Goal: Task Accomplishment & Management: Complete application form

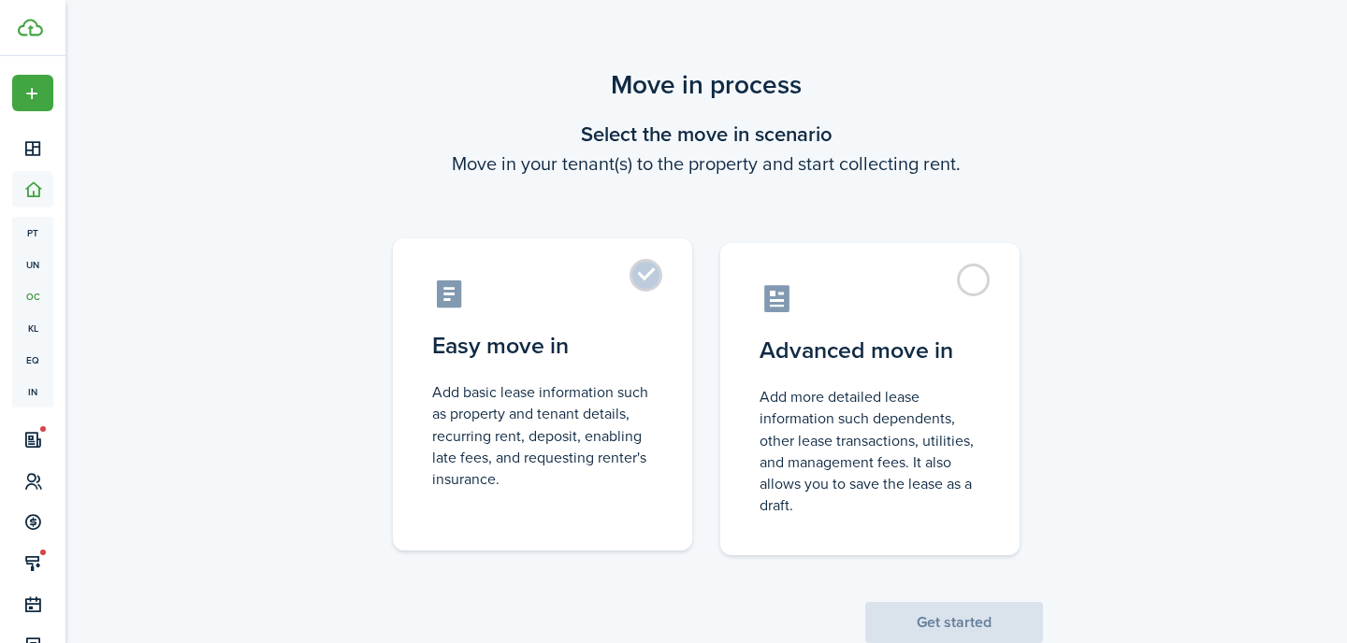
click at [562, 412] on control-radio-card-description "Add basic lease information such as property and tenant details, recurring rent…" at bounding box center [542, 436] width 221 height 108
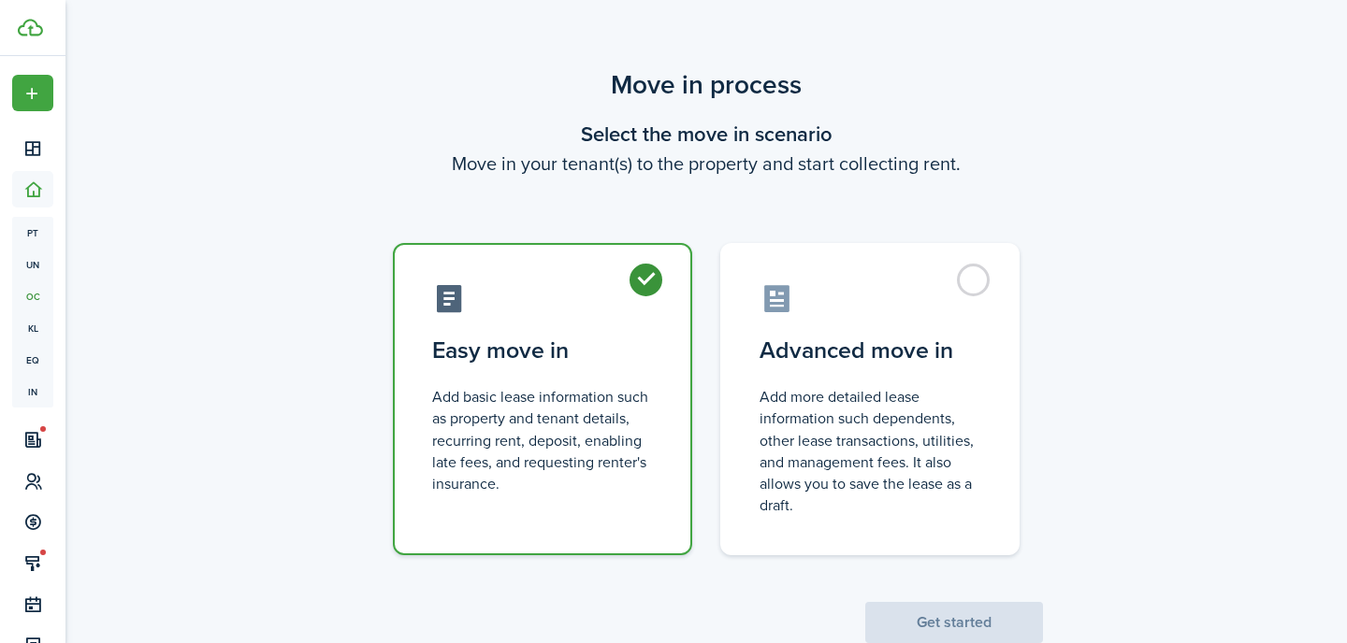
radio input "true"
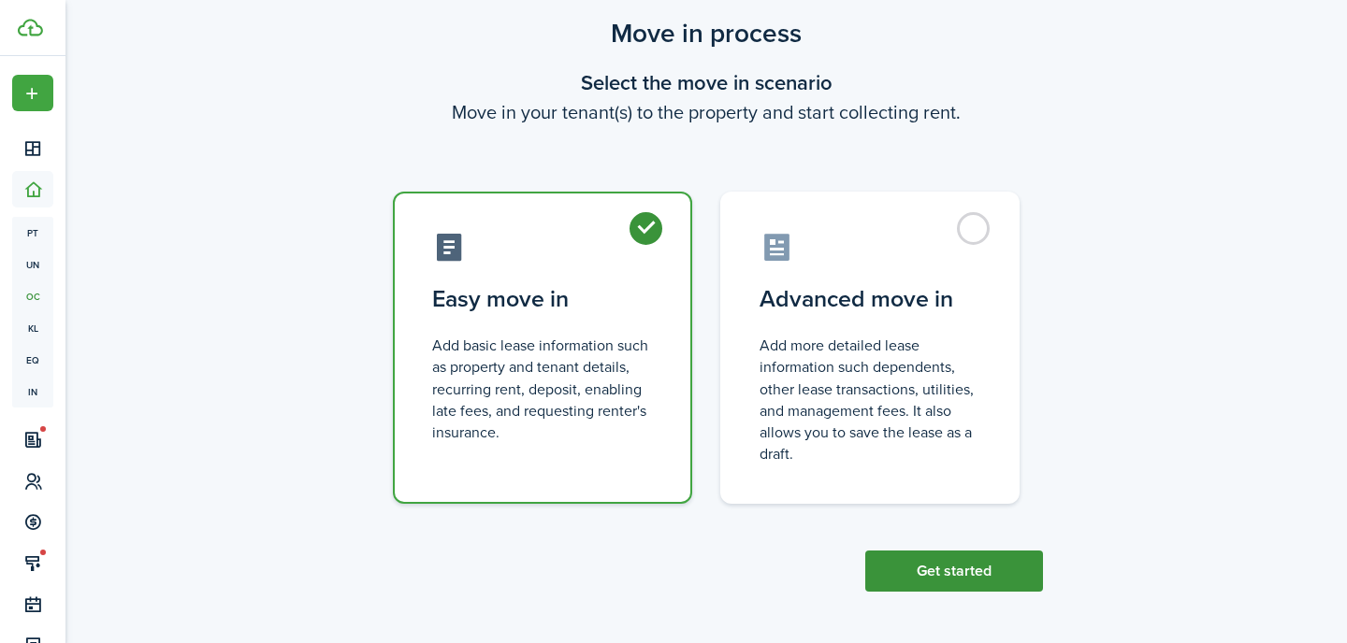
click at [969, 573] on button "Get started" at bounding box center [954, 571] width 178 height 41
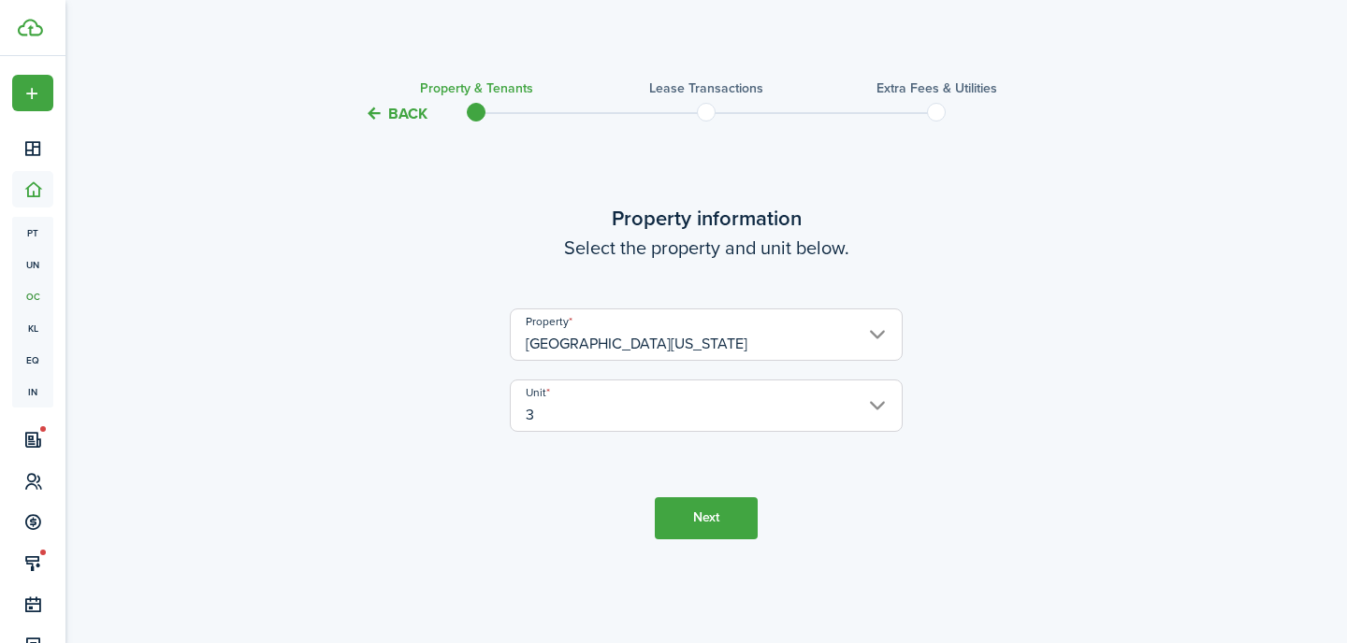
click at [615, 415] on input "3" at bounding box center [706, 406] width 393 height 52
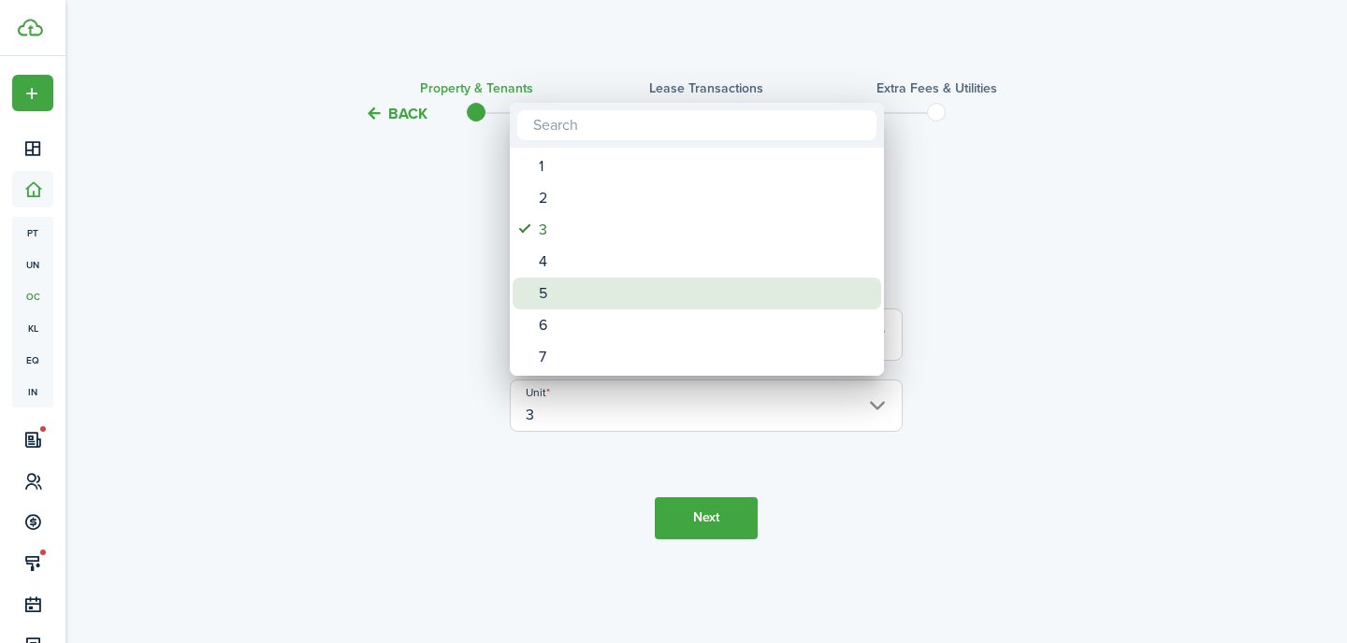
click at [581, 286] on div "5" at bounding box center [704, 294] width 331 height 32
type input "5"
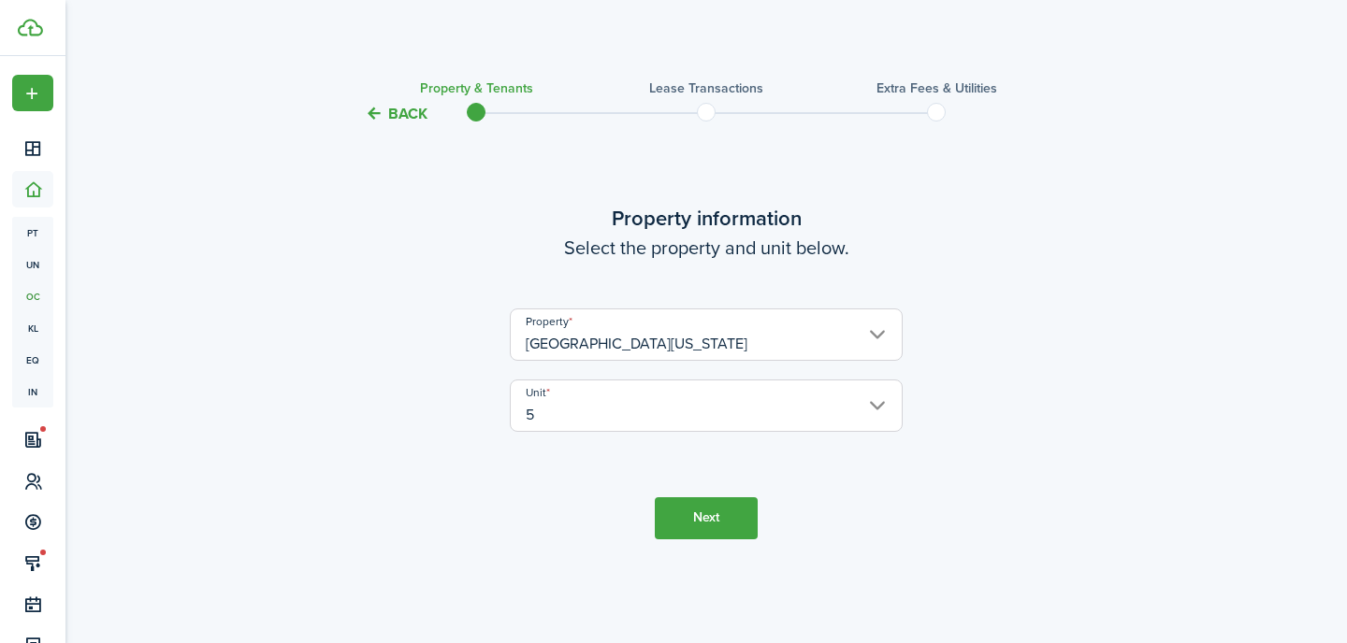
click at [717, 523] on button "Next" at bounding box center [706, 519] width 103 height 42
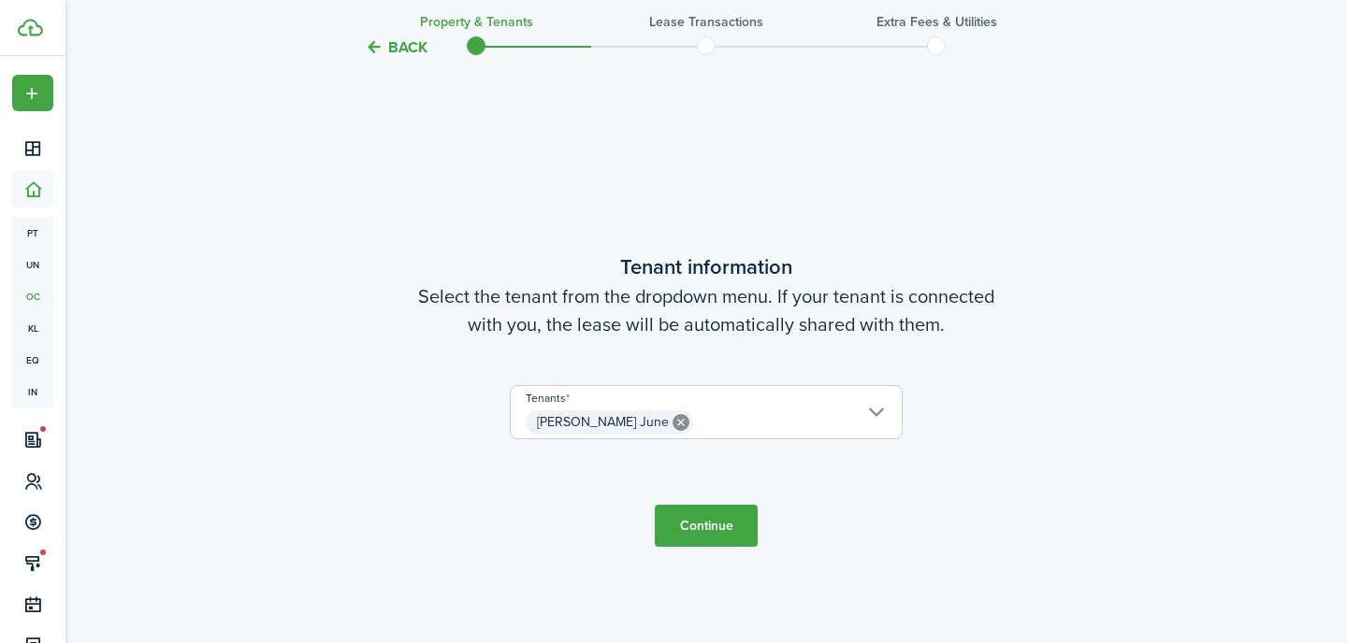
scroll to position [518, 0]
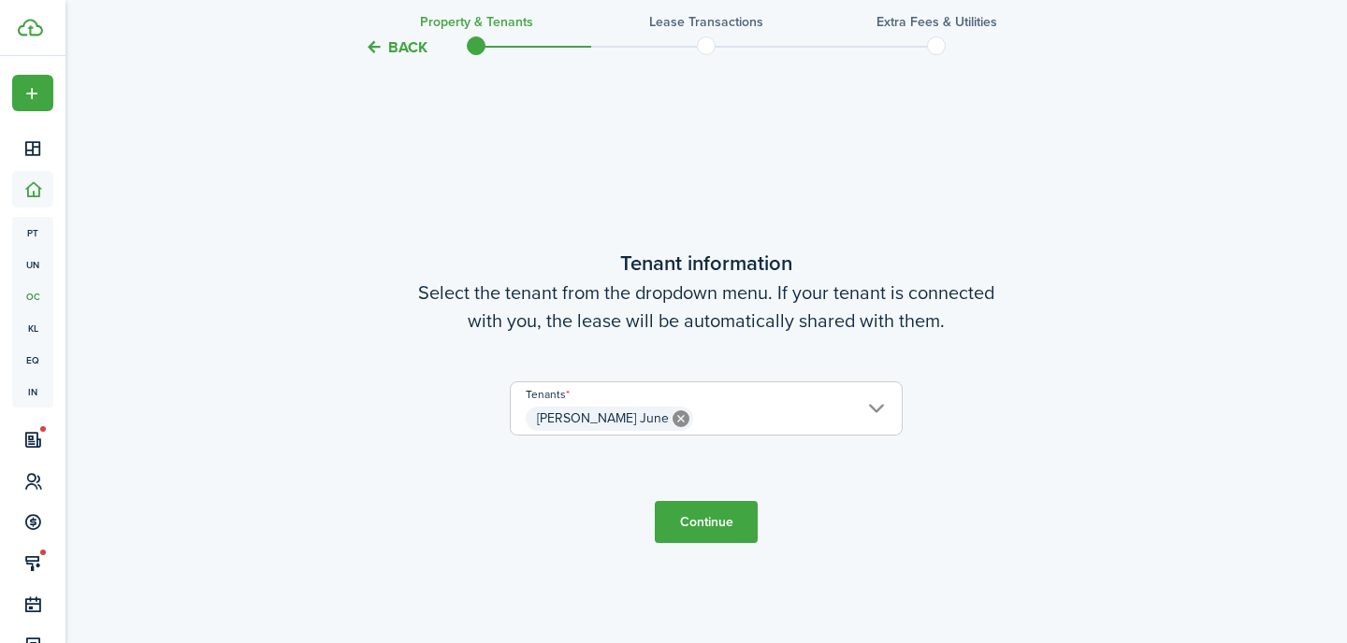
click at [716, 528] on button "Continue" at bounding box center [706, 522] width 103 height 42
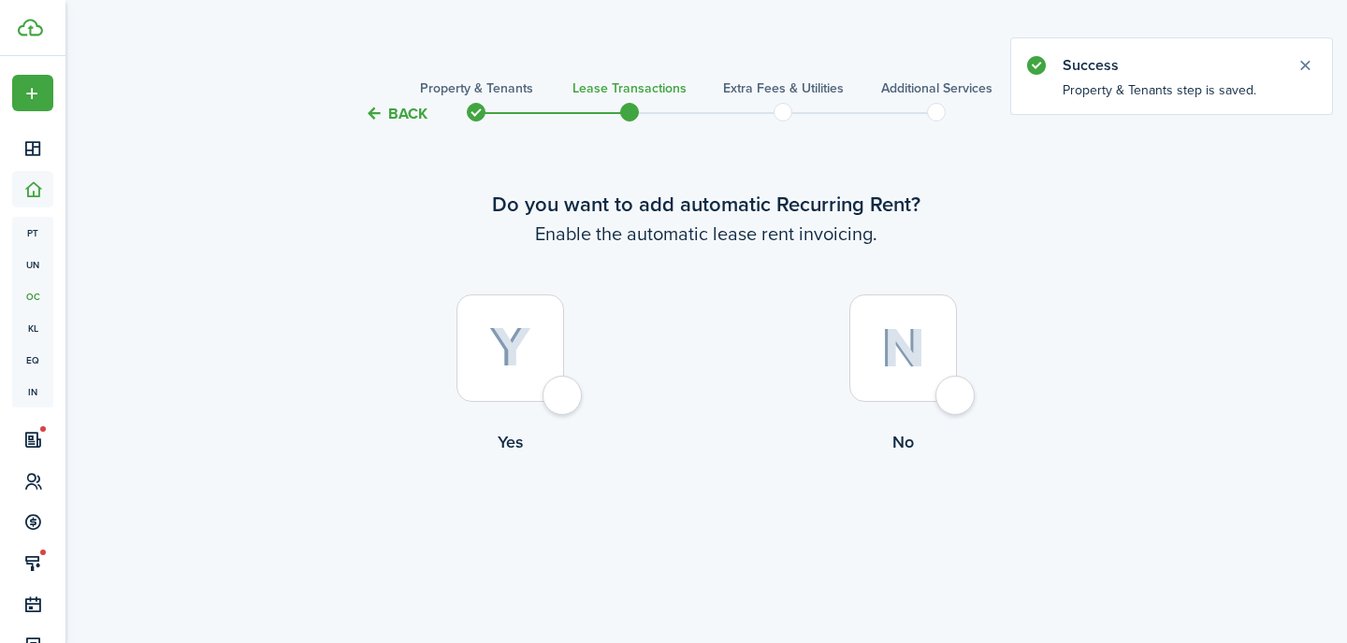
click at [497, 328] on img at bounding box center [510, 347] width 42 height 41
radio input "true"
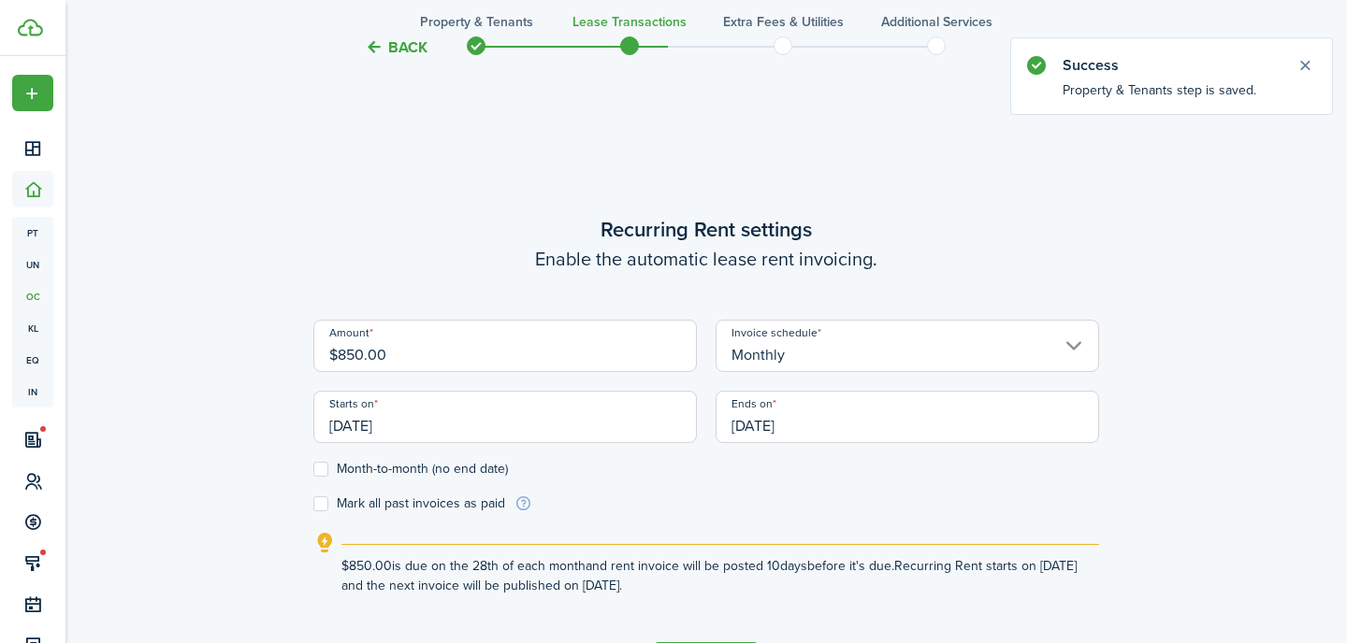
scroll to position [518, 0]
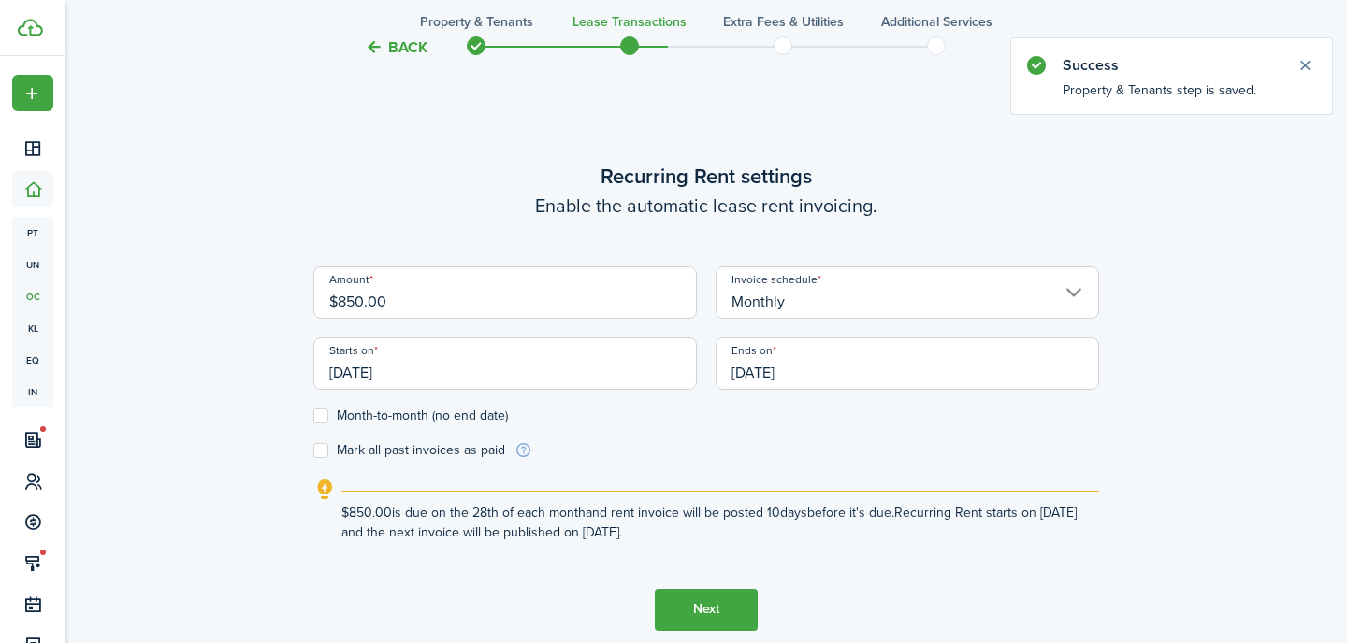
drag, startPoint x: 417, startPoint y: 304, endPoint x: 208, endPoint y: 287, distance: 210.2
click at [209, 287] on div "Back Property & Tenants Lease Transactions Extra fees & Utilities Additional Se…" at bounding box center [706, 132] width 1085 height 1170
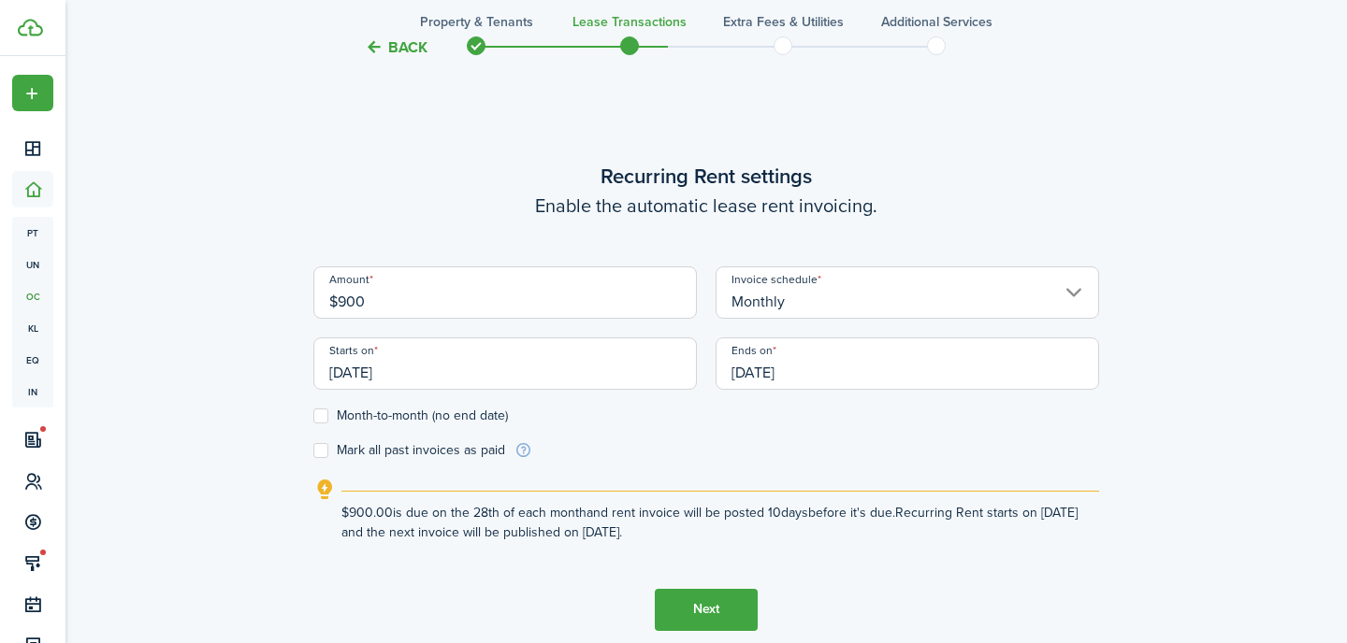
click at [430, 368] on input "[DATE]" at bounding box center [504, 364] width 383 height 52
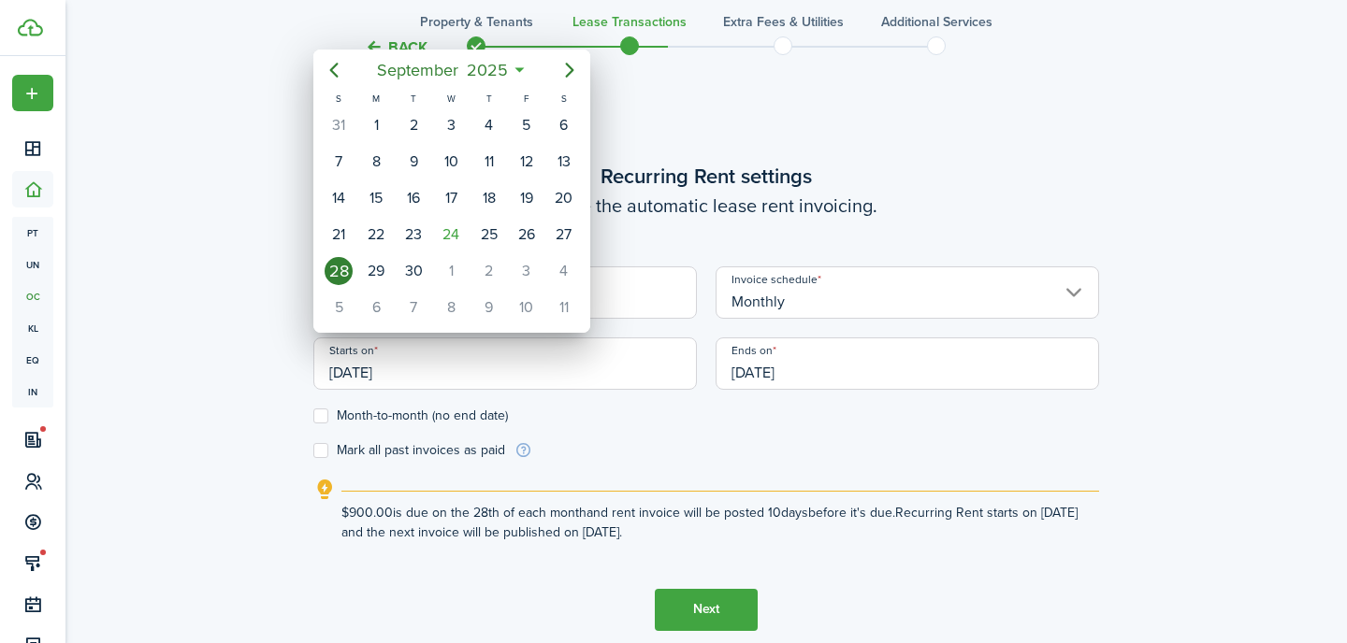
type input "$900.00"
click at [255, 375] on div at bounding box center [673, 321] width 1646 height 943
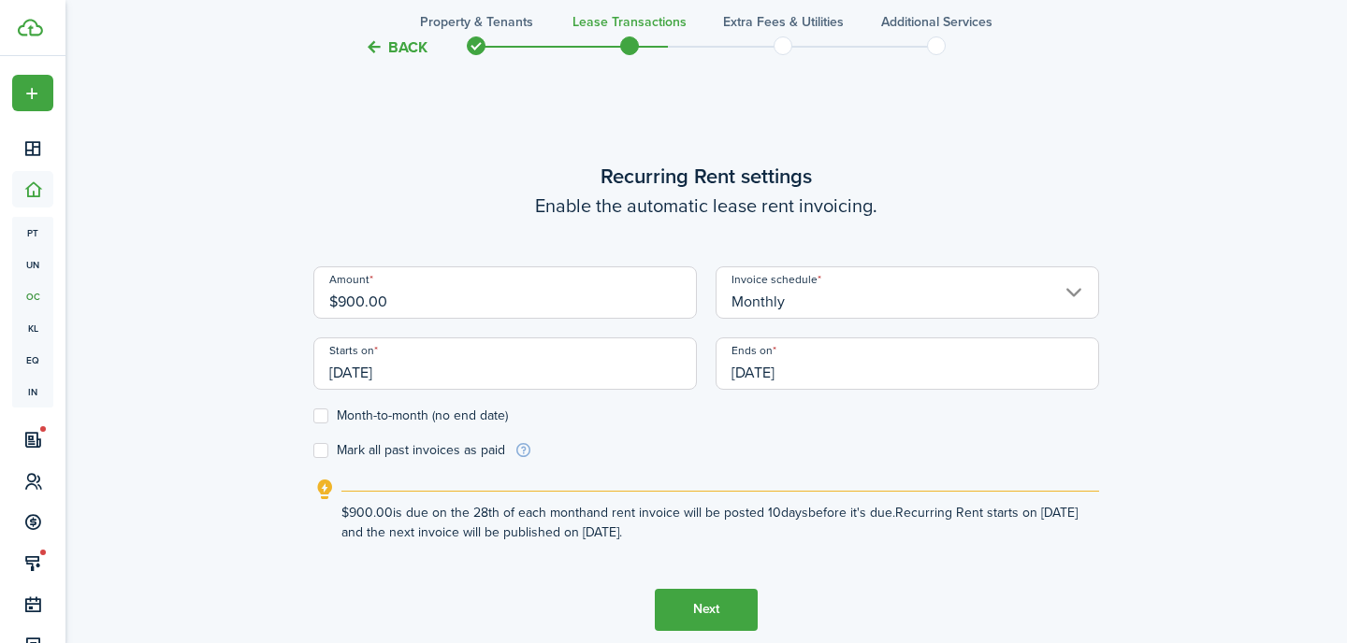
click at [850, 368] on input "[DATE]" at bounding box center [906, 364] width 383 height 52
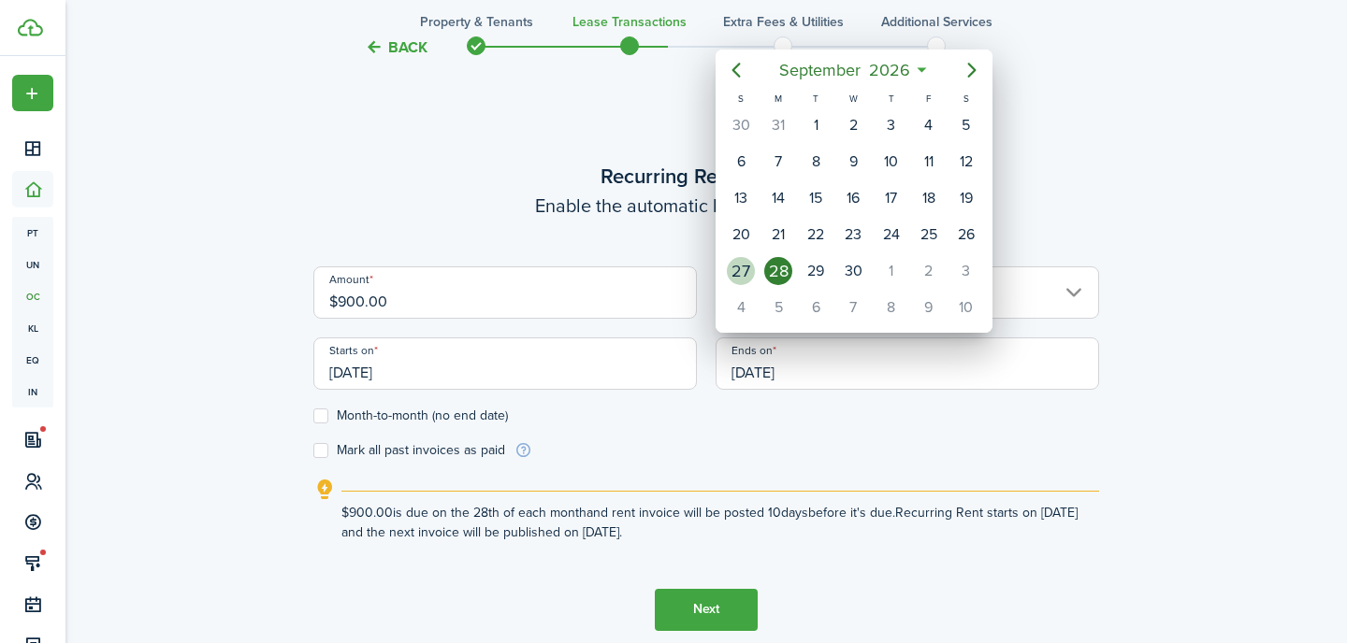
click at [743, 261] on div "27" at bounding box center [741, 271] width 28 height 28
type input "[DATE]"
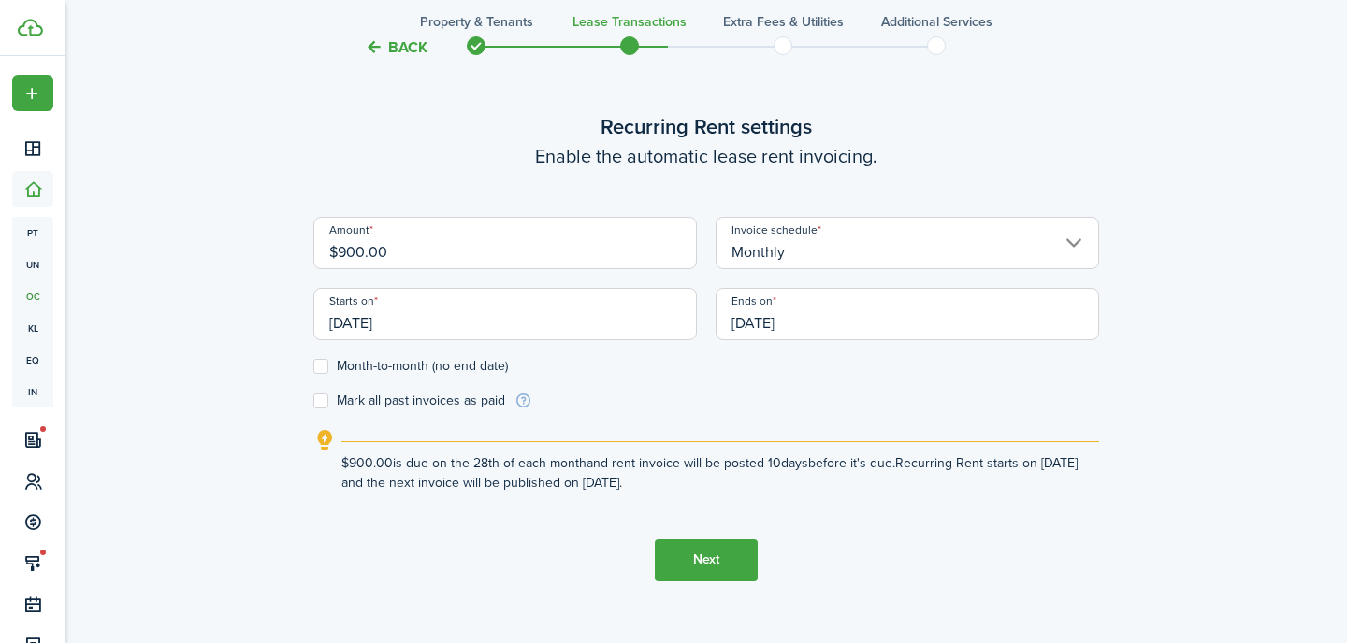
click at [707, 565] on button "Next" at bounding box center [706, 561] width 103 height 42
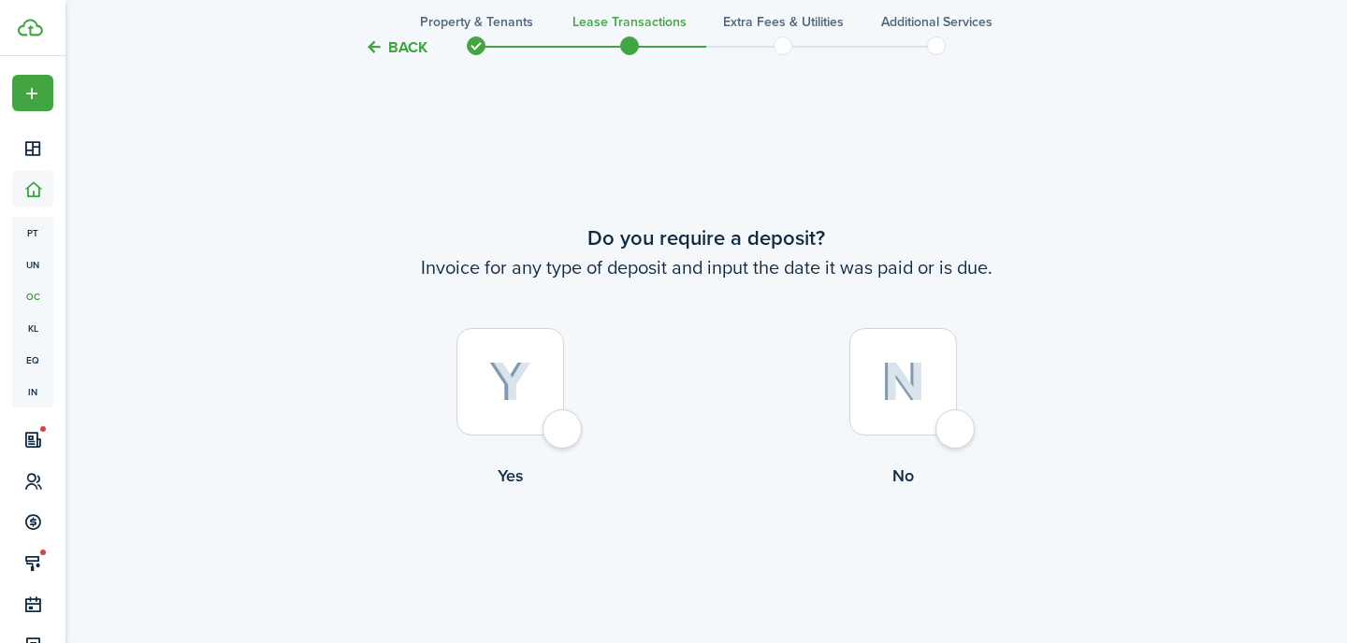
scroll to position [1162, 0]
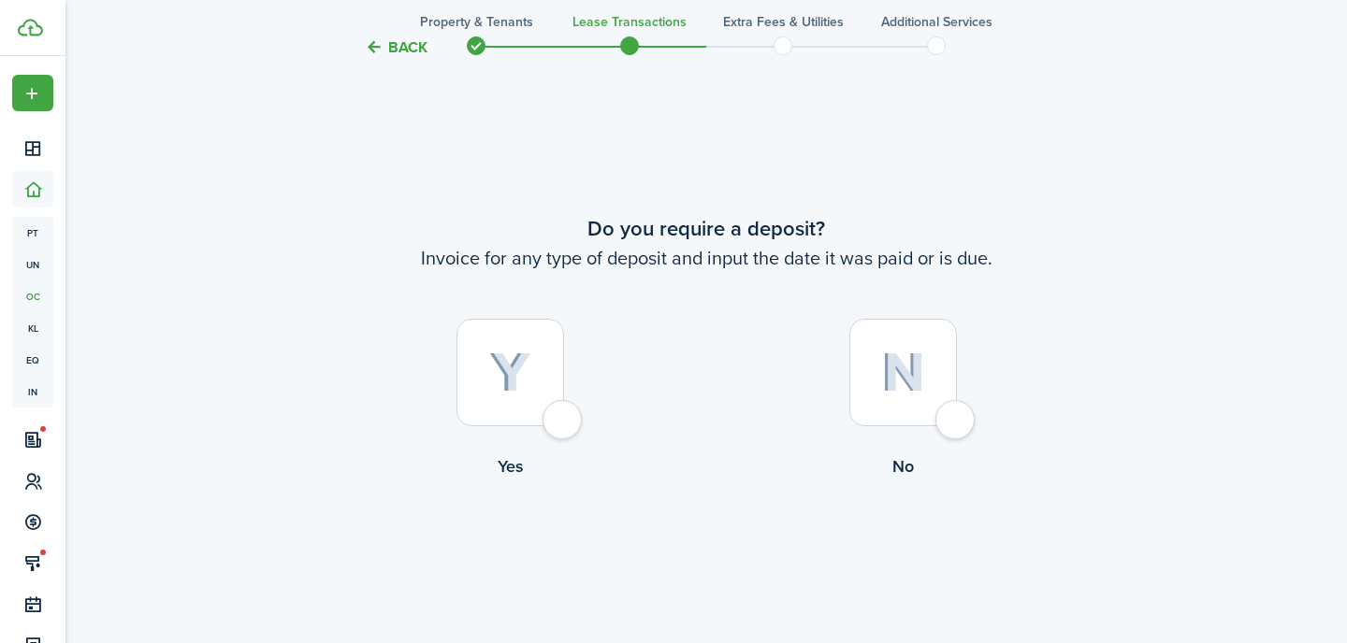
click at [534, 375] on div at bounding box center [510, 373] width 108 height 108
radio input "true"
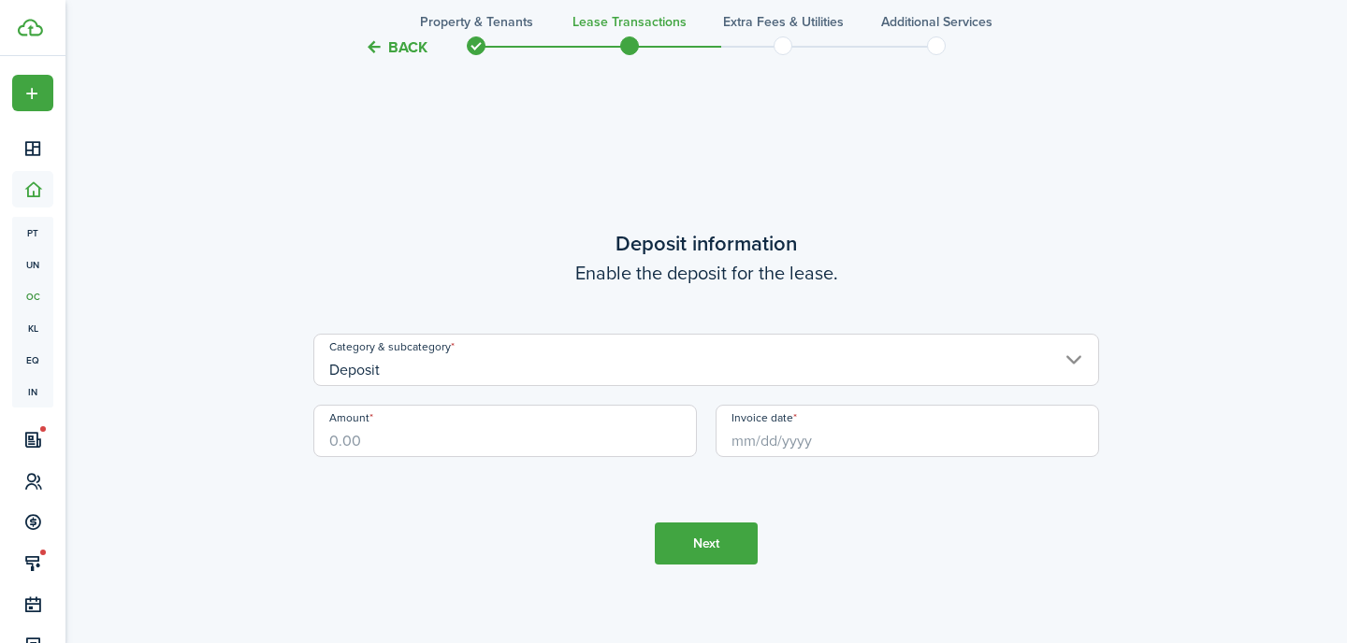
scroll to position [1805, 0]
click at [418, 442] on input "Amount" at bounding box center [504, 430] width 383 height 52
click at [787, 439] on input "Invoice date" at bounding box center [906, 430] width 383 height 52
type input "$900.00"
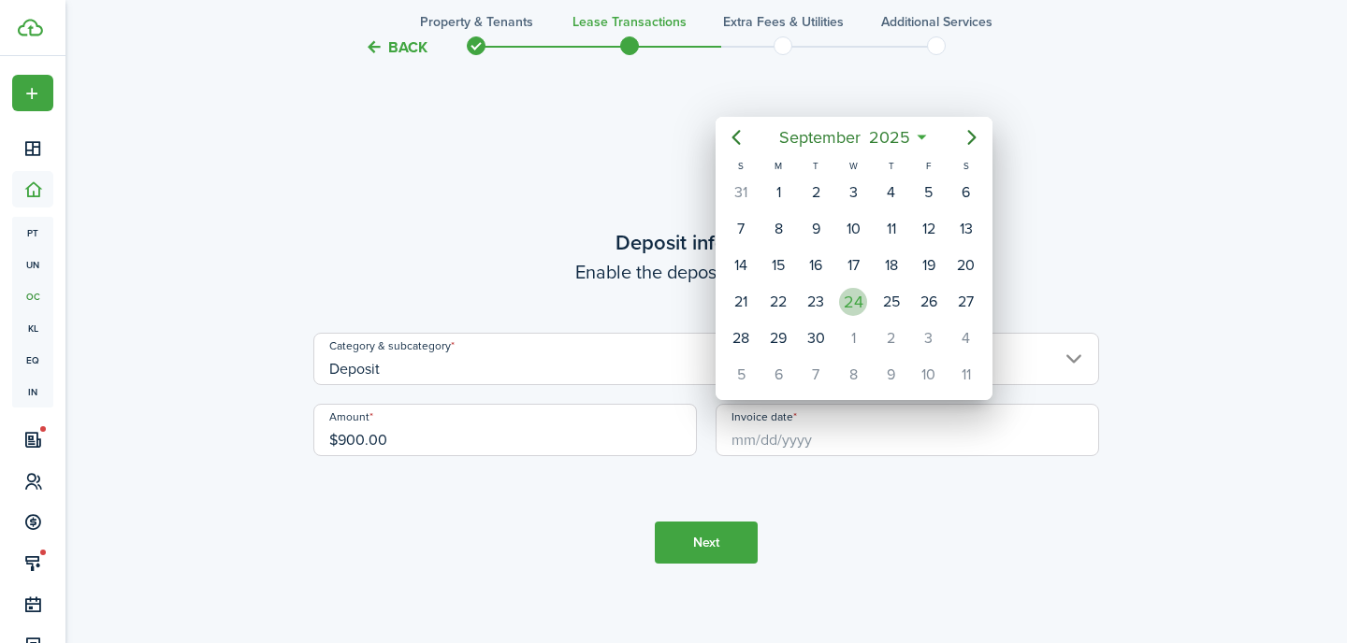
click at [845, 302] on div "24" at bounding box center [853, 302] width 28 height 28
type input "[DATE]"
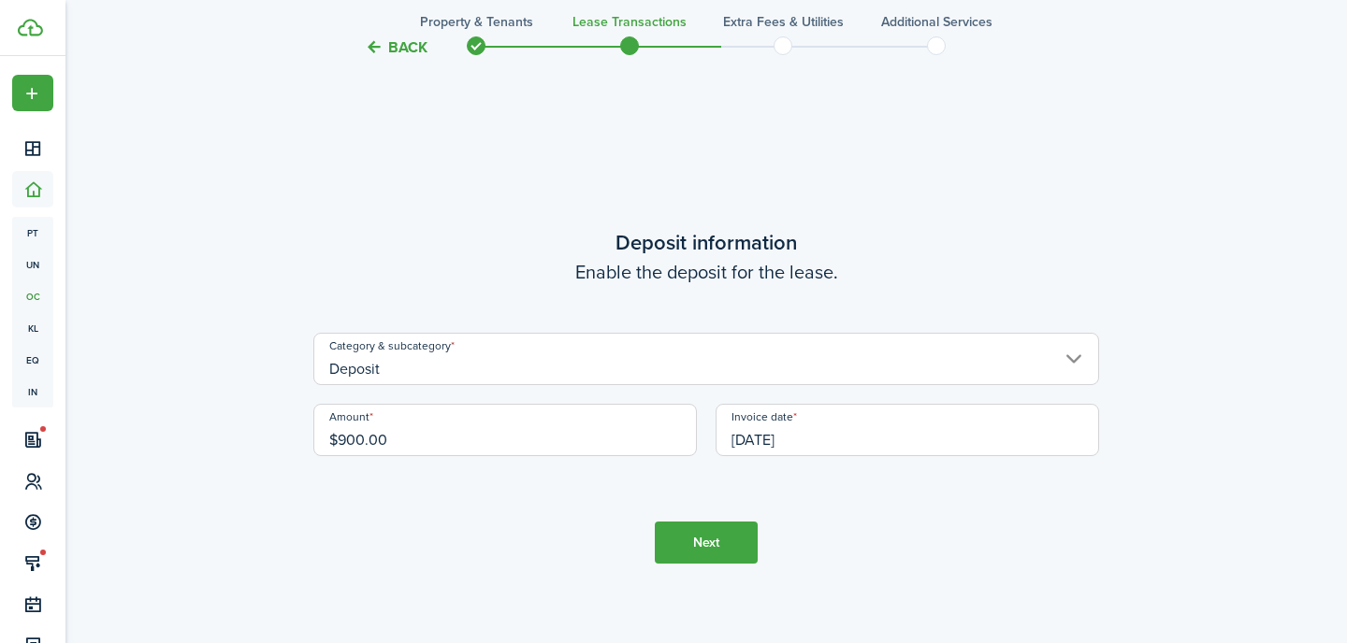
click at [709, 547] on button "Next" at bounding box center [706, 543] width 103 height 42
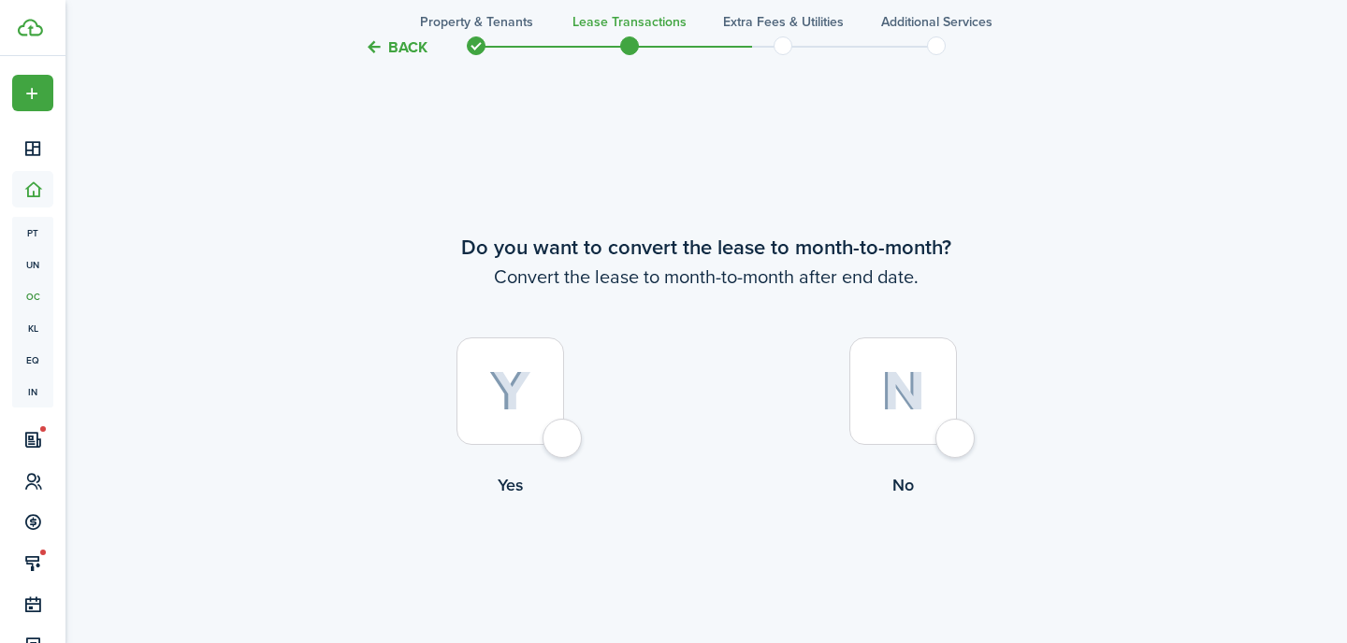
scroll to position [2448, 0]
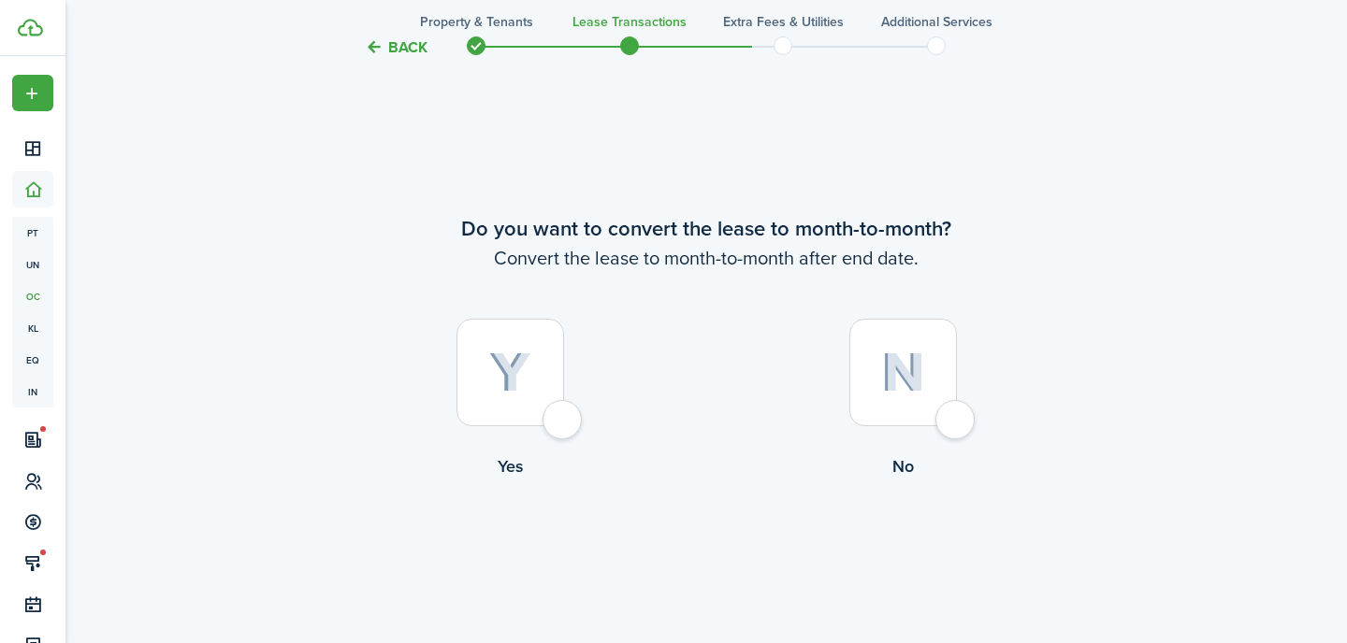
click at [913, 341] on div at bounding box center [903, 373] width 108 height 108
radio input "true"
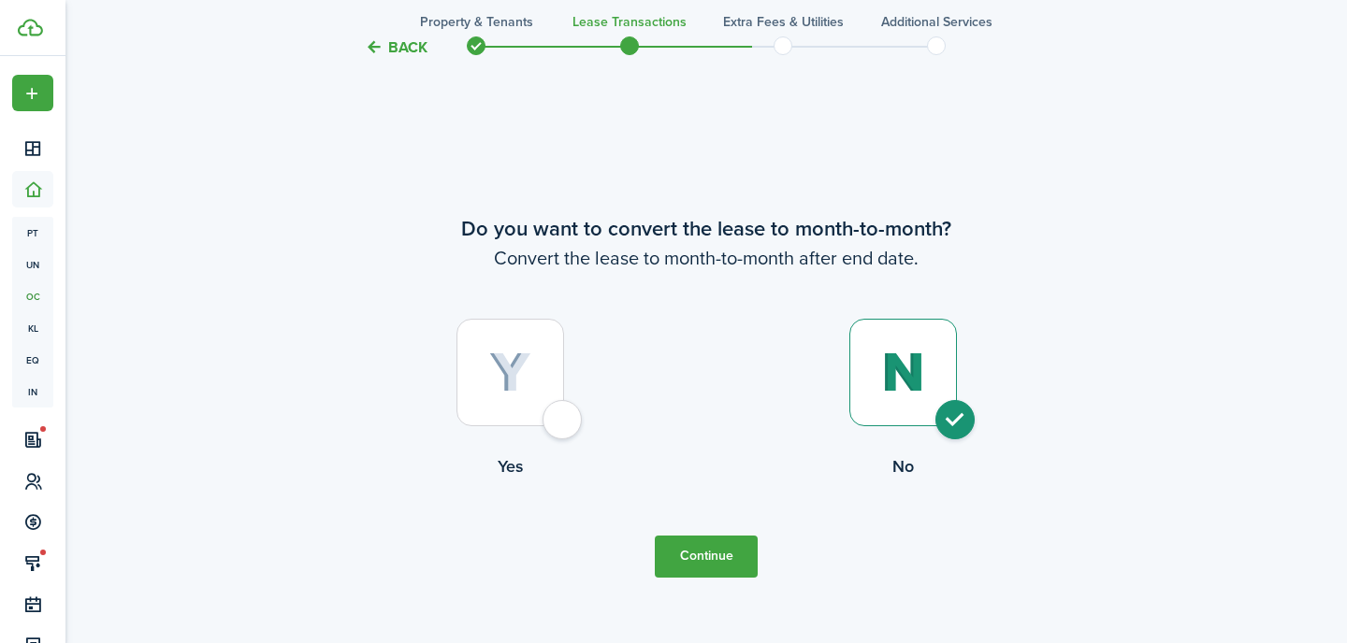
click at [695, 559] on button "Continue" at bounding box center [706, 557] width 103 height 42
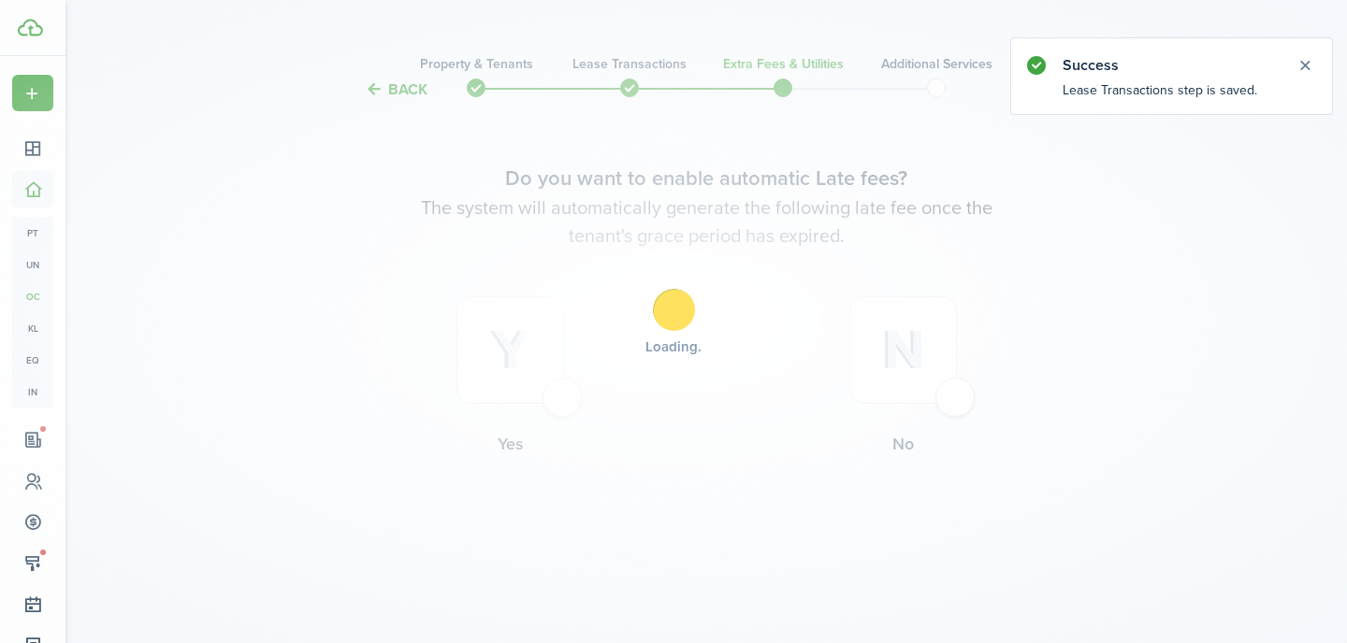
scroll to position [0, 0]
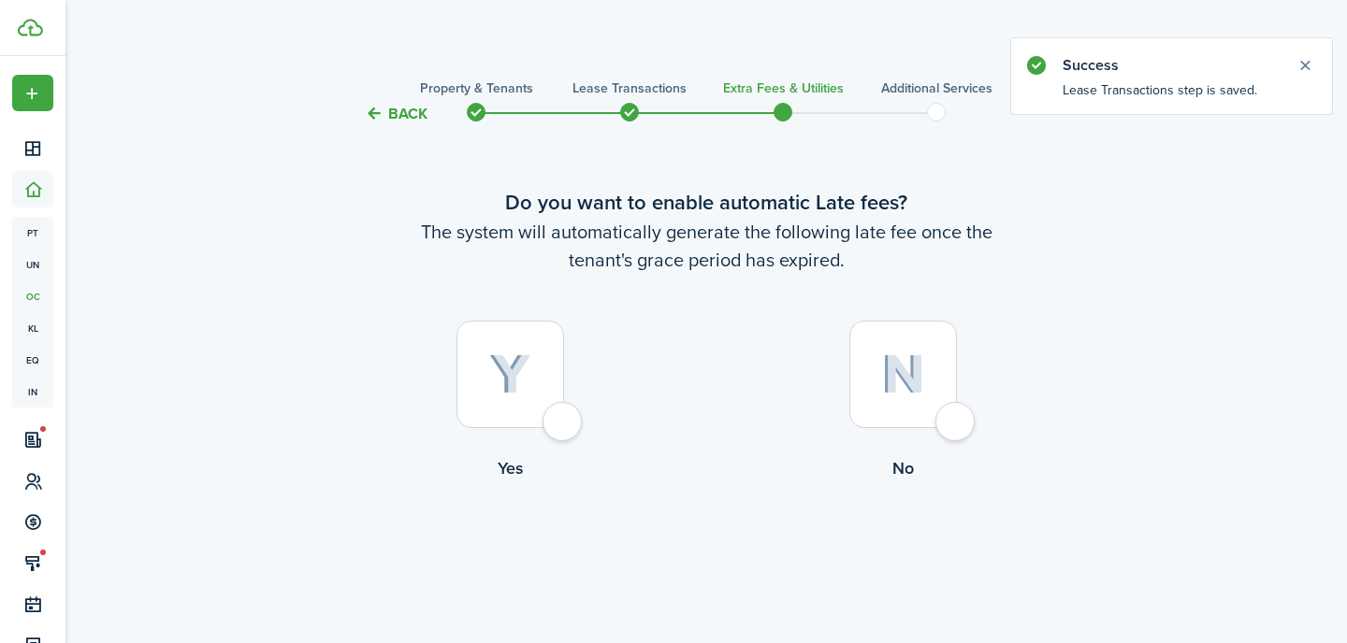
click at [540, 389] on div at bounding box center [510, 375] width 108 height 108
radio input "true"
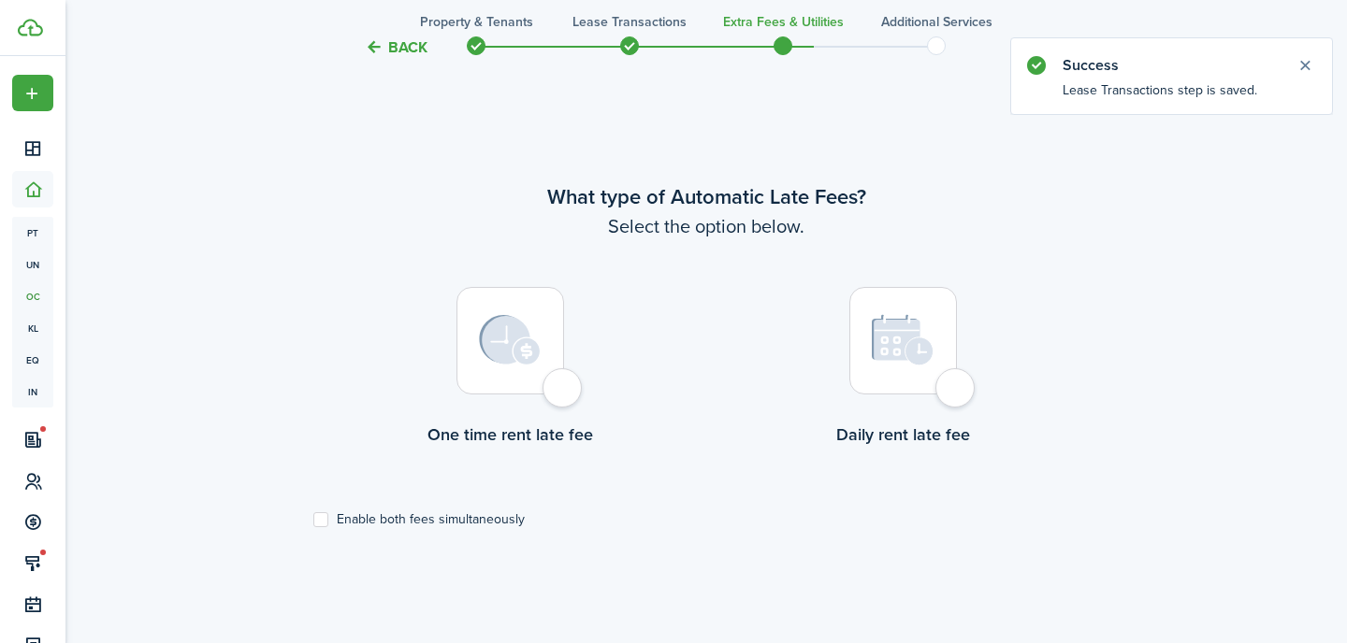
scroll to position [542, 0]
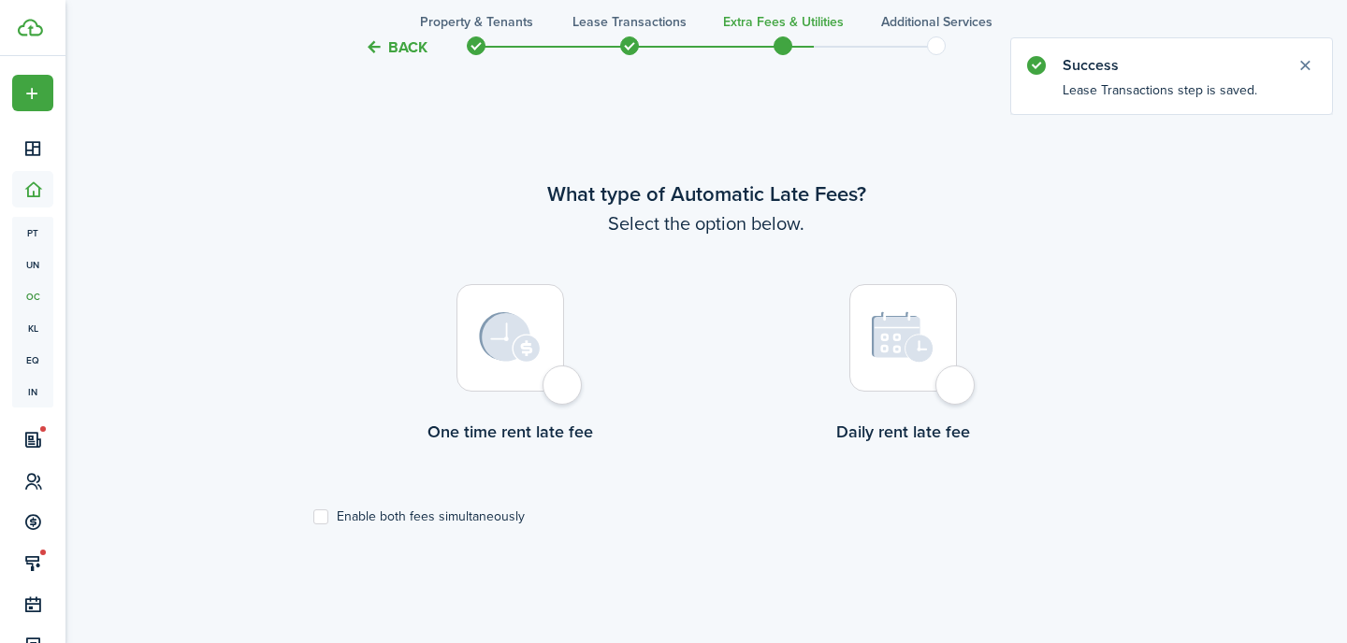
click at [895, 354] on img at bounding box center [903, 337] width 63 height 52
radio input "true"
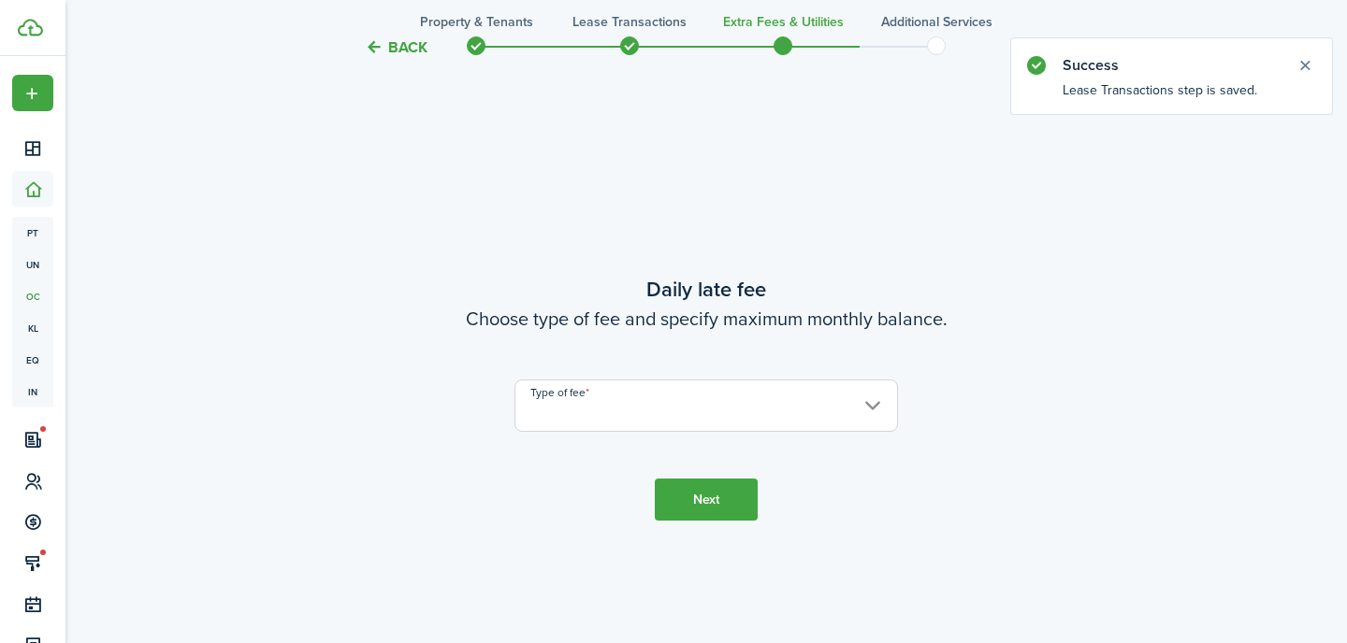
scroll to position [1186, 0]
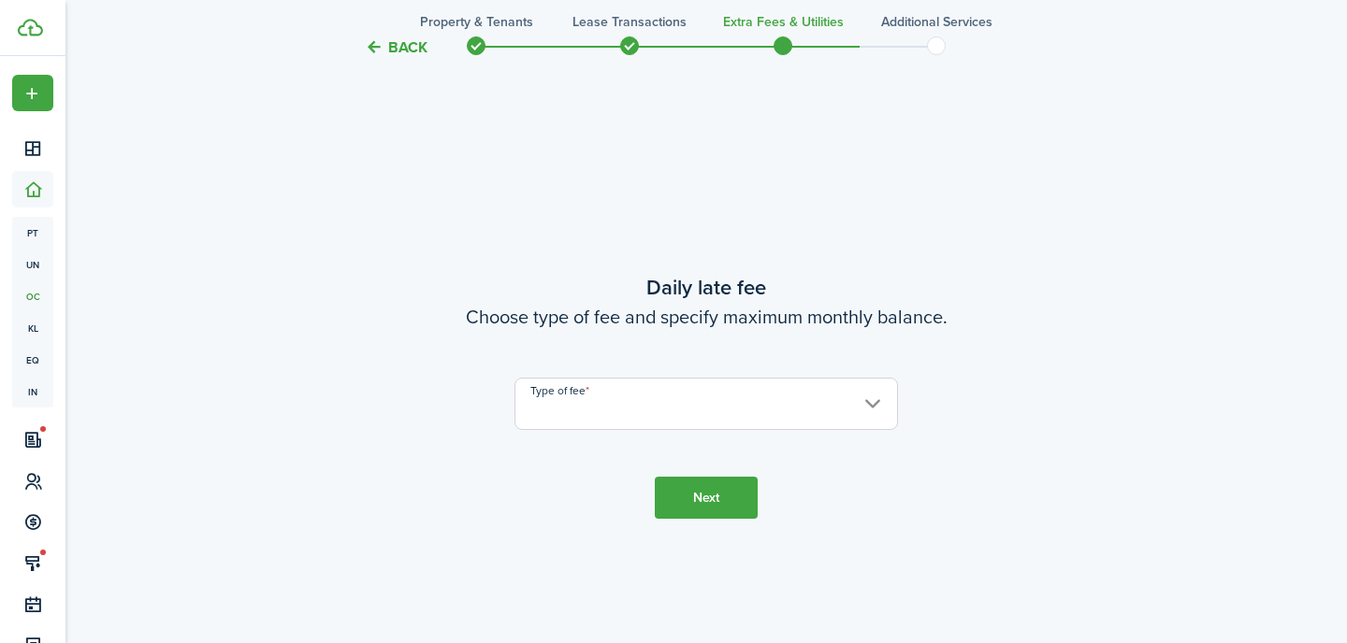
click at [648, 421] on input "Type of fee" at bounding box center [705, 404] width 383 height 52
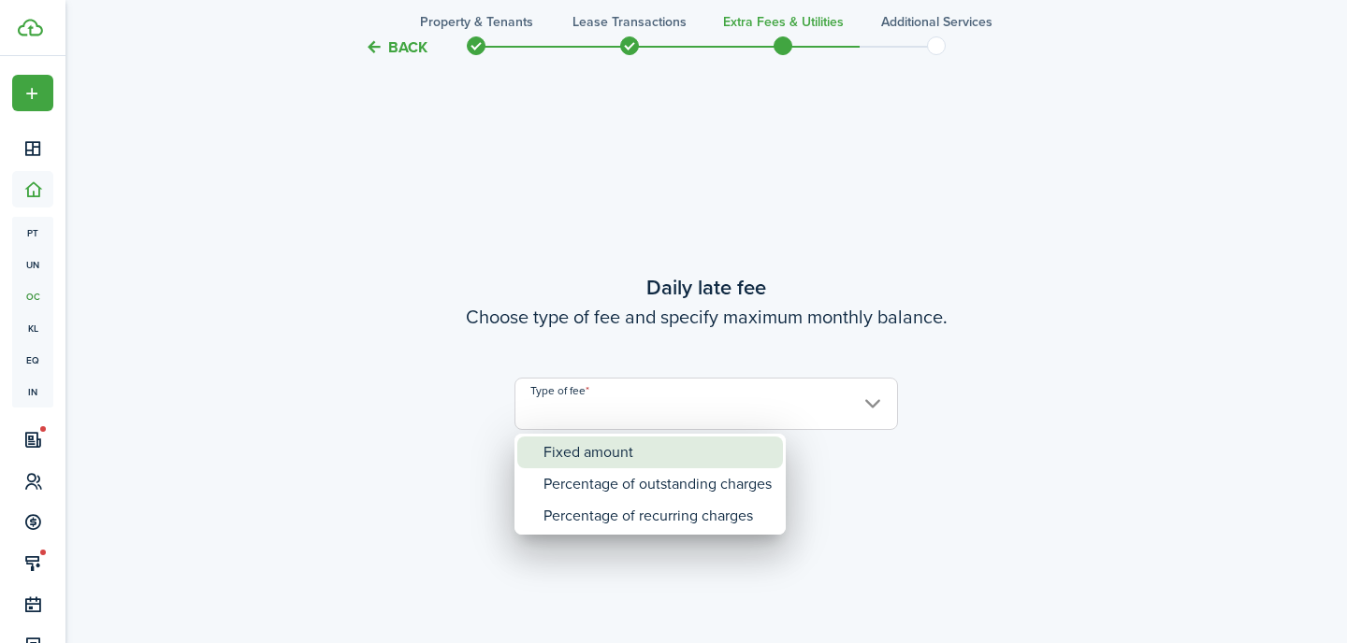
click at [625, 453] on div "Fixed amount" at bounding box center [657, 453] width 228 height 32
type input "Fixed amount"
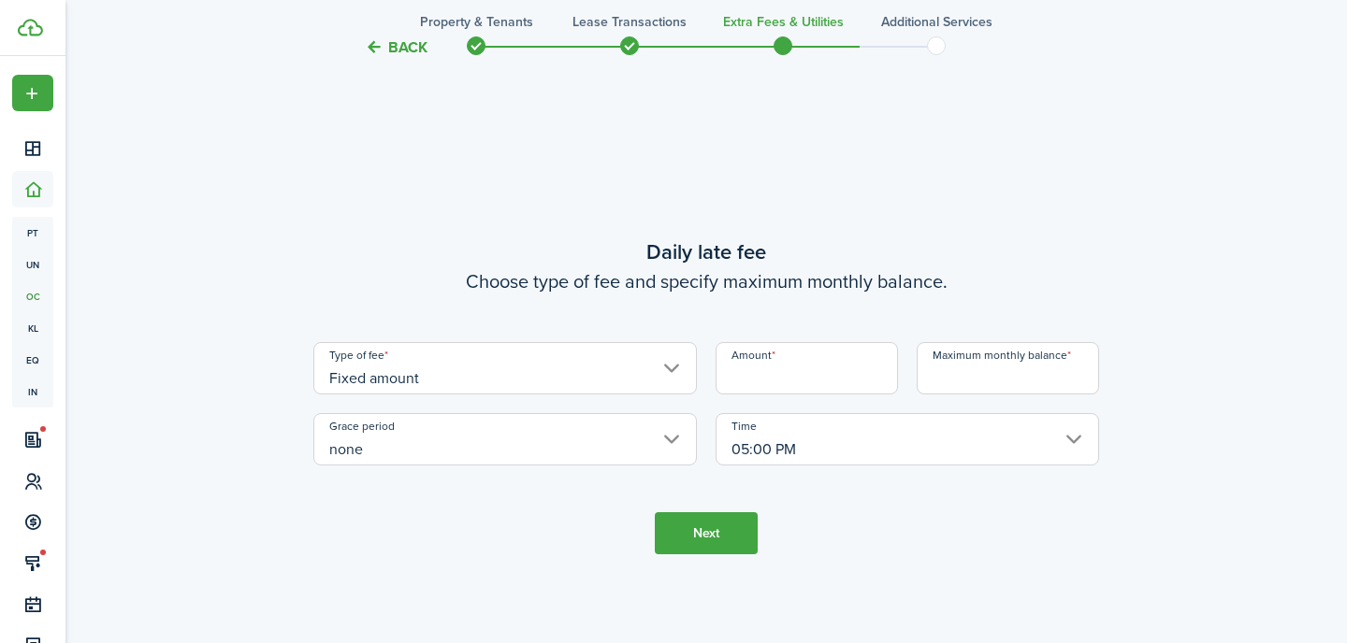
click at [830, 375] on input "Amount" at bounding box center [806, 368] width 182 height 52
type input "$50.00"
click at [1058, 383] on input "Maximum monthly balance" at bounding box center [1008, 368] width 182 height 52
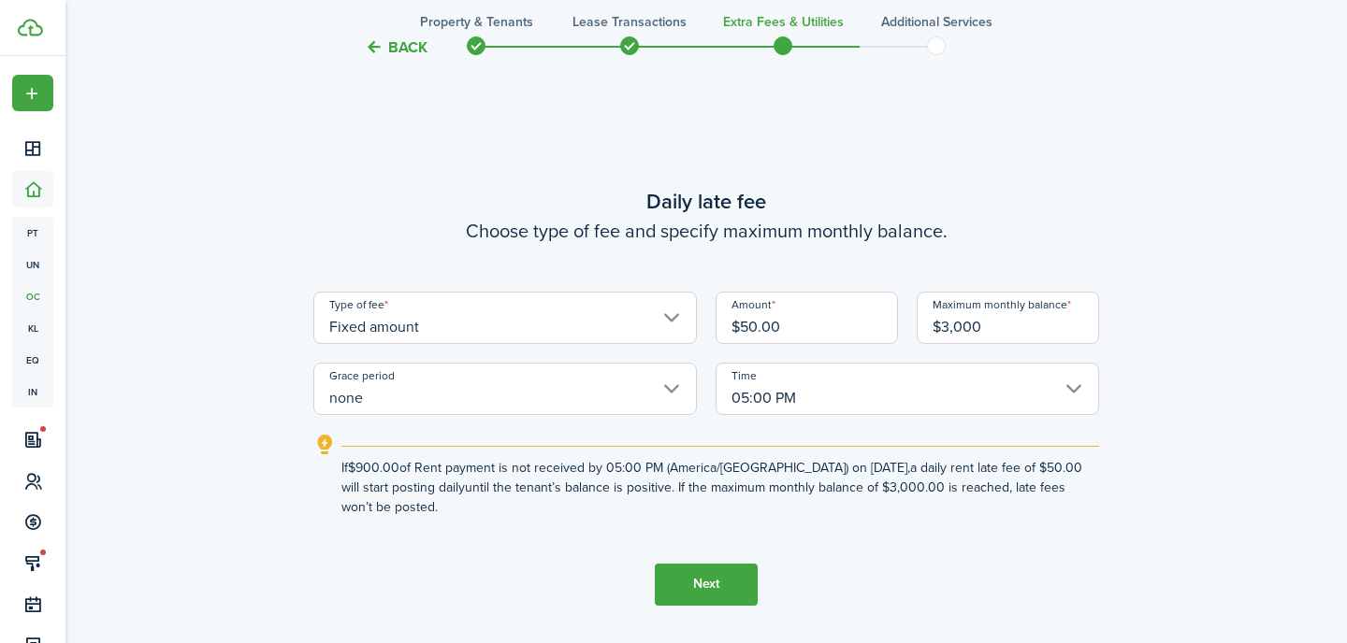
type input "$3,000.00"
click at [715, 595] on button "Next" at bounding box center [706, 585] width 103 height 42
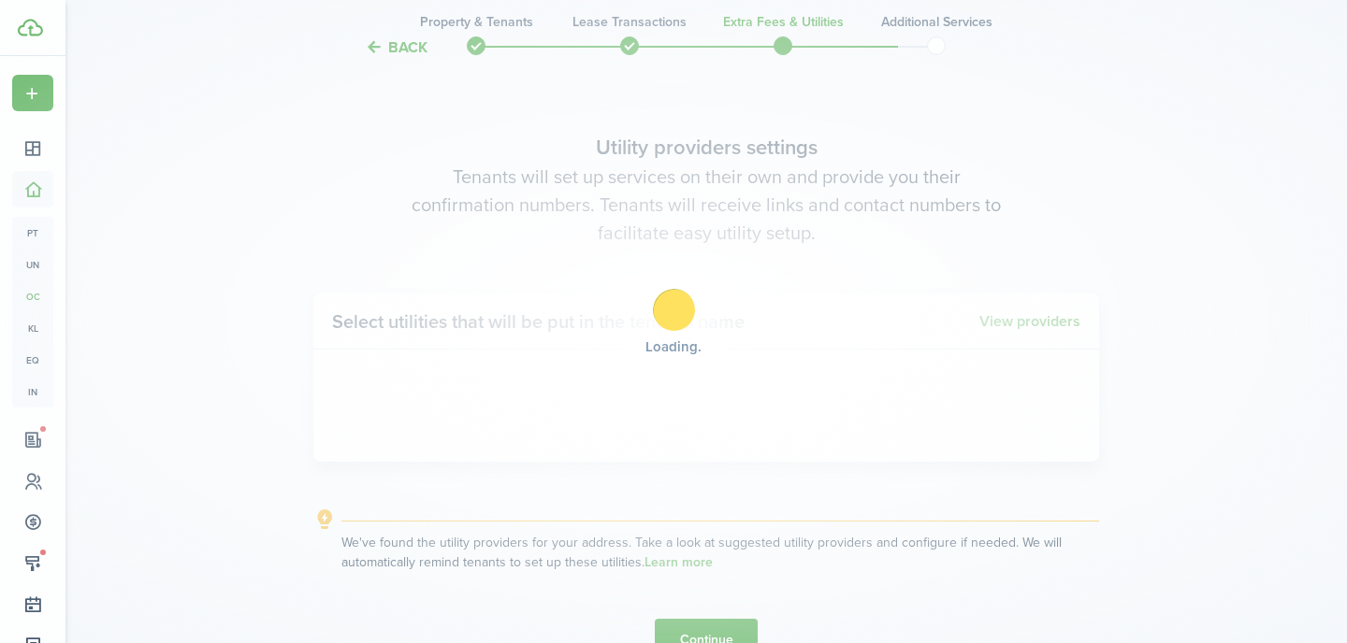
scroll to position [1829, 0]
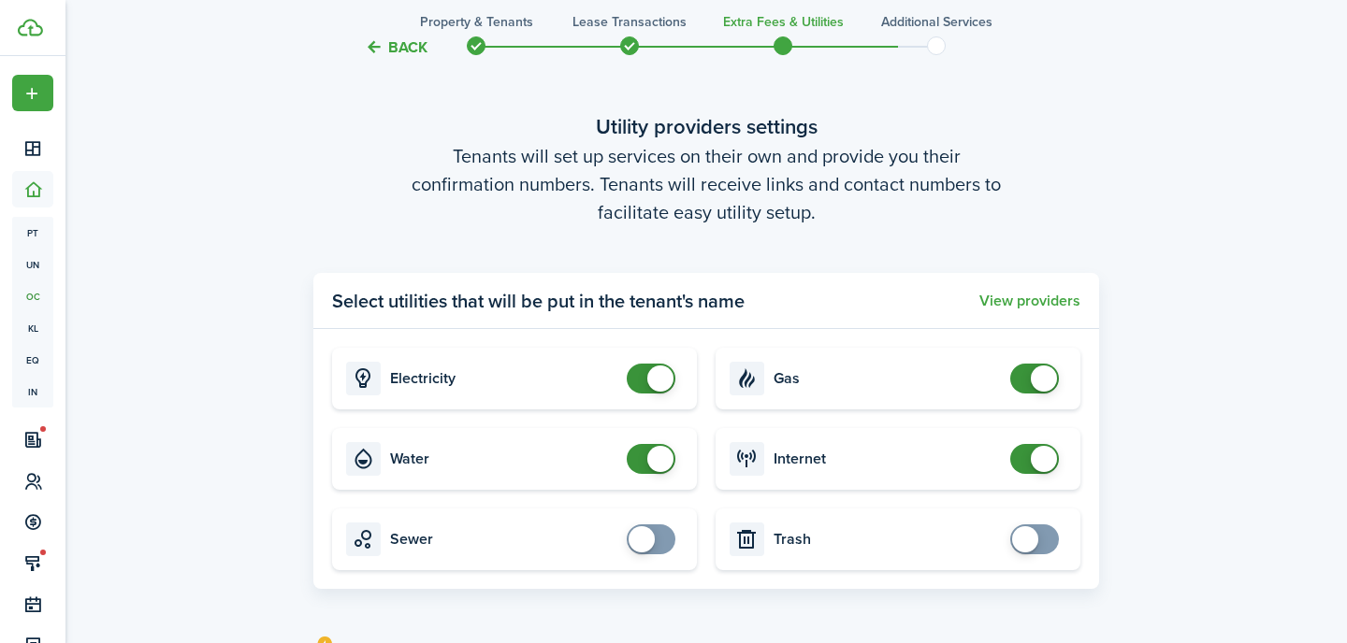
checkbox input "false"
click at [642, 381] on span at bounding box center [651, 379] width 19 height 30
checkbox input "false"
click at [642, 461] on span at bounding box center [651, 459] width 19 height 30
checkbox input "false"
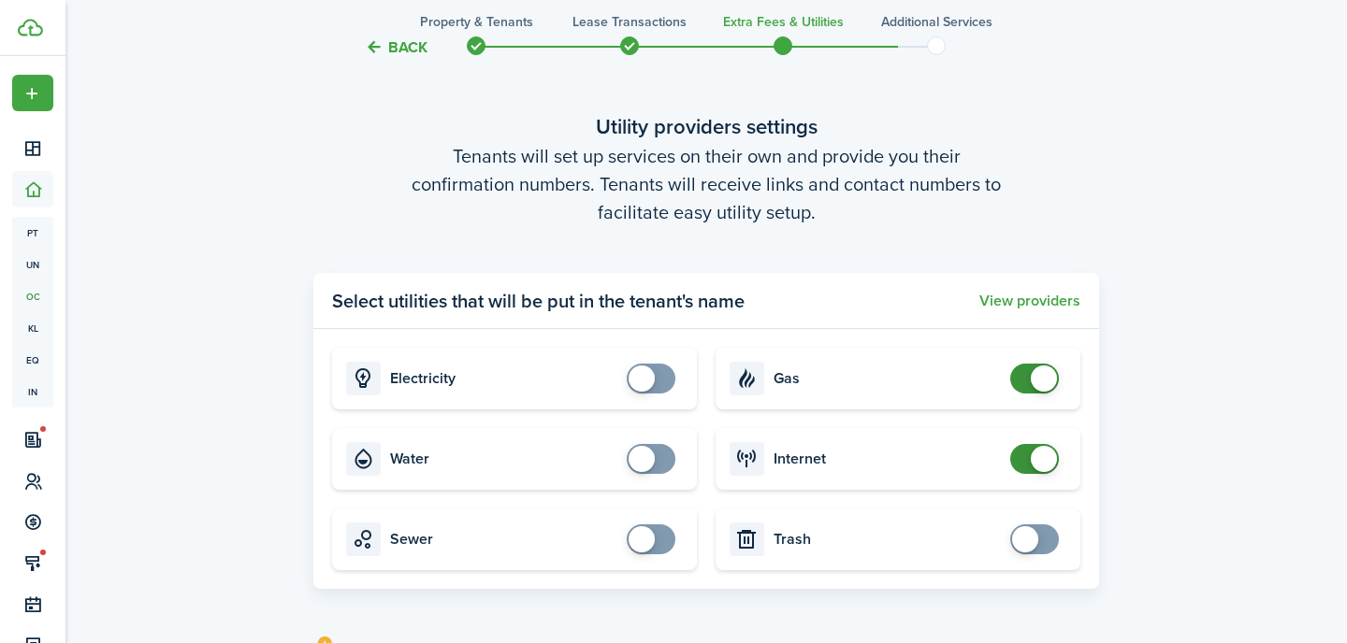
click at [1026, 385] on span at bounding box center [1034, 379] width 19 height 30
checkbox input "false"
click at [1029, 462] on span at bounding box center [1034, 459] width 19 height 30
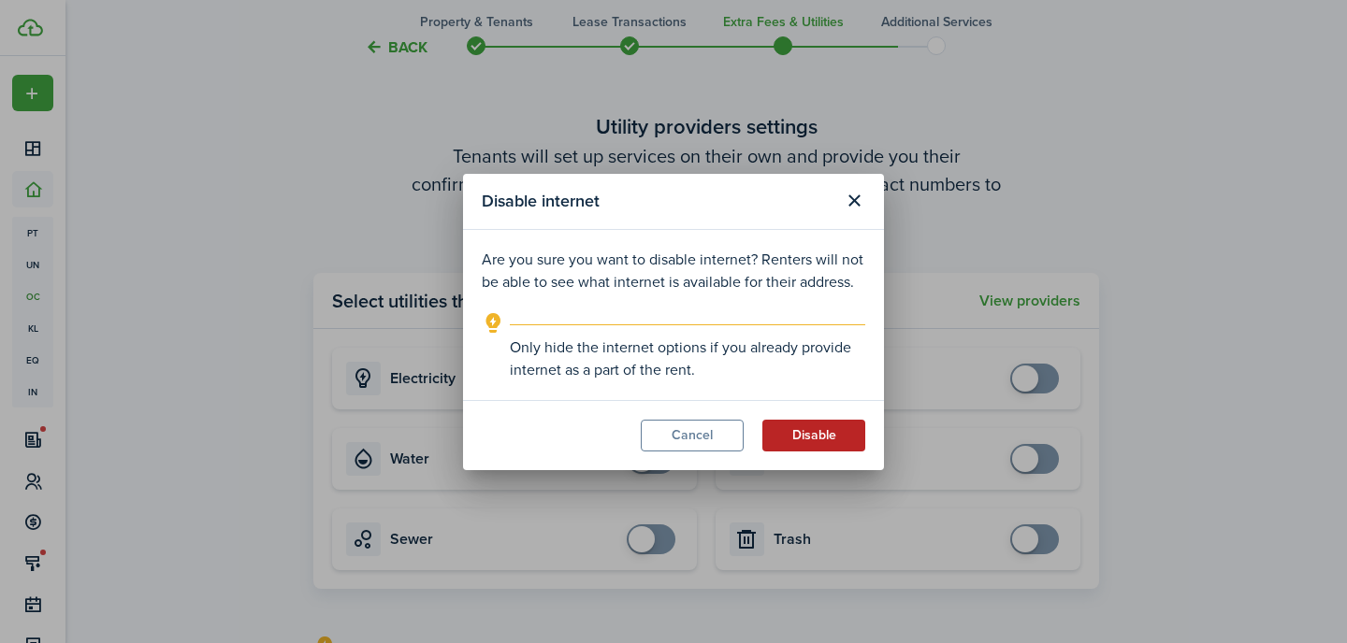
click at [822, 438] on button "Disable" at bounding box center [813, 436] width 103 height 32
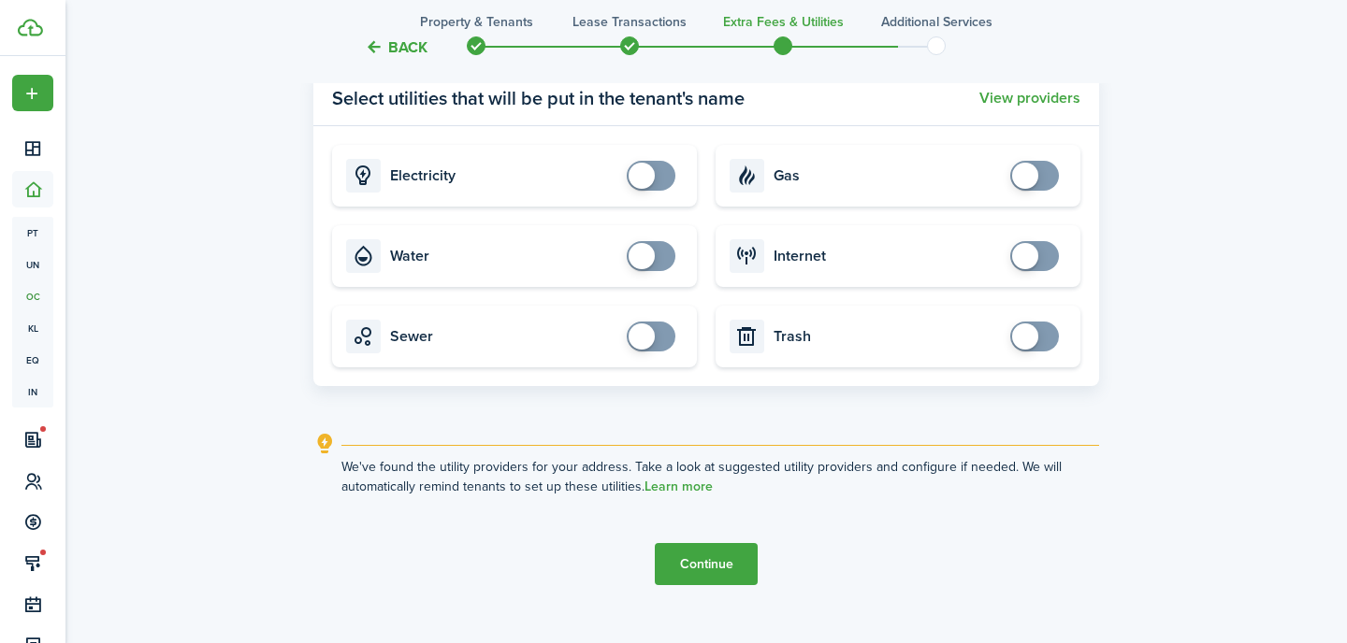
scroll to position [2063, 0]
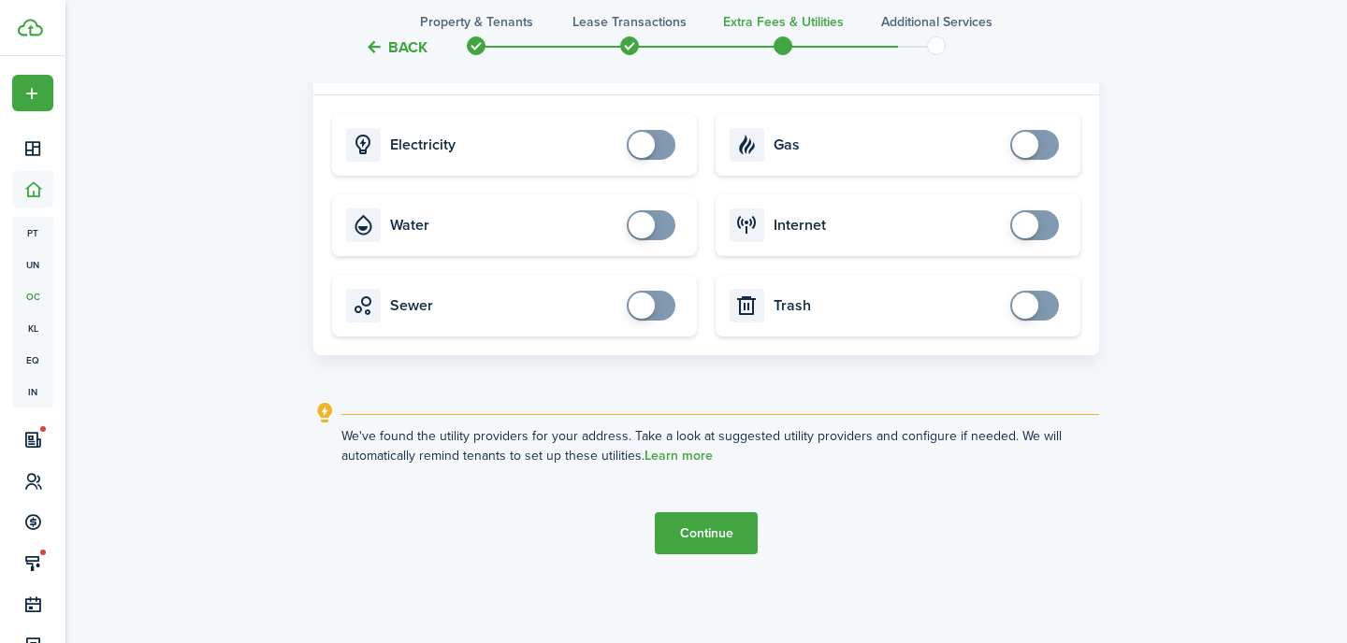
click at [714, 536] on button "Continue" at bounding box center [706, 533] width 103 height 42
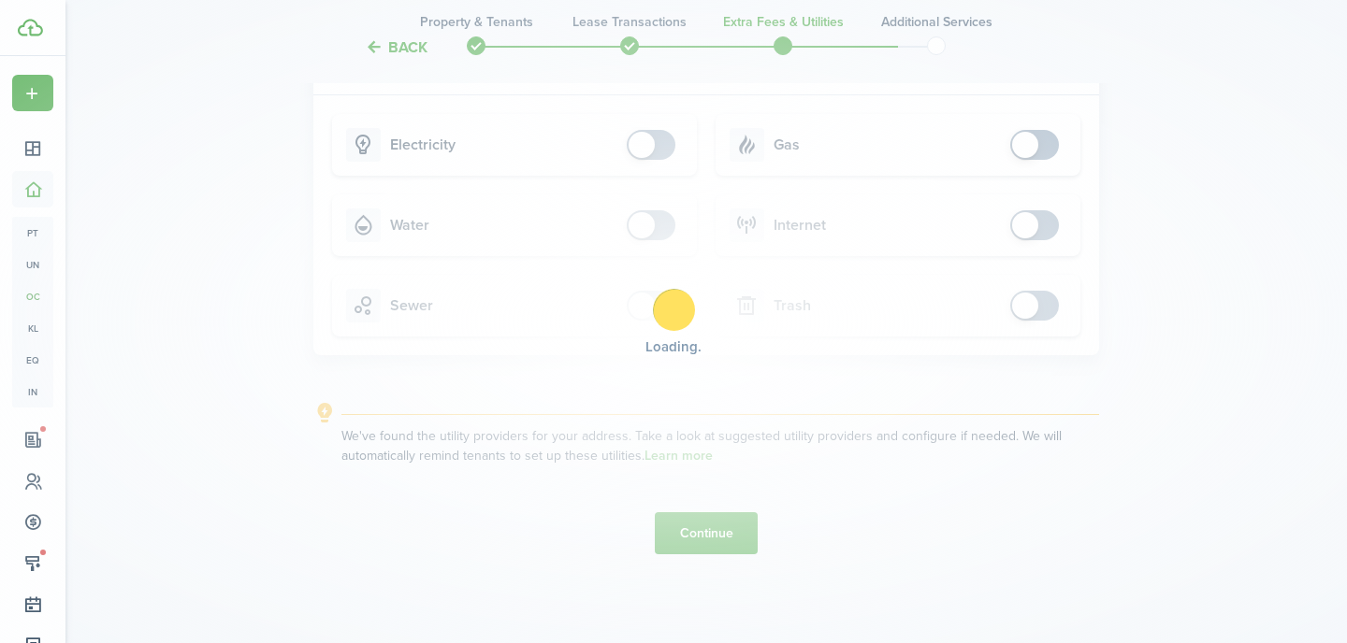
scroll to position [0, 0]
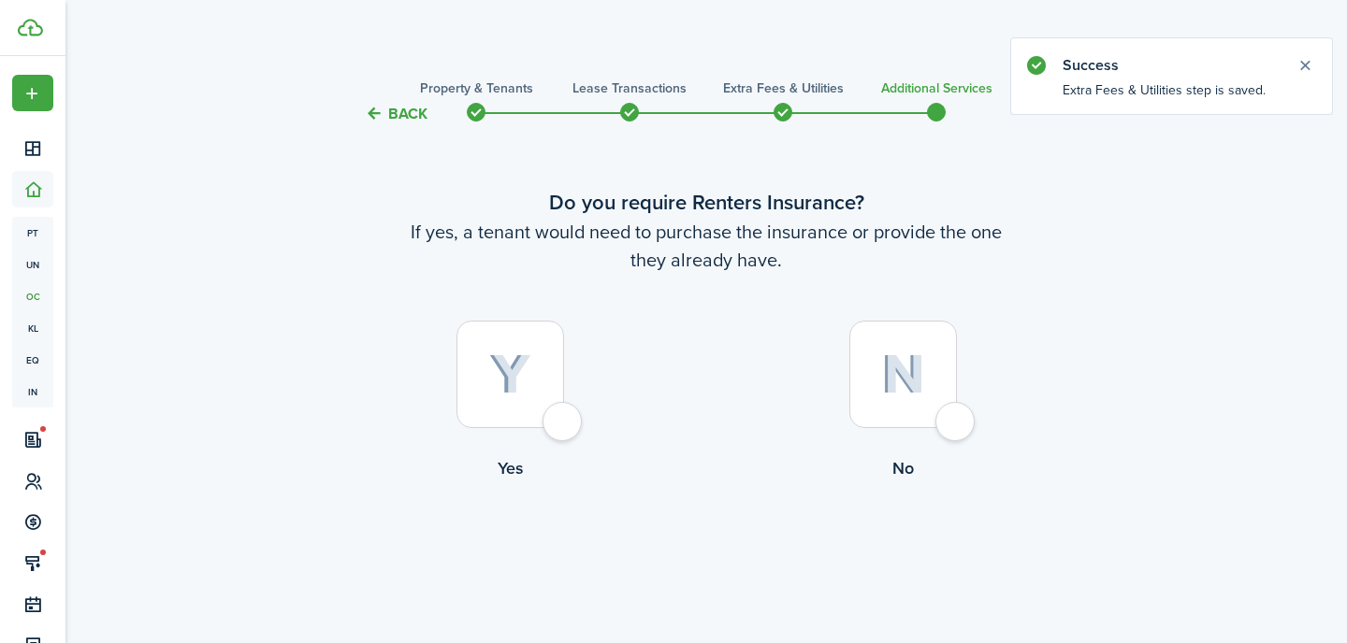
click at [897, 411] on div at bounding box center [903, 375] width 108 height 108
radio input "true"
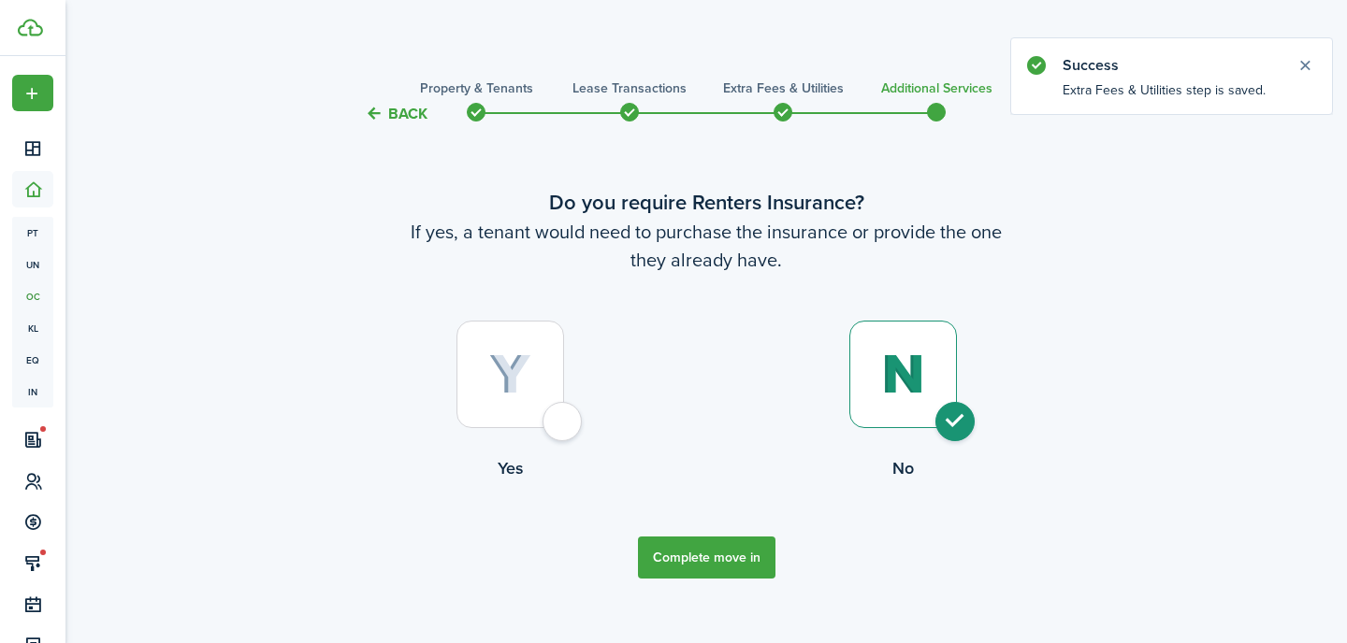
click at [696, 557] on button "Complete move in" at bounding box center [706, 558] width 137 height 42
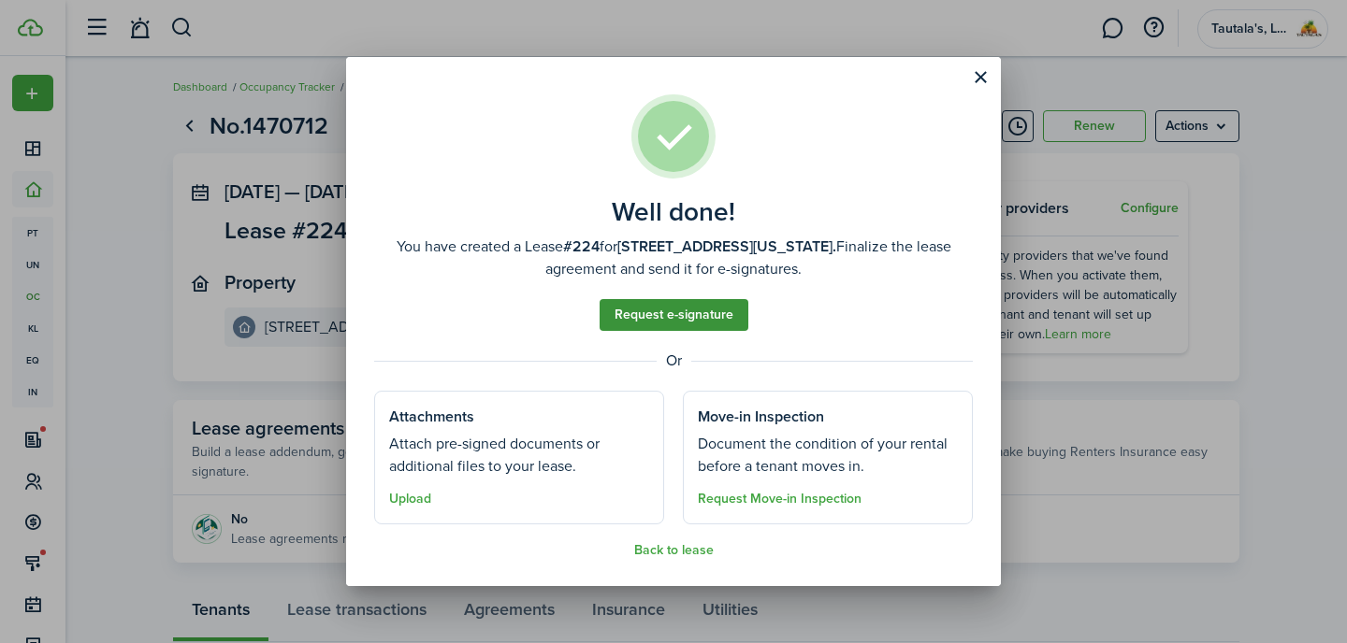
click at [673, 319] on link "Request e-signature" at bounding box center [673, 315] width 149 height 32
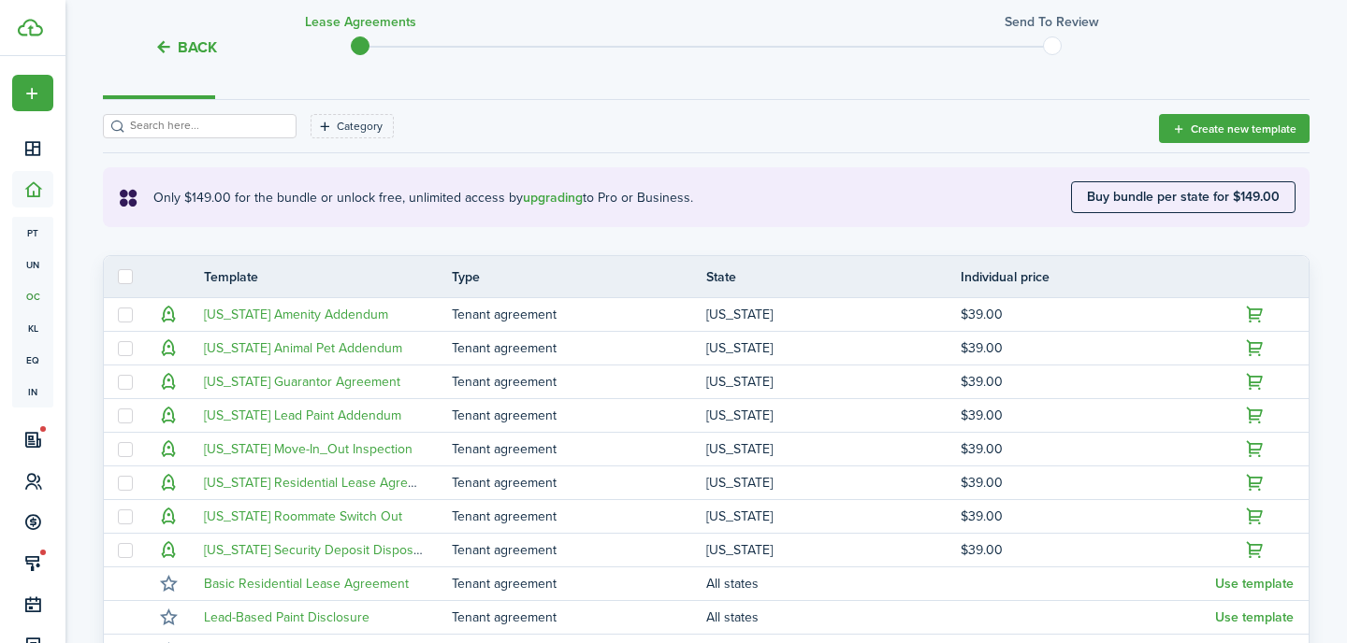
scroll to position [204, 0]
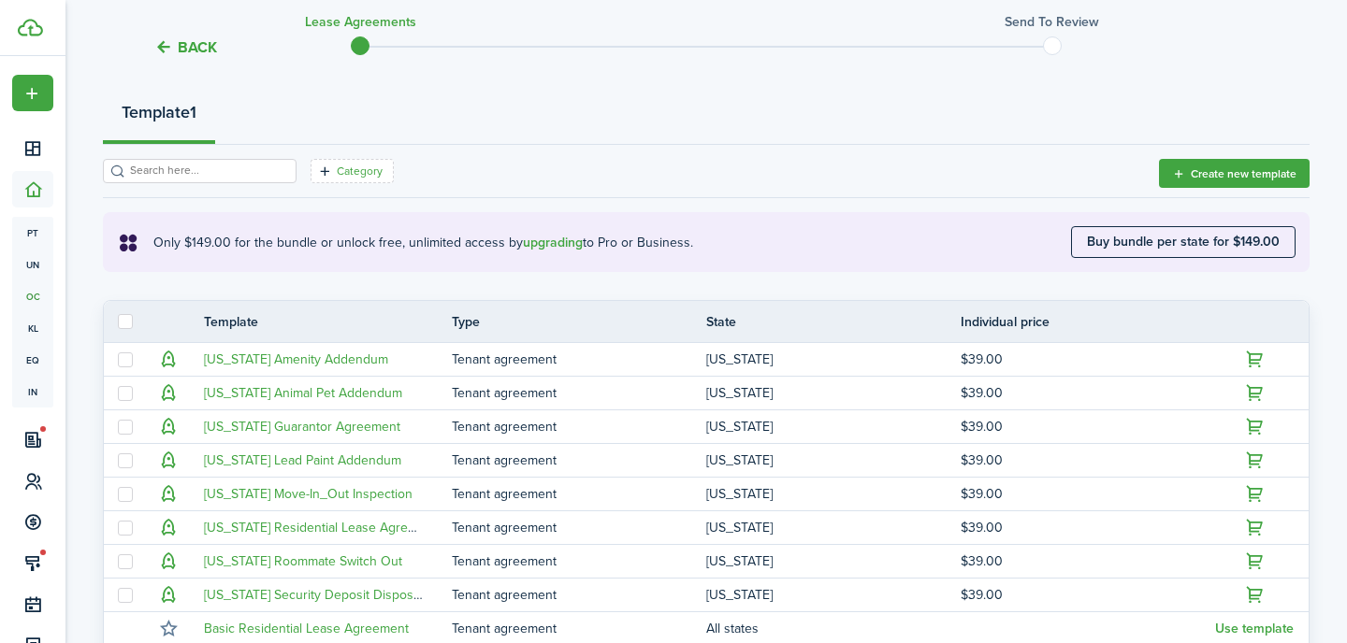
click at [337, 169] on filter-tag-label "Category" at bounding box center [360, 171] width 46 height 17
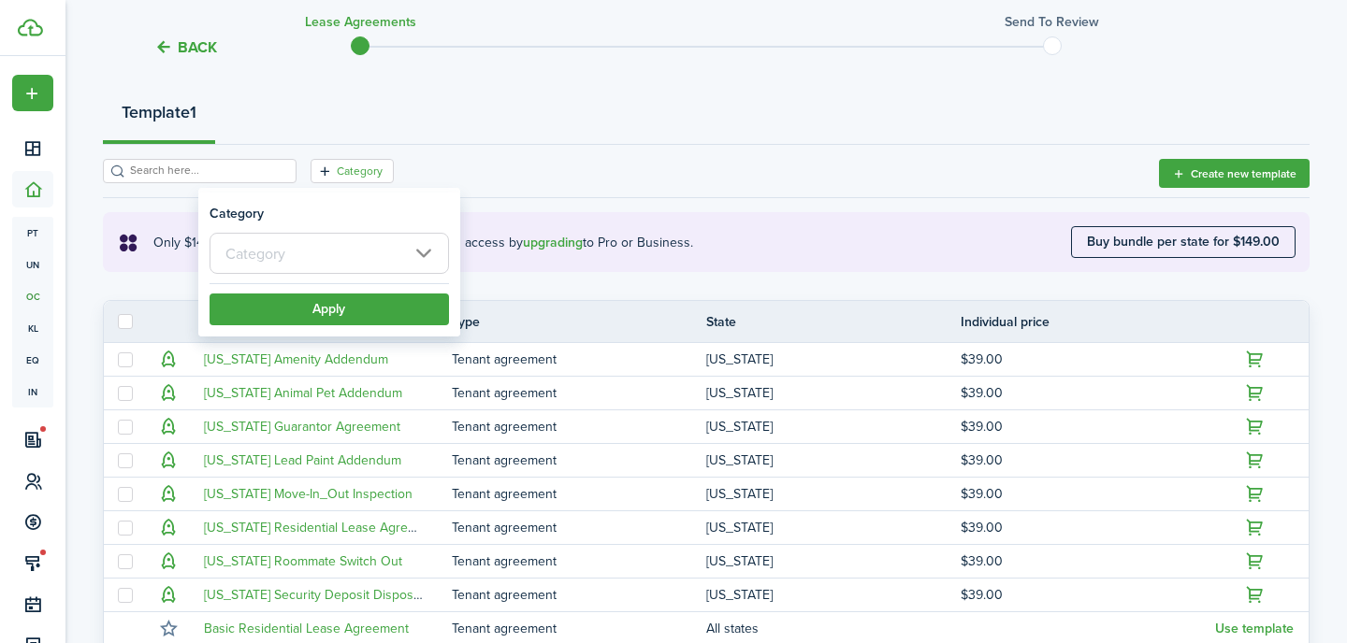
click at [308, 257] on input "text" at bounding box center [328, 253] width 239 height 41
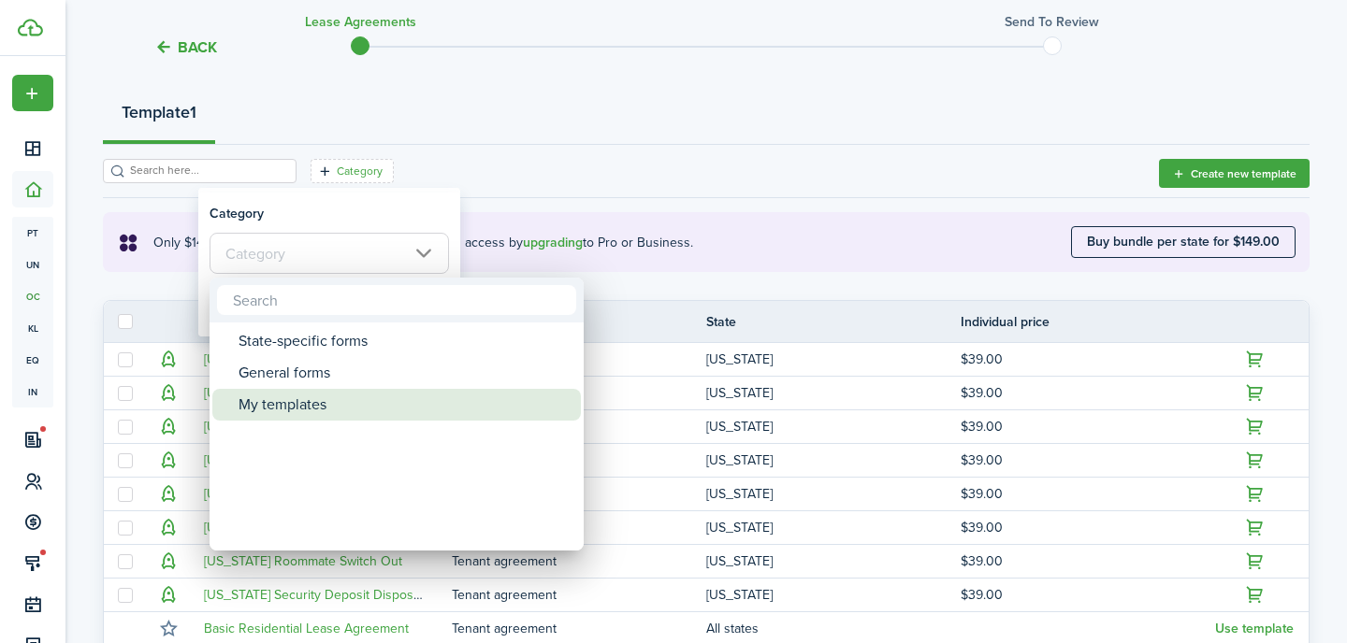
click at [286, 398] on div "My templates" at bounding box center [403, 405] width 331 height 32
type input "My templates"
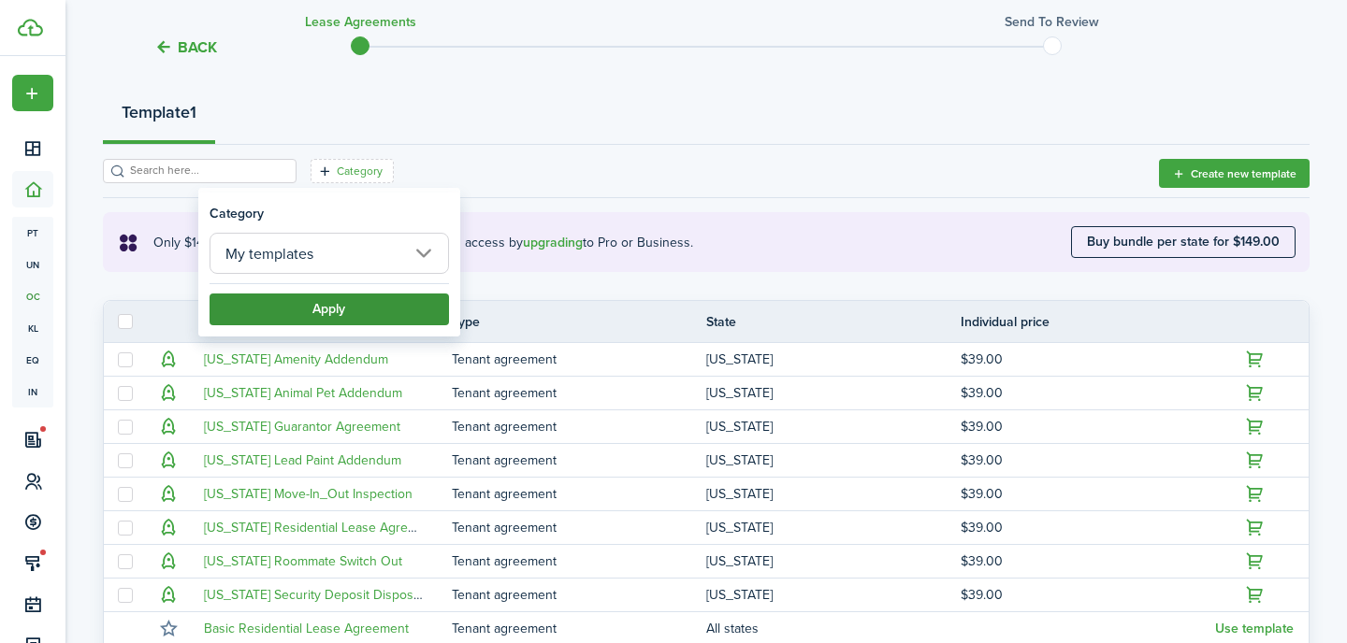
click at [325, 305] on button "Apply" at bounding box center [328, 310] width 239 height 32
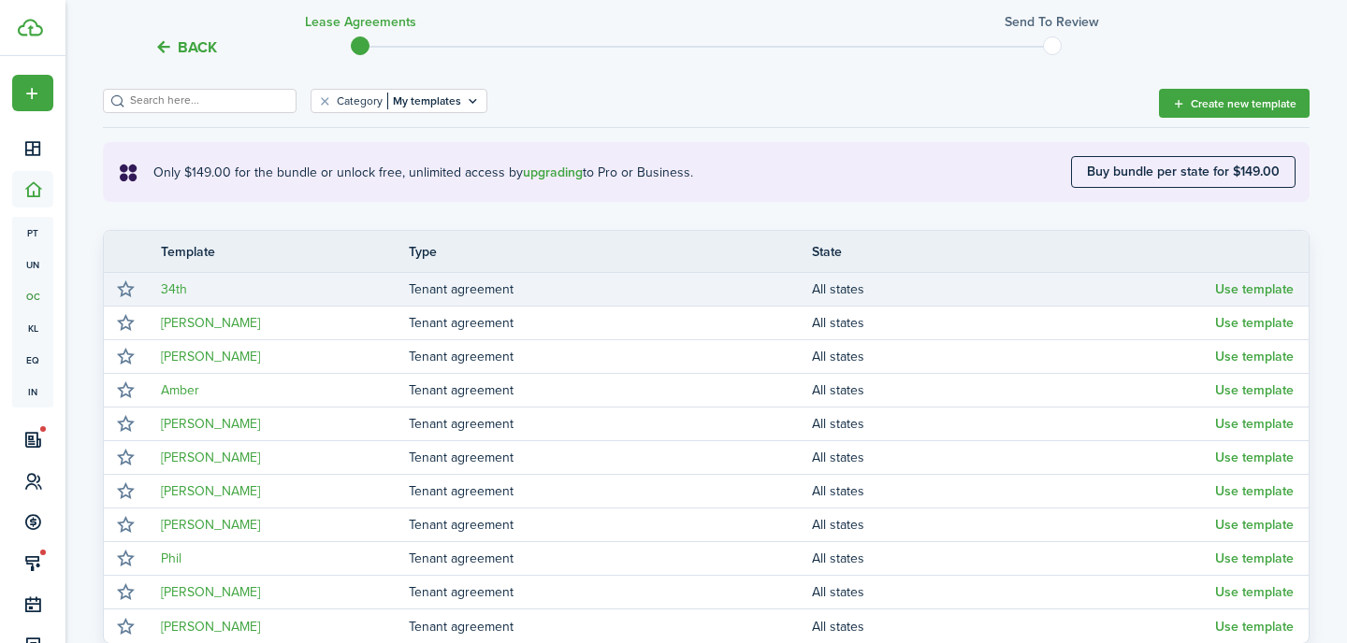
scroll to position [293, 0]
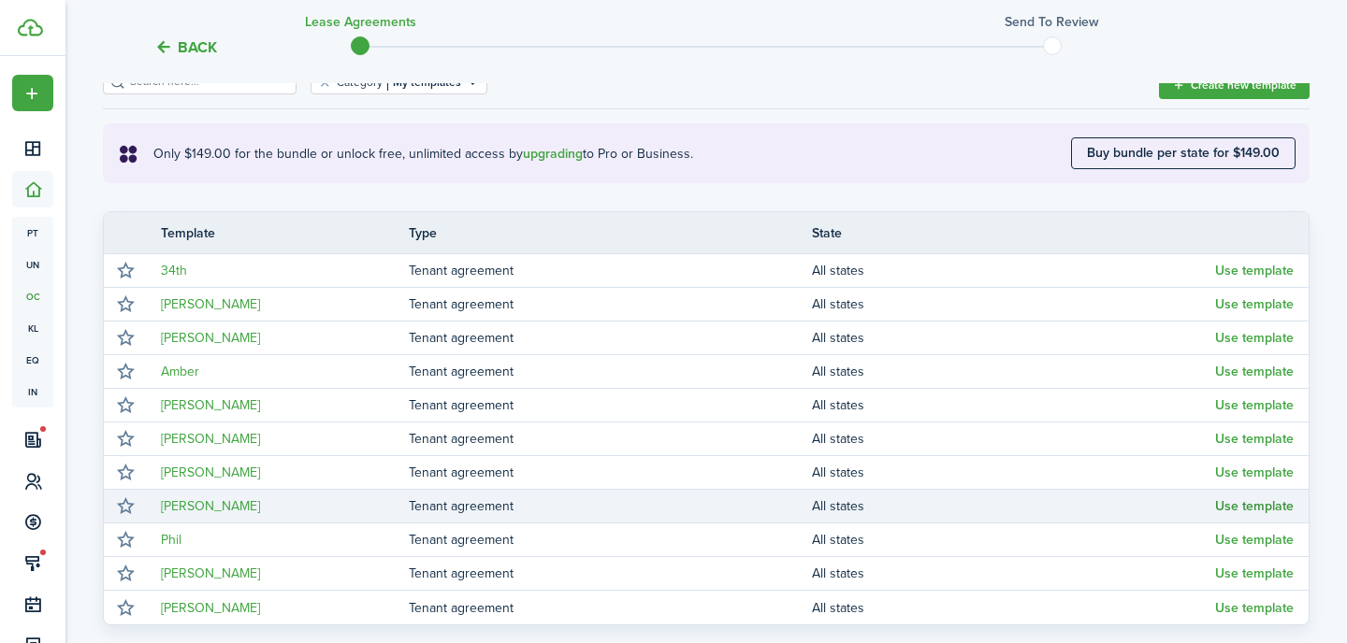
click at [1277, 506] on button "Use template" at bounding box center [1254, 506] width 79 height 15
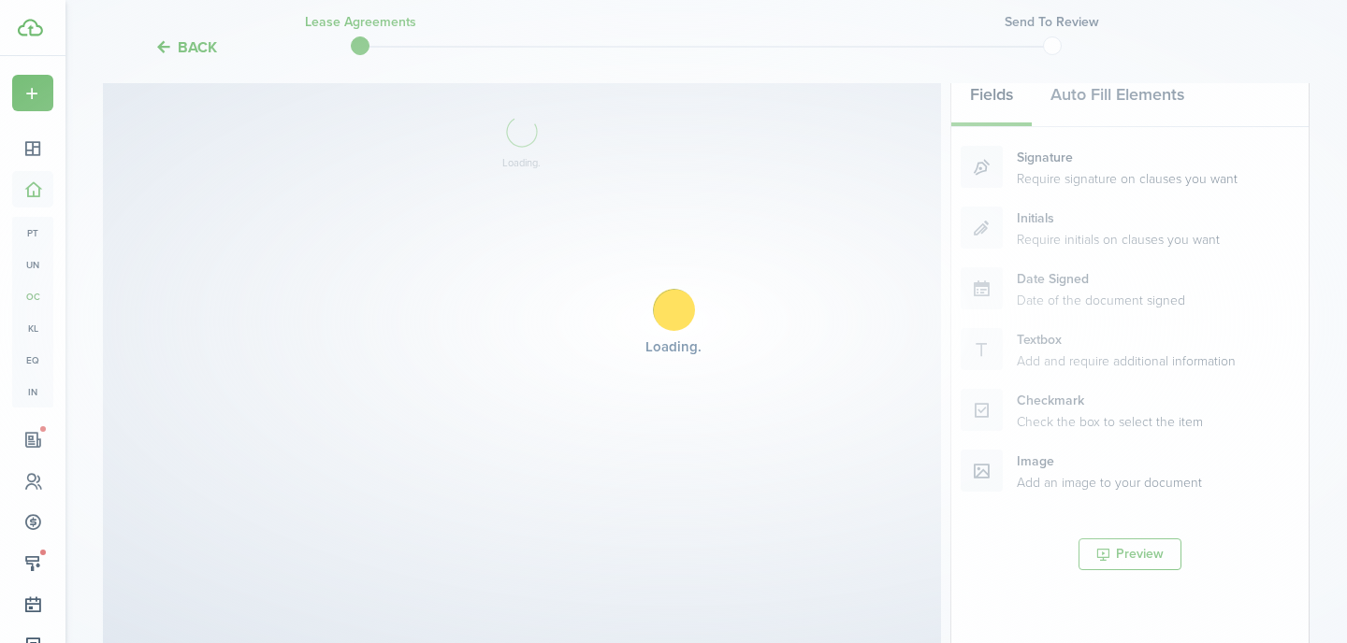
select select "fit"
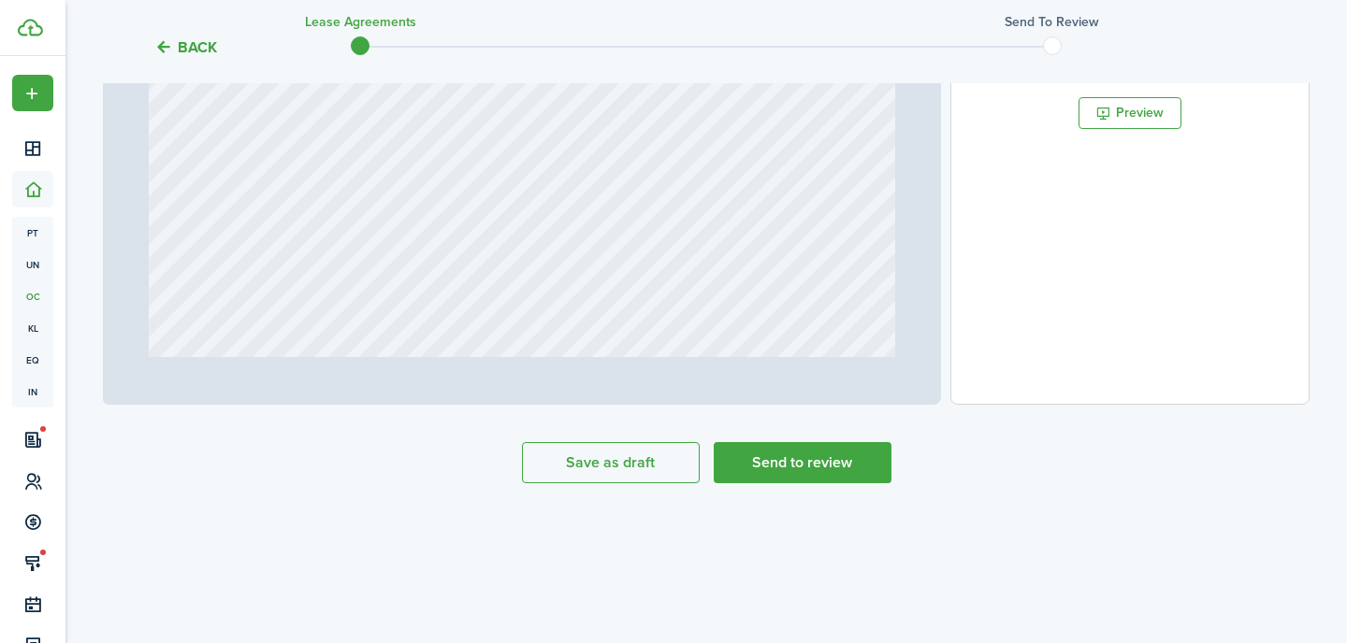
scroll to position [778, 0]
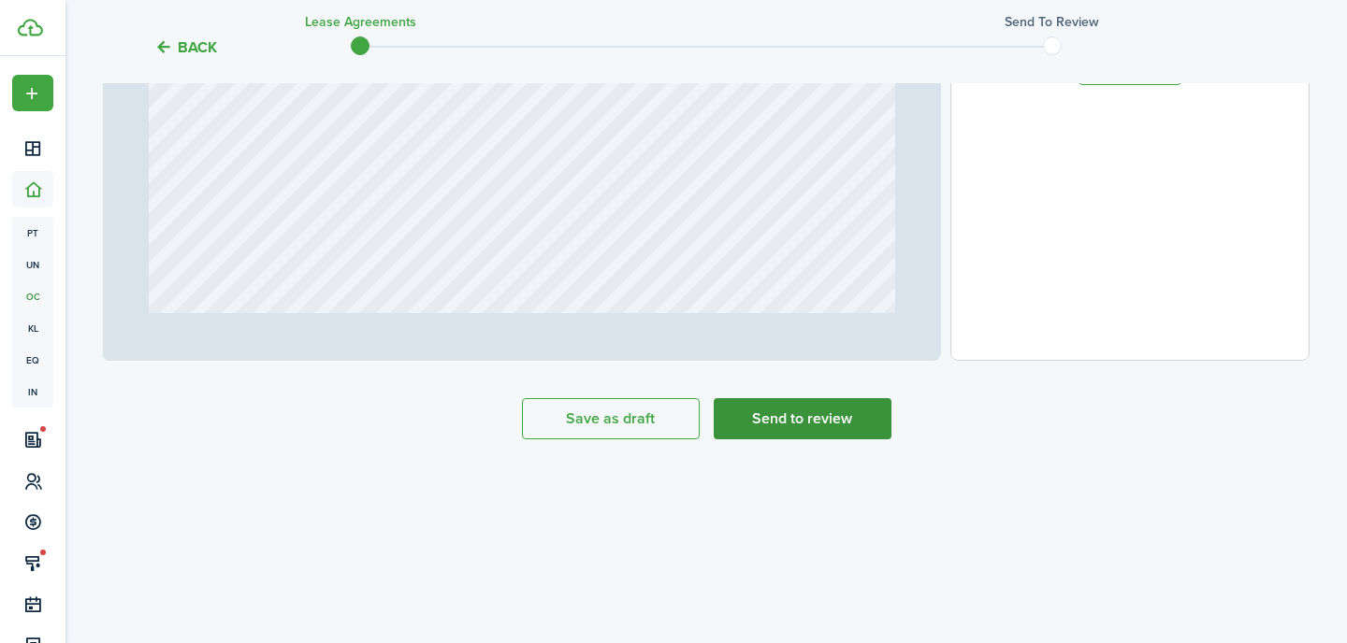
click at [810, 423] on button "Send to review" at bounding box center [803, 418] width 178 height 41
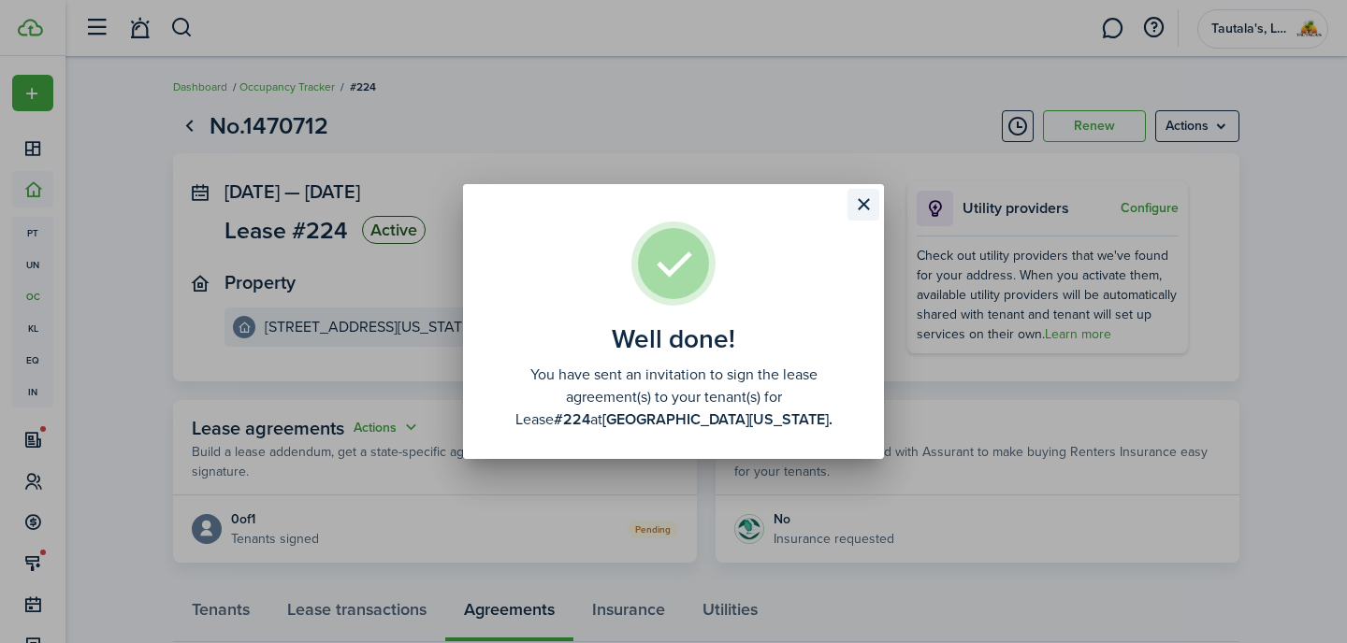
click at [864, 200] on button "Close modal" at bounding box center [863, 205] width 32 height 32
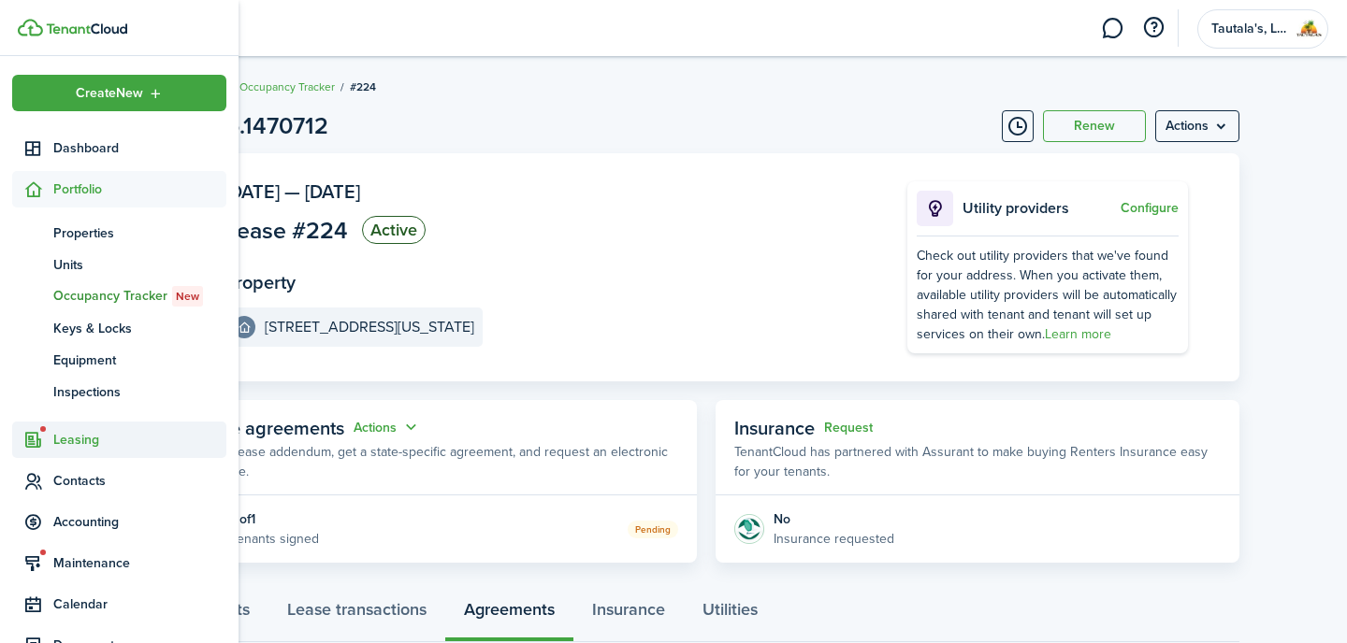
click at [82, 435] on span "Leasing" at bounding box center [139, 440] width 173 height 20
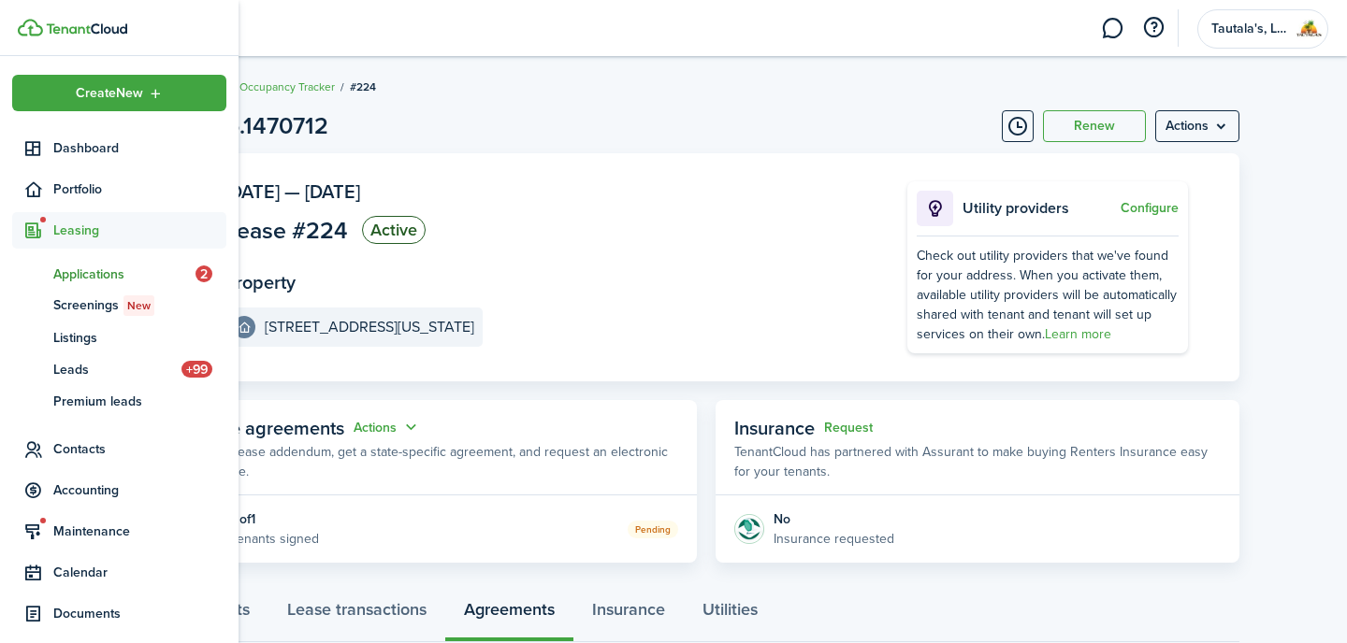
click at [90, 270] on span "Applications" at bounding box center [124, 275] width 142 height 20
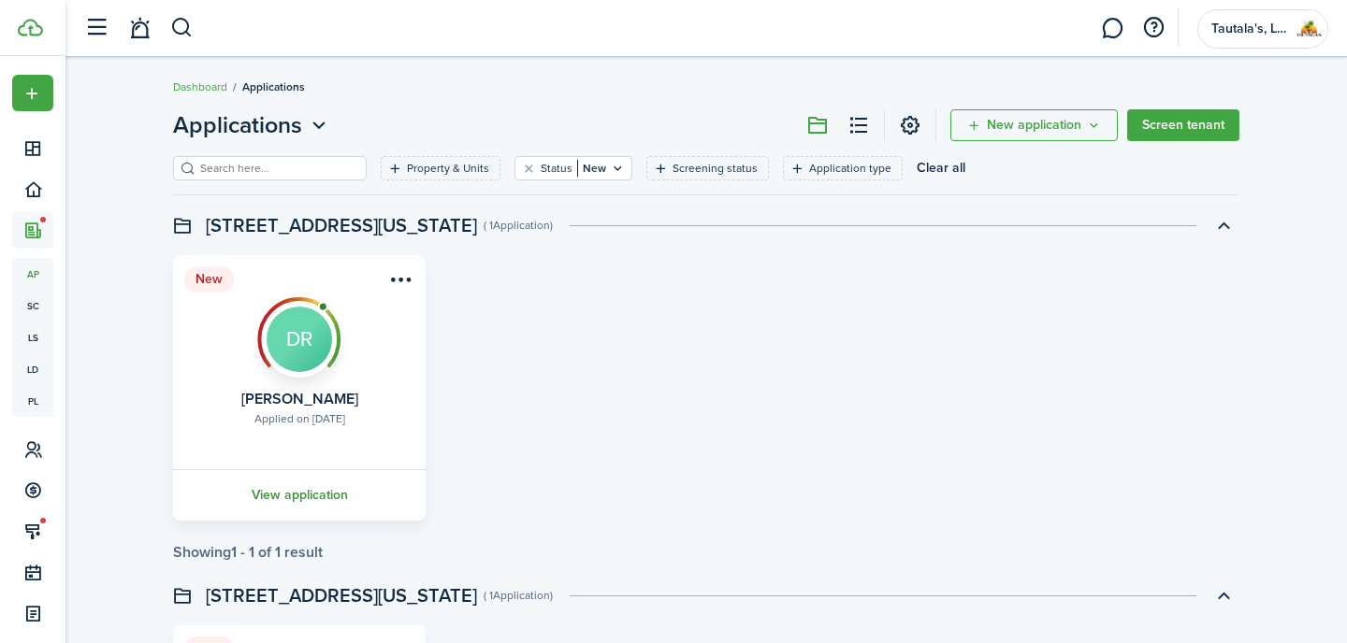
click at [317, 490] on link "View application" at bounding box center [299, 494] width 258 height 51
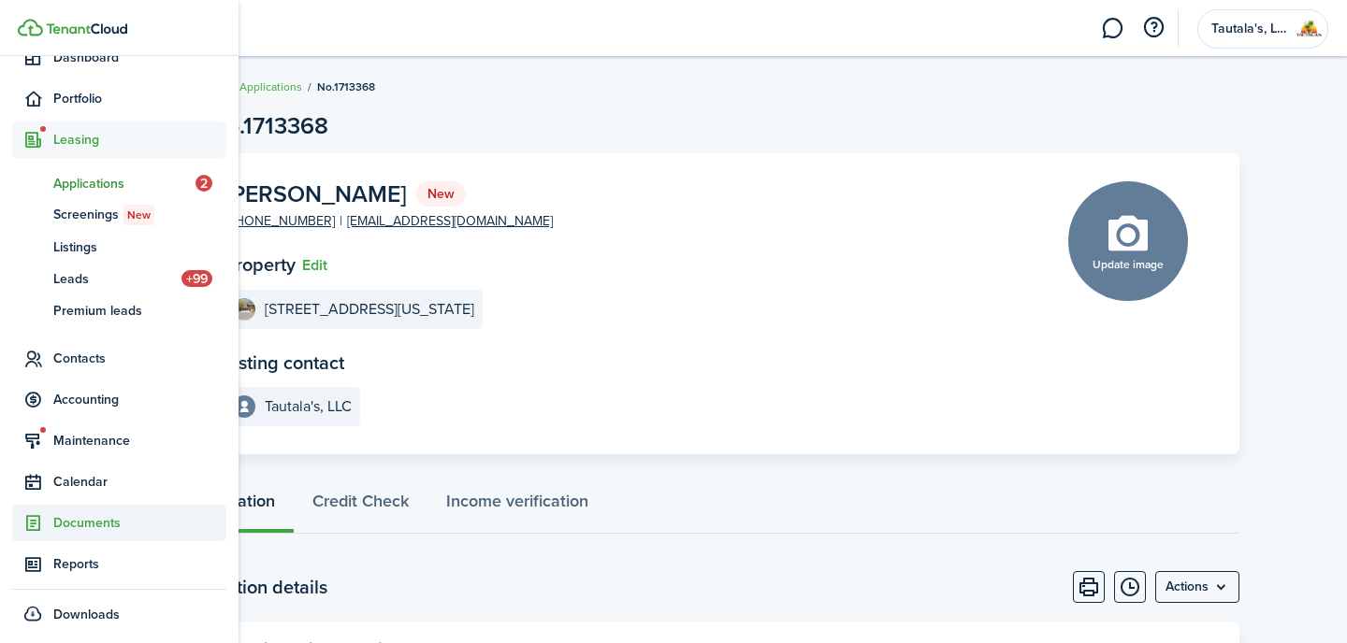
click at [79, 526] on span "Documents" at bounding box center [139, 523] width 173 height 20
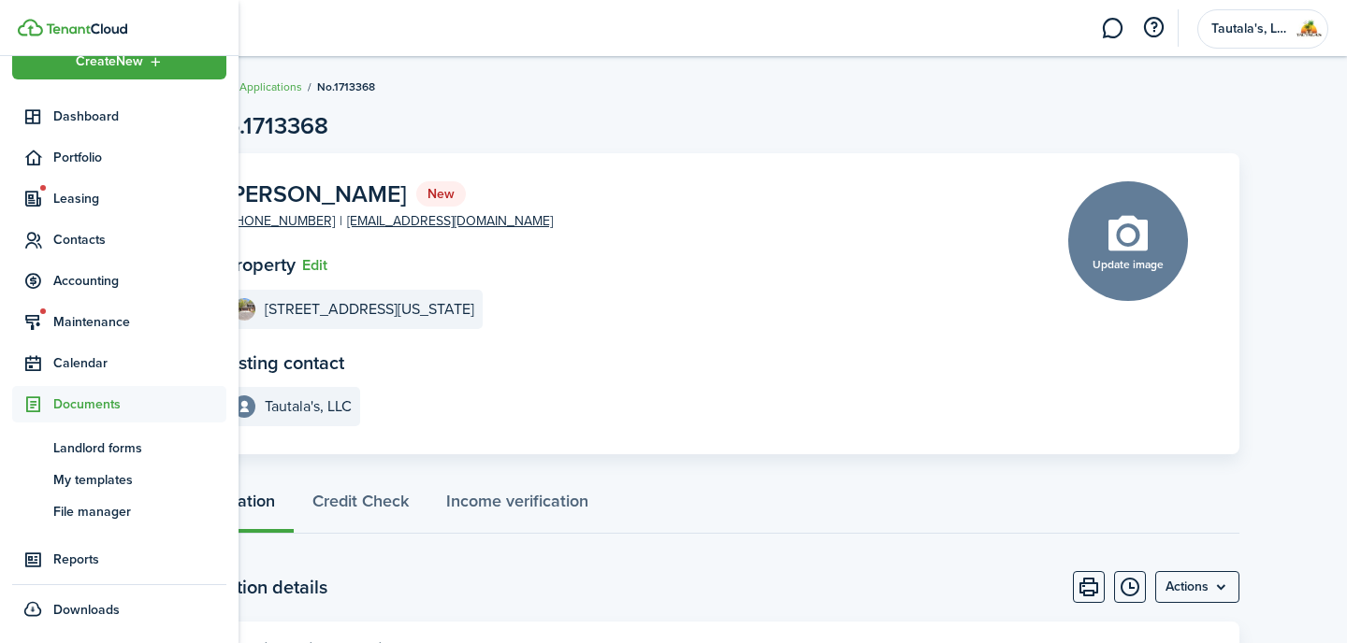
scroll to position [32, 0]
click at [83, 482] on span "My templates" at bounding box center [139, 480] width 173 height 20
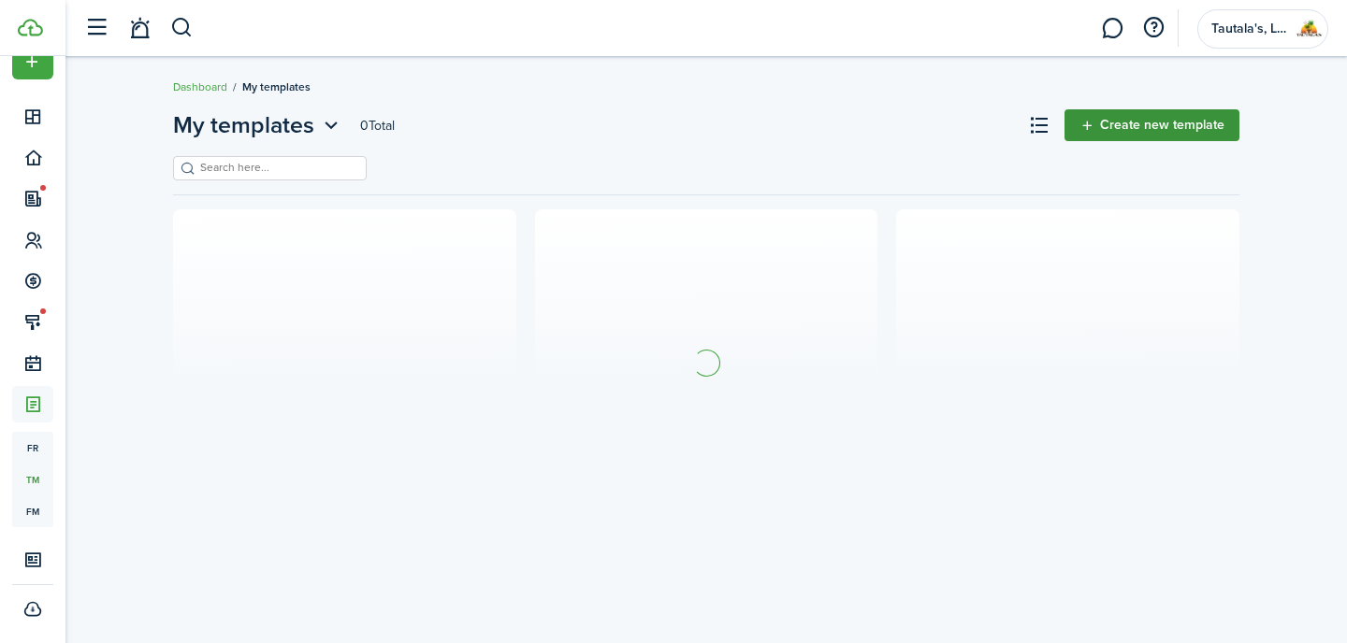
click at [1172, 123] on link "Create new template" at bounding box center [1151, 125] width 175 height 32
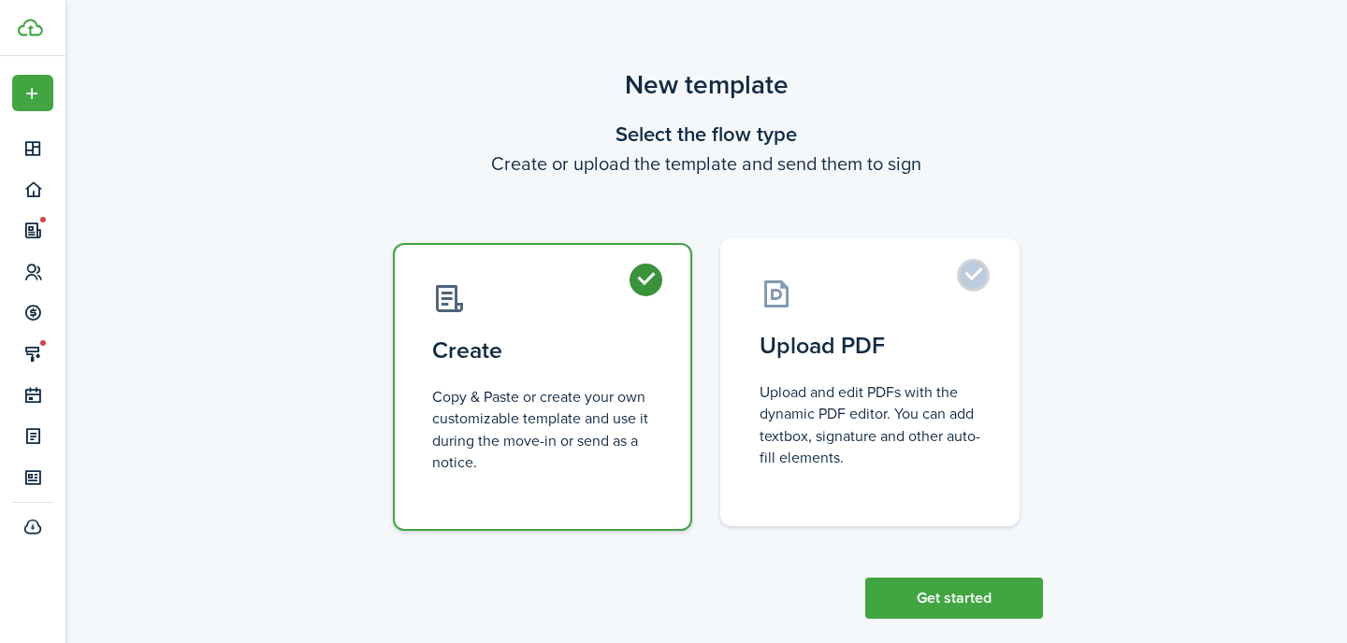
click at [888, 389] on control-radio-card-description "Upload and edit PDFs with the dynamic PDF editor. You can add textbox, signatur…" at bounding box center [869, 425] width 221 height 87
radio input "false"
radio input "true"
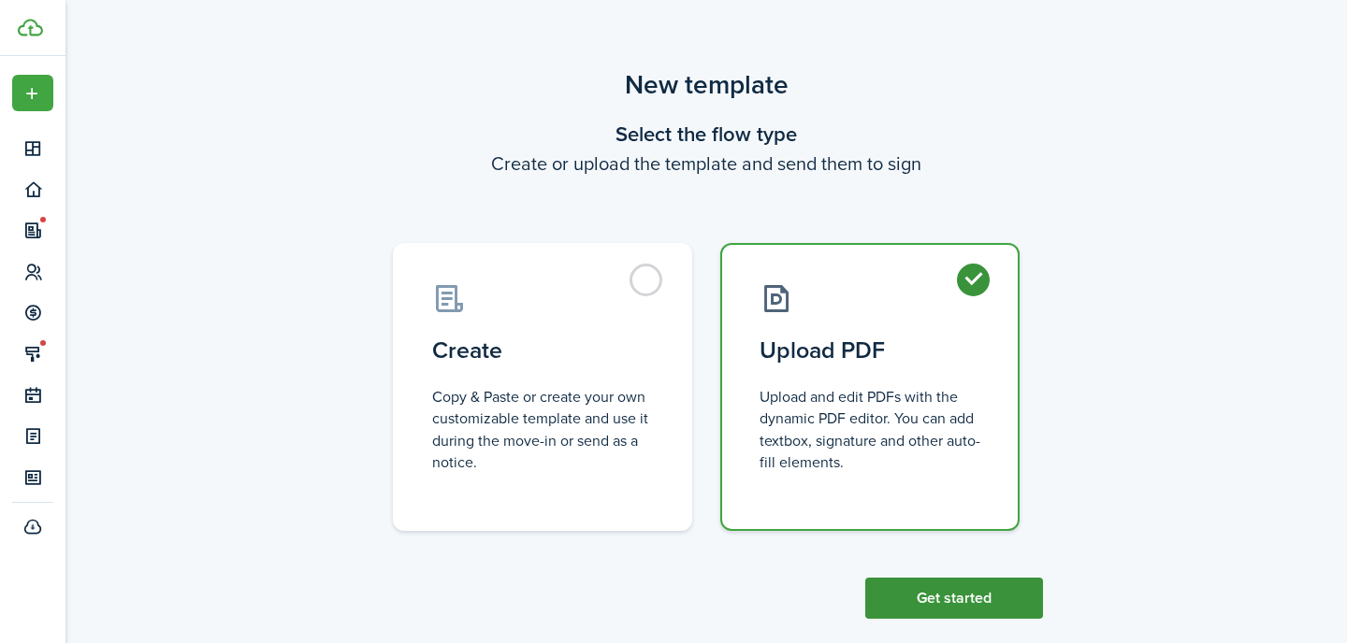
click at [972, 603] on button "Get started" at bounding box center [954, 598] width 178 height 41
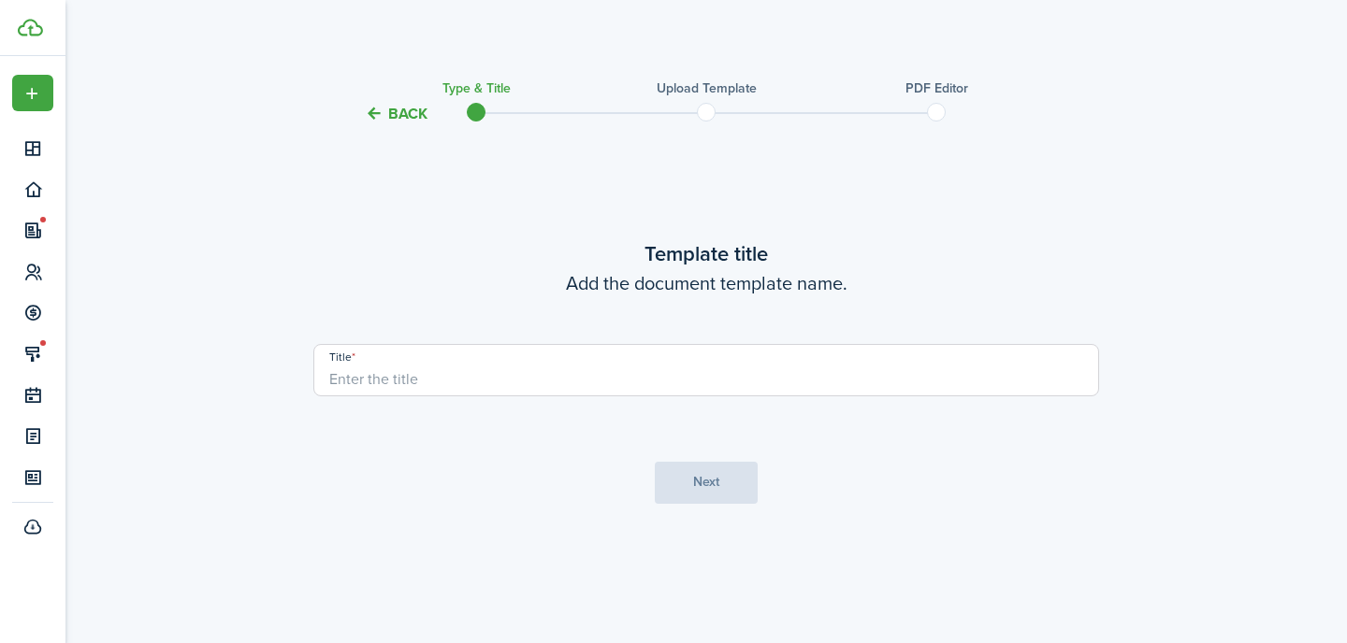
click at [497, 370] on input "Title" at bounding box center [706, 370] width 786 height 52
type input "[PERSON_NAME]"
click at [712, 487] on button "Next" at bounding box center [706, 483] width 103 height 42
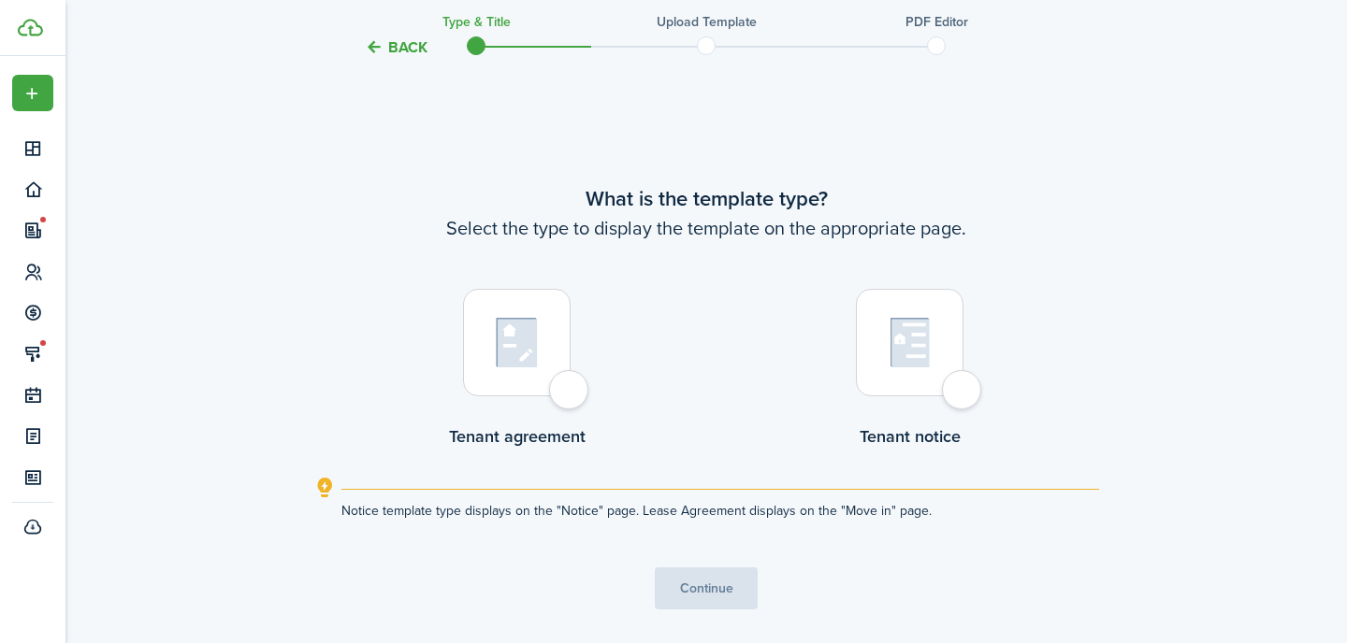
scroll to position [518, 0]
click at [532, 384] on div at bounding box center [517, 342] width 108 height 108
radio input "true"
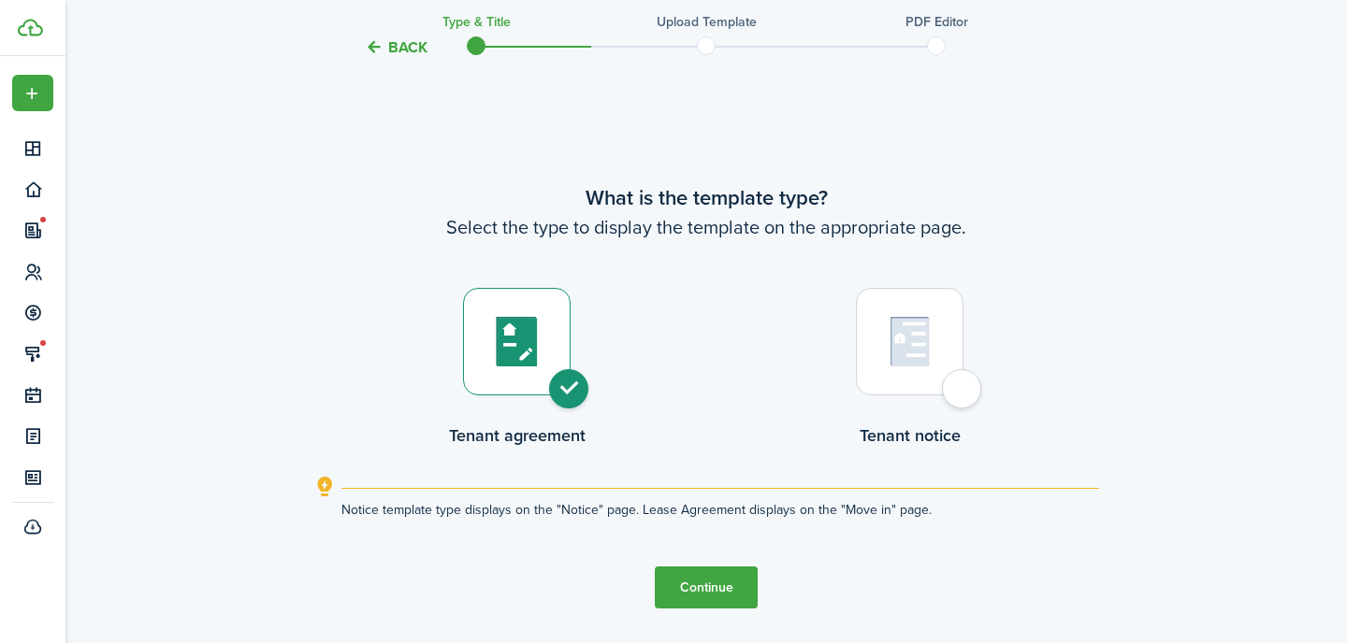
click at [728, 596] on button "Continue" at bounding box center [706, 588] width 103 height 42
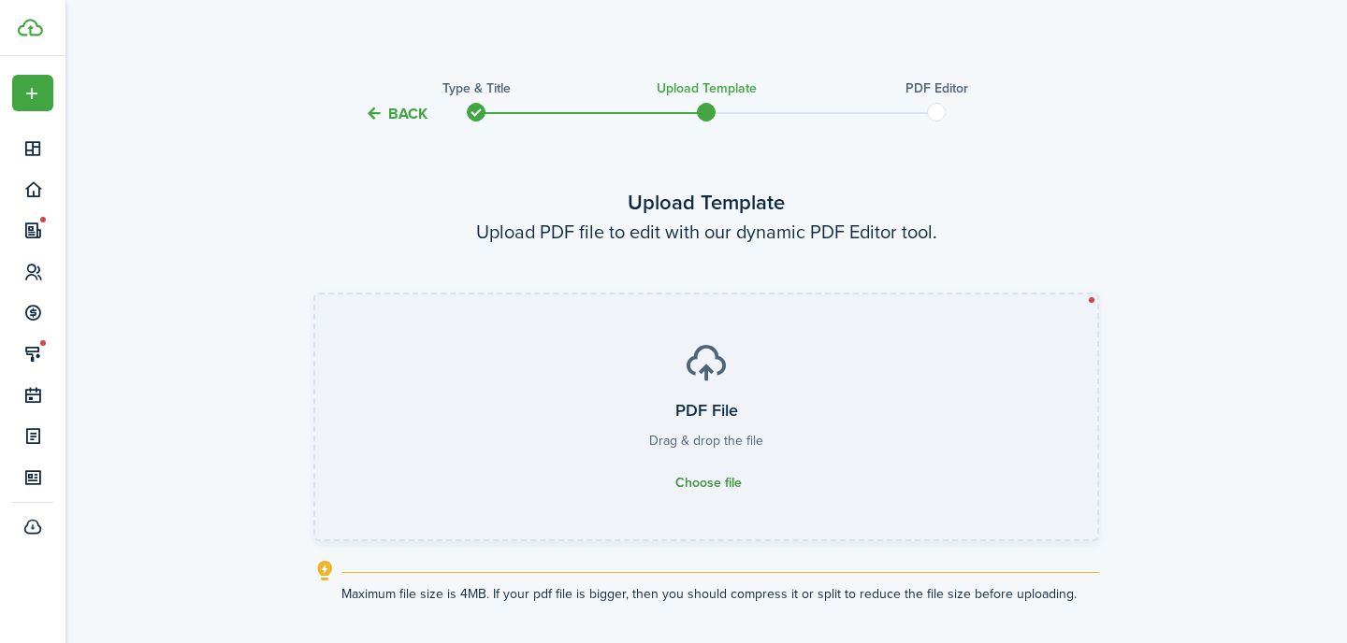
click at [703, 481] on span "Choose file" at bounding box center [708, 483] width 66 height 15
click at [315, 295] on input "PDF File Drag & drop the file Choose file" at bounding box center [315, 295] width 0 height 0
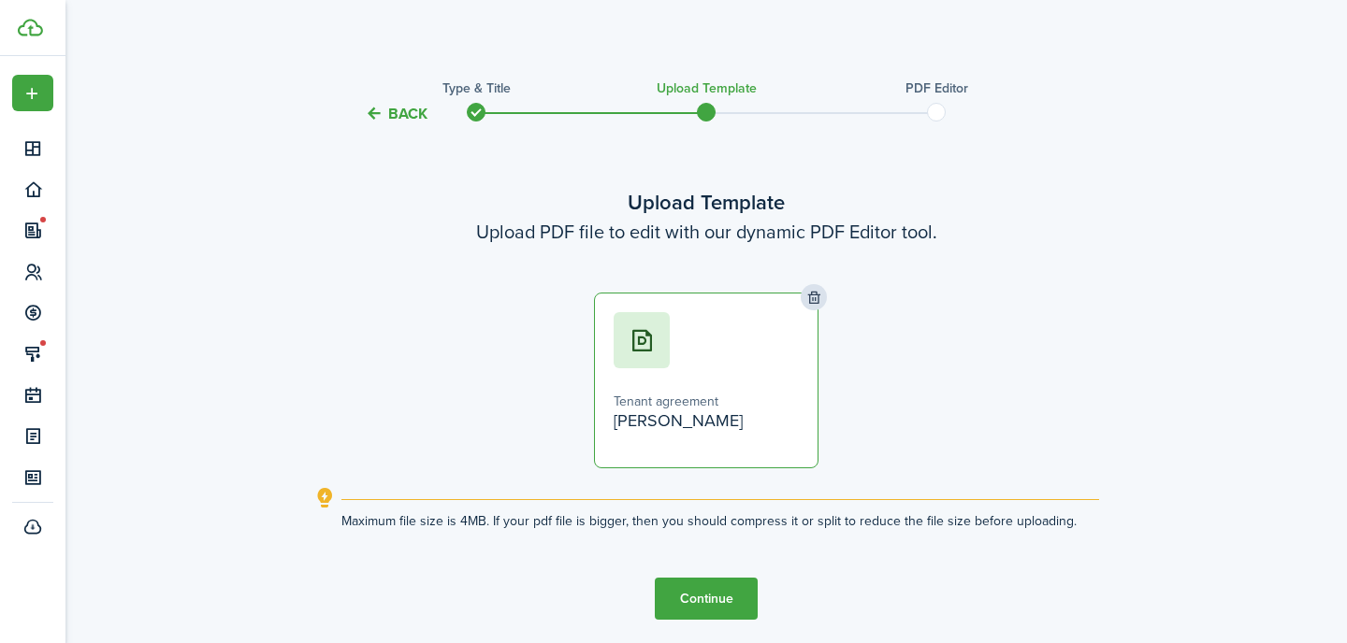
click at [700, 610] on button "Continue" at bounding box center [706, 599] width 103 height 42
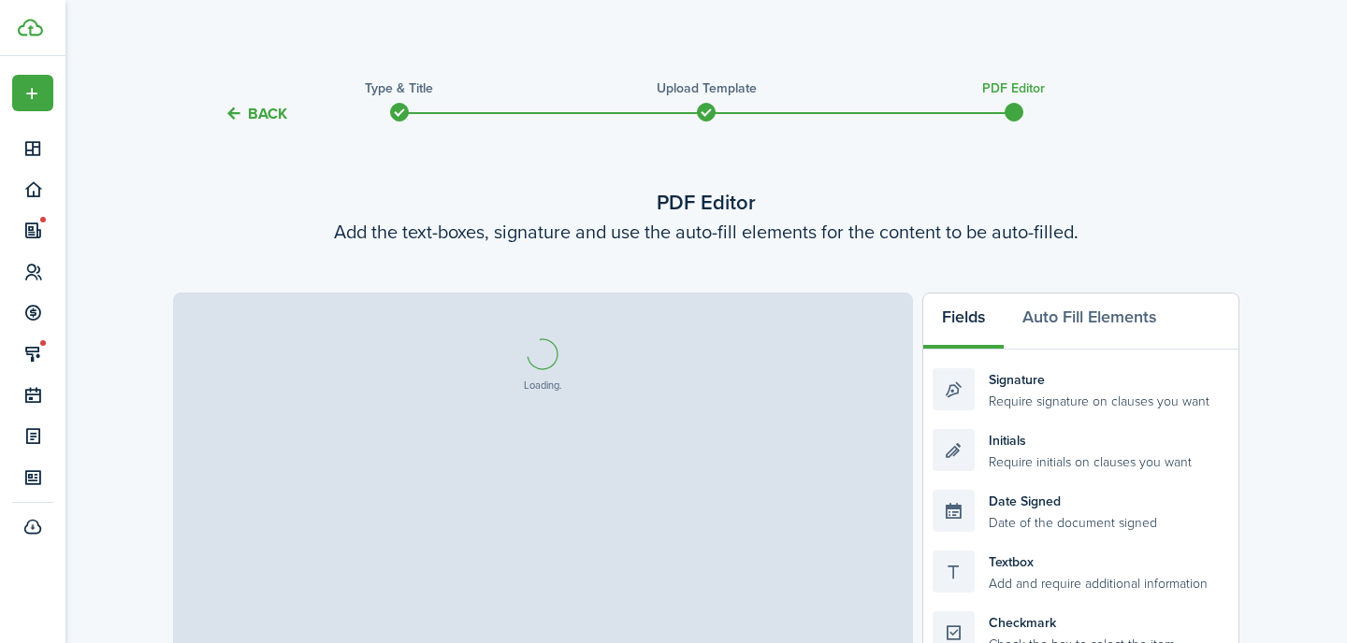
select select "fit"
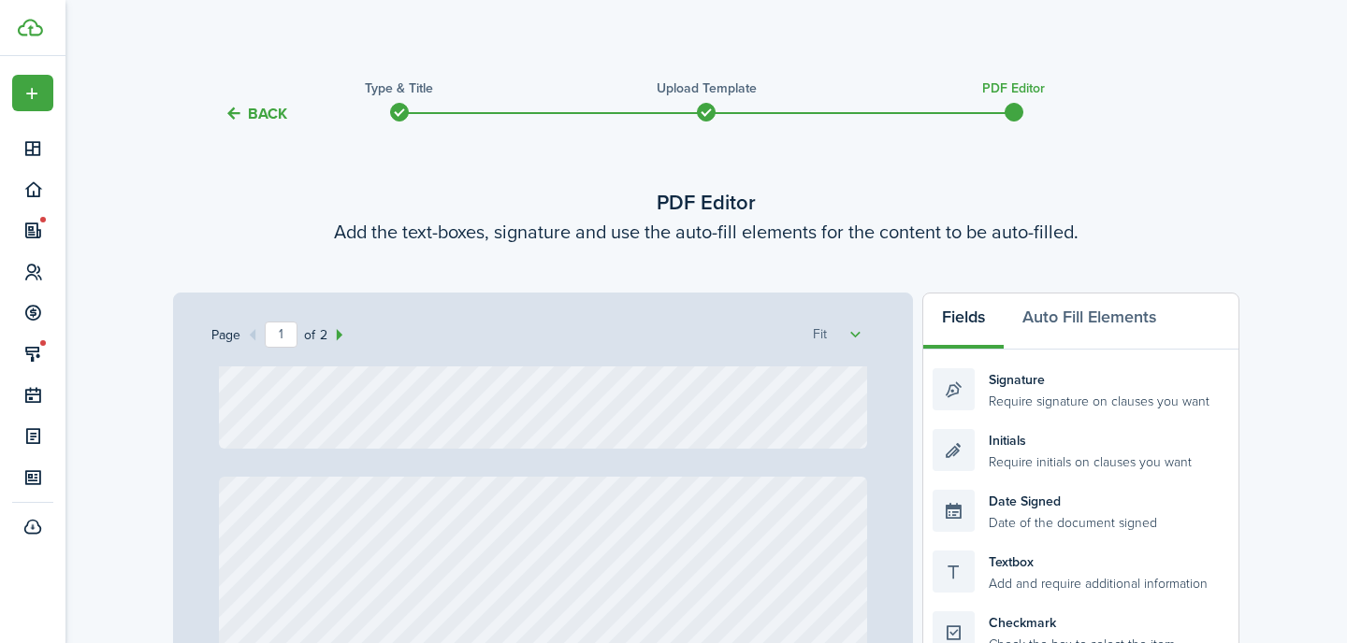
type input "2"
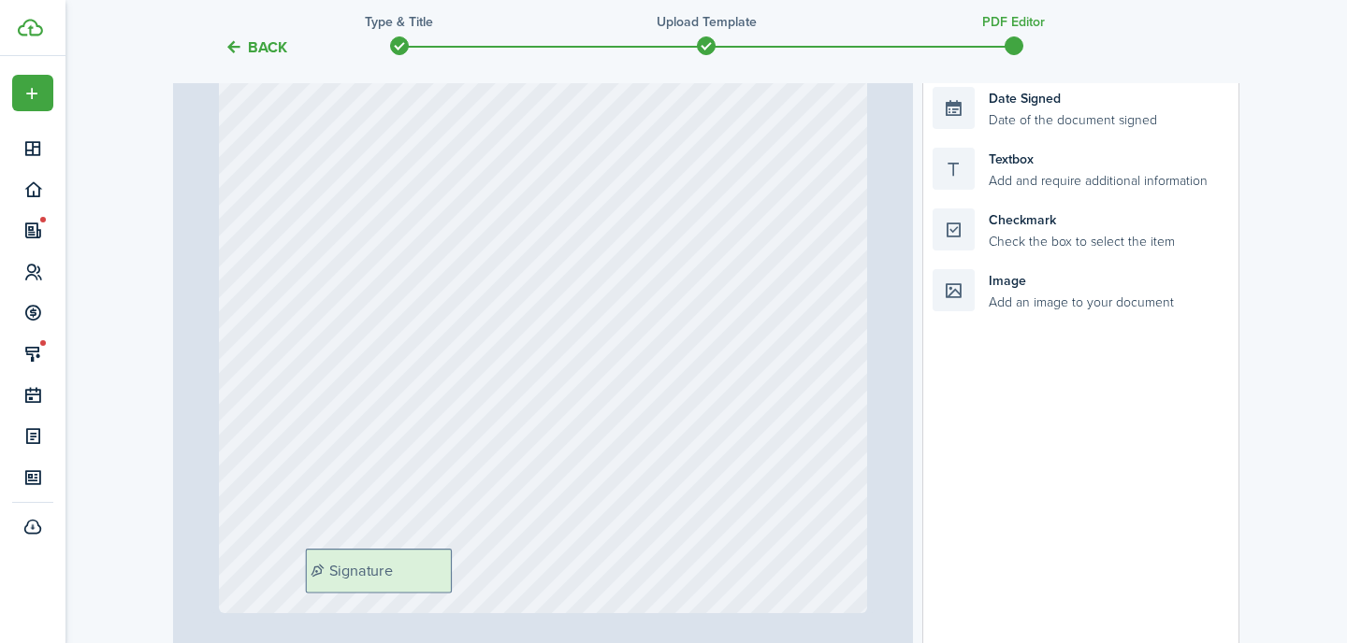
scroll to position [412, 0]
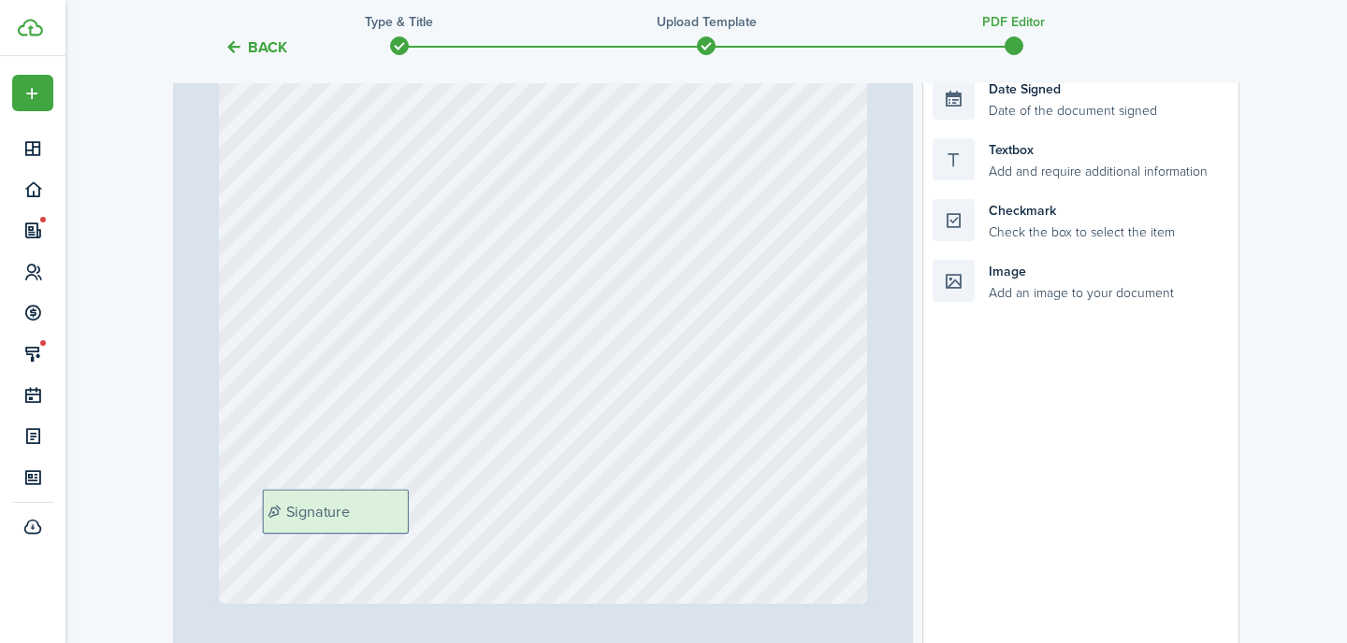
drag, startPoint x: 1036, startPoint y: 131, endPoint x: 367, endPoint y: 519, distance: 774.0
click at [367, 519] on div "Page 2 of 2 50% 75% 100% 150% 200% Fit Signature Loading Fields Auto Fill Eleme…" at bounding box center [706, 268] width 1066 height 776
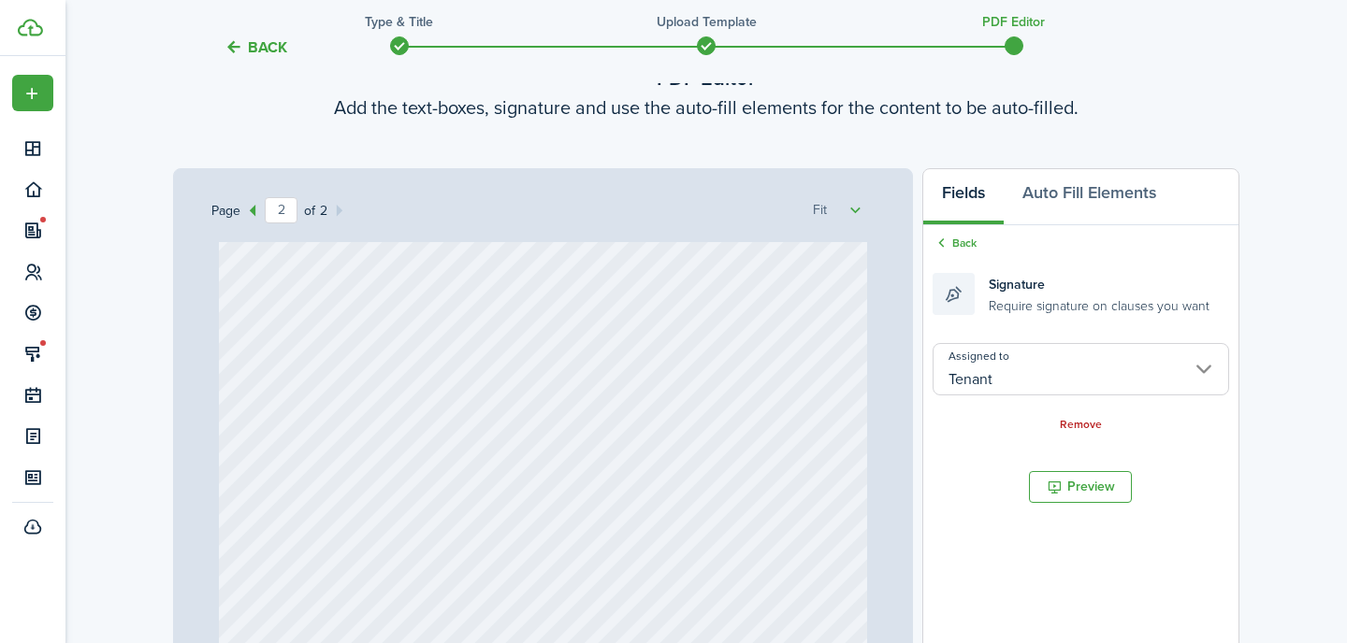
scroll to position [71, 0]
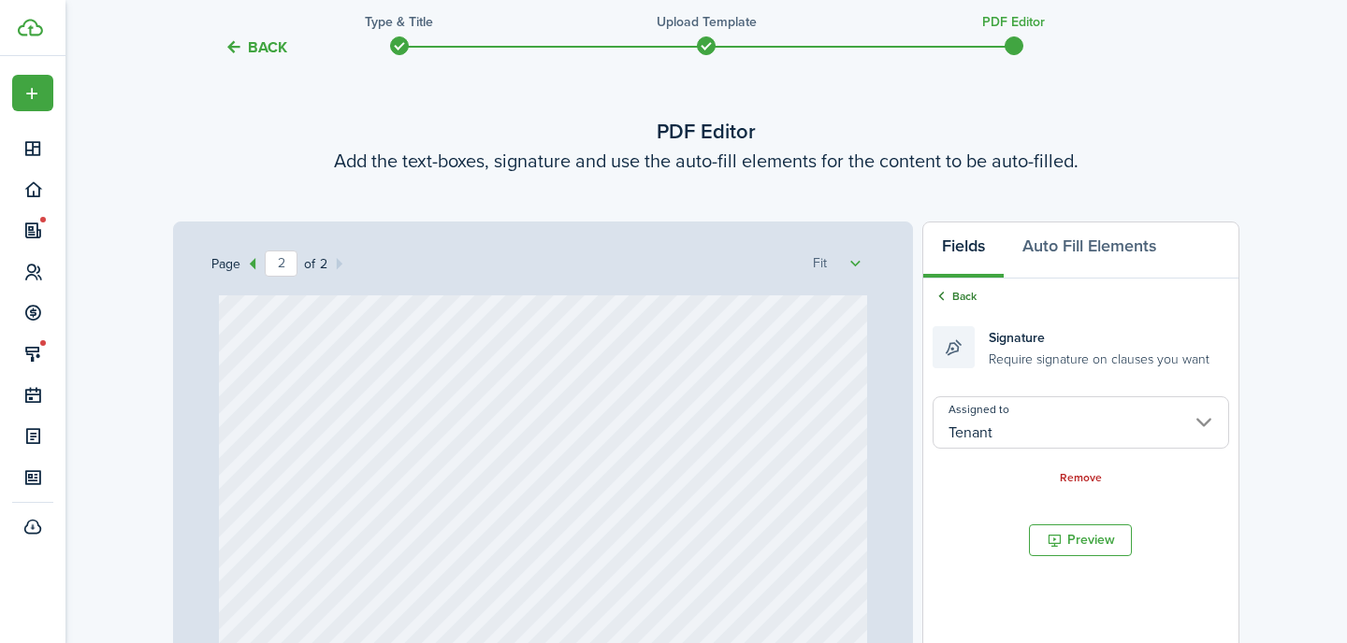
click at [969, 295] on link "Back" at bounding box center [954, 296] width 44 height 17
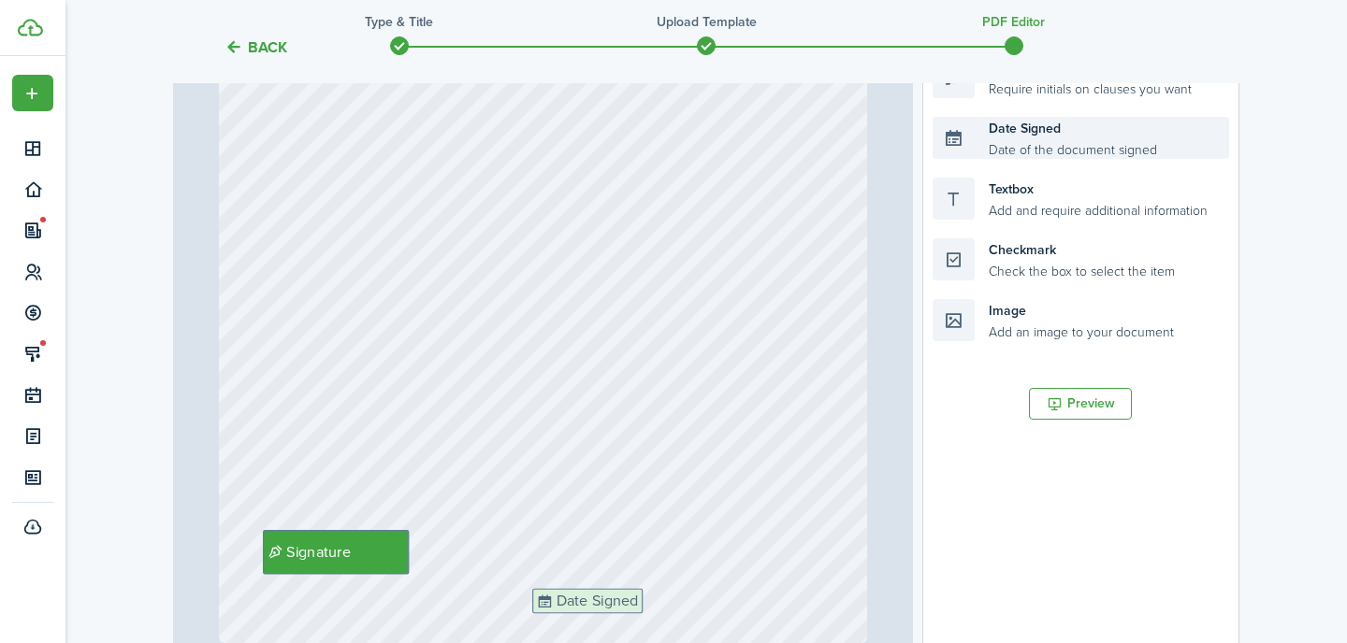
scroll to position [434, 0]
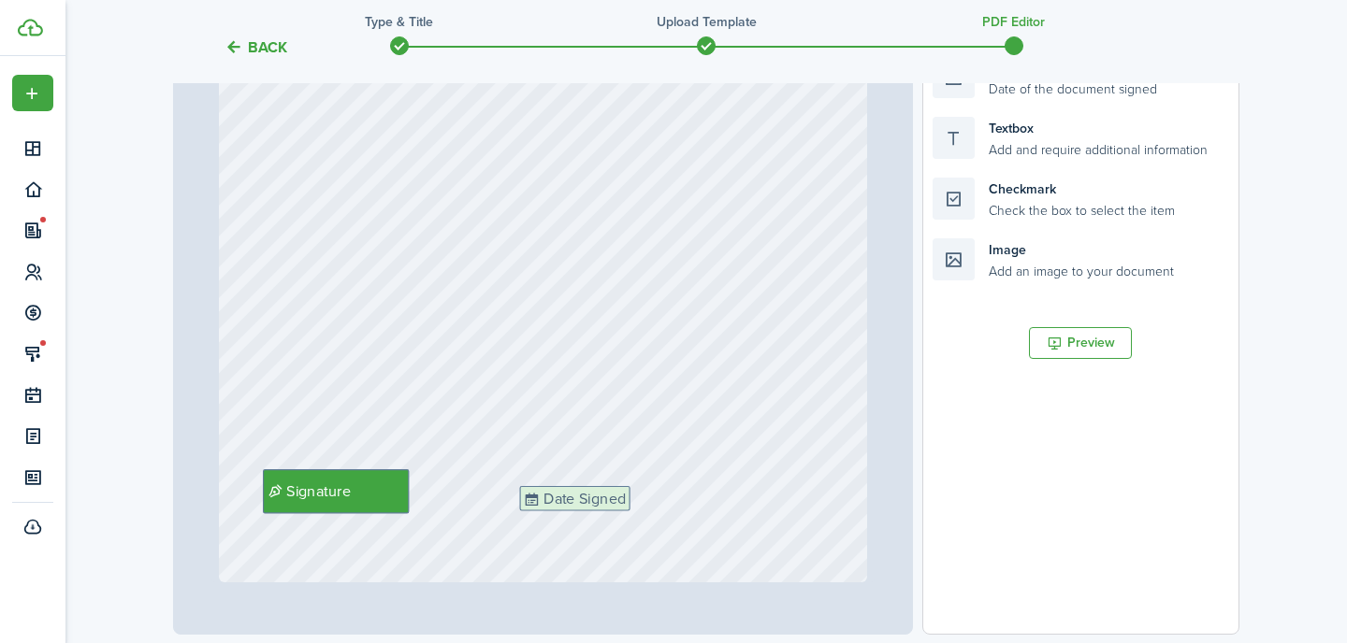
drag, startPoint x: 1047, startPoint y: 434, endPoint x: 634, endPoint y: 502, distance: 419.0
click at [634, 502] on div "Page 2 of 2 50% 75% 100% 150% 200% Fit Signature Date Signed Loading Fields Aut…" at bounding box center [706, 247] width 1066 height 776
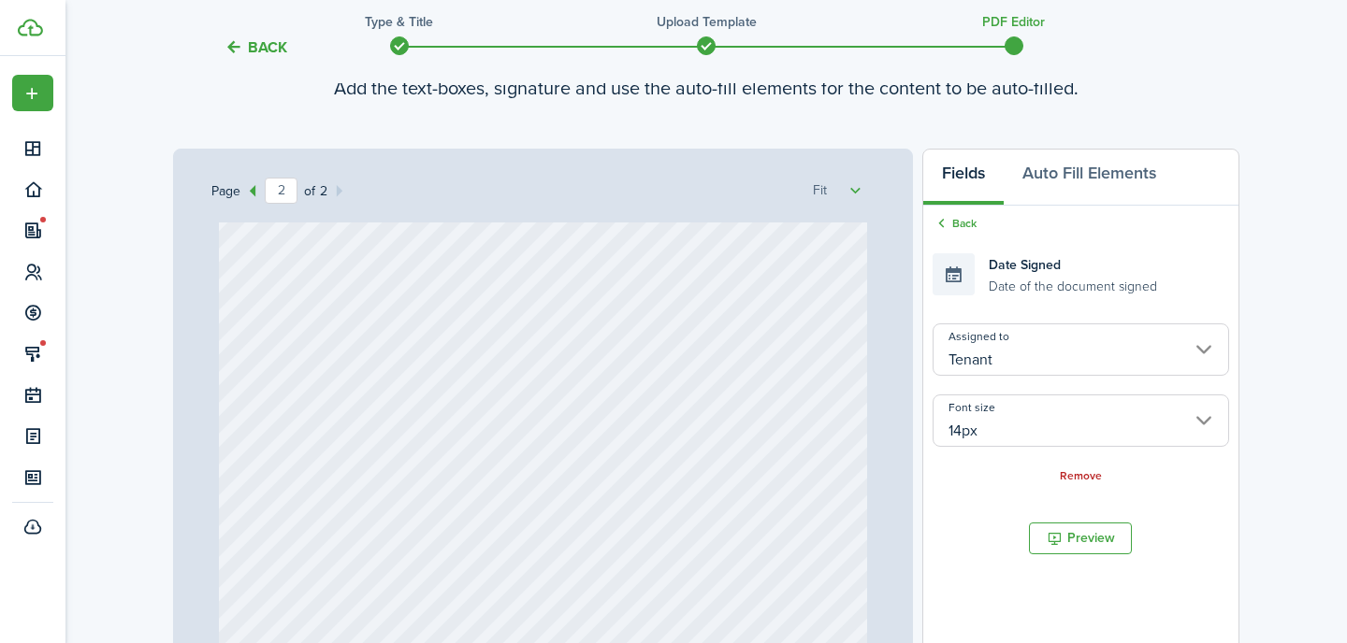
scroll to position [136, 0]
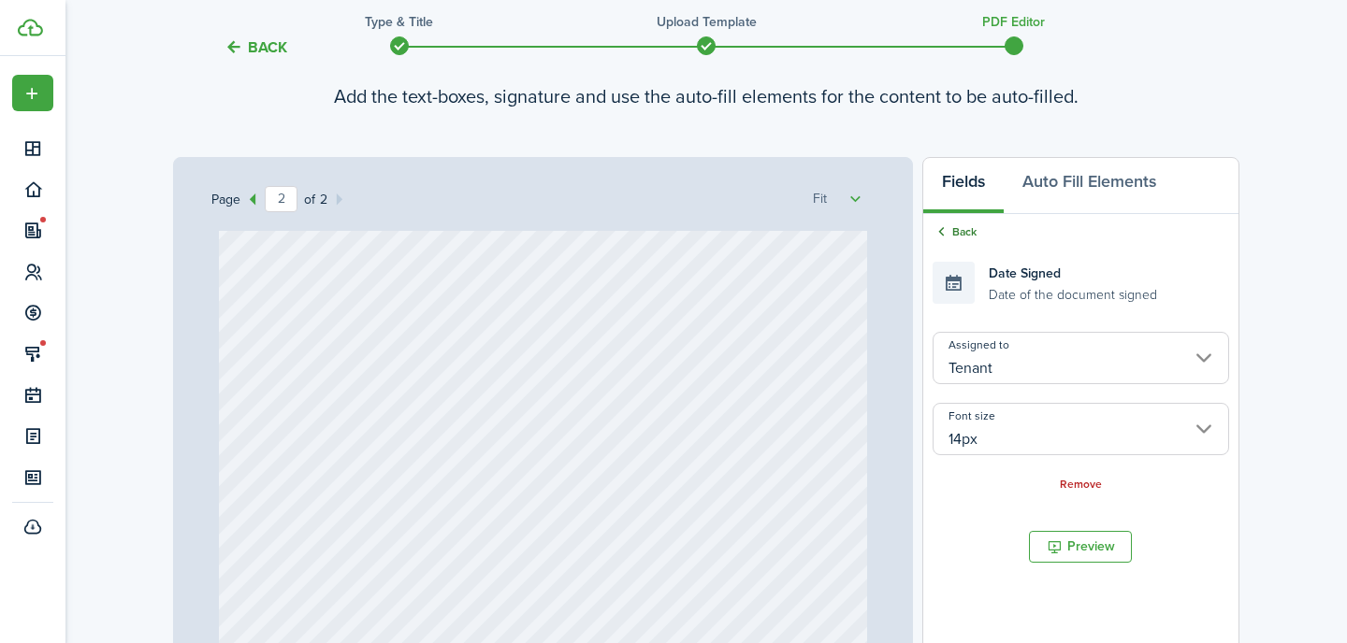
click at [953, 229] on link "Back" at bounding box center [954, 232] width 44 height 17
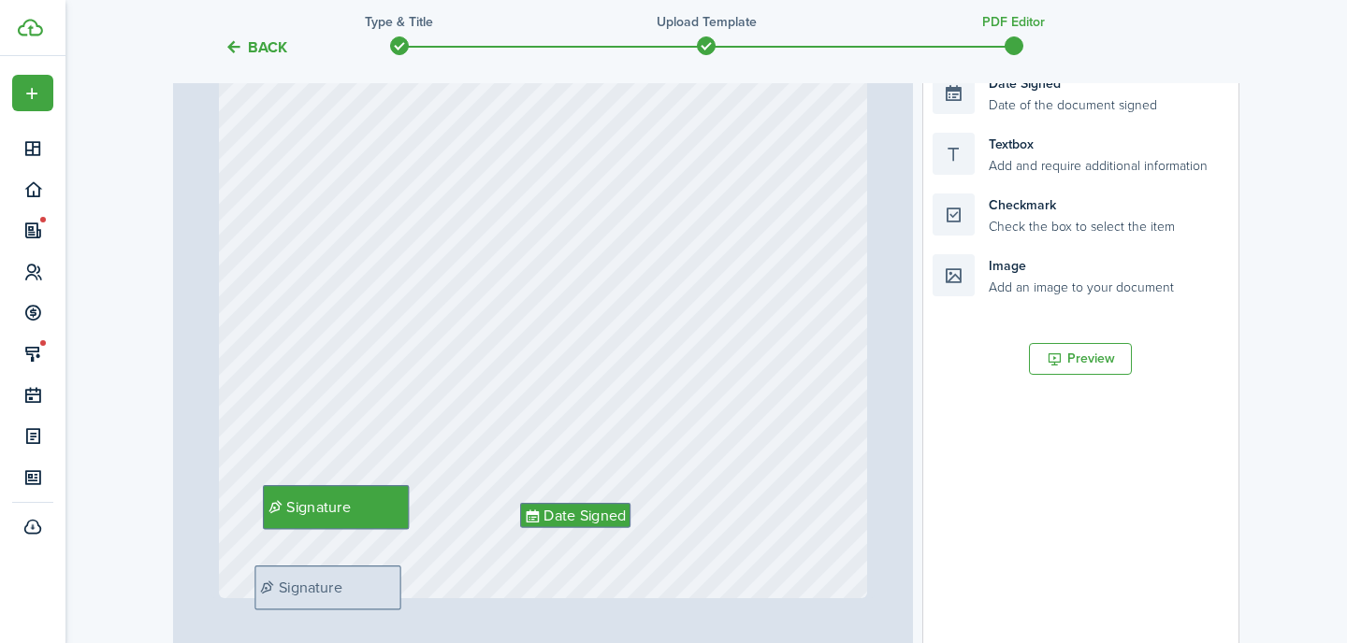
scroll to position [469, 0]
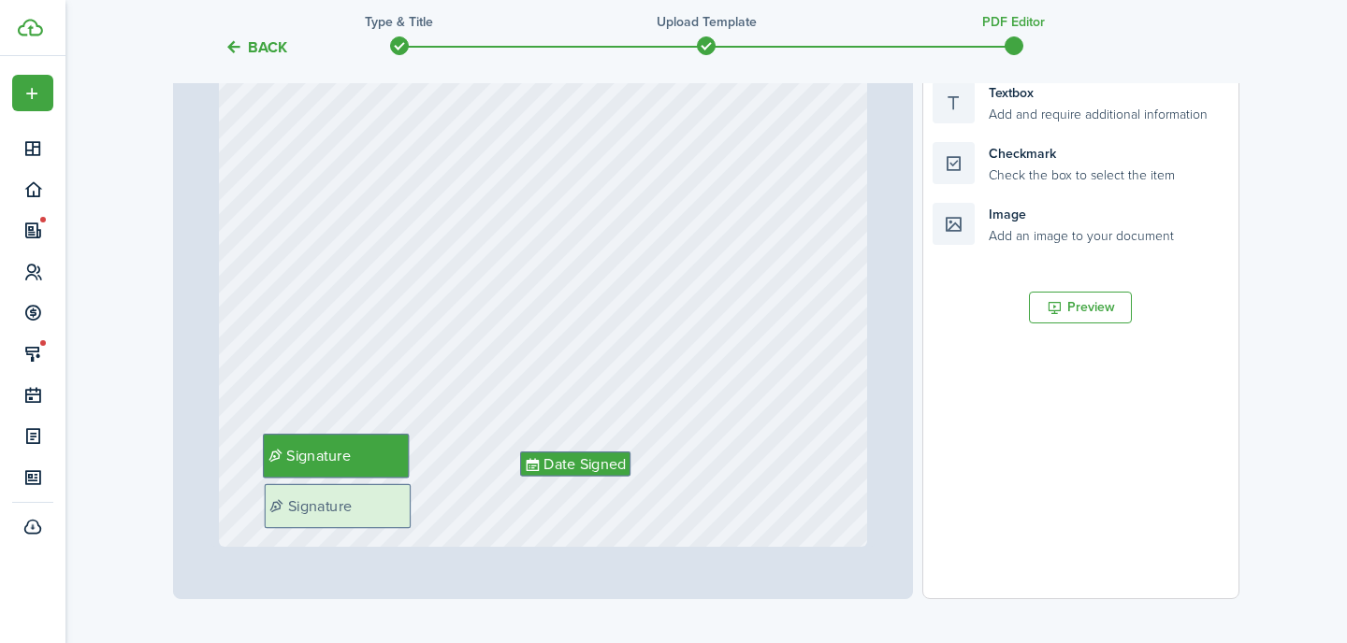
drag, startPoint x: 1029, startPoint y: 256, endPoint x: 361, endPoint y: 509, distance: 713.9
click at [361, 509] on div "Page 2 of 2 50% 75% 100% 150% 200% Fit Signature Date Signed Signature Loading …" at bounding box center [706, 211] width 1066 height 776
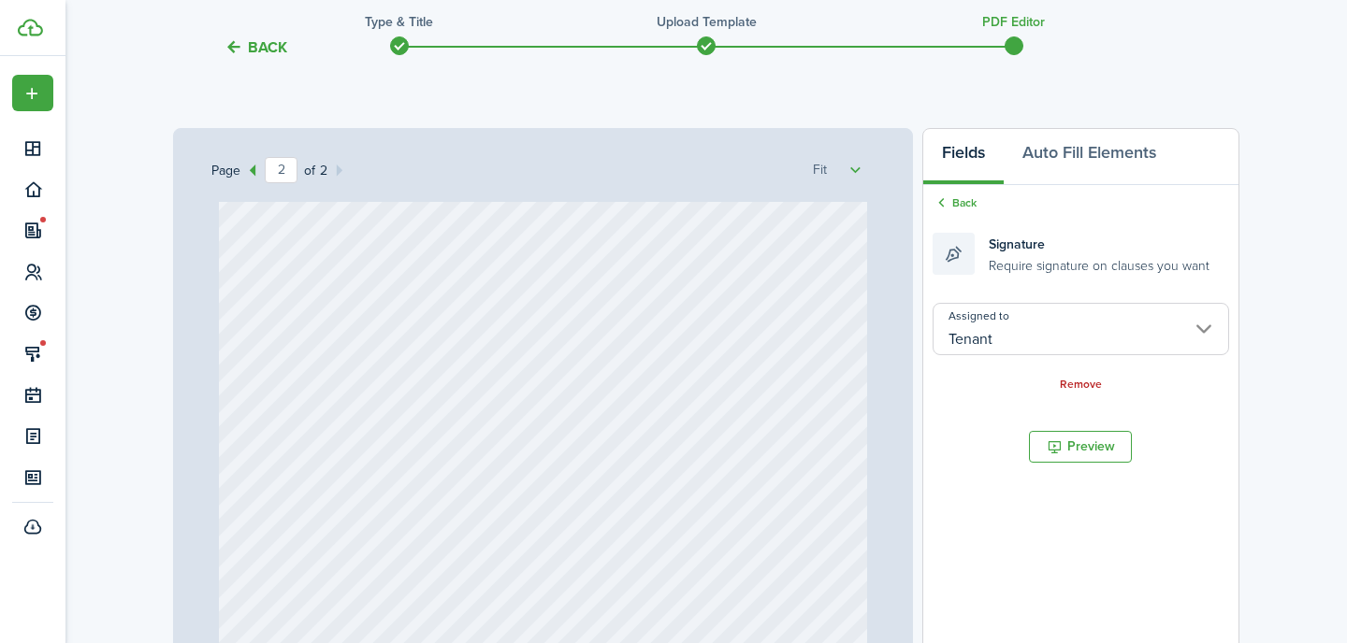
scroll to position [164, 0]
click at [994, 337] on input "Tenant" at bounding box center [1080, 330] width 296 height 52
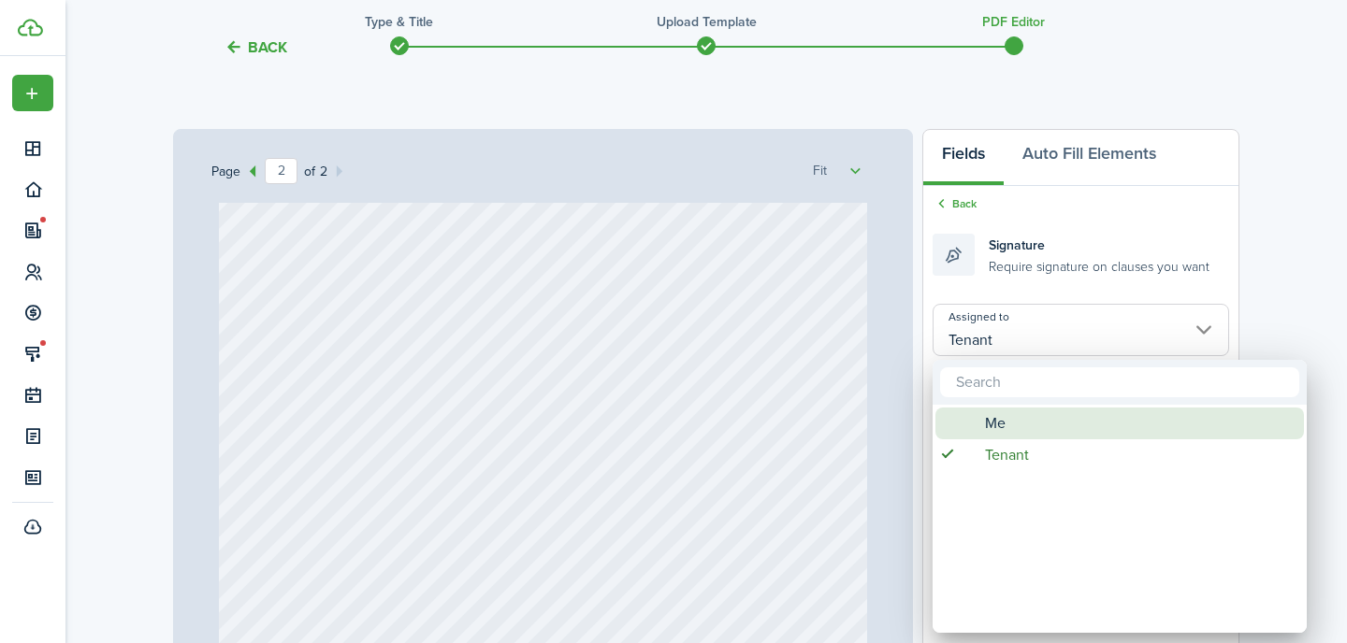
click at [993, 412] on span "Me" at bounding box center [995, 424] width 21 height 32
type input "Me"
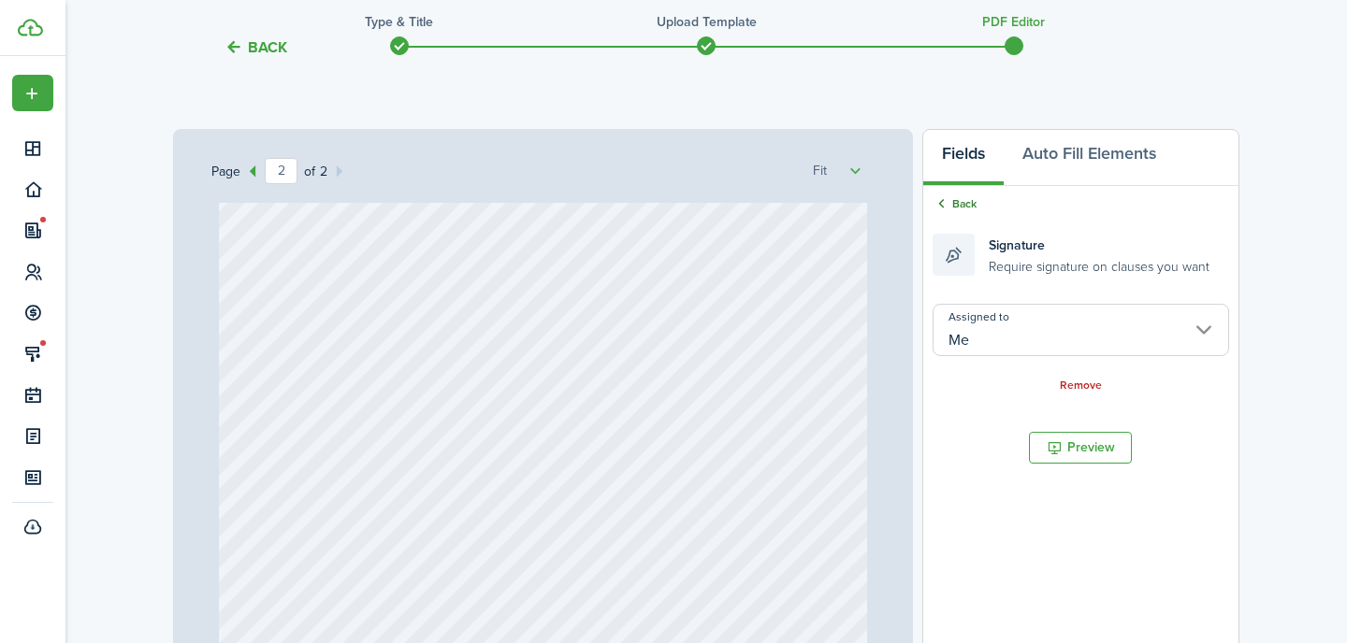
click at [961, 206] on link "Back" at bounding box center [954, 203] width 44 height 17
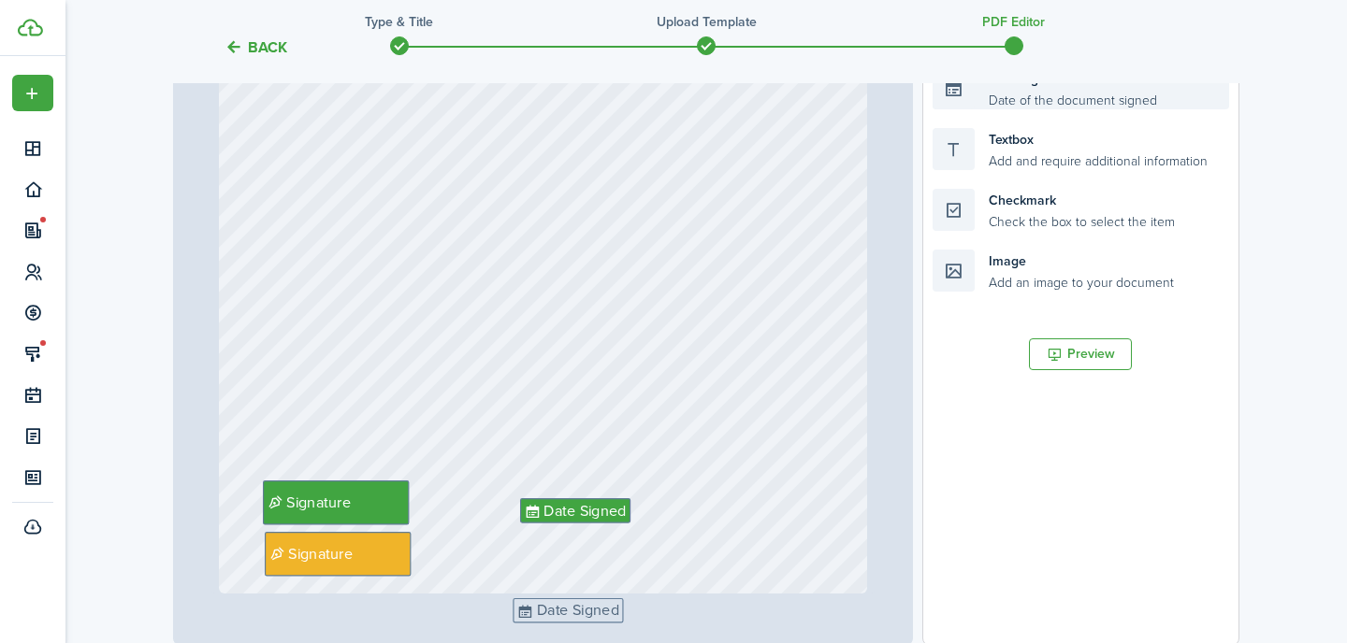
scroll to position [451, 0]
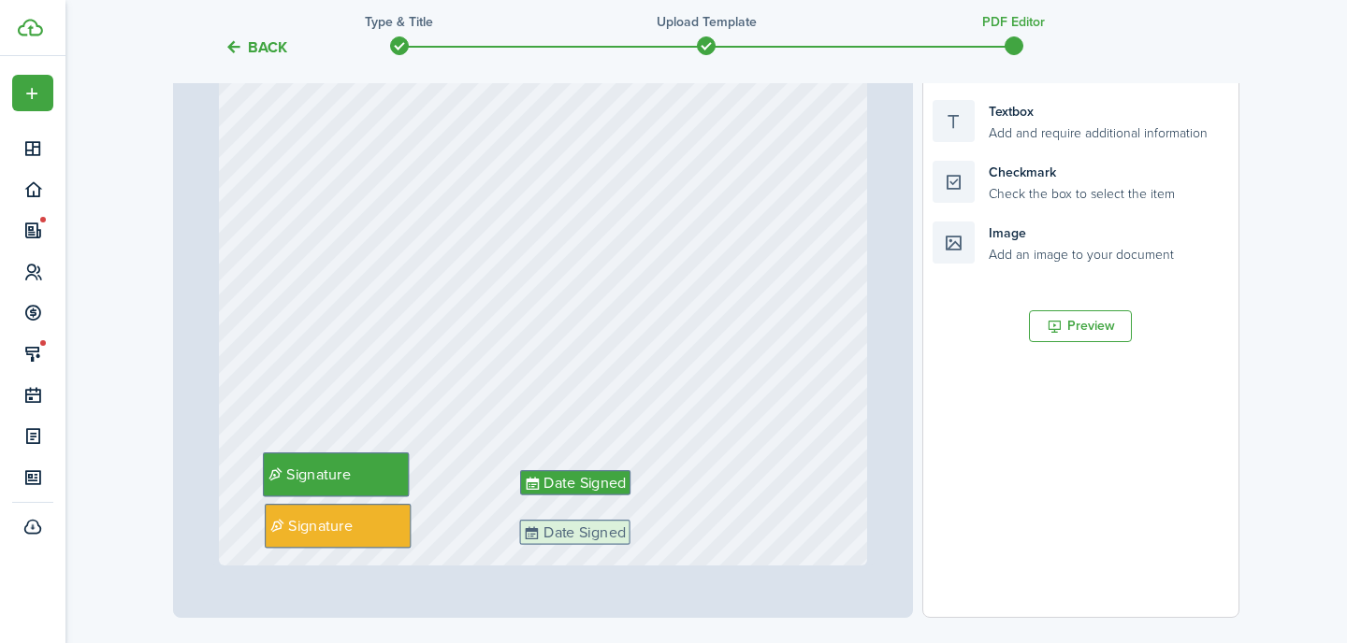
drag, startPoint x: 1038, startPoint y: 342, endPoint x: 625, endPoint y: 537, distance: 456.8
click at [625, 537] on div "Page 2 of 2 50% 75% 100% 150% 200% Fit Signature Date Signed Signature Date Sig…" at bounding box center [706, 230] width 1066 height 776
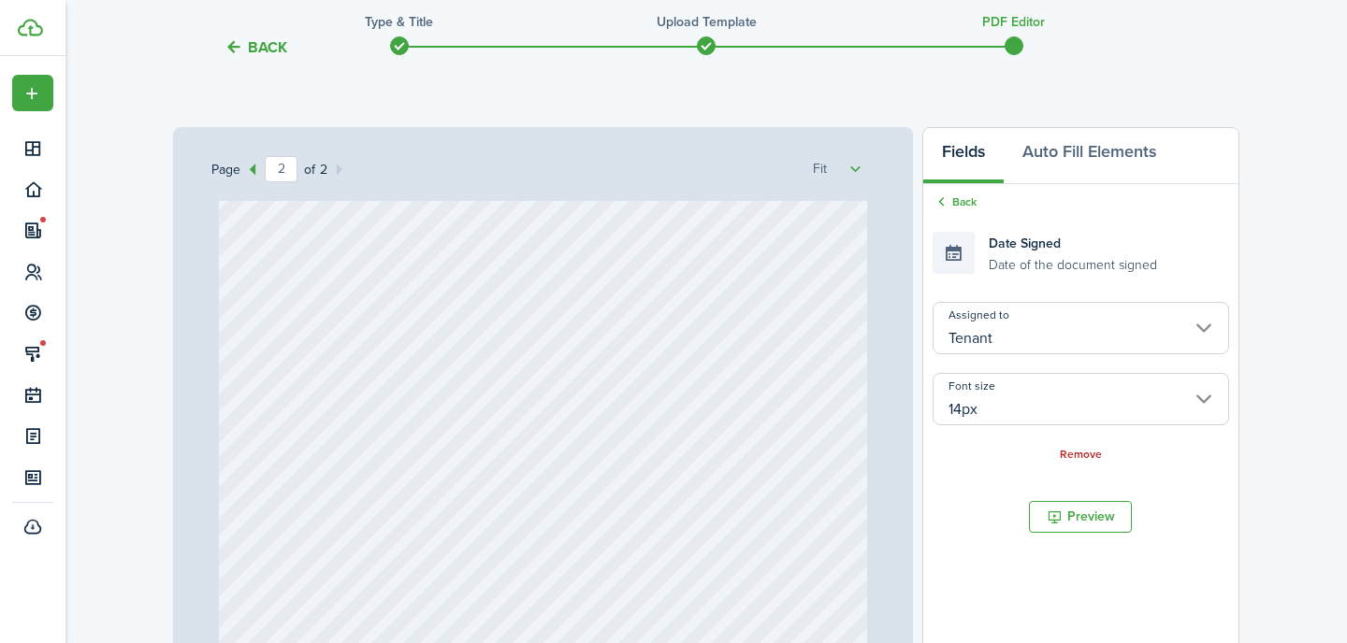
scroll to position [165, 0]
click at [991, 330] on input "Tenant" at bounding box center [1080, 329] width 296 height 52
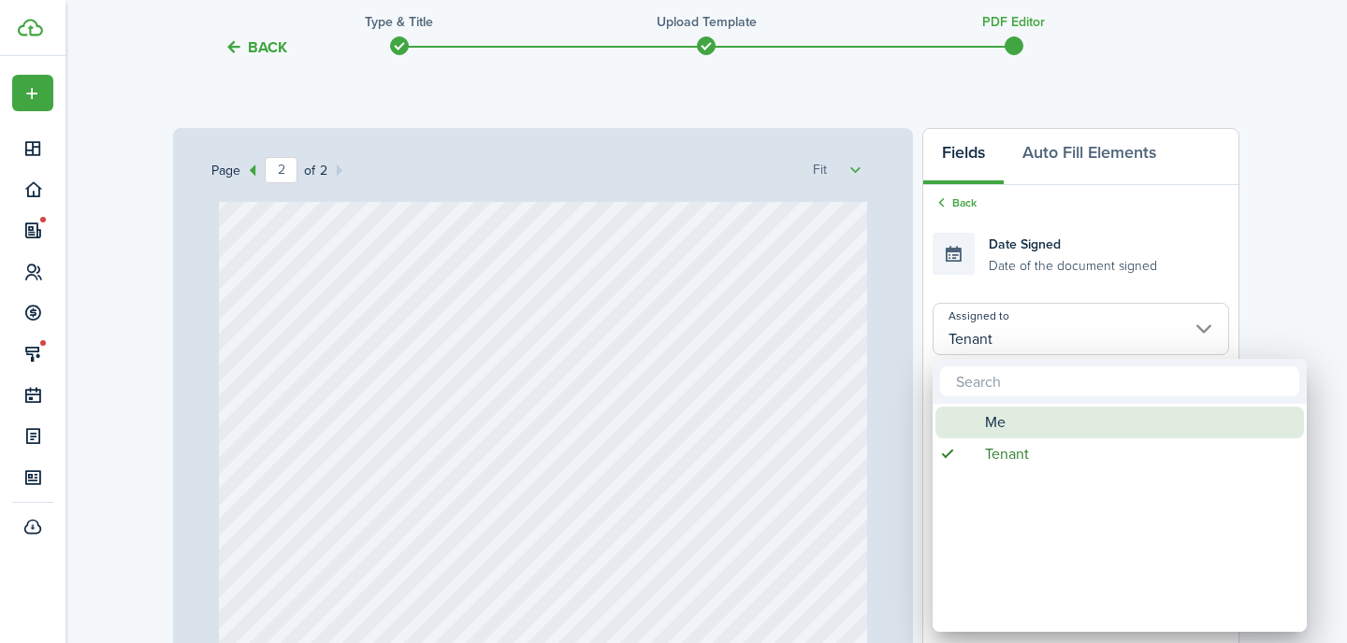
click at [994, 423] on span "Me" at bounding box center [995, 423] width 21 height 32
type input "Me"
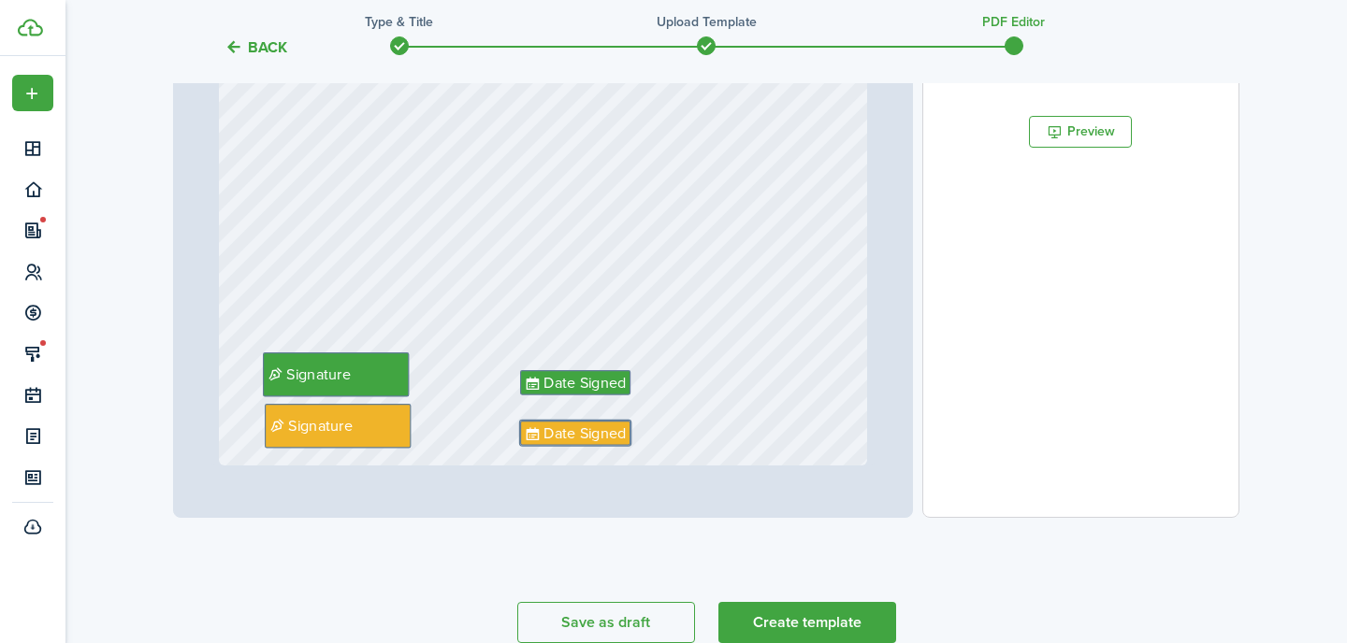
scroll to position [603, 0]
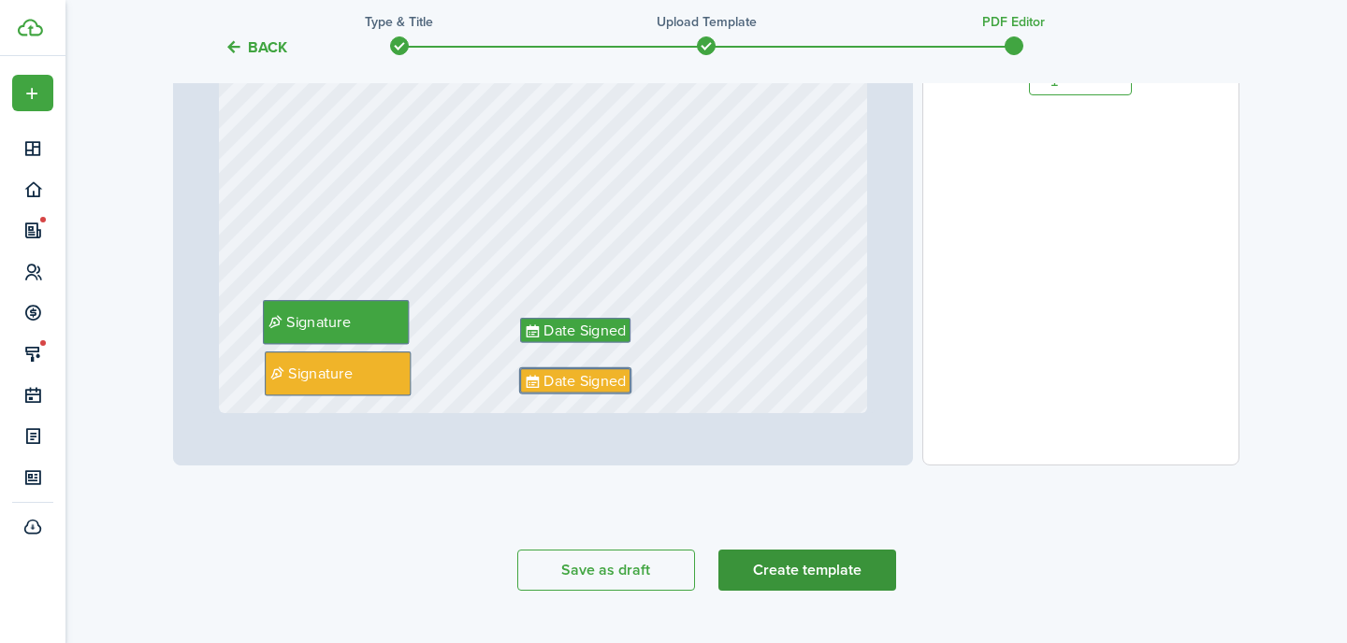
click at [812, 570] on button "Create template" at bounding box center [807, 570] width 178 height 41
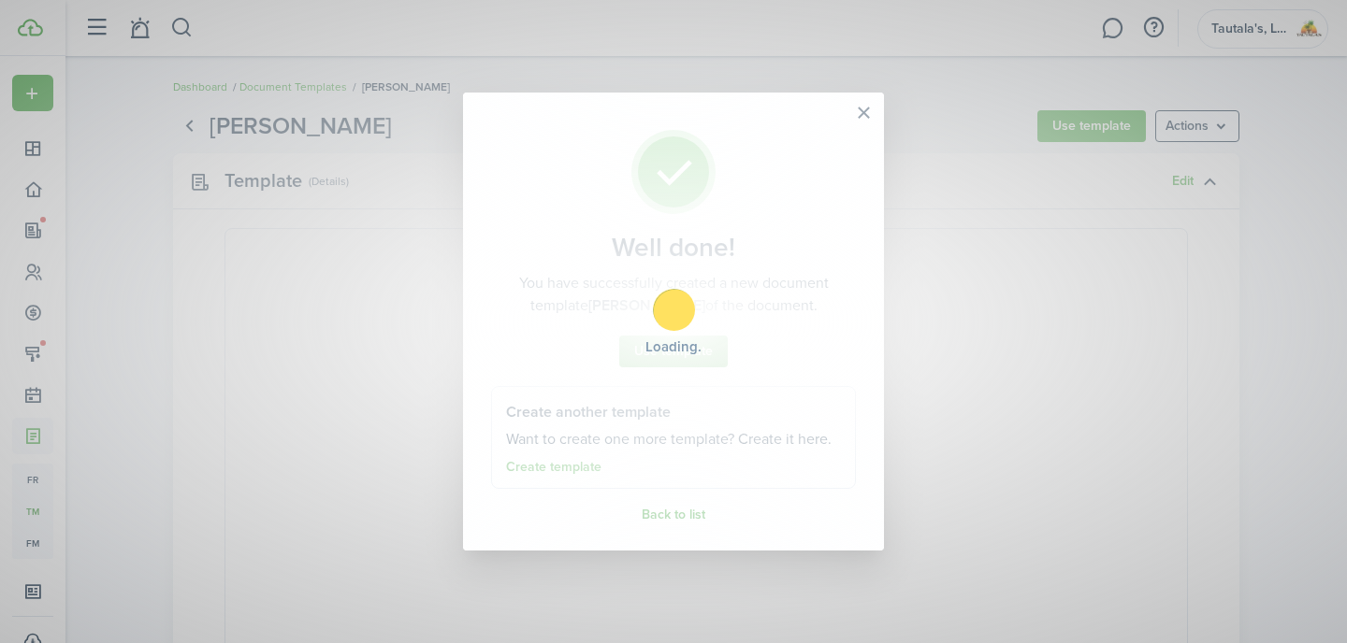
select select "fit"
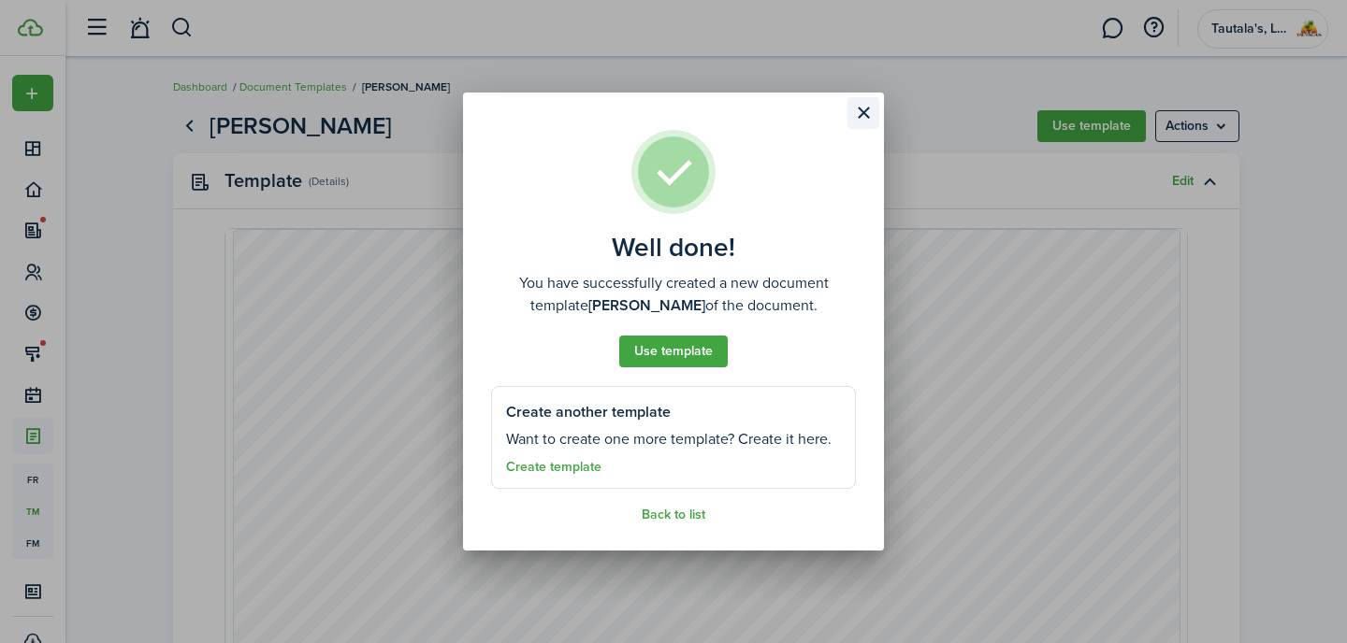
click at [860, 108] on button "Close modal" at bounding box center [863, 113] width 32 height 32
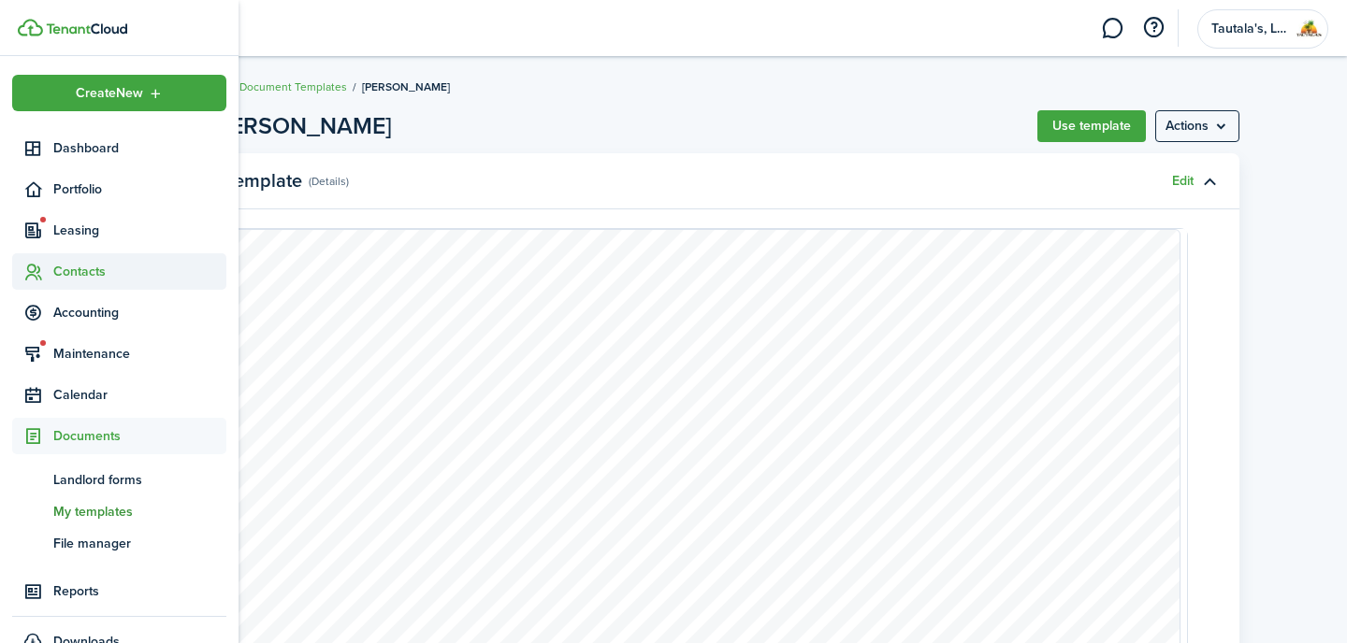
click at [87, 274] on span "Contacts" at bounding box center [139, 272] width 173 height 20
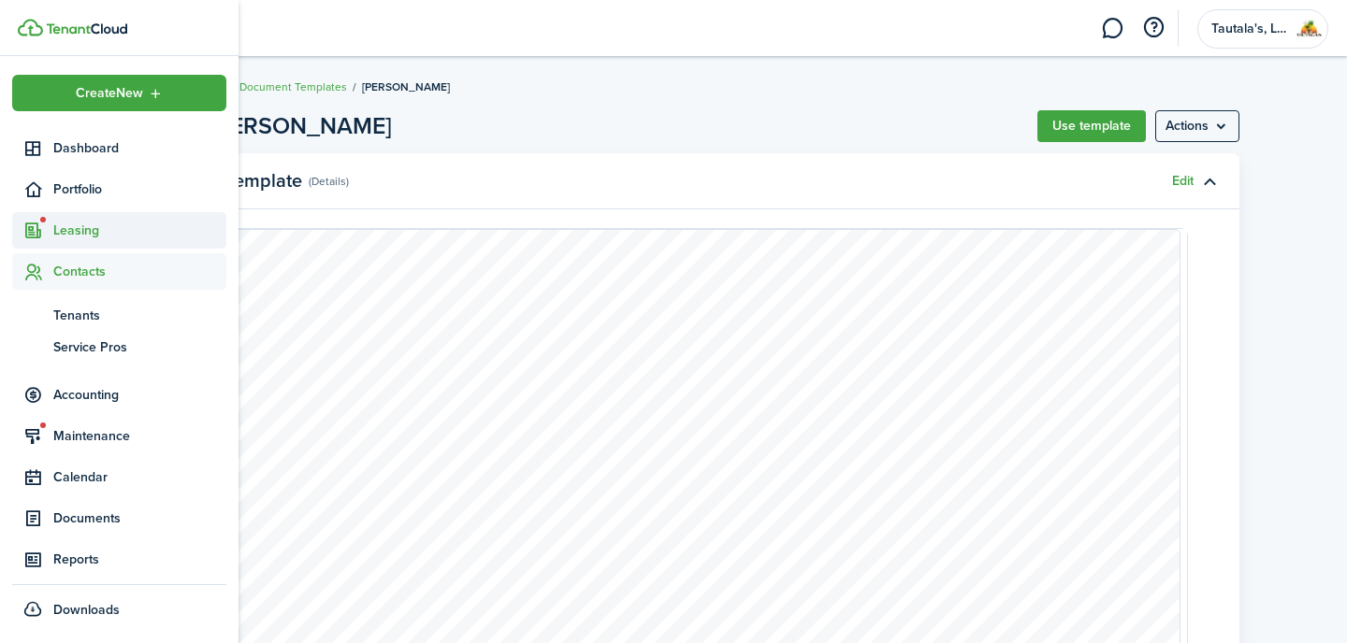
click at [84, 232] on span "Leasing" at bounding box center [139, 231] width 173 height 20
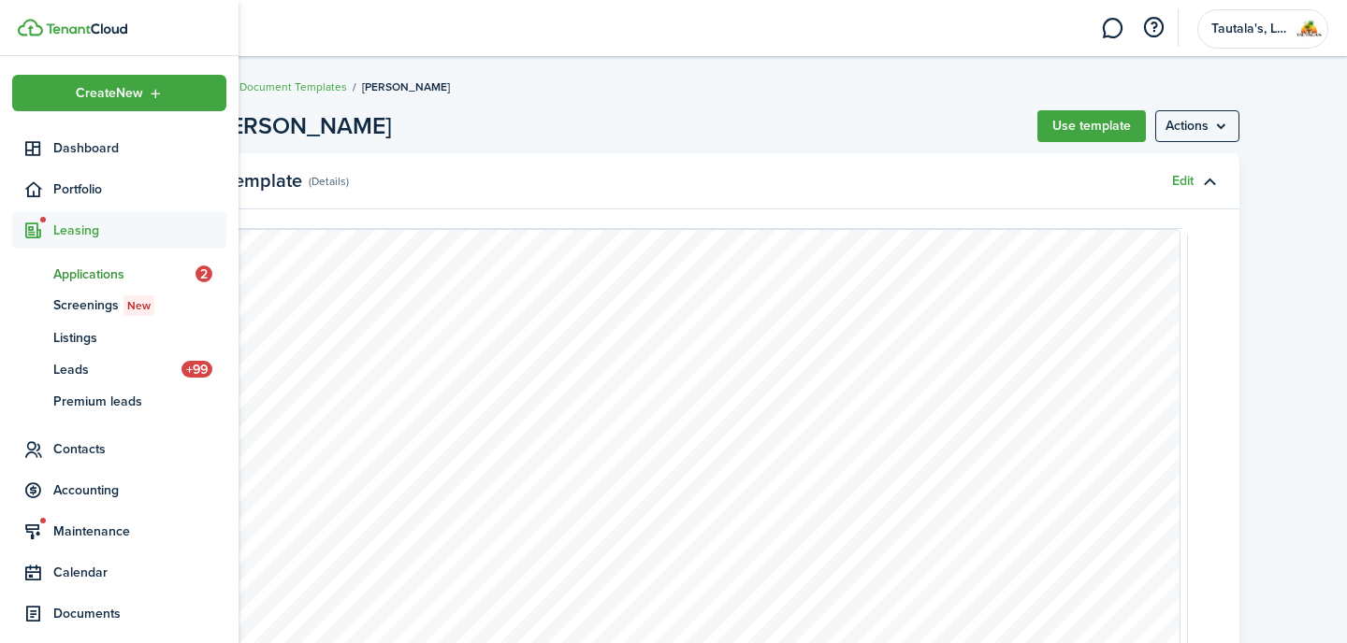
click at [82, 271] on span "Applications" at bounding box center [124, 275] width 142 height 20
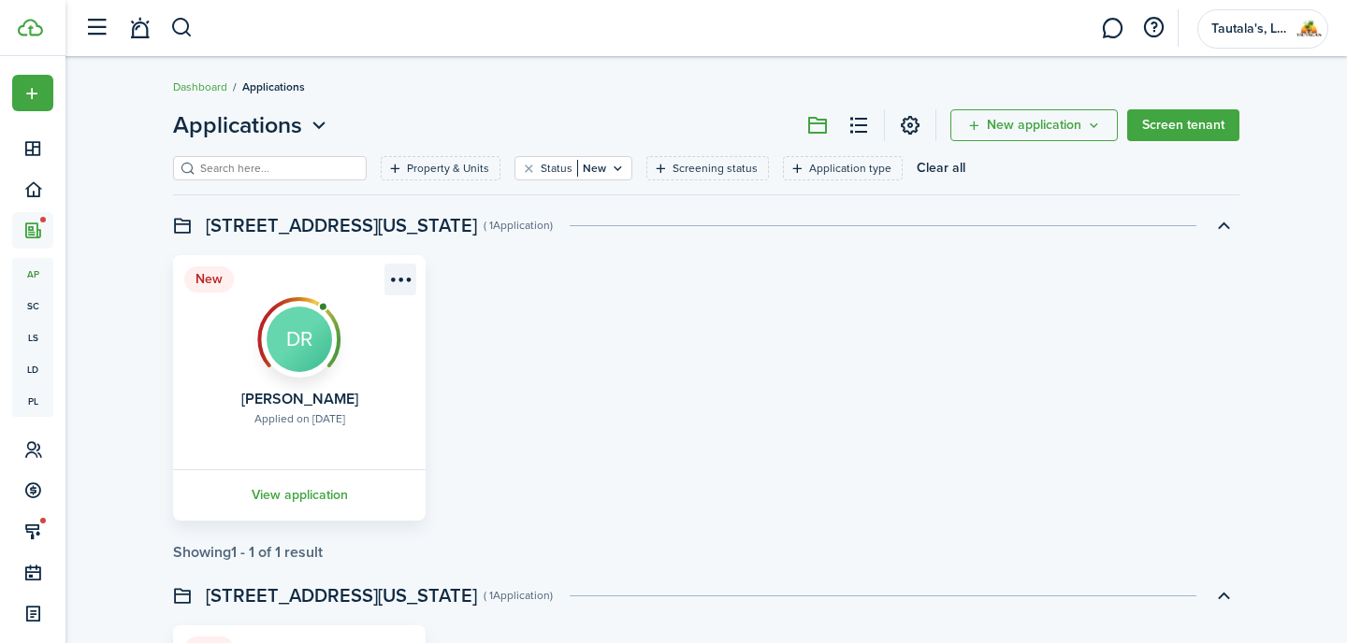
click at [405, 274] on menu-btn-icon "Open menu" at bounding box center [400, 280] width 32 height 32
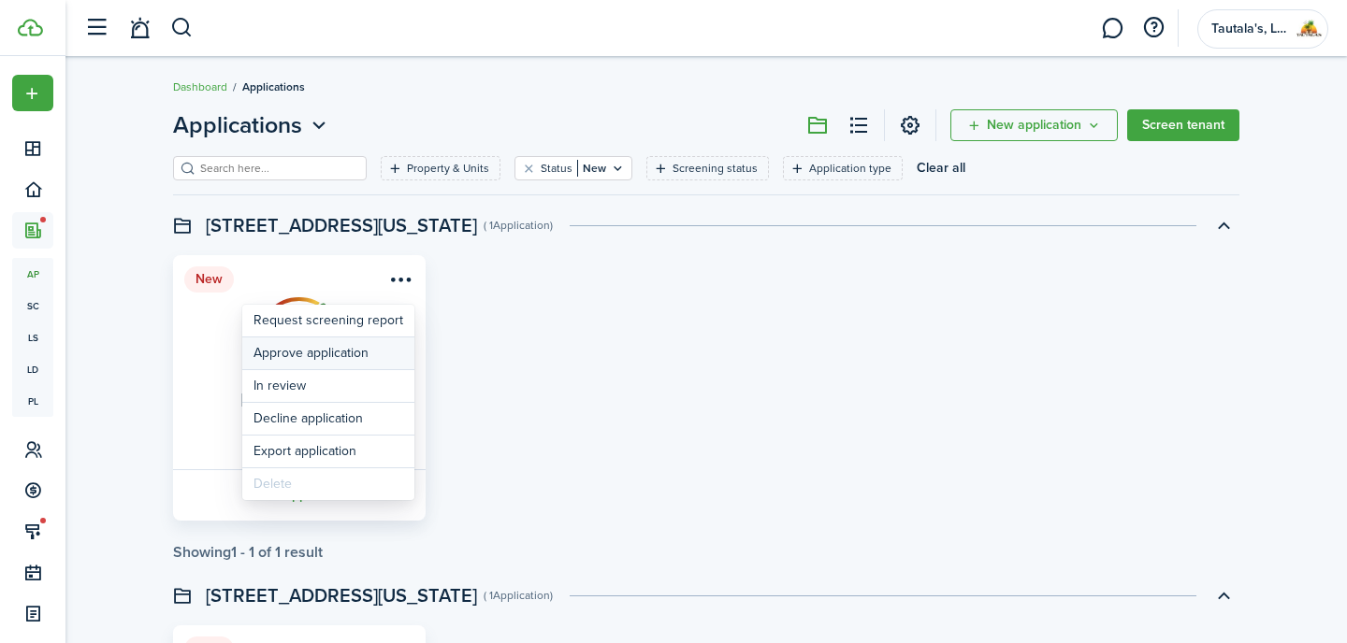
click at [321, 356] on button "Approve application" at bounding box center [328, 354] width 172 height 32
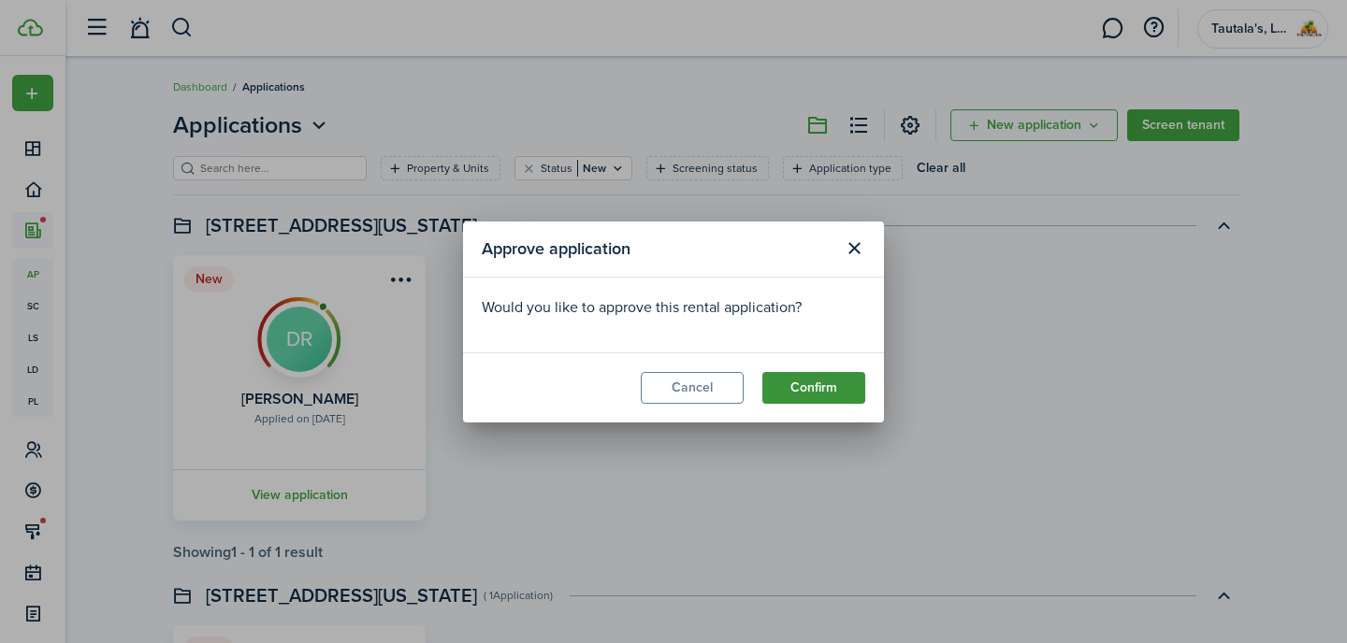
click at [806, 383] on button "Confirm" at bounding box center [813, 388] width 103 height 32
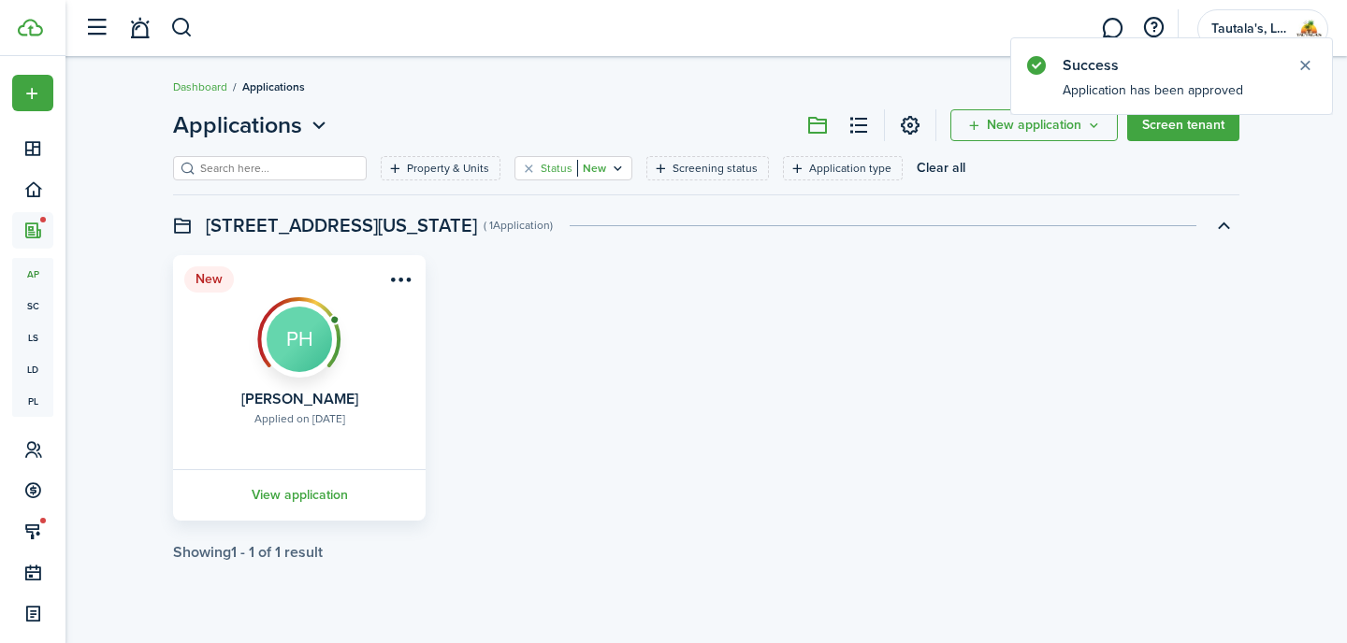
click at [610, 166] on icon "Open filter" at bounding box center [618, 168] width 16 height 15
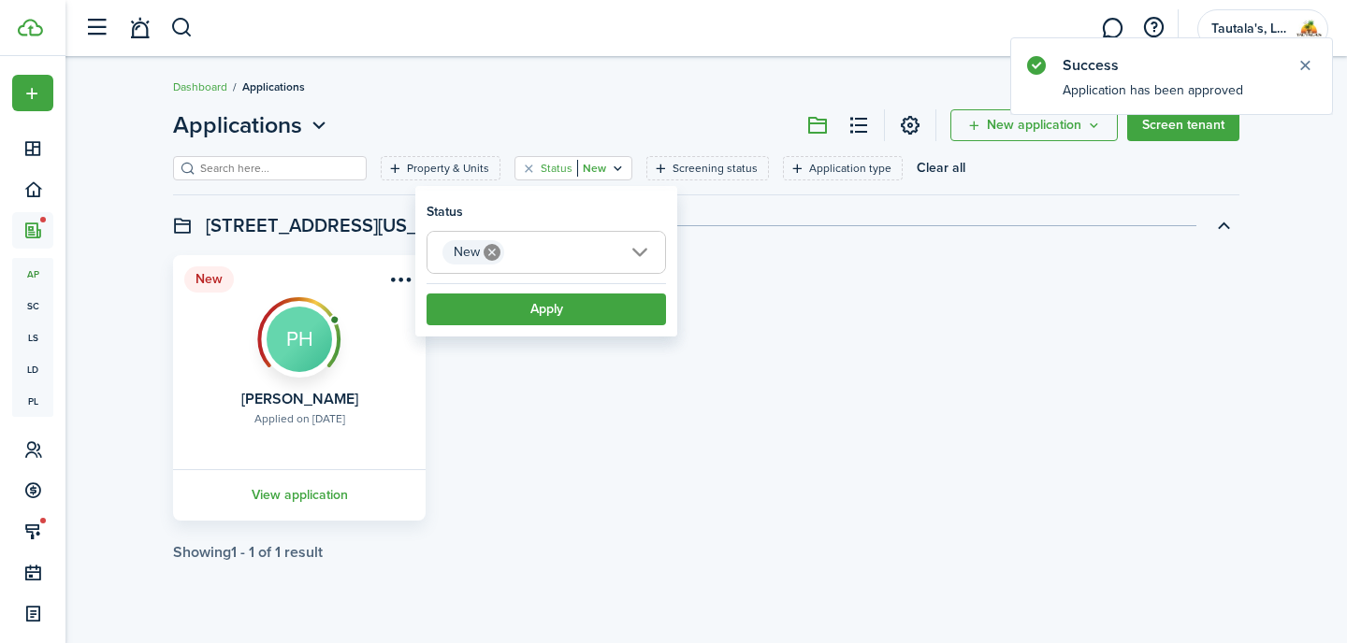
click at [496, 253] on icon at bounding box center [492, 252] width 17 height 17
click at [543, 312] on button "Apply" at bounding box center [545, 310] width 239 height 32
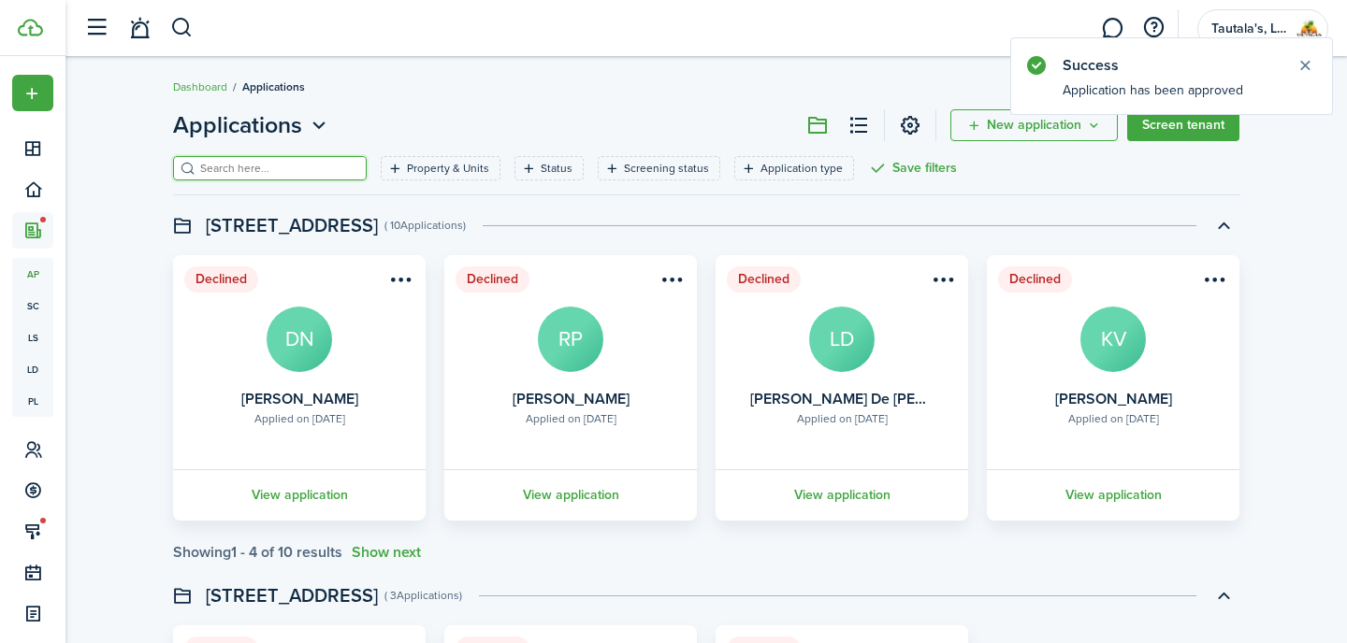
click at [243, 166] on input "search" at bounding box center [277, 169] width 165 height 18
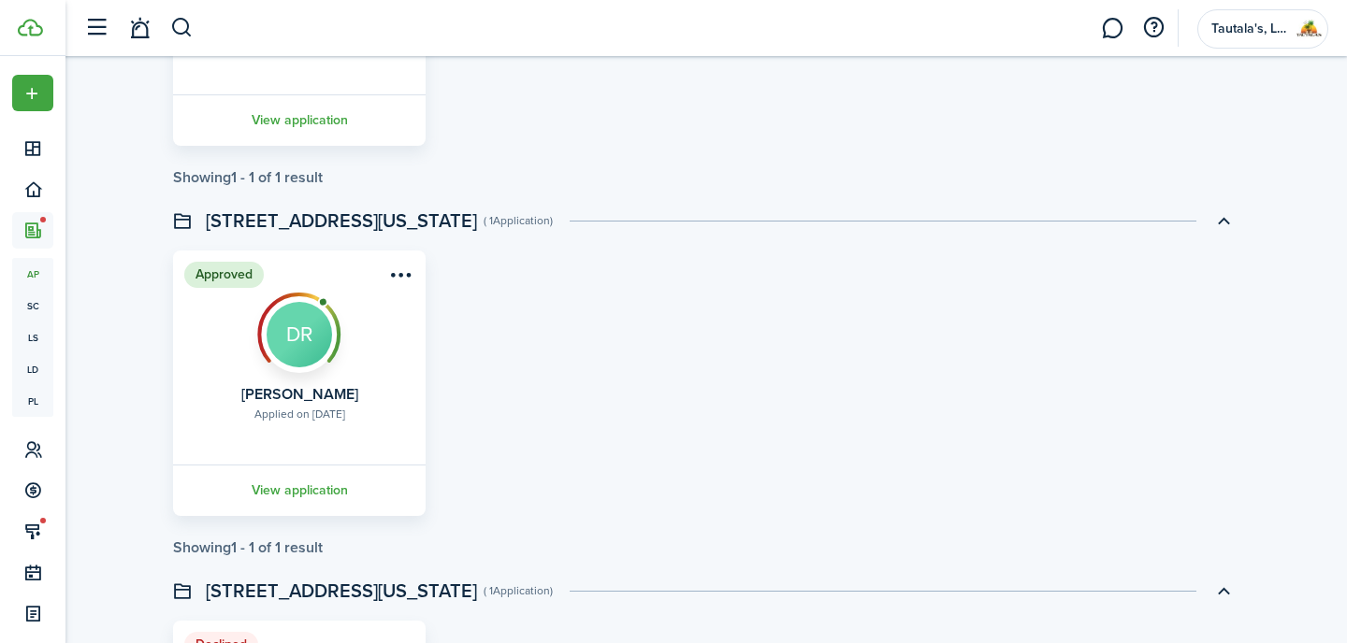
scroll to position [1118, 0]
type input "[PERSON_NAME]"
click at [394, 274] on menu-btn-icon "Open menu" at bounding box center [400, 273] width 32 height 32
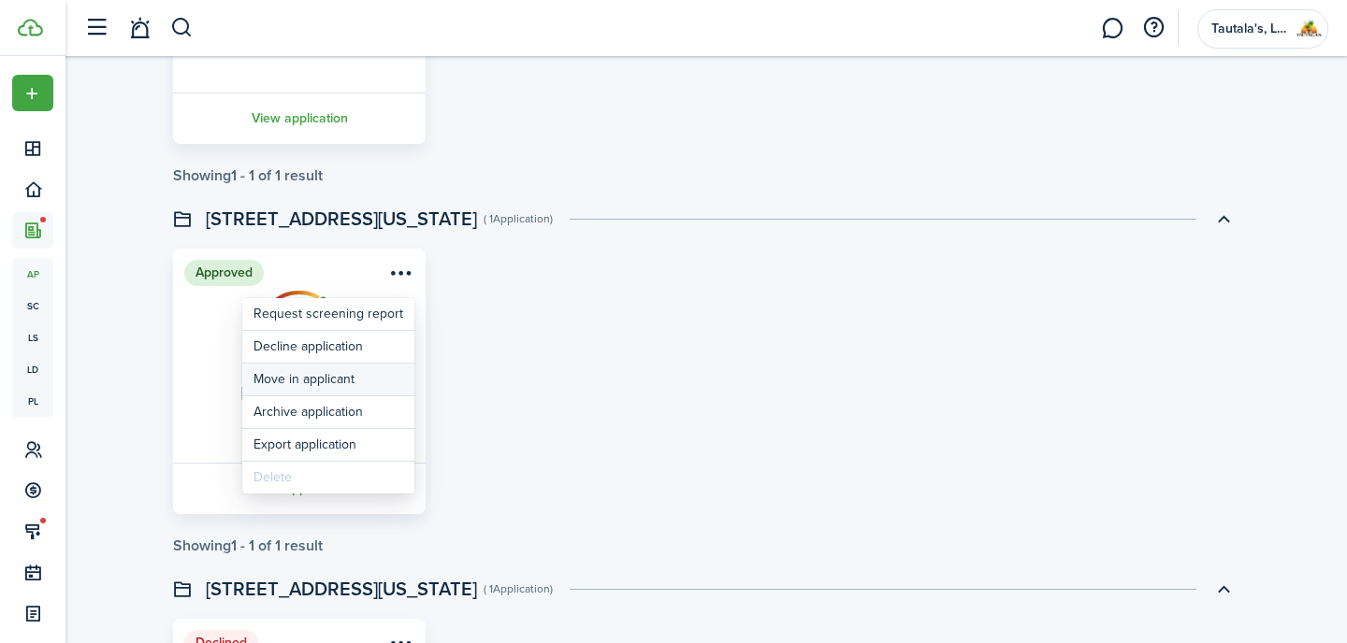
click at [321, 383] on button "Move in applicant" at bounding box center [328, 380] width 172 height 32
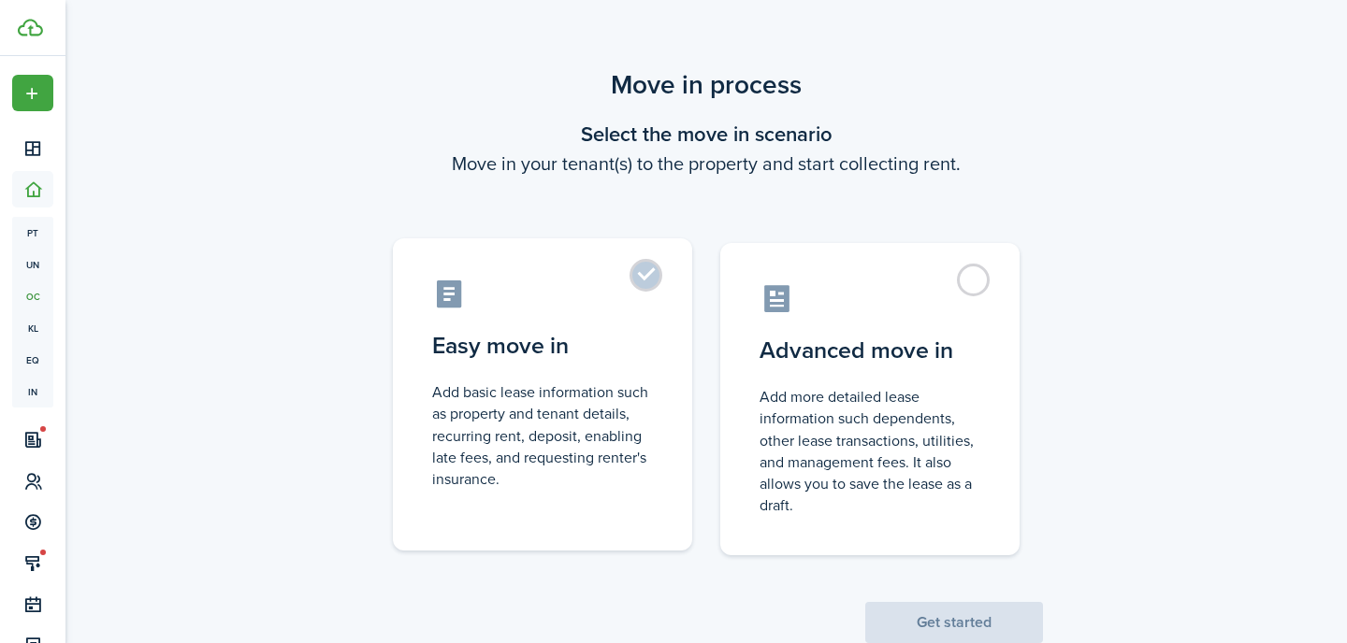
click at [605, 431] on control-radio-card-description "Add basic lease information such as property and tenant details, recurring rent…" at bounding box center [542, 436] width 221 height 108
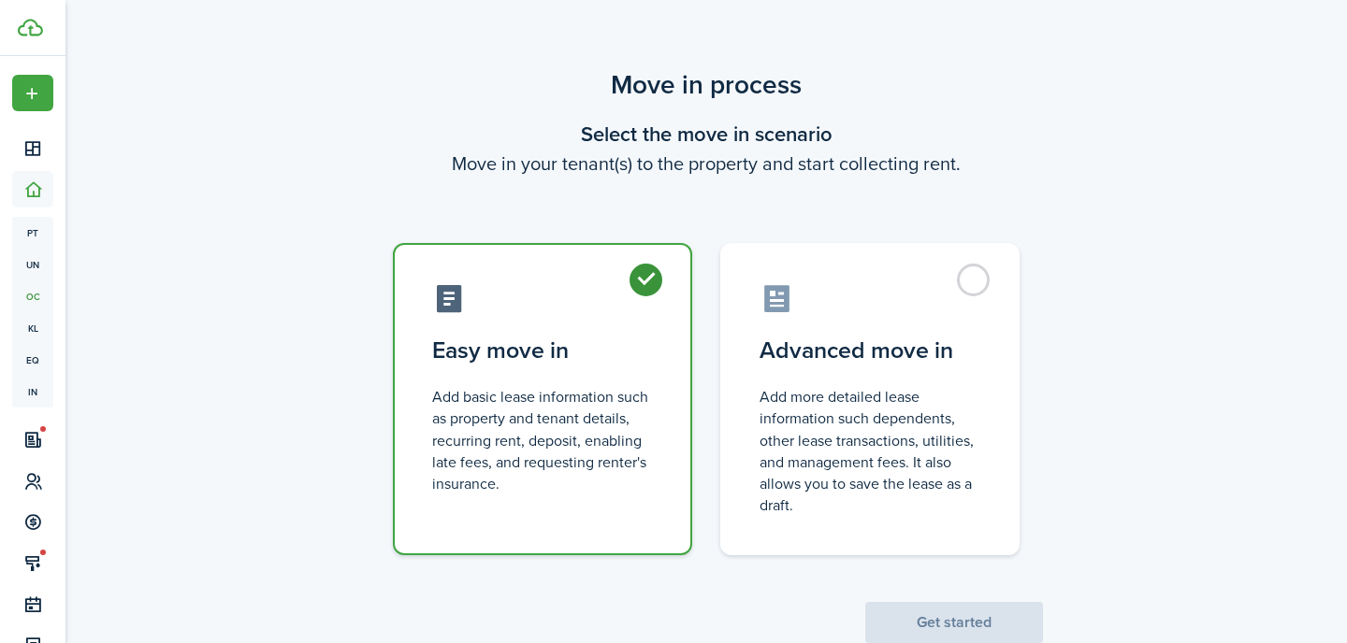
radio input "true"
click at [967, 616] on button "Get started" at bounding box center [954, 622] width 178 height 41
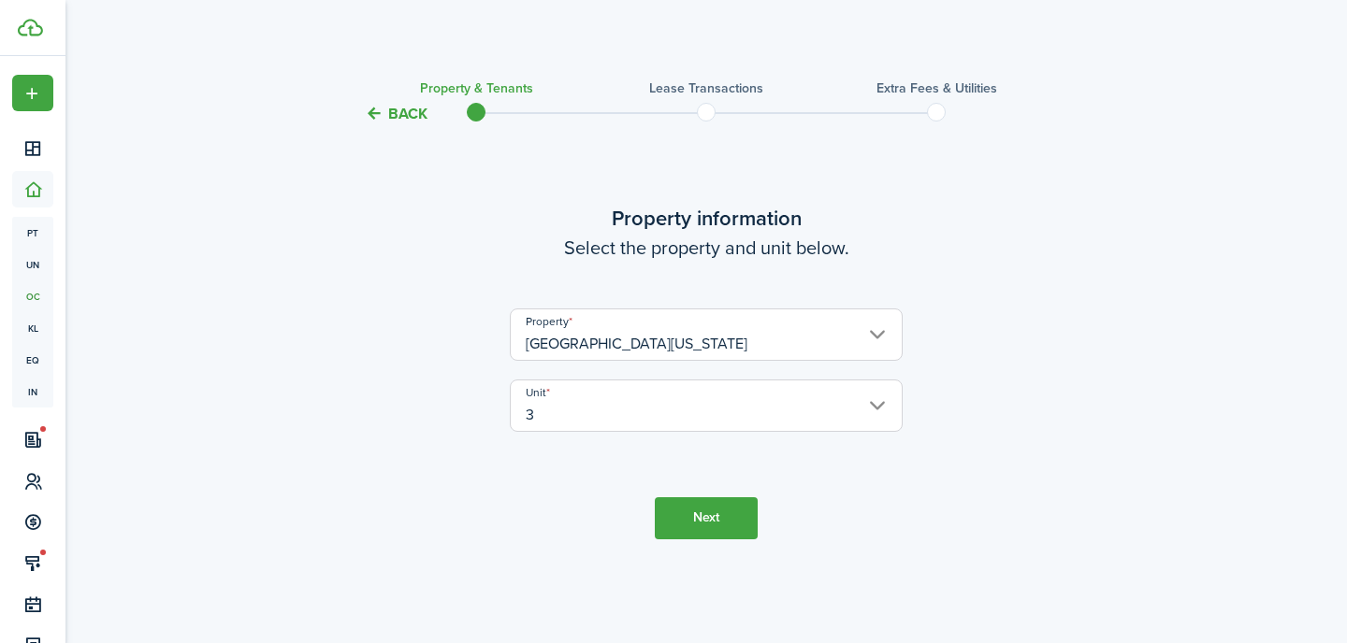
click at [567, 413] on input "3" at bounding box center [706, 406] width 393 height 52
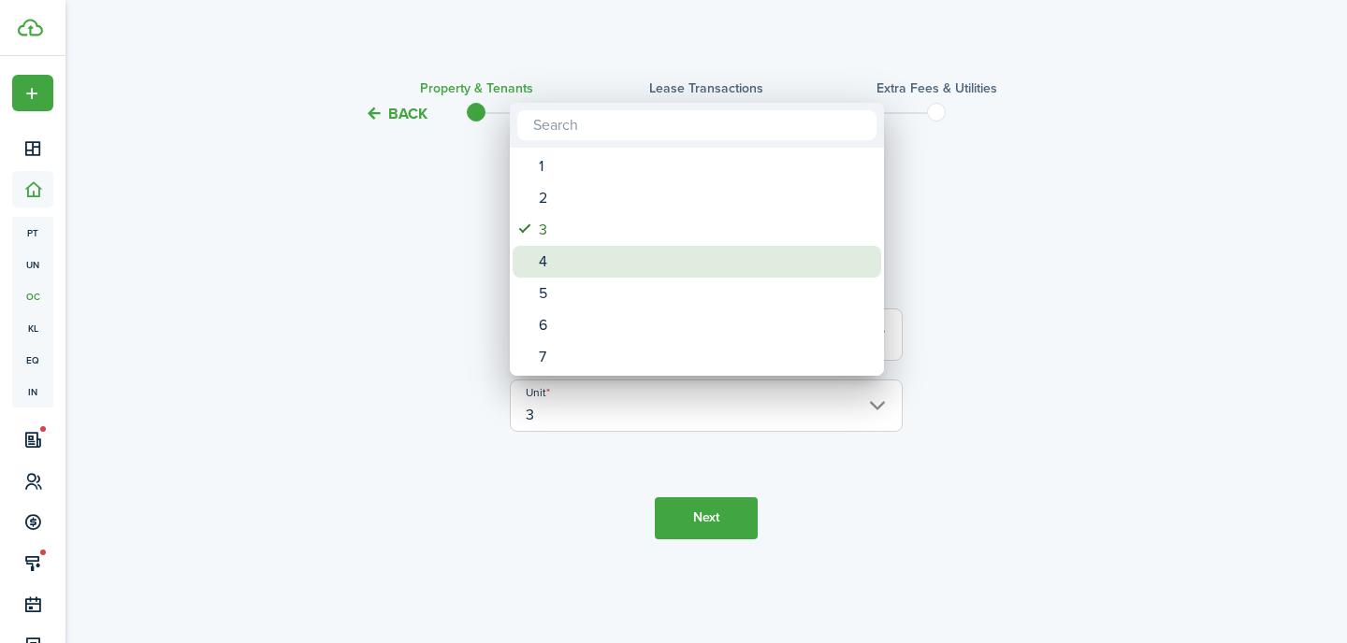
click at [559, 259] on div "4" at bounding box center [704, 262] width 331 height 32
type input "4"
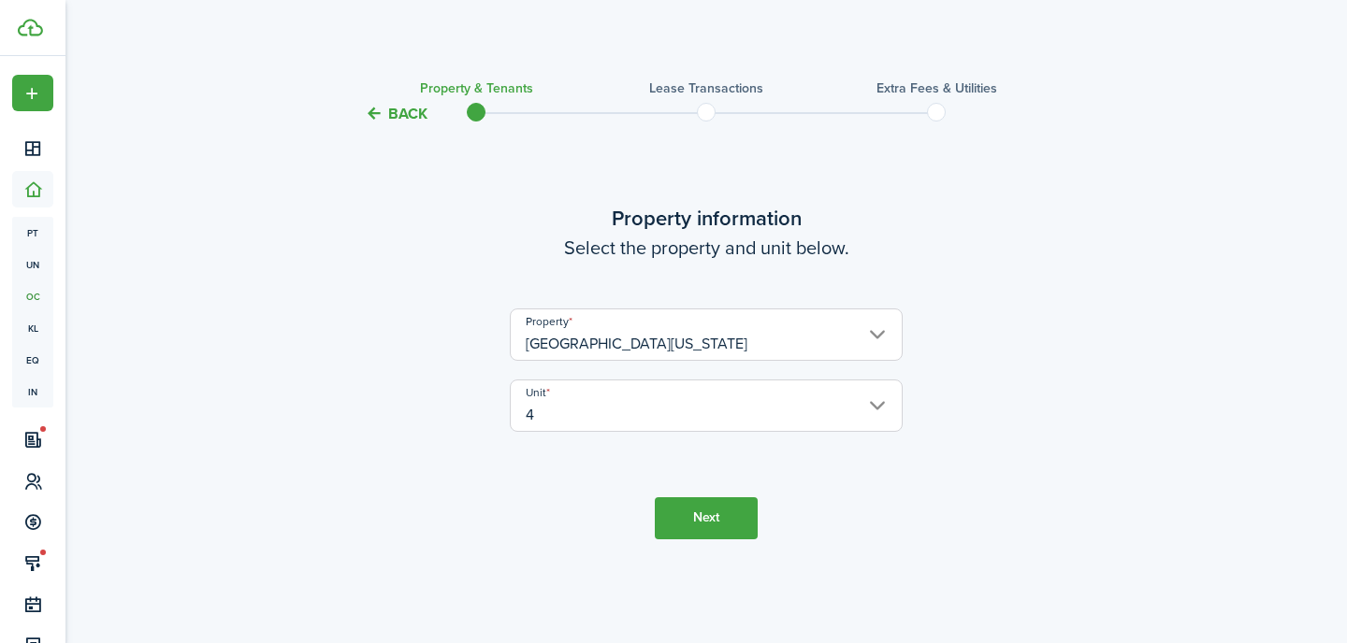
click at [715, 517] on button "Next" at bounding box center [706, 519] width 103 height 42
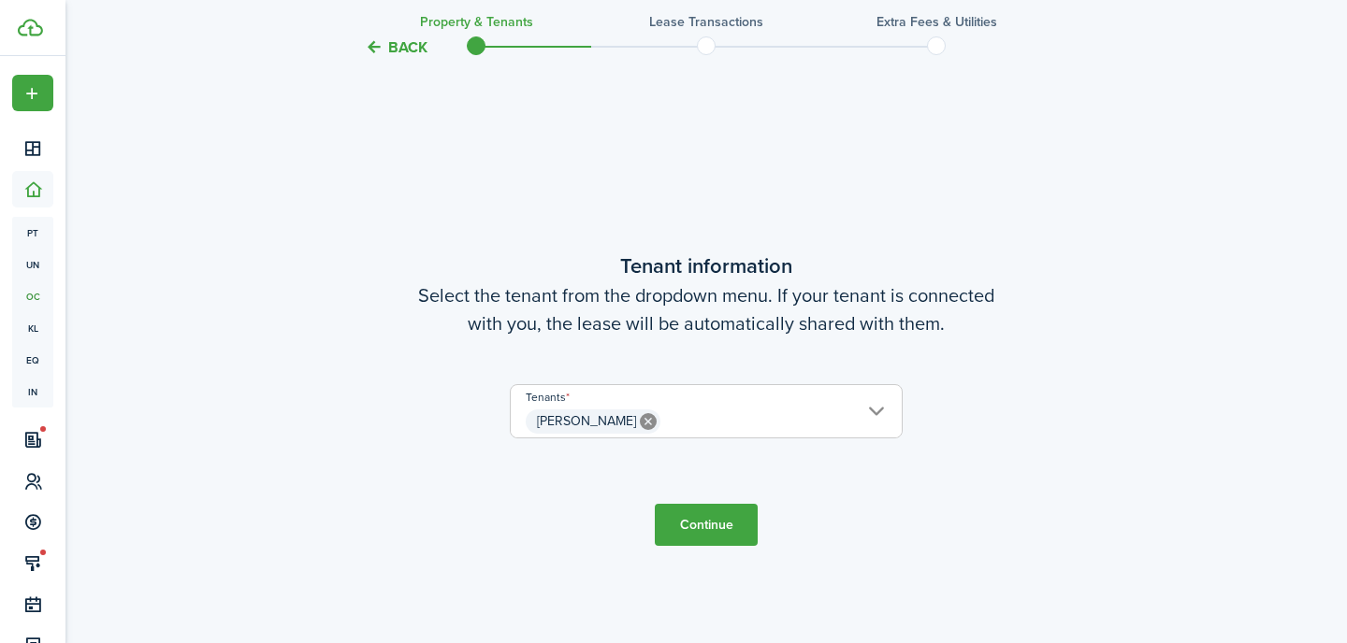
scroll to position [518, 0]
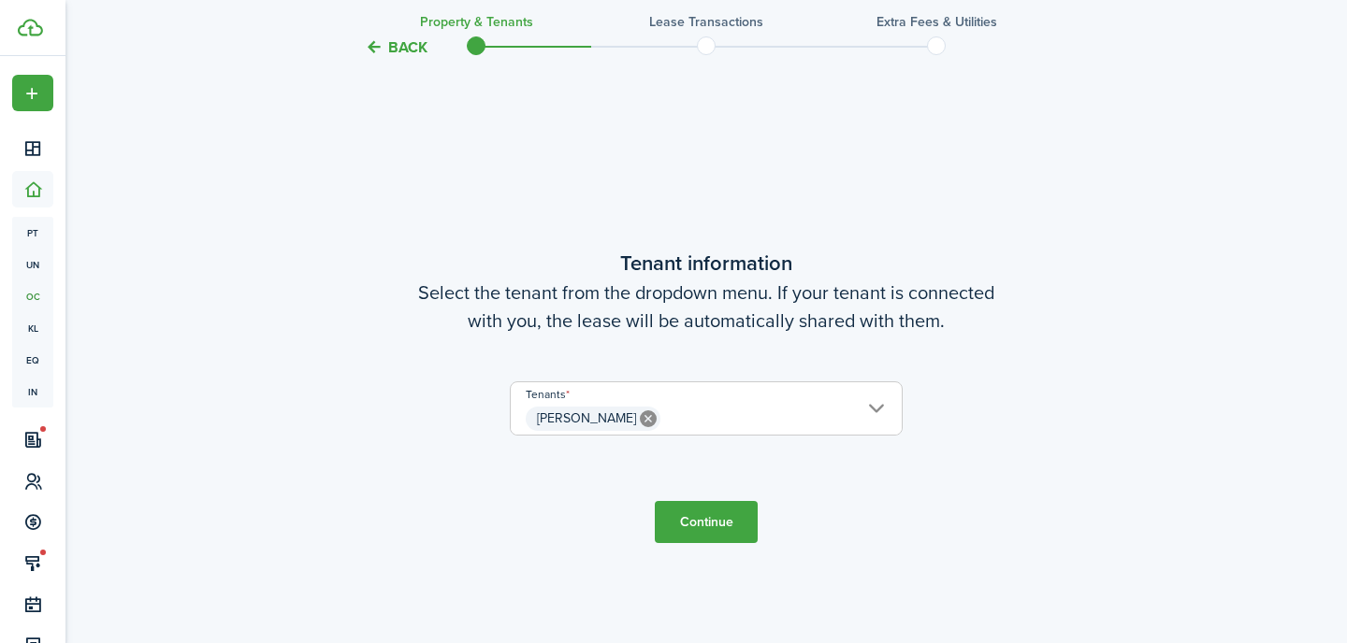
click at [718, 527] on button "Continue" at bounding box center [706, 522] width 103 height 42
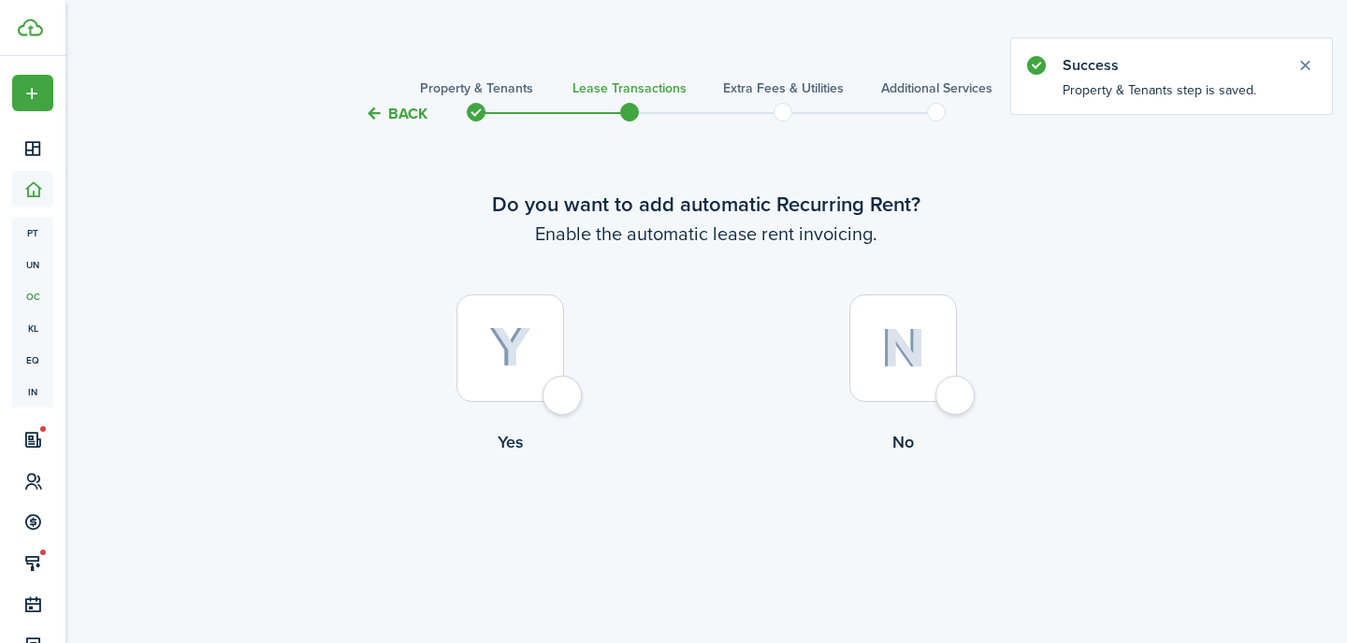
click at [492, 334] on img at bounding box center [510, 347] width 42 height 41
radio input "true"
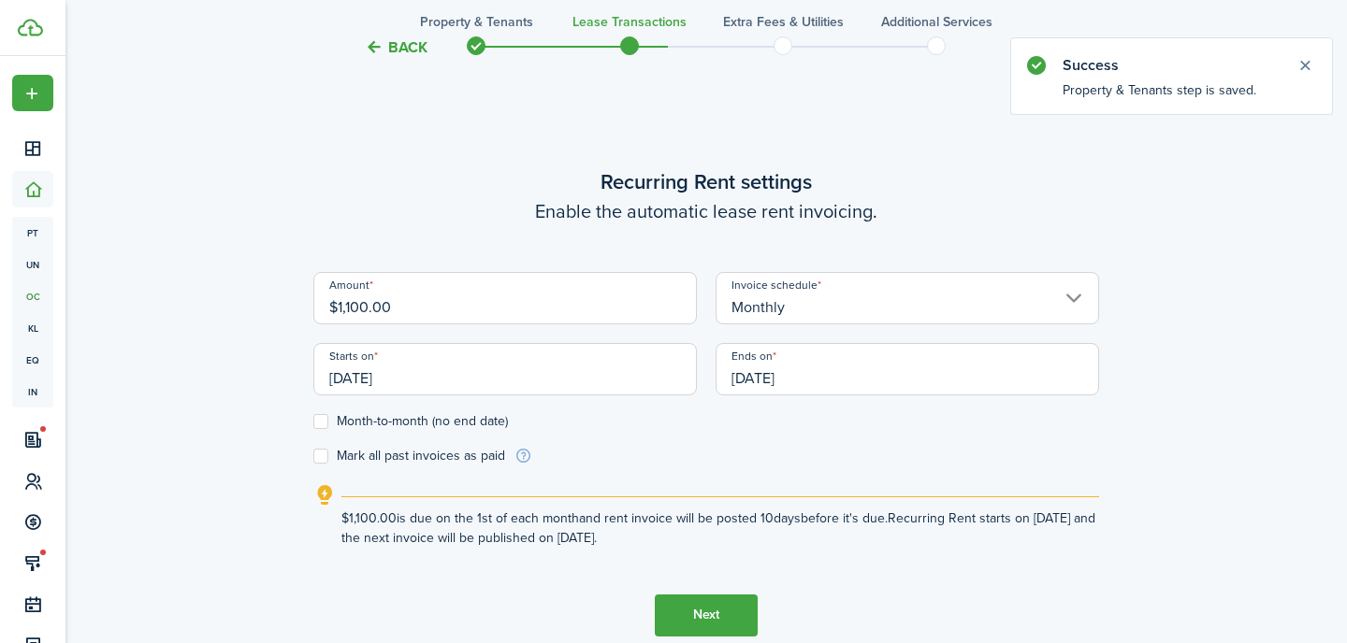
scroll to position [518, 0]
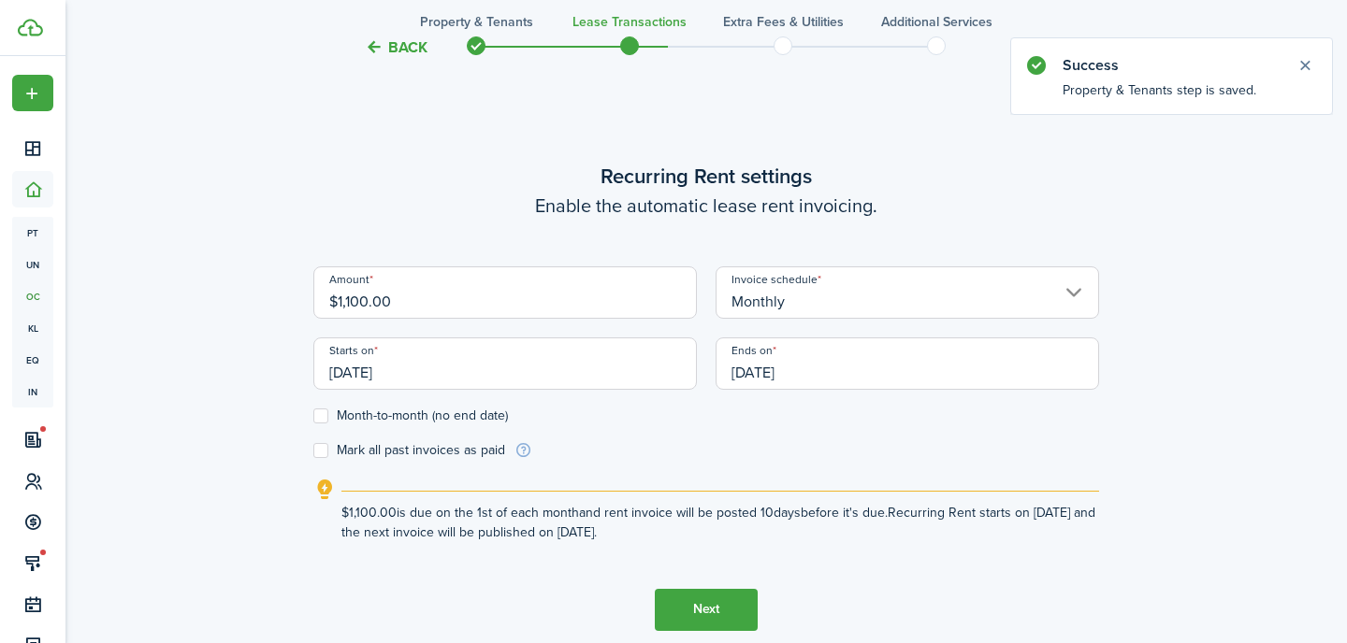
drag, startPoint x: 419, startPoint y: 299, endPoint x: 192, endPoint y: 271, distance: 229.0
click at [192, 271] on div "Back Property & Tenants Lease Transactions Extra fees & Utilities Additional Se…" at bounding box center [706, 132] width 1085 height 1170
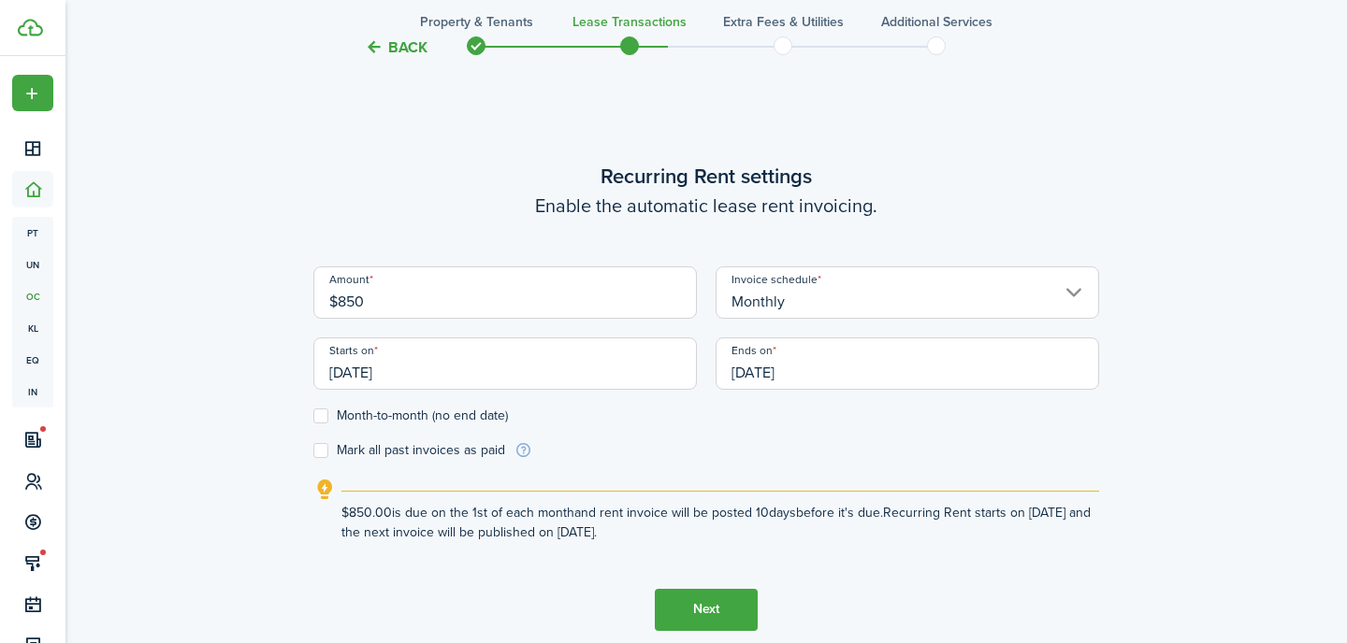
click at [442, 367] on input "[DATE]" at bounding box center [504, 364] width 383 height 52
type input "$850.00"
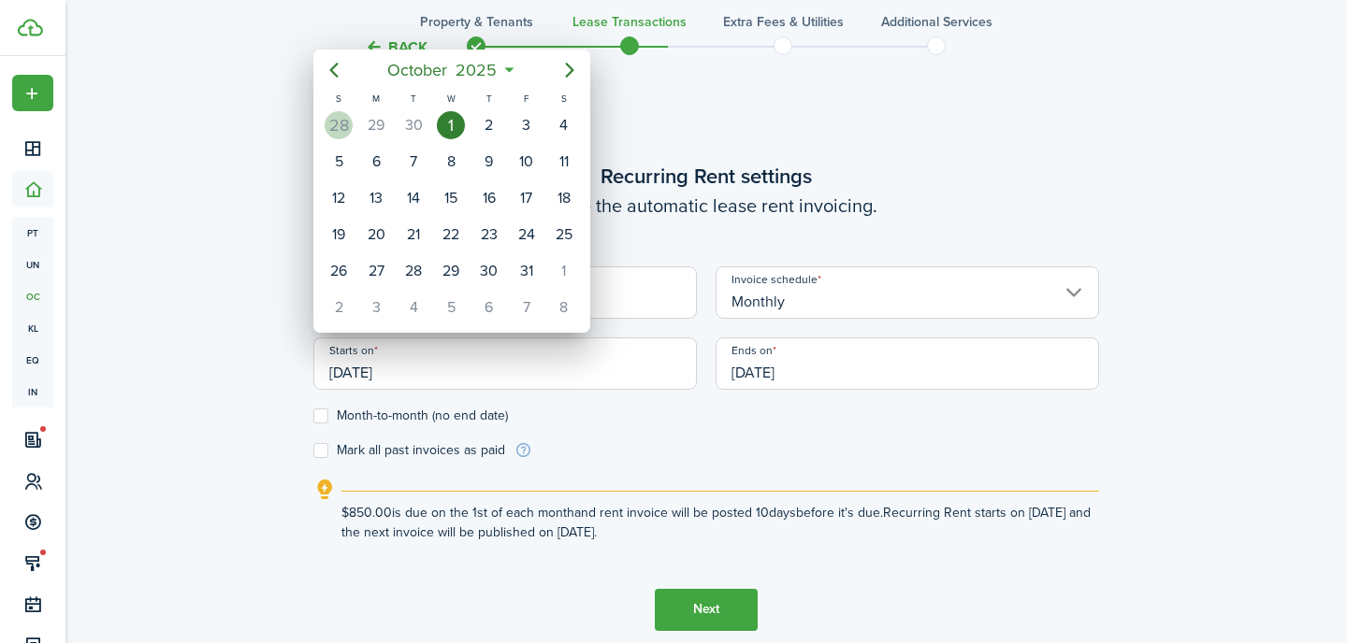
click at [339, 123] on div "28" at bounding box center [339, 125] width 28 height 28
type input "[DATE]"
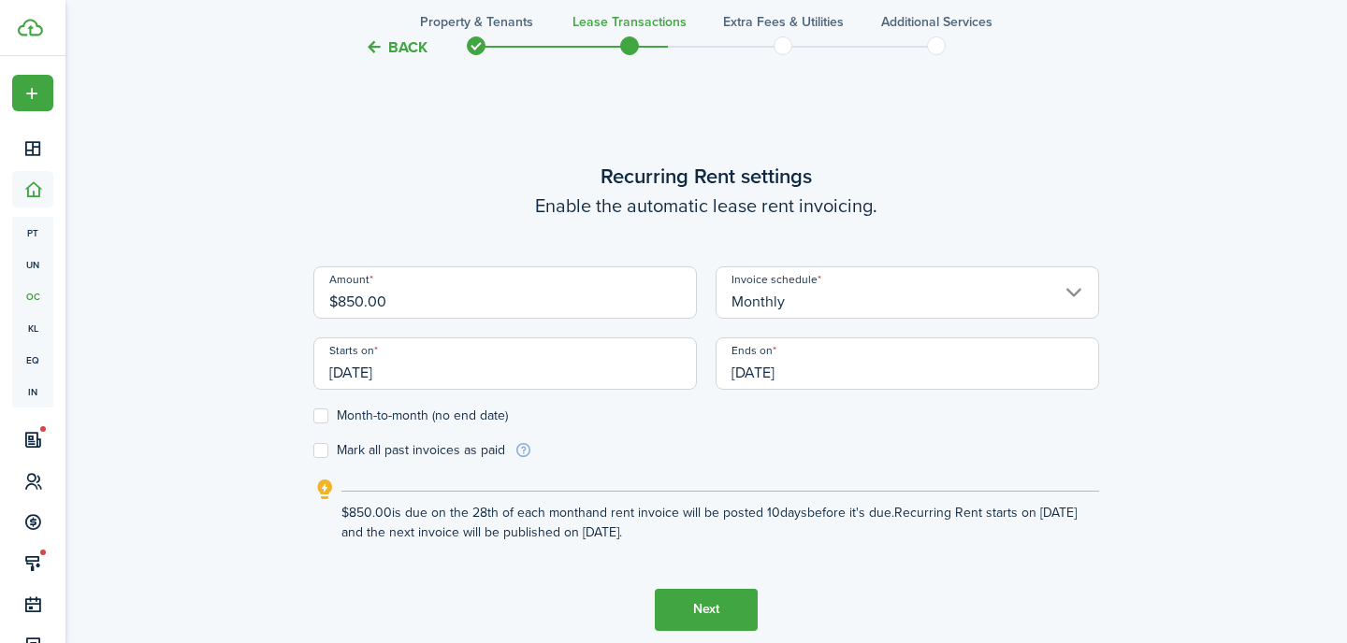
click at [877, 372] on input "[DATE]" at bounding box center [906, 364] width 383 height 52
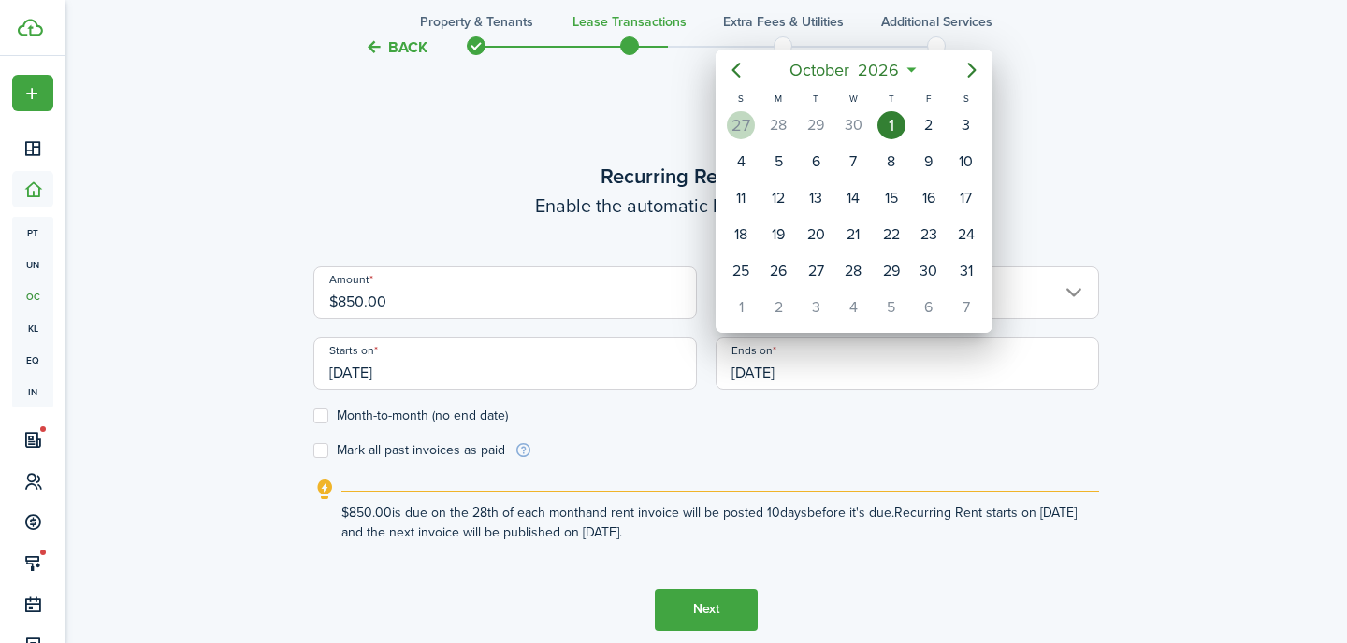
click at [739, 125] on div "27" at bounding box center [741, 125] width 28 height 28
type input "[DATE]"
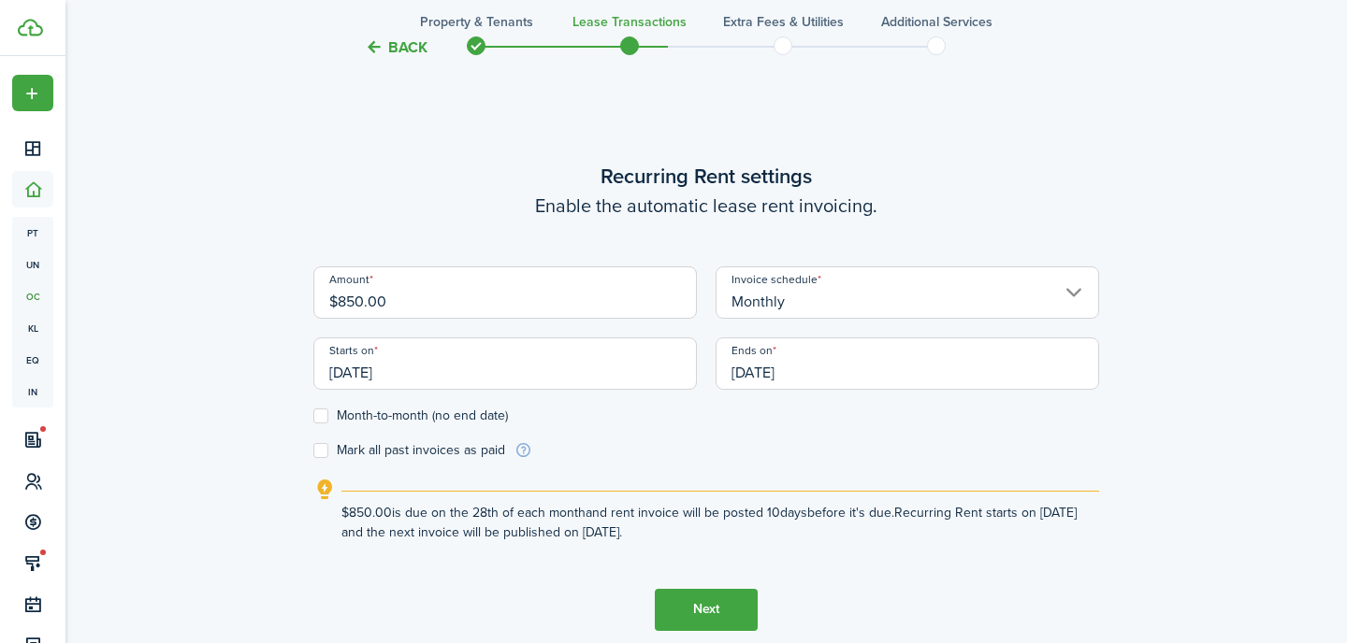
click at [716, 614] on button "Next" at bounding box center [706, 610] width 103 height 42
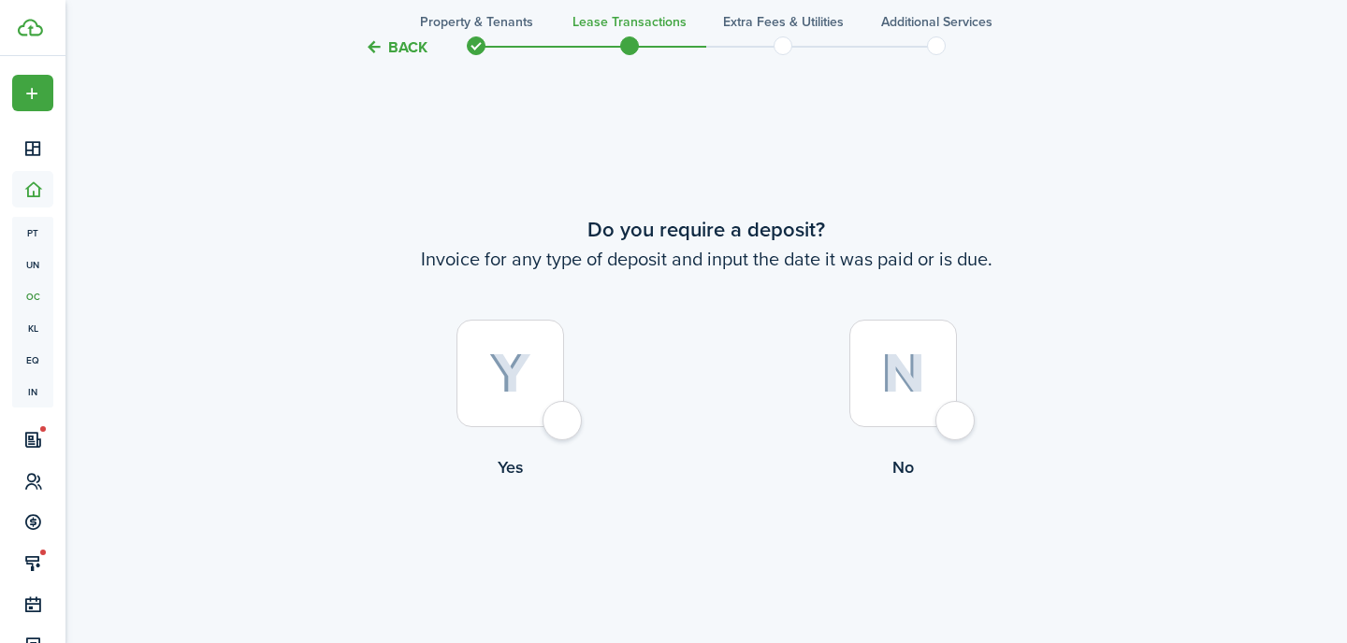
scroll to position [1162, 0]
click at [516, 368] on img at bounding box center [510, 373] width 42 height 41
radio input "true"
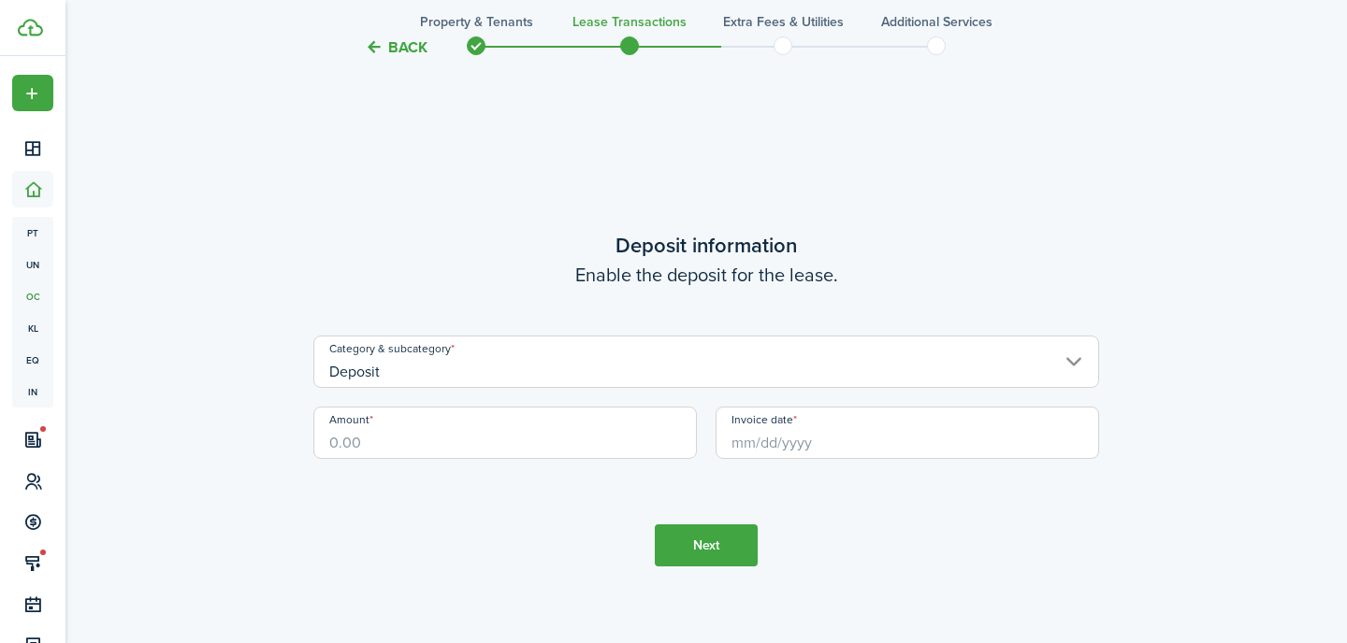
scroll to position [1805, 0]
click at [388, 434] on input "Amount" at bounding box center [504, 430] width 383 height 52
click at [816, 432] on input "Invoice date" at bounding box center [906, 430] width 383 height 52
type input "$850.00"
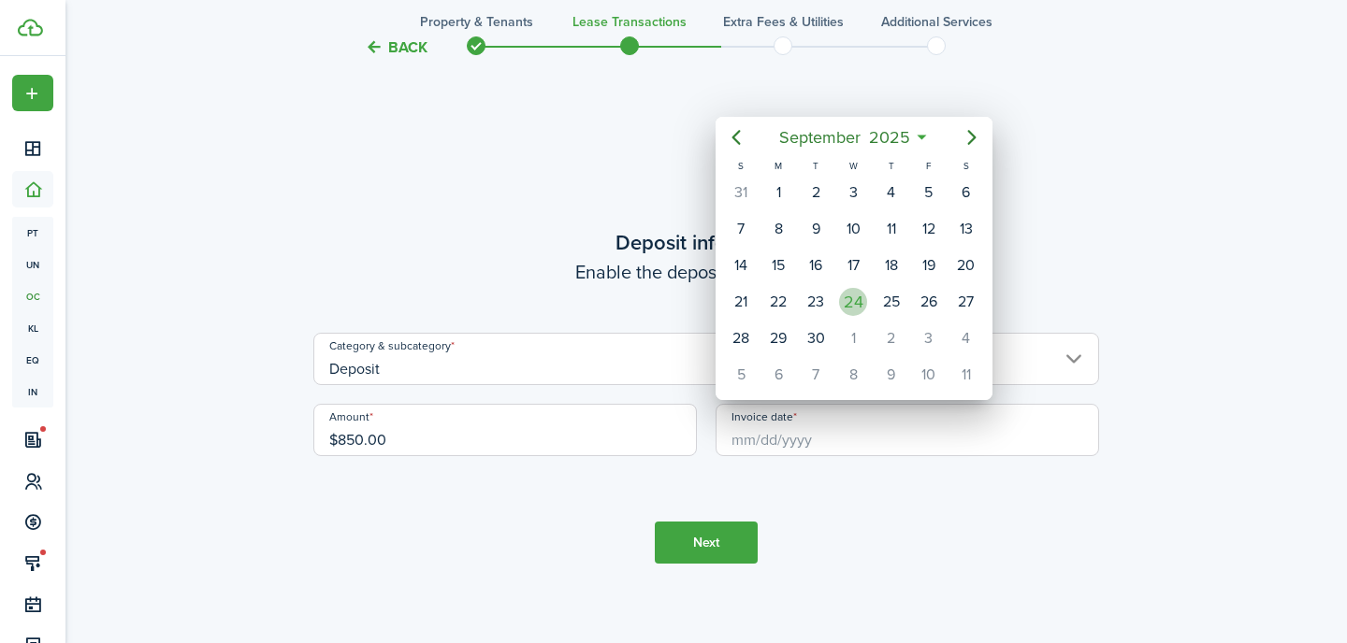
click at [855, 298] on div "24" at bounding box center [853, 302] width 28 height 28
type input "[DATE]"
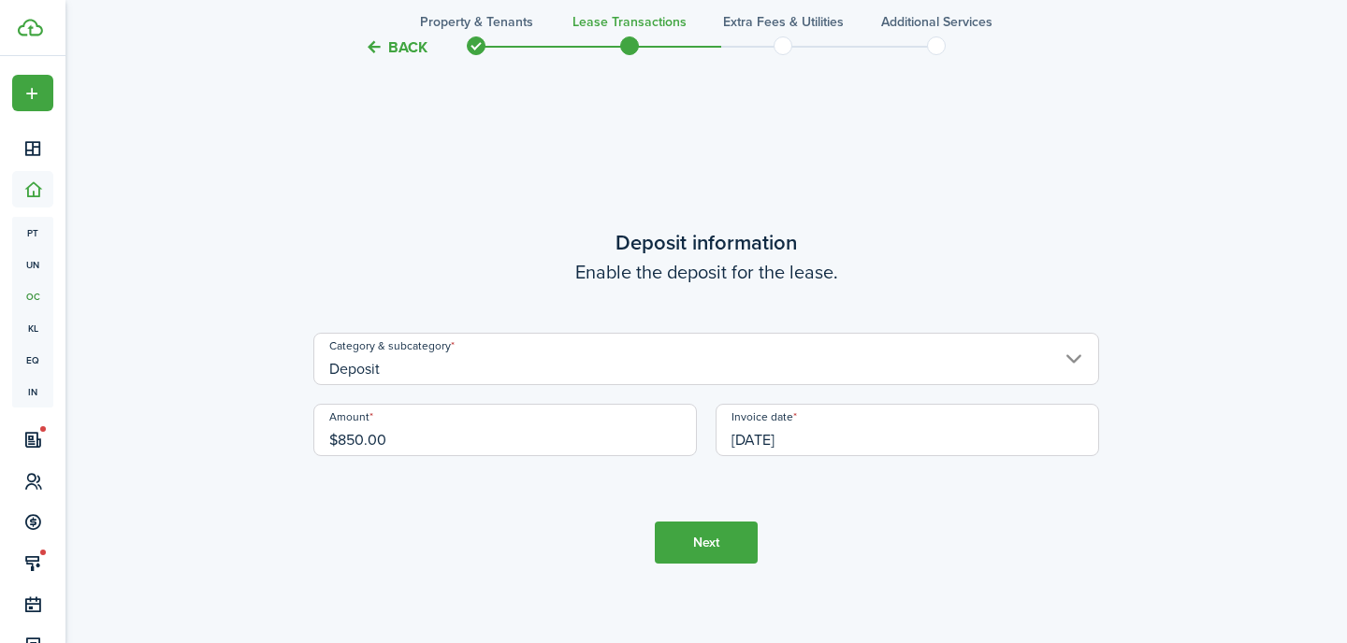
click at [715, 551] on button "Next" at bounding box center [706, 543] width 103 height 42
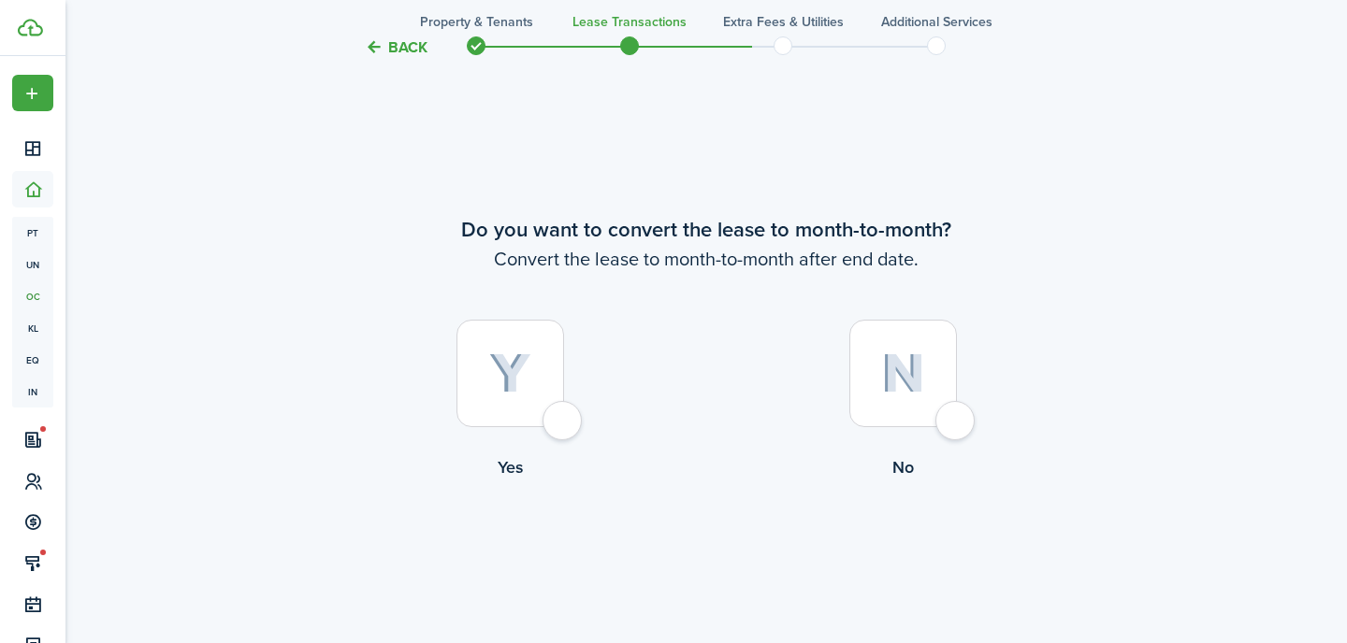
scroll to position [2448, 0]
drag, startPoint x: 941, startPoint y: 374, endPoint x: 896, endPoint y: 434, distance: 74.8
click at [941, 374] on div at bounding box center [903, 373] width 108 height 108
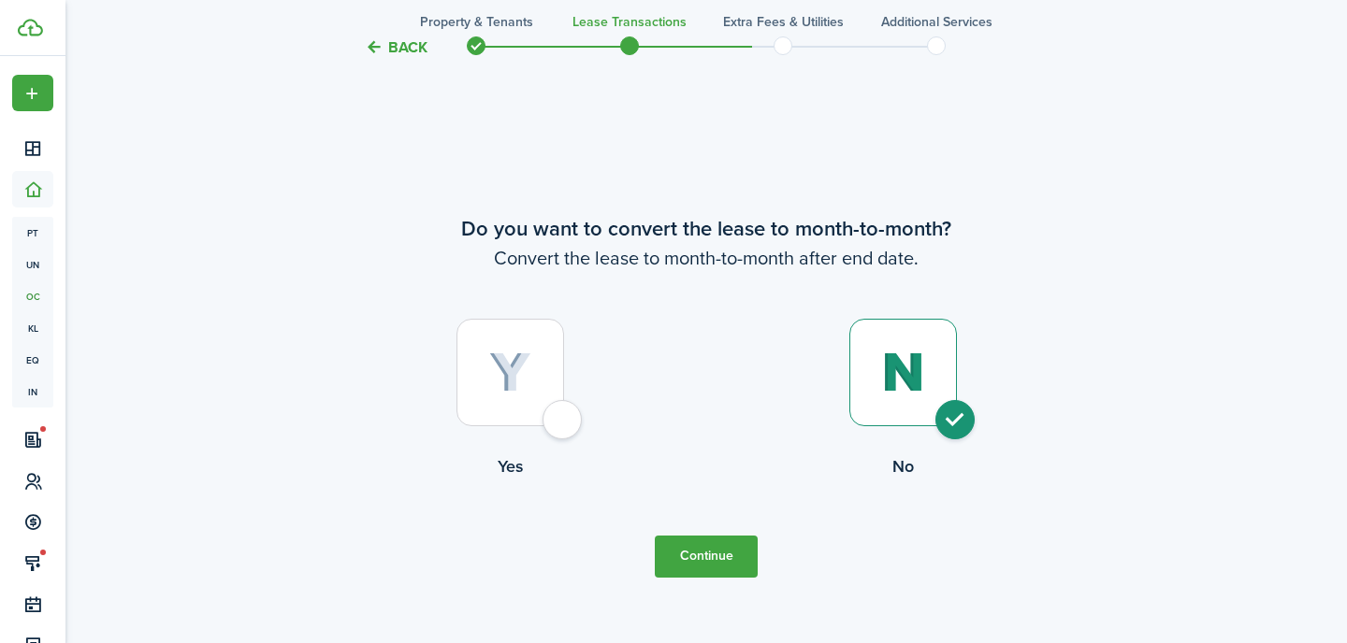
radio input "true"
click at [735, 561] on button "Continue" at bounding box center [706, 557] width 103 height 42
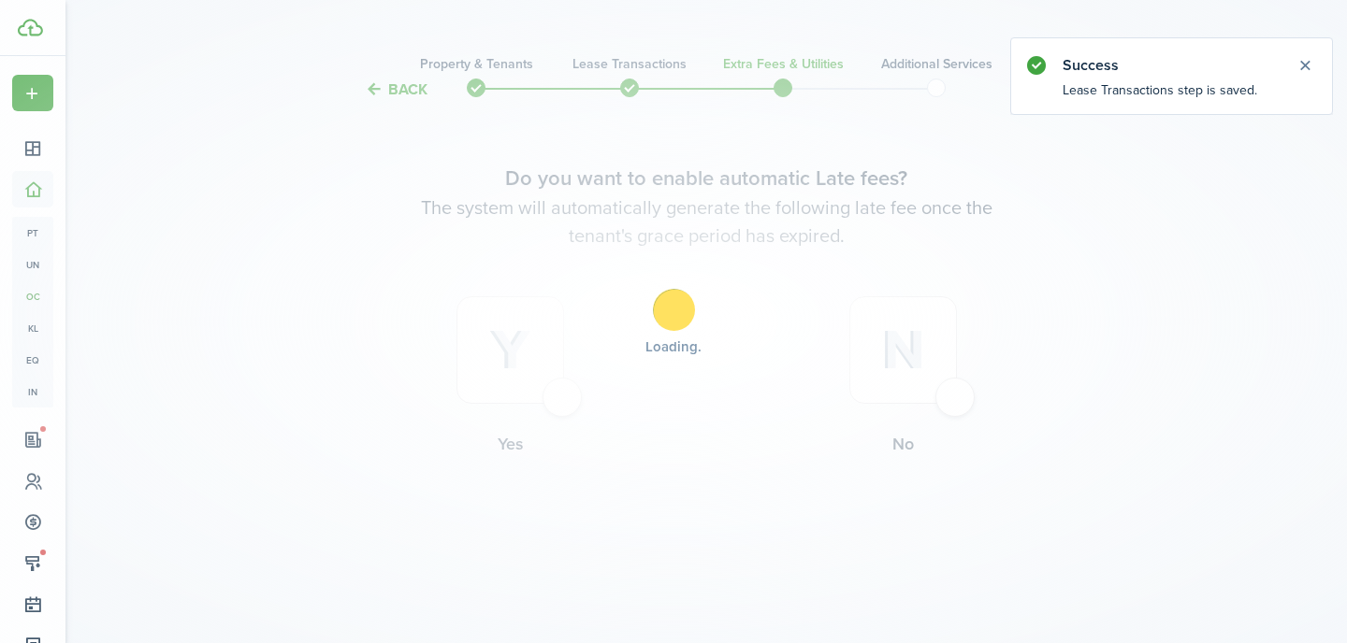
scroll to position [0, 0]
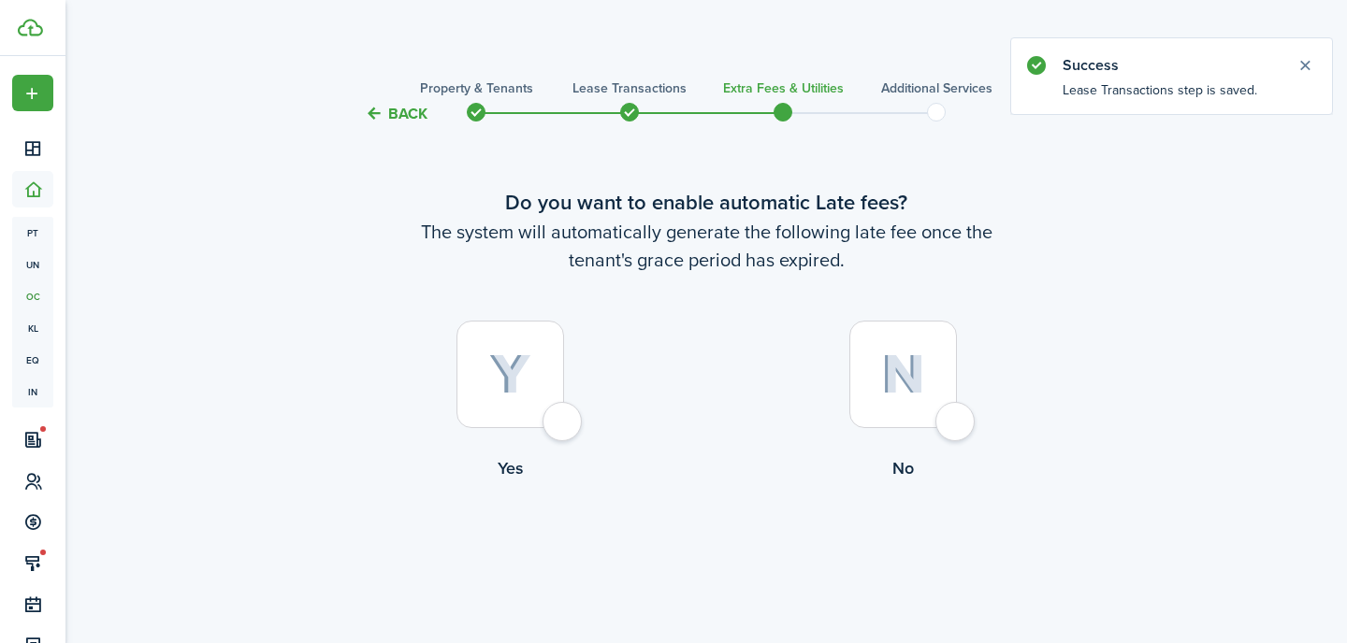
click at [510, 372] on img at bounding box center [510, 374] width 42 height 41
radio input "true"
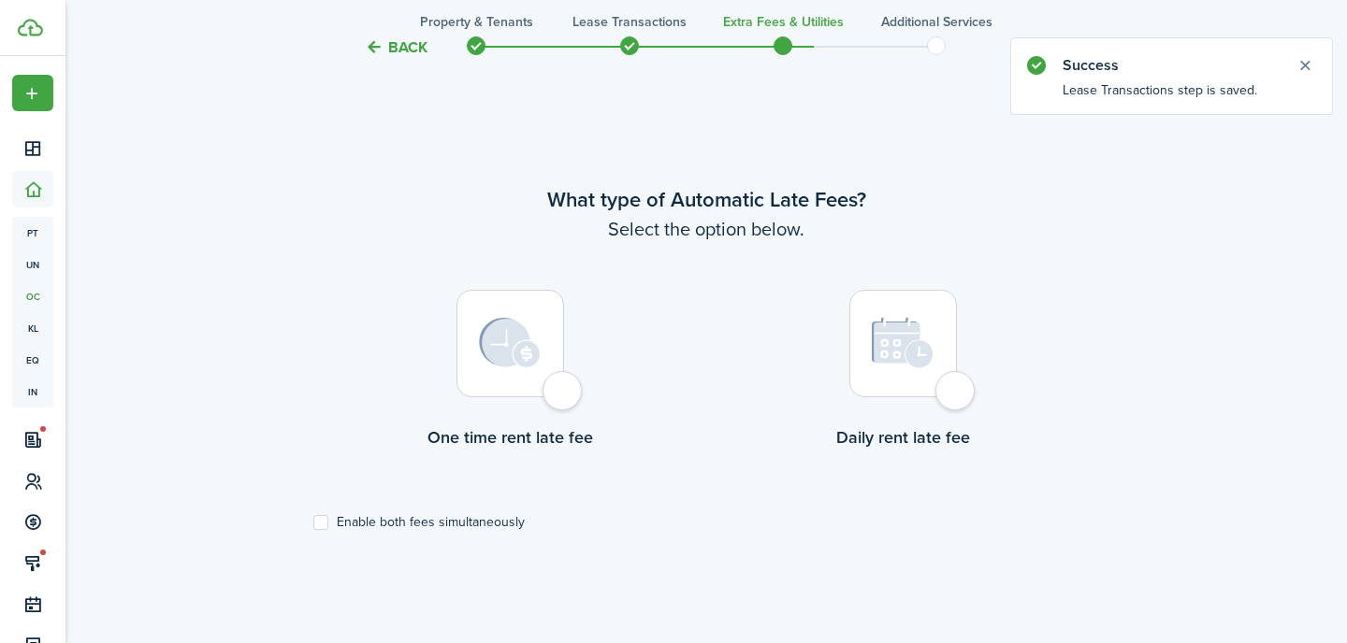
scroll to position [542, 0]
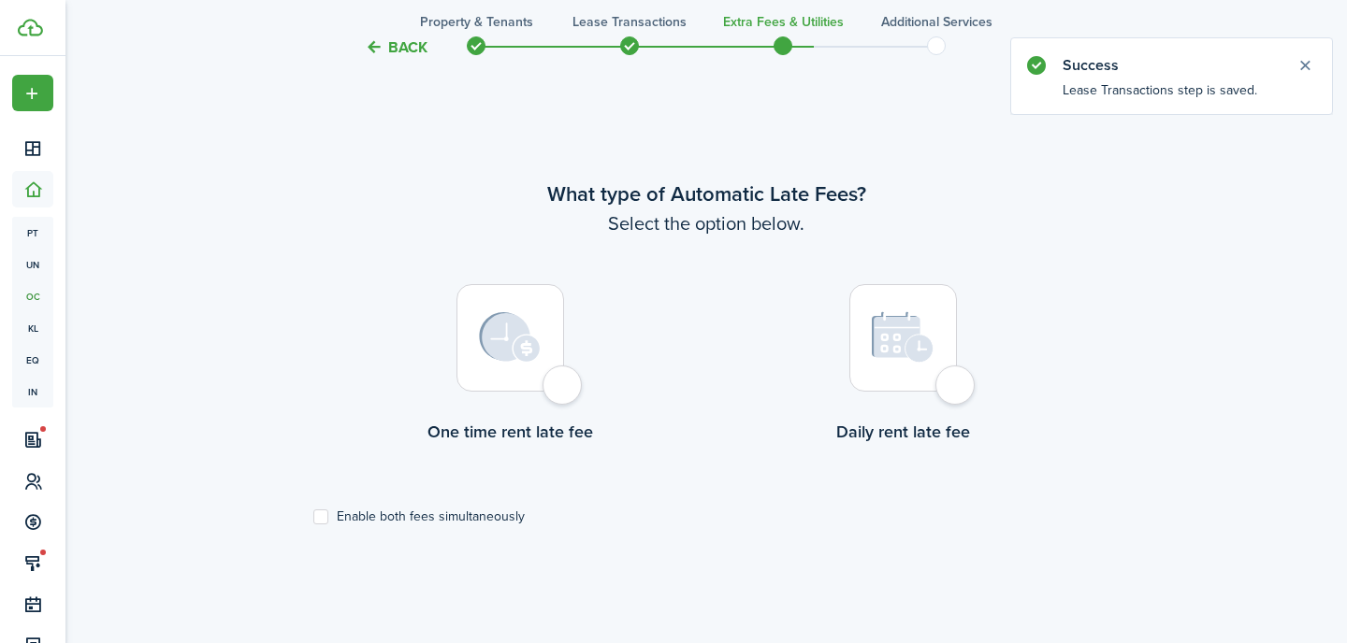
click at [872, 354] on img at bounding box center [903, 337] width 63 height 52
radio input "true"
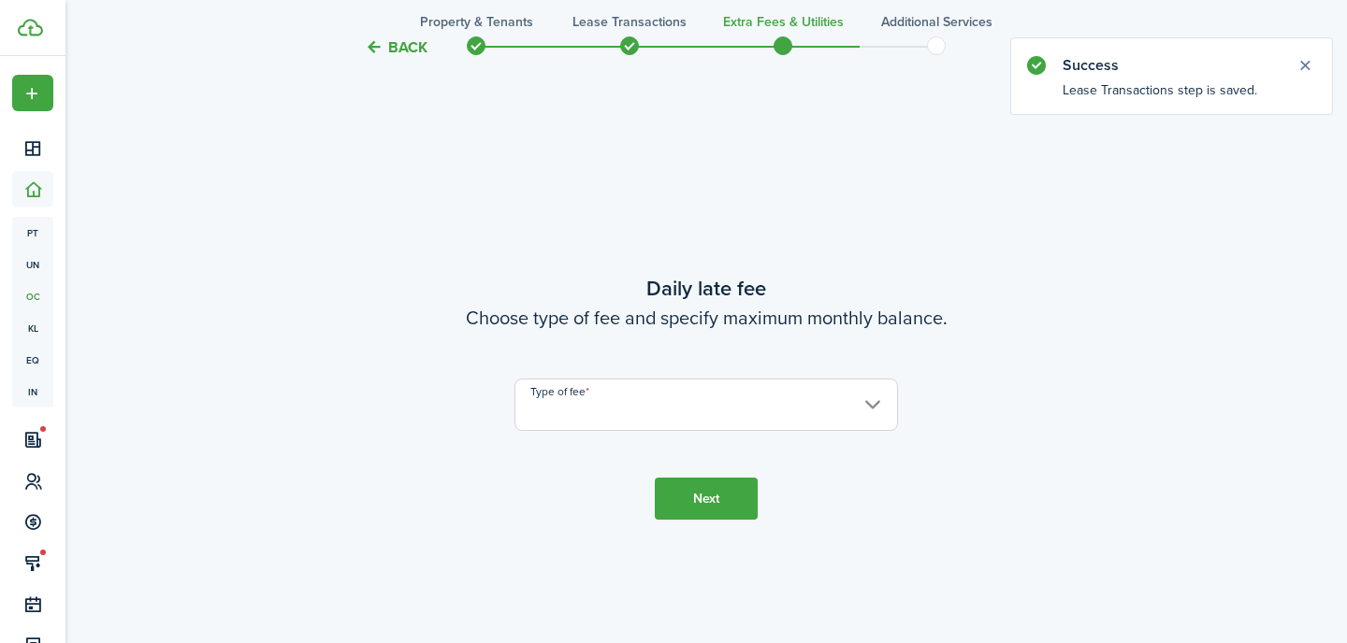
scroll to position [1186, 0]
click at [661, 403] on input "Type of fee" at bounding box center [705, 404] width 383 height 52
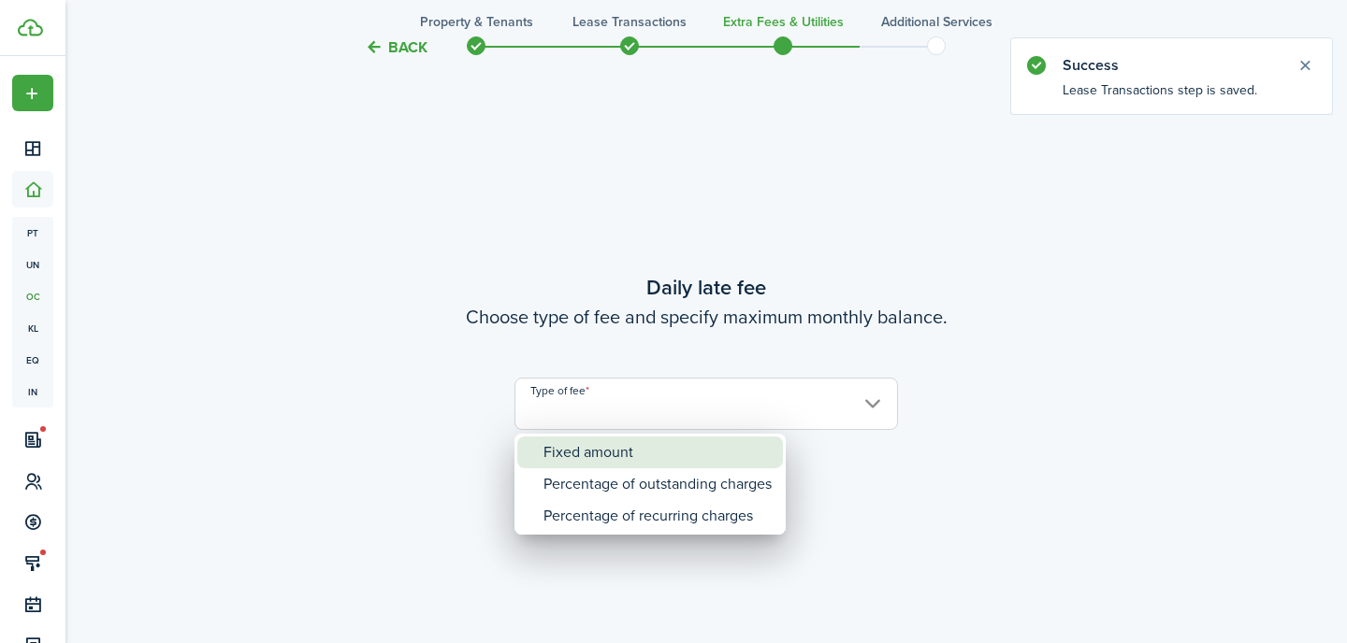
click at [628, 450] on div "Fixed amount" at bounding box center [657, 453] width 228 height 32
type input "Fixed amount"
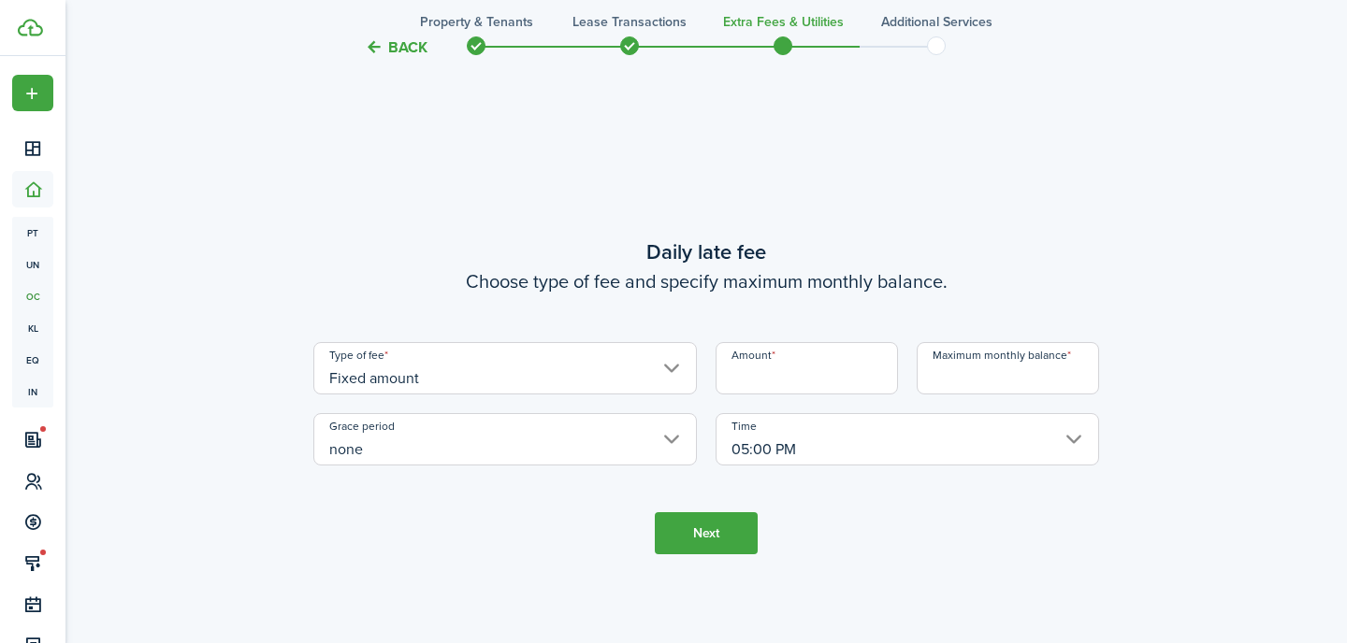
click at [794, 385] on input "Amount" at bounding box center [806, 368] width 182 height 52
type input "$50.00"
click at [962, 384] on input "Maximum monthly balance" at bounding box center [1008, 368] width 182 height 52
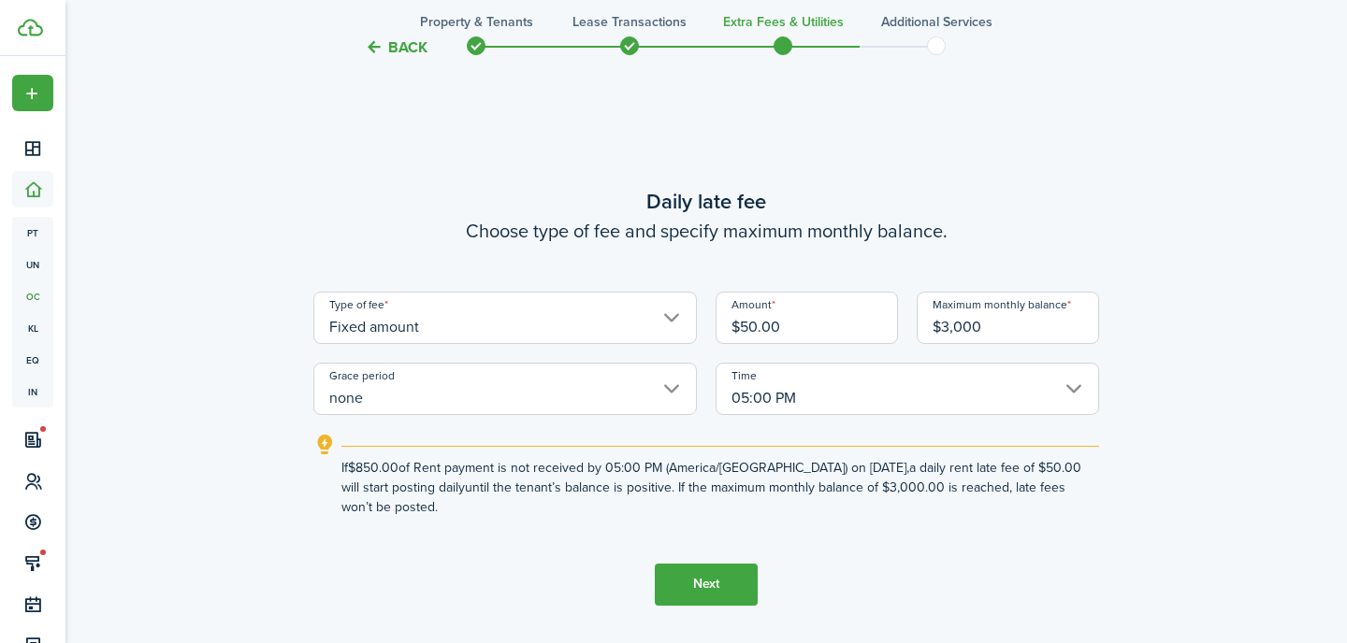
type input "$3,000.00"
click at [714, 586] on button "Next" at bounding box center [706, 585] width 103 height 42
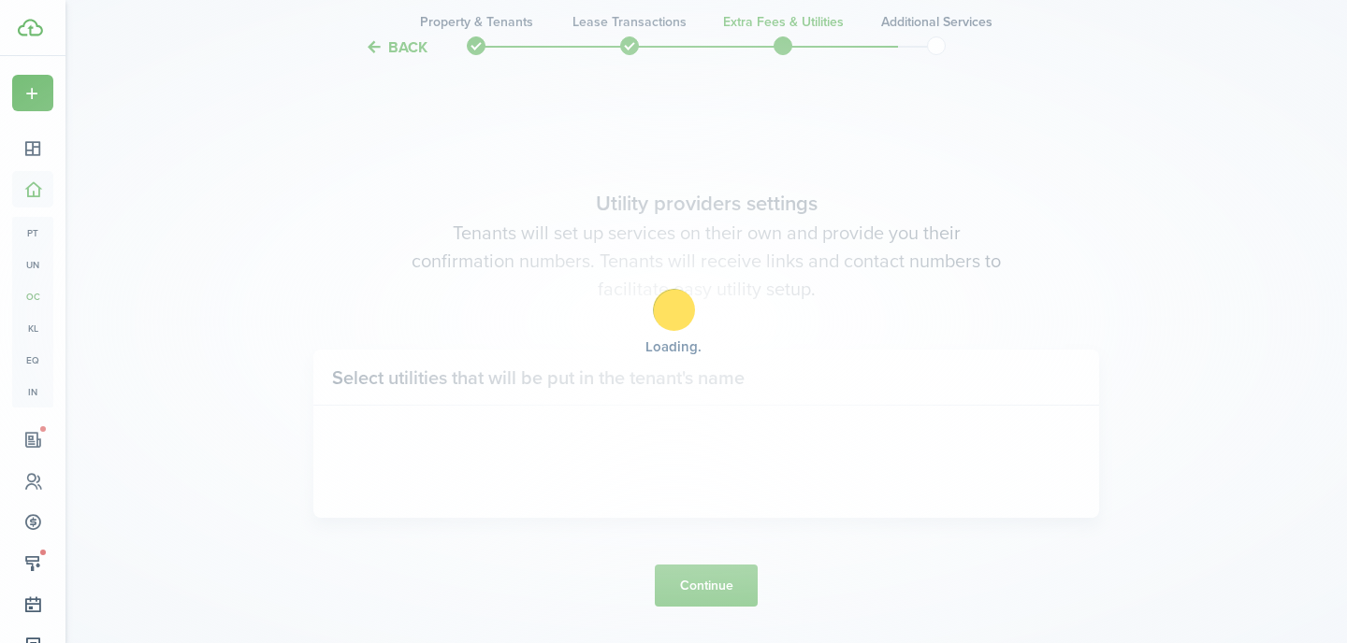
scroll to position [1829, 0]
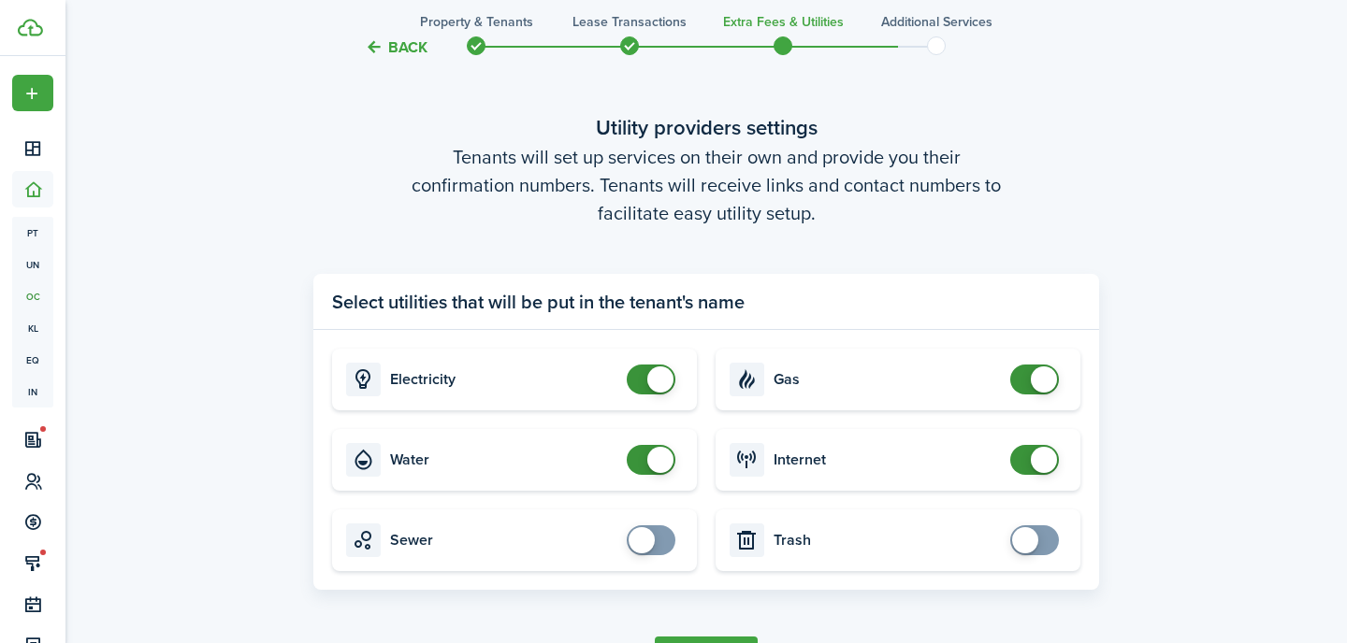
checkbox input "false"
click at [653, 380] on span at bounding box center [660, 380] width 26 height 26
checkbox input "false"
click at [650, 459] on span at bounding box center [660, 460] width 26 height 26
checkbox input "false"
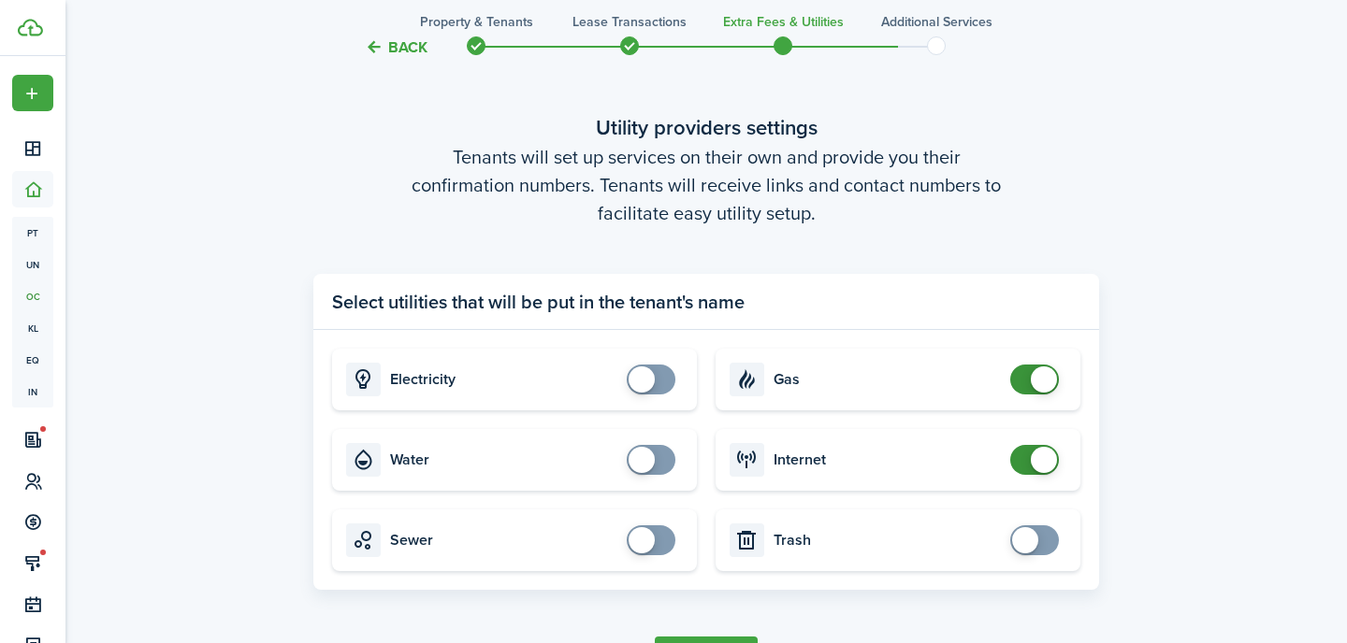
click at [1033, 380] on span at bounding box center [1044, 380] width 26 height 26
checkbox input "false"
click at [1026, 465] on span at bounding box center [1034, 460] width 19 height 30
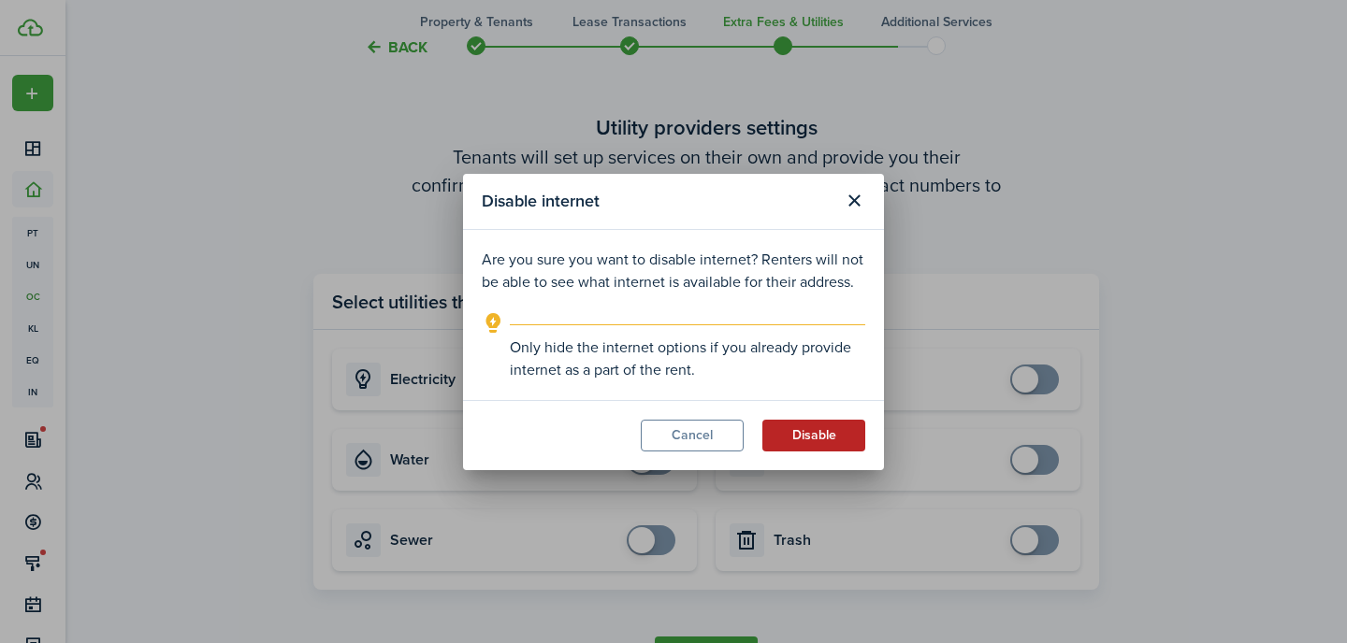
click at [832, 435] on button "Disable" at bounding box center [813, 436] width 103 height 32
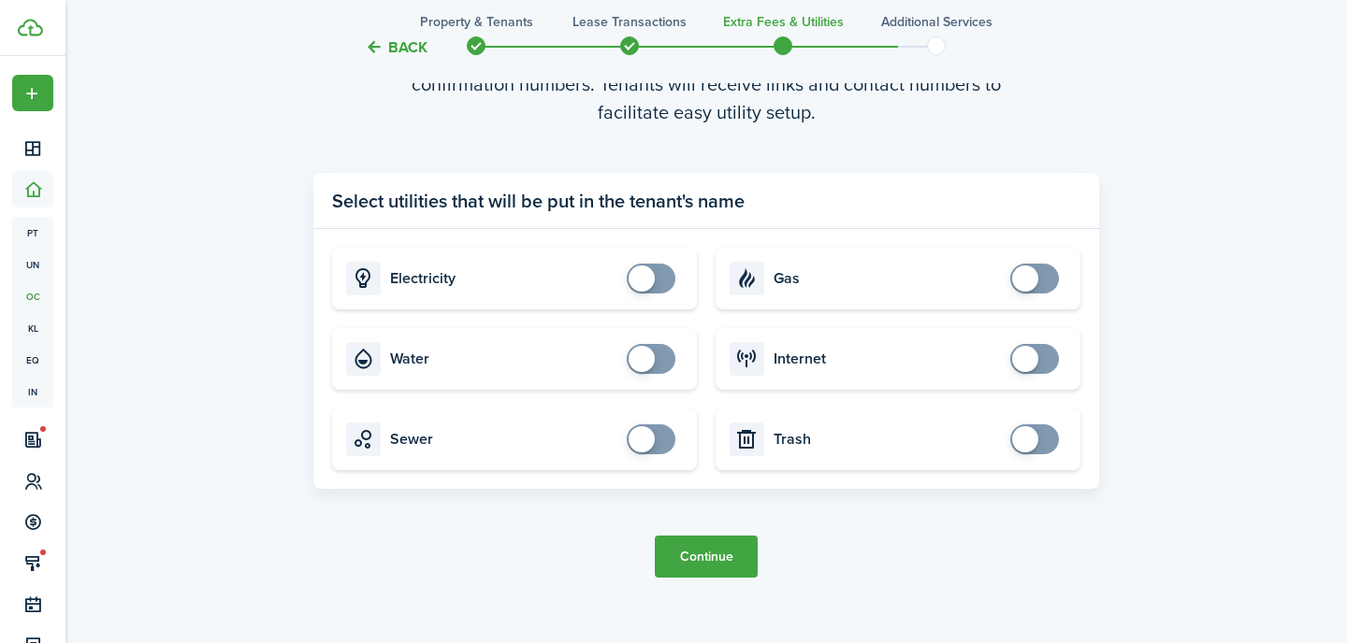
scroll to position [1955, 0]
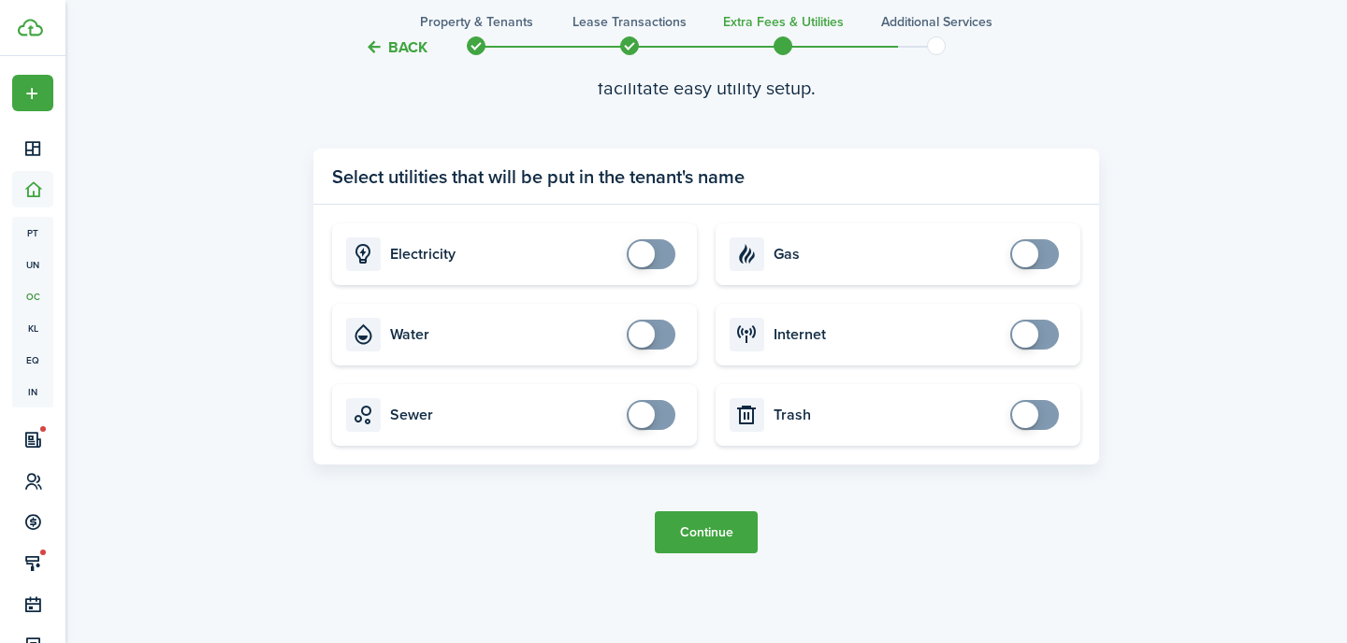
click at [707, 538] on button "Continue" at bounding box center [706, 533] width 103 height 42
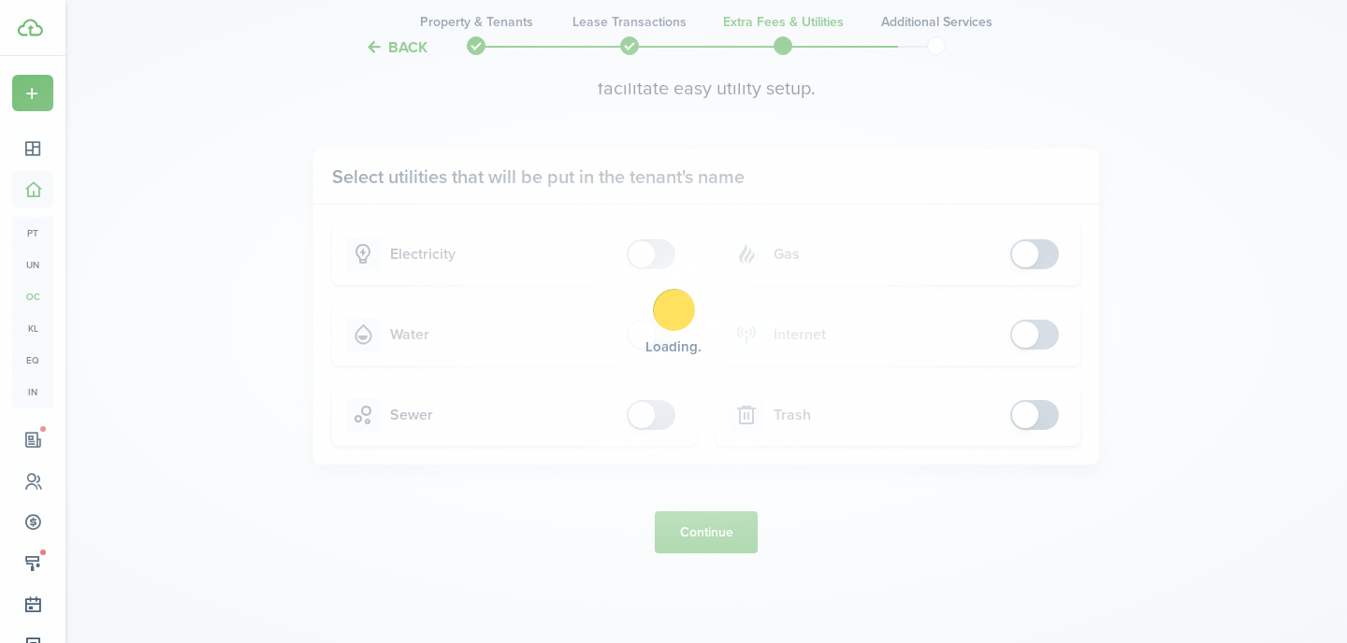
scroll to position [0, 0]
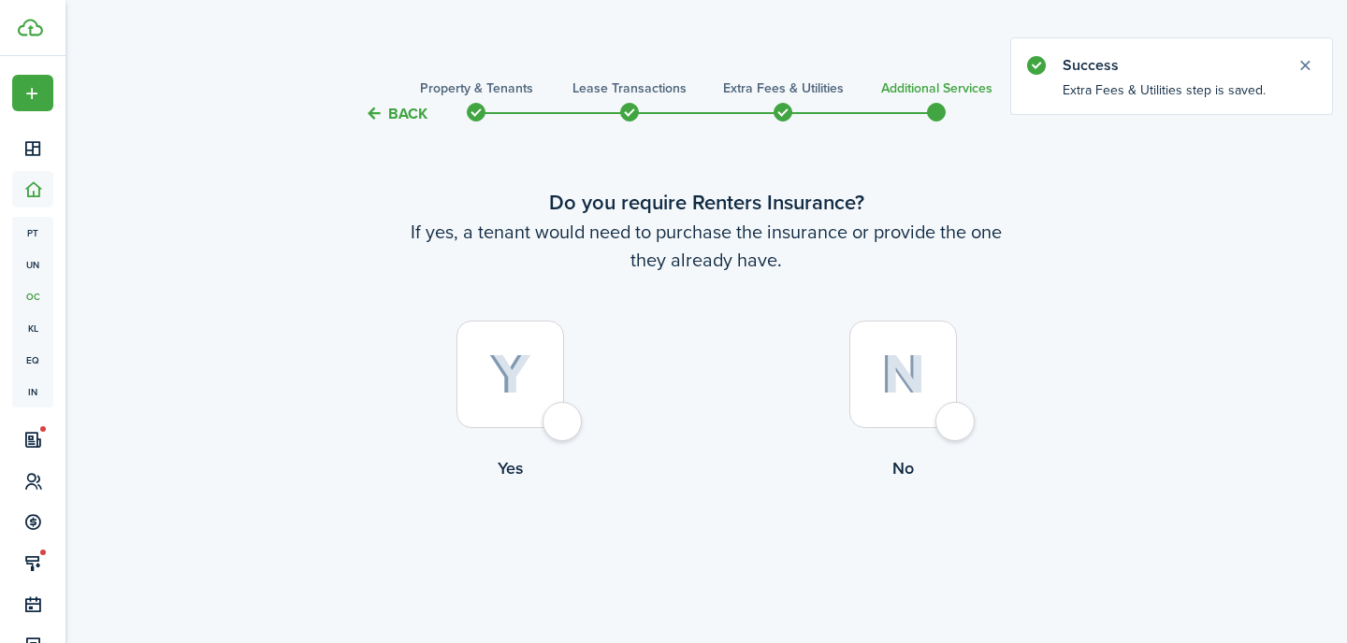
click at [906, 383] on img at bounding box center [903, 374] width 44 height 40
radio input "true"
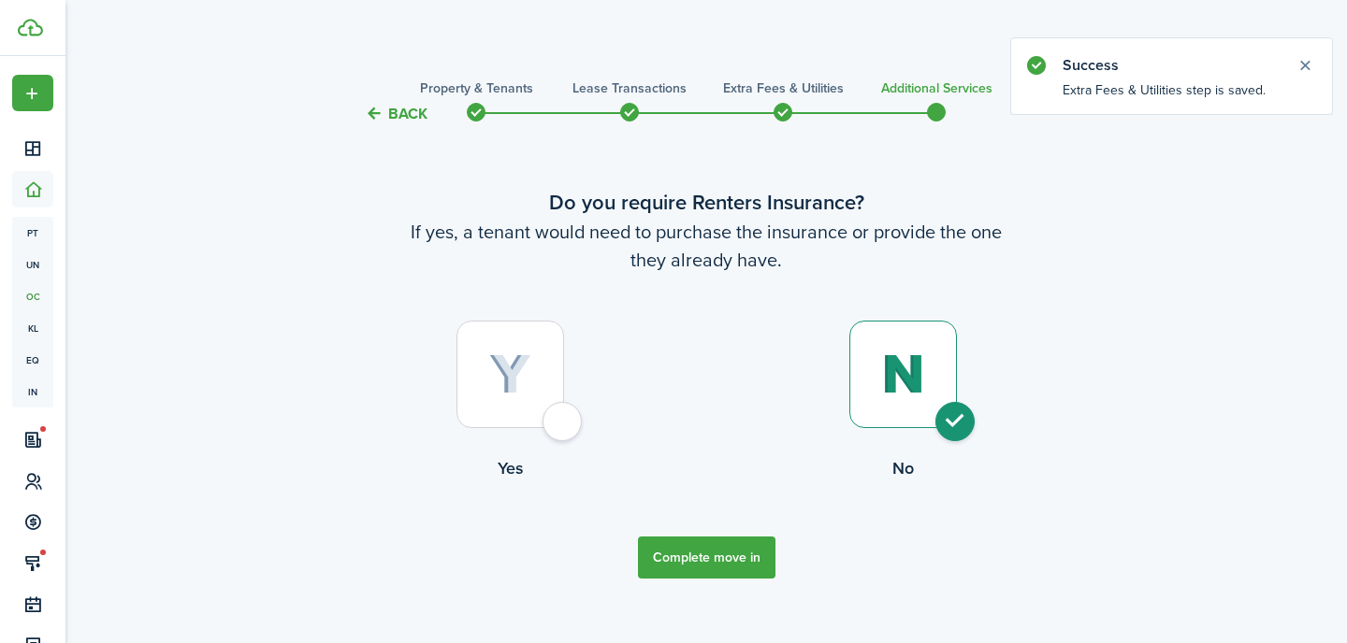
click at [714, 564] on button "Complete move in" at bounding box center [706, 558] width 137 height 42
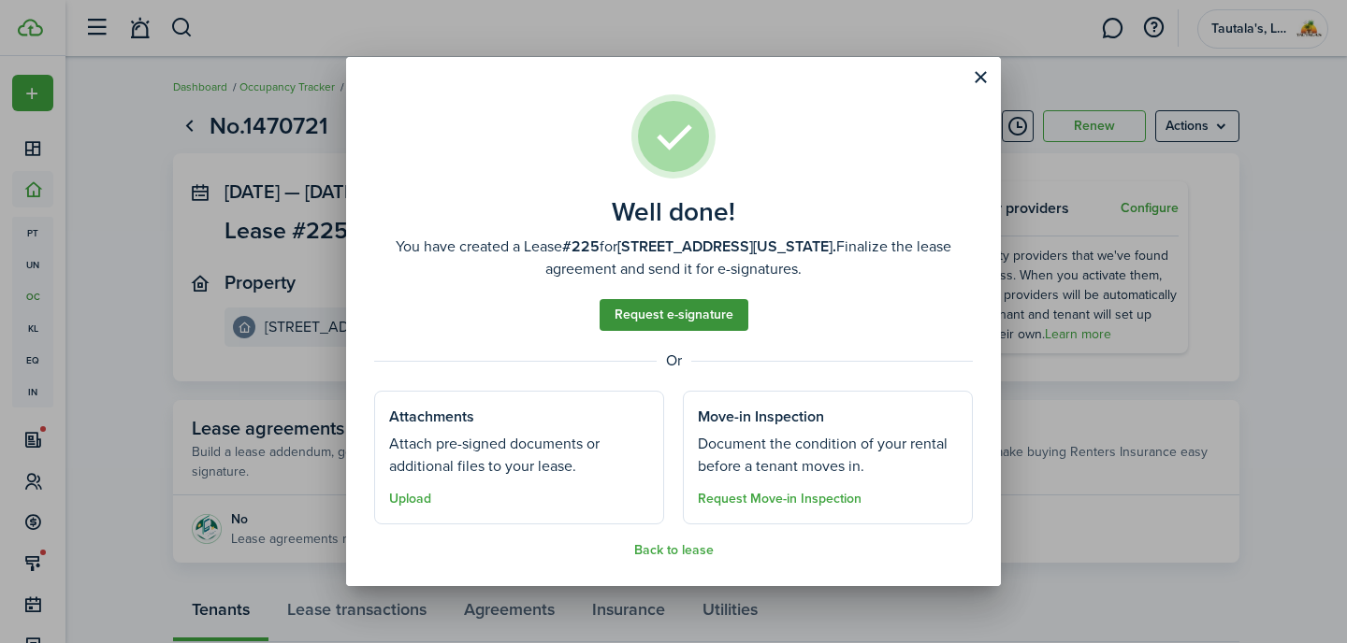
click at [680, 319] on link "Request e-signature" at bounding box center [673, 315] width 149 height 32
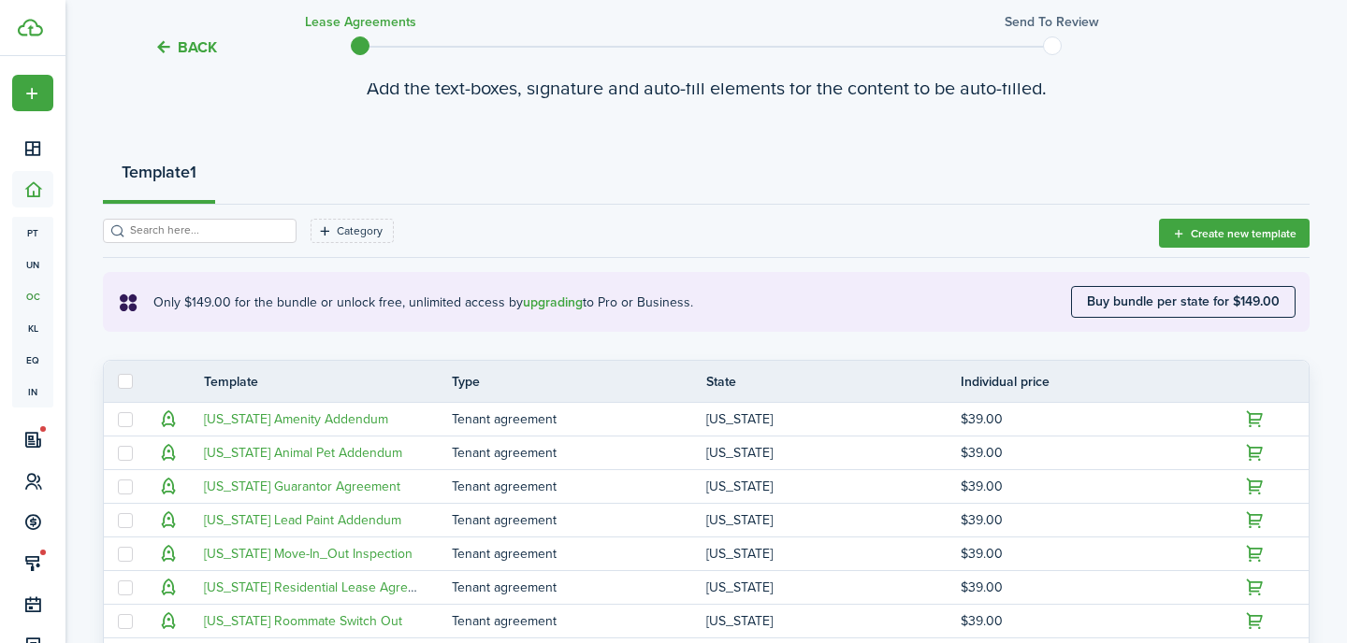
scroll to position [102, 0]
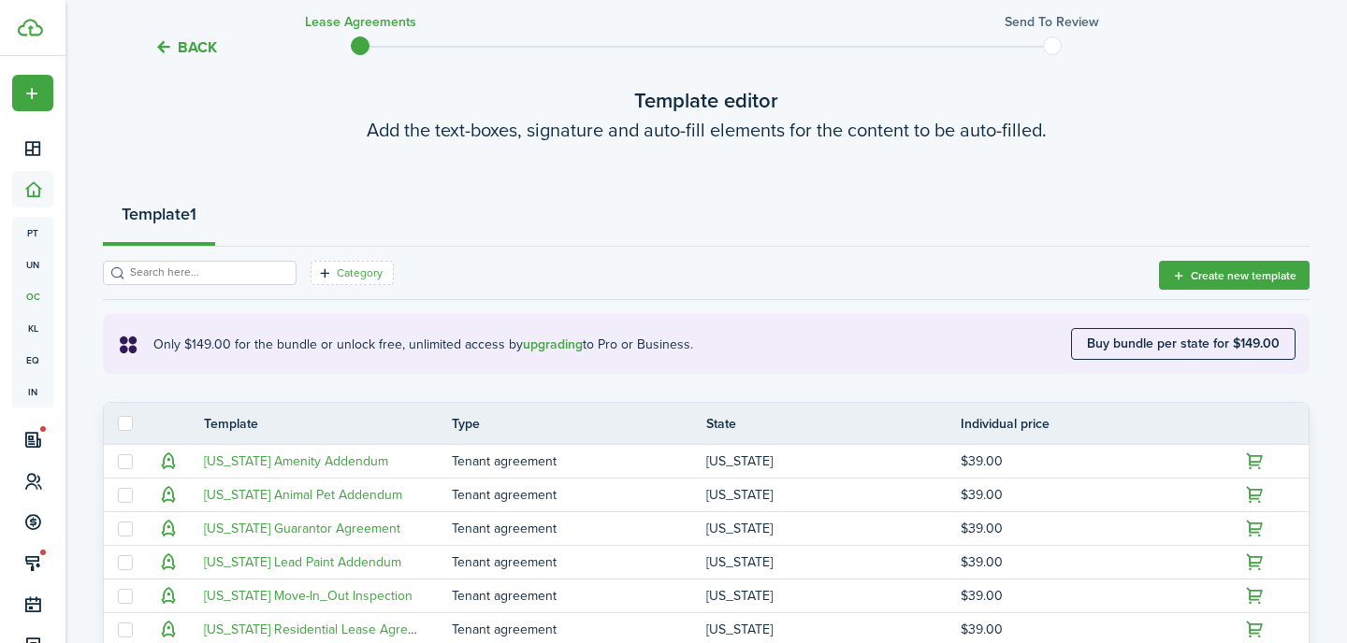
click at [337, 275] on filter-tag-label "Category" at bounding box center [360, 273] width 46 height 17
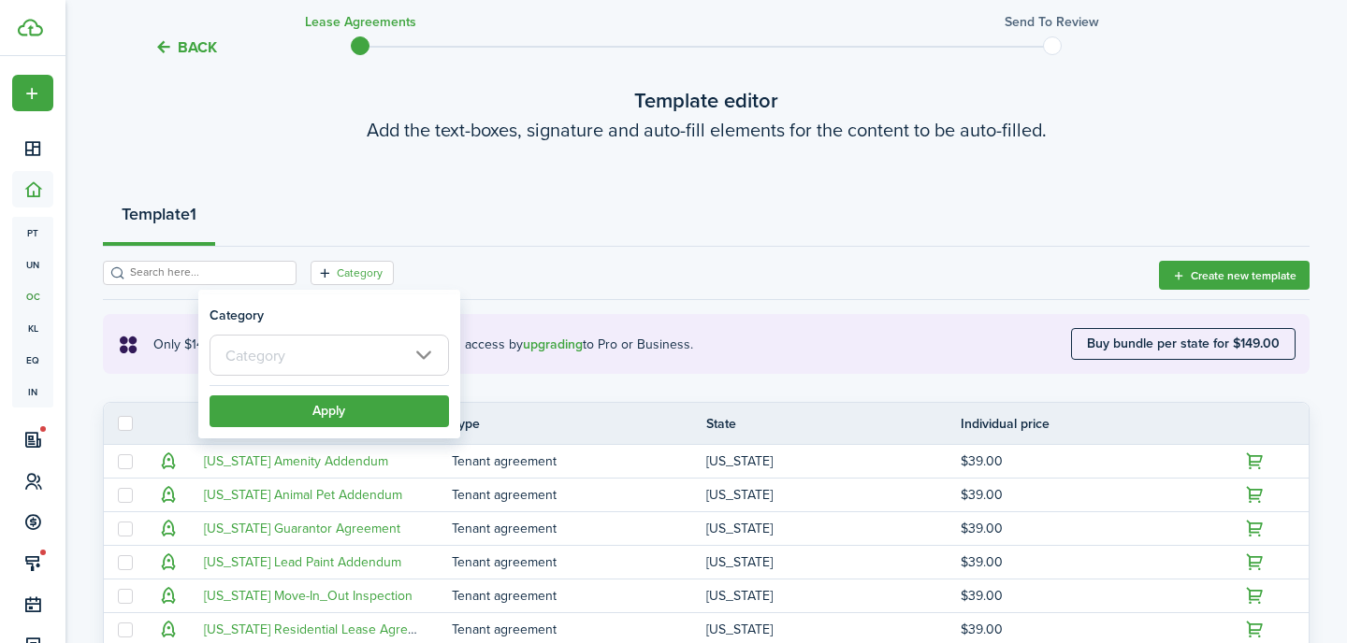
click at [299, 354] on input "text" at bounding box center [328, 355] width 239 height 41
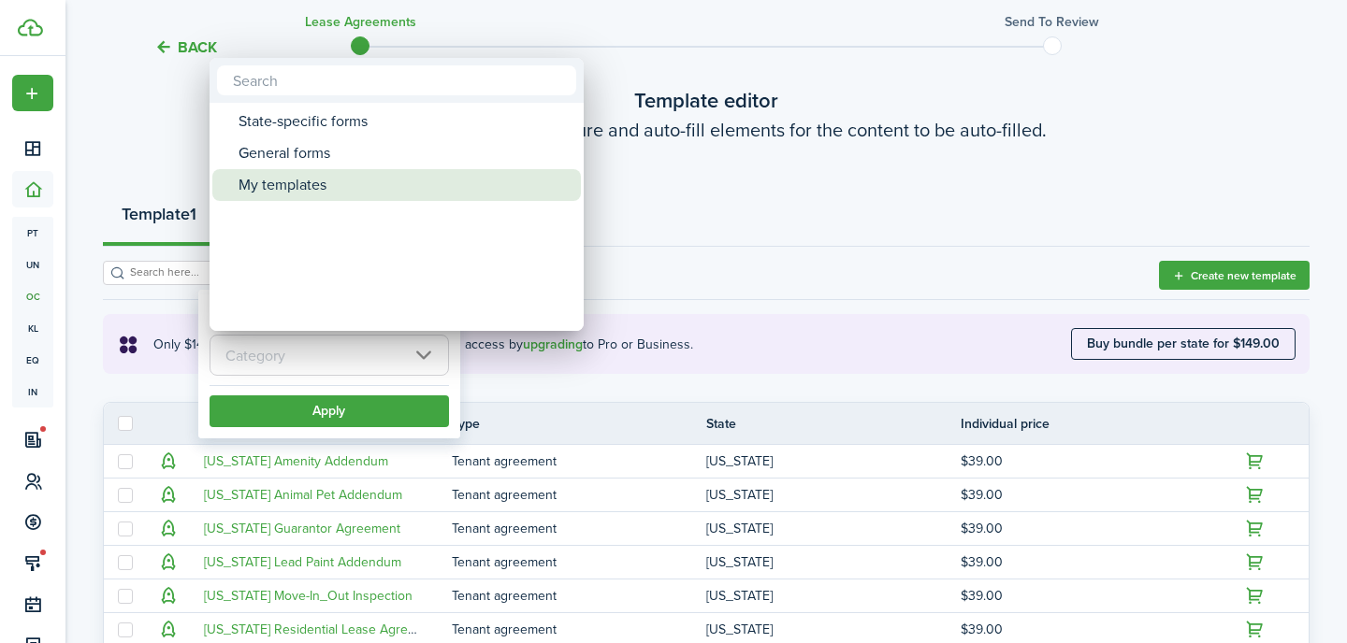
click at [296, 187] on div "My templates" at bounding box center [403, 185] width 331 height 32
type input "My templates"
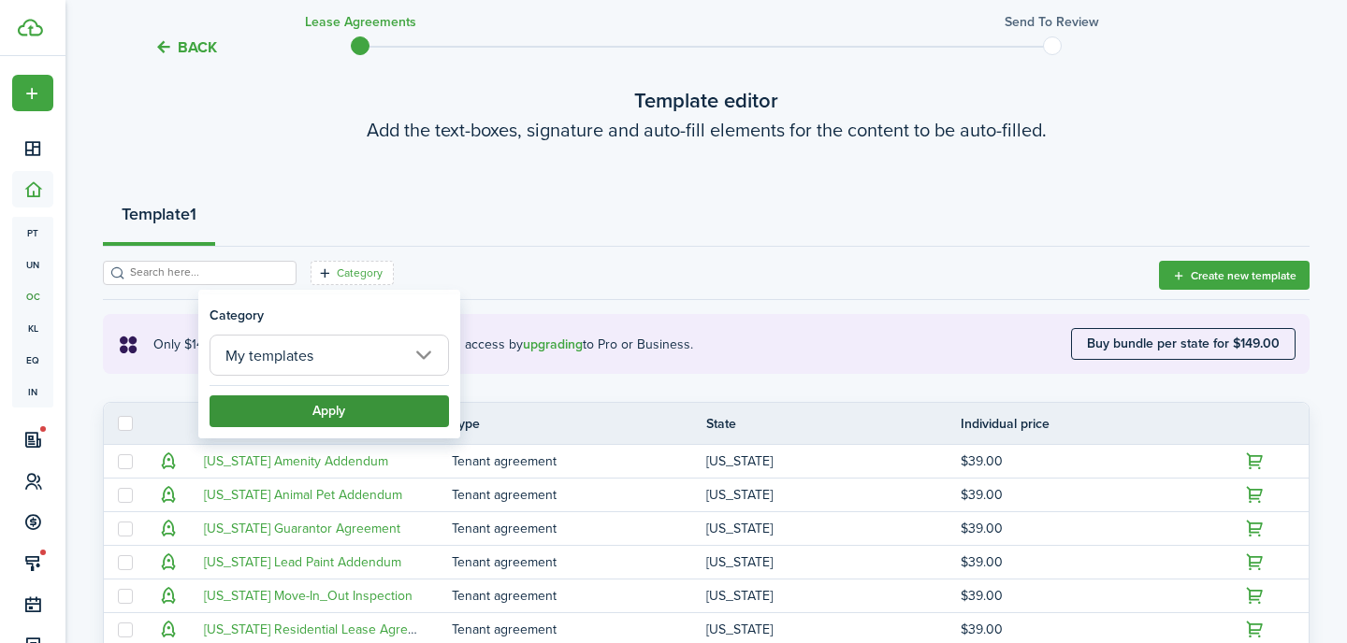
click at [336, 411] on button "Apply" at bounding box center [328, 412] width 239 height 32
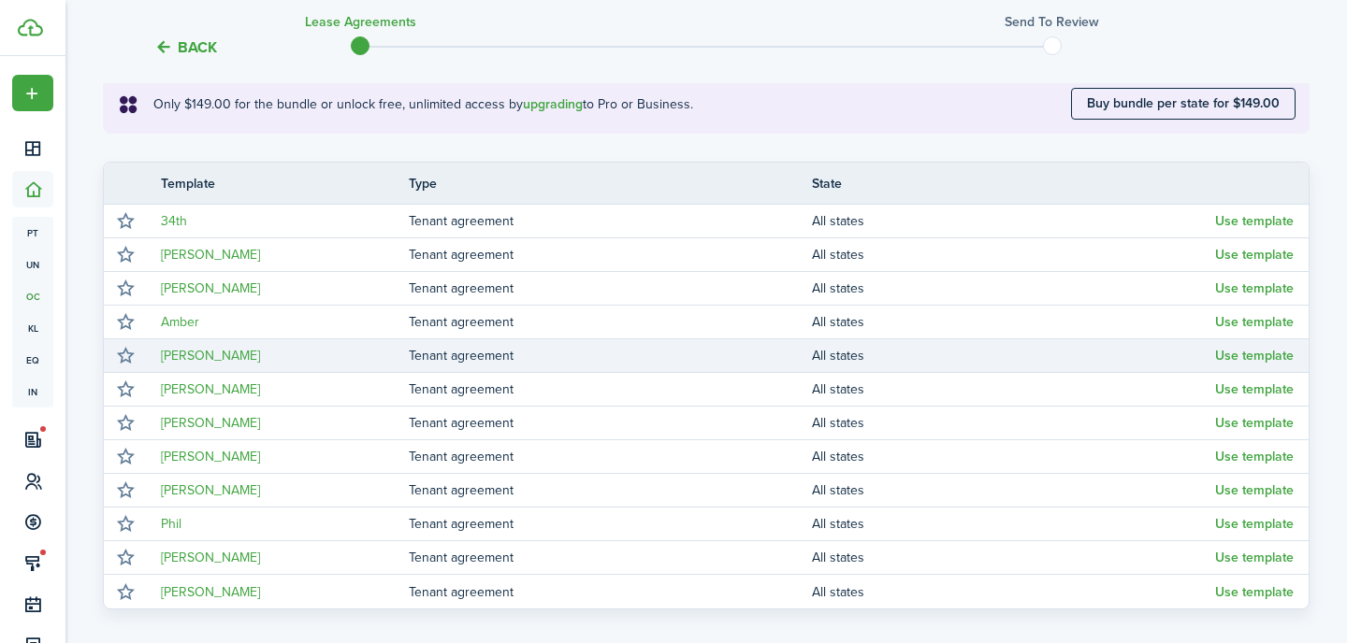
scroll to position [348, 0]
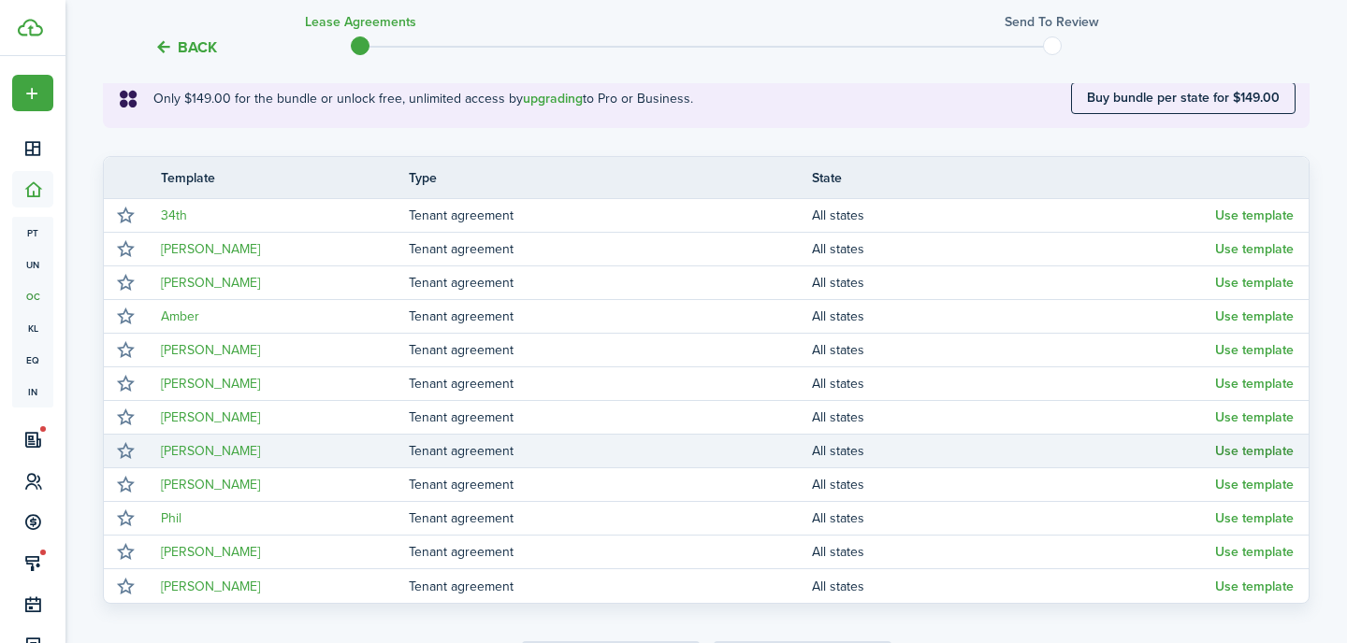
click at [1241, 453] on button "Use template" at bounding box center [1254, 451] width 79 height 15
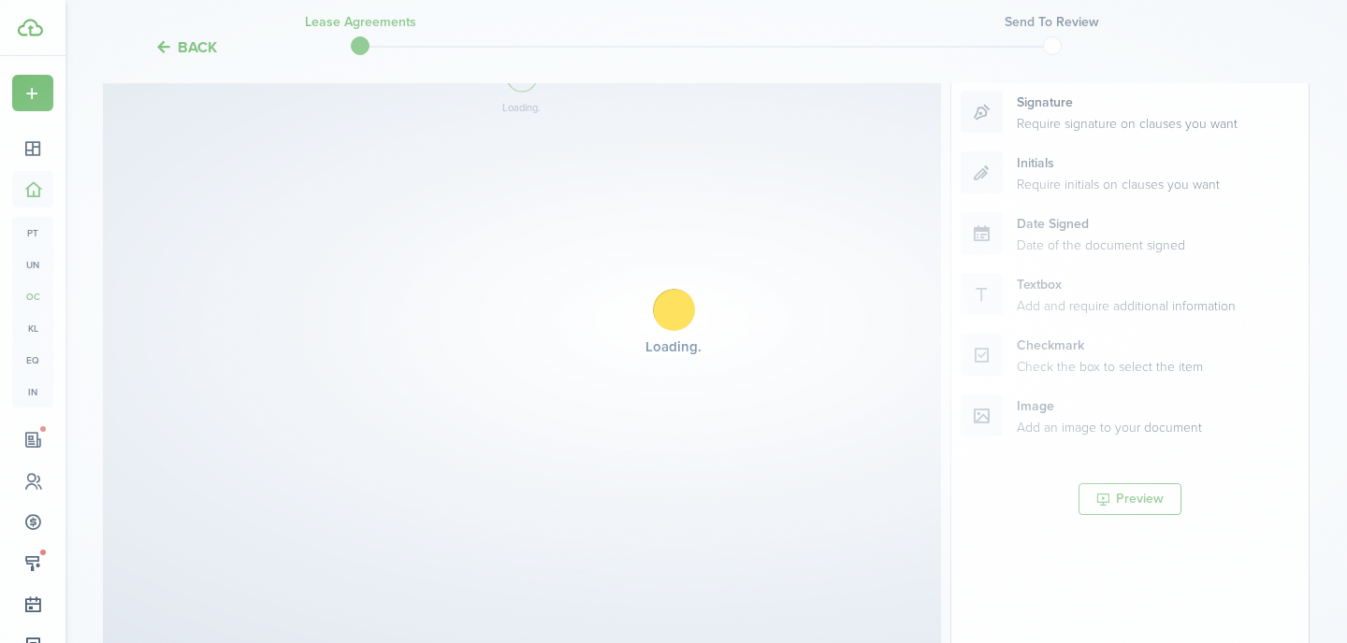
select select "fit"
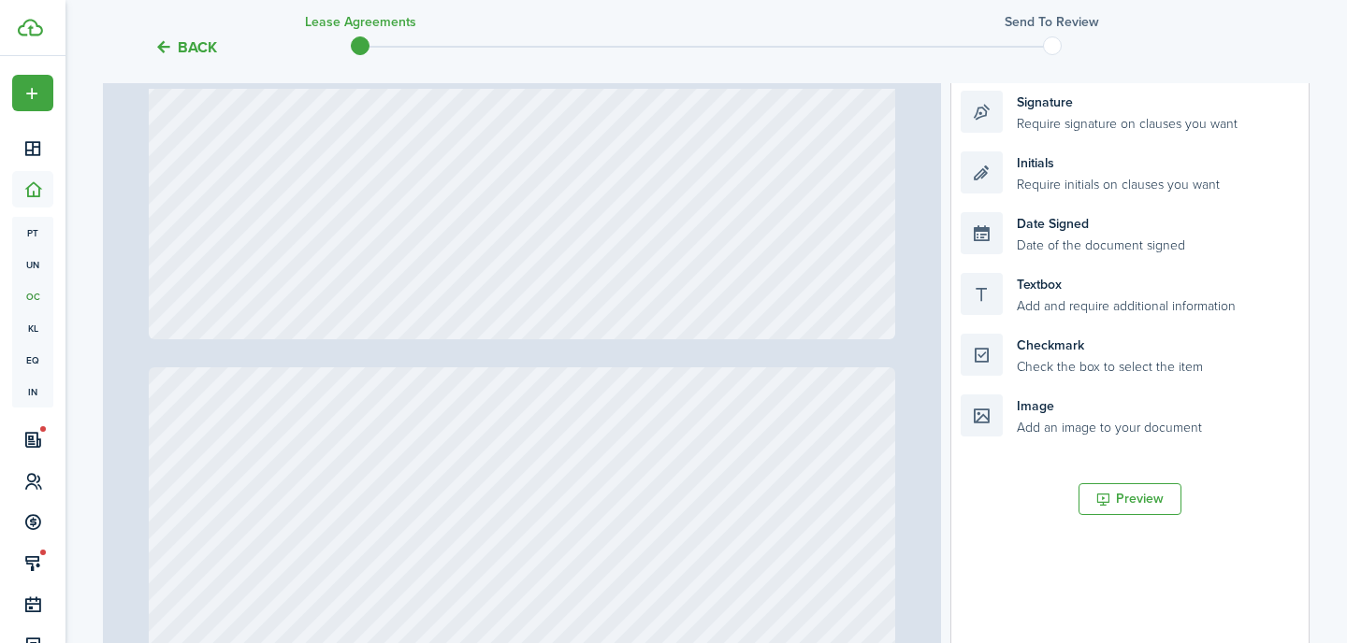
type input "2"
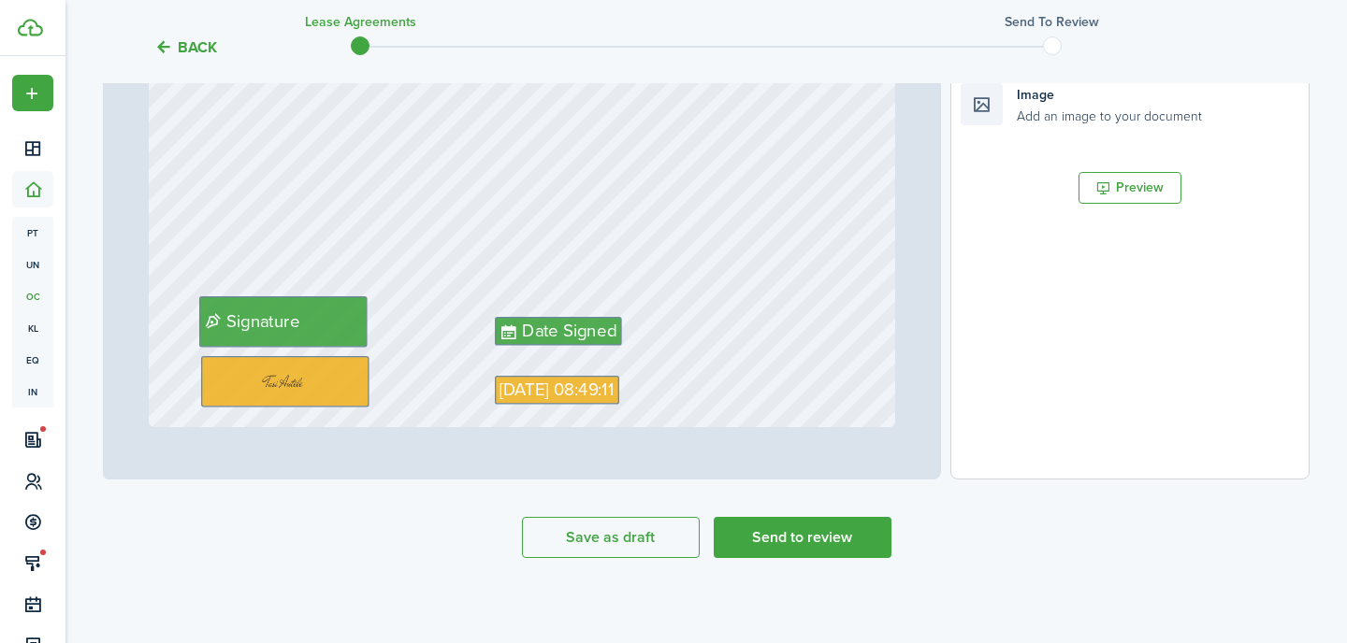
scroll to position [660, 0]
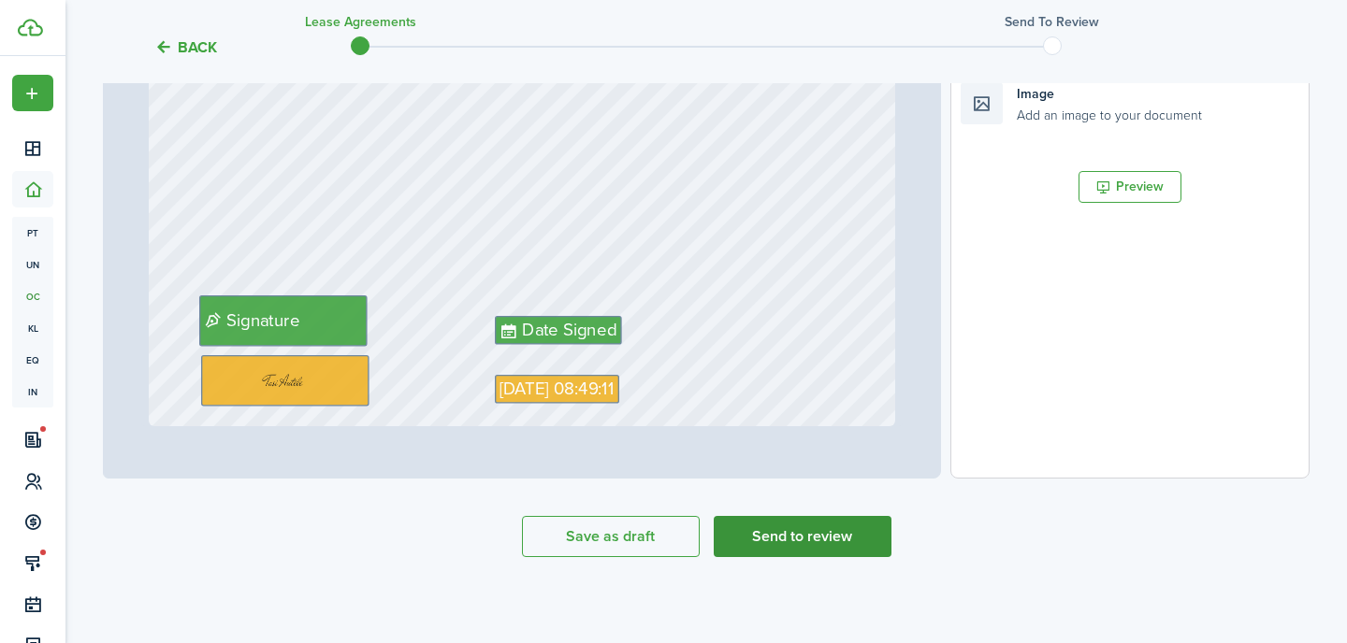
click at [810, 536] on button "Send to review" at bounding box center [803, 536] width 178 height 41
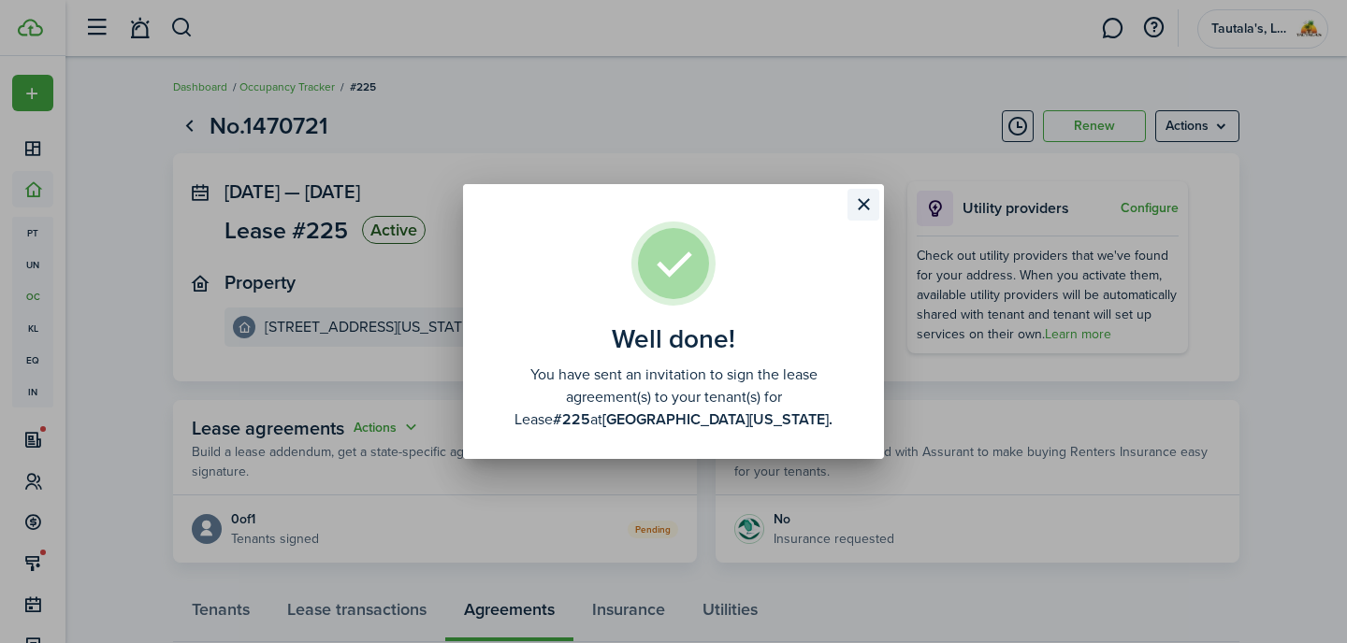
click at [860, 206] on button "Close modal" at bounding box center [863, 205] width 32 height 32
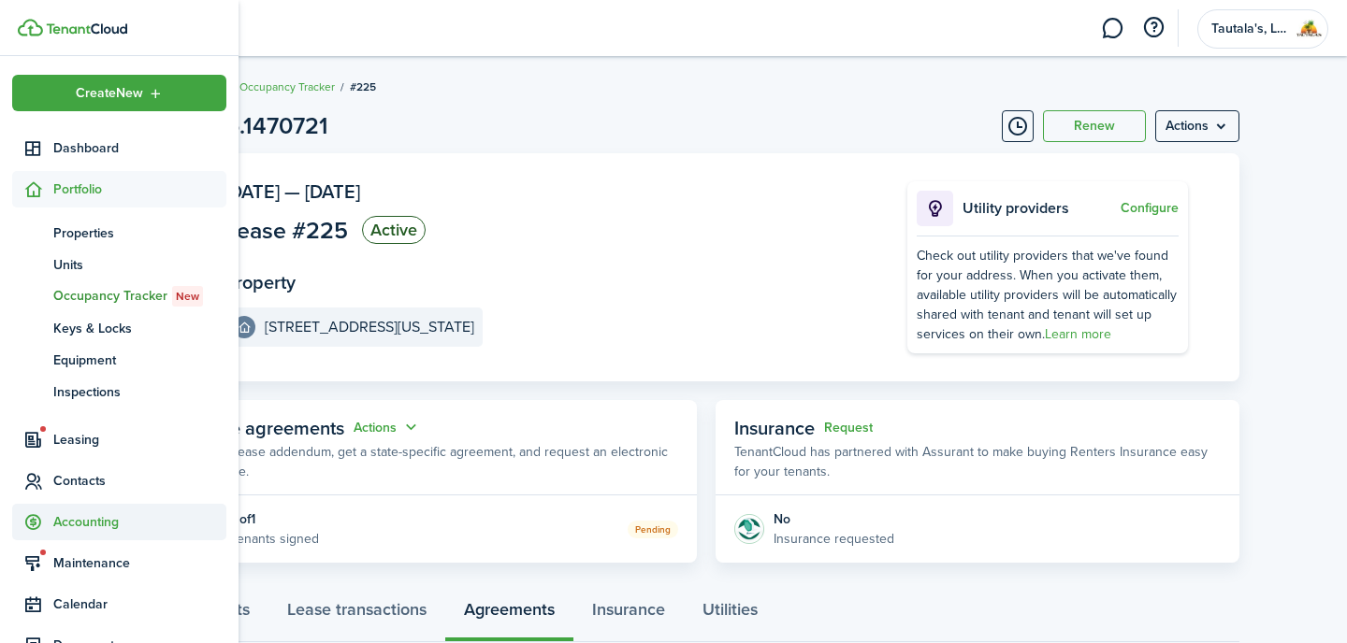
click at [94, 523] on span "Accounting" at bounding box center [139, 522] width 173 height 20
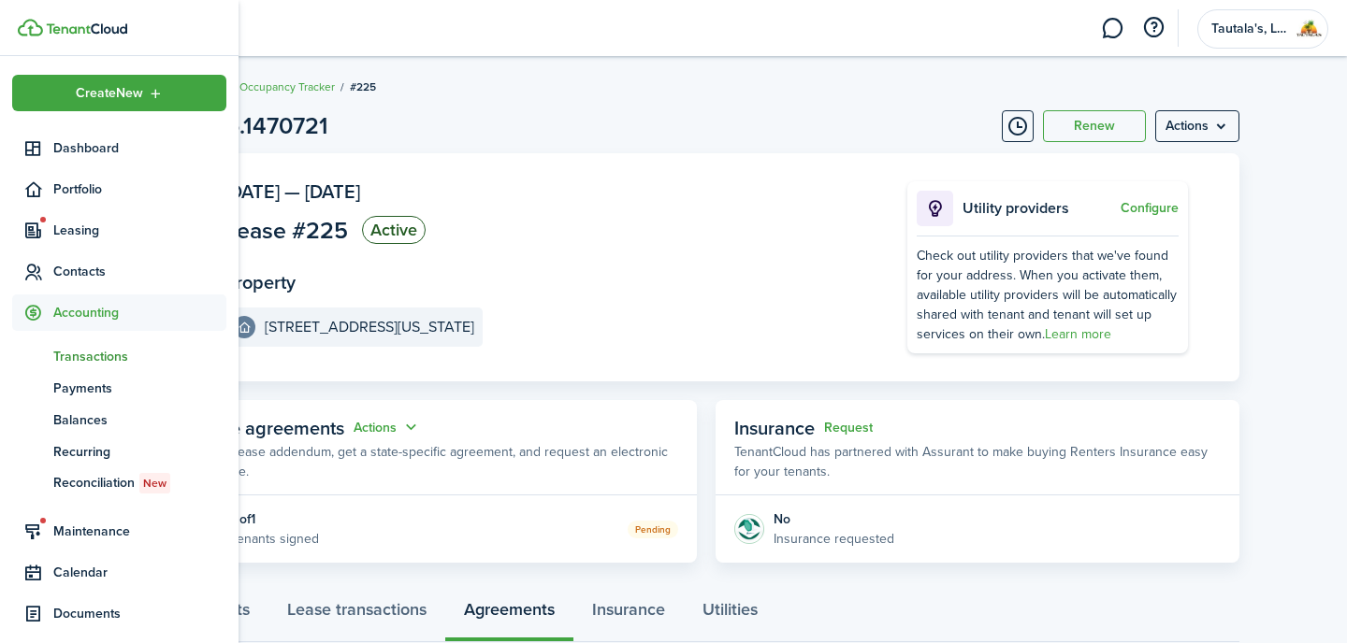
click at [89, 347] on span "Transactions" at bounding box center [139, 357] width 173 height 20
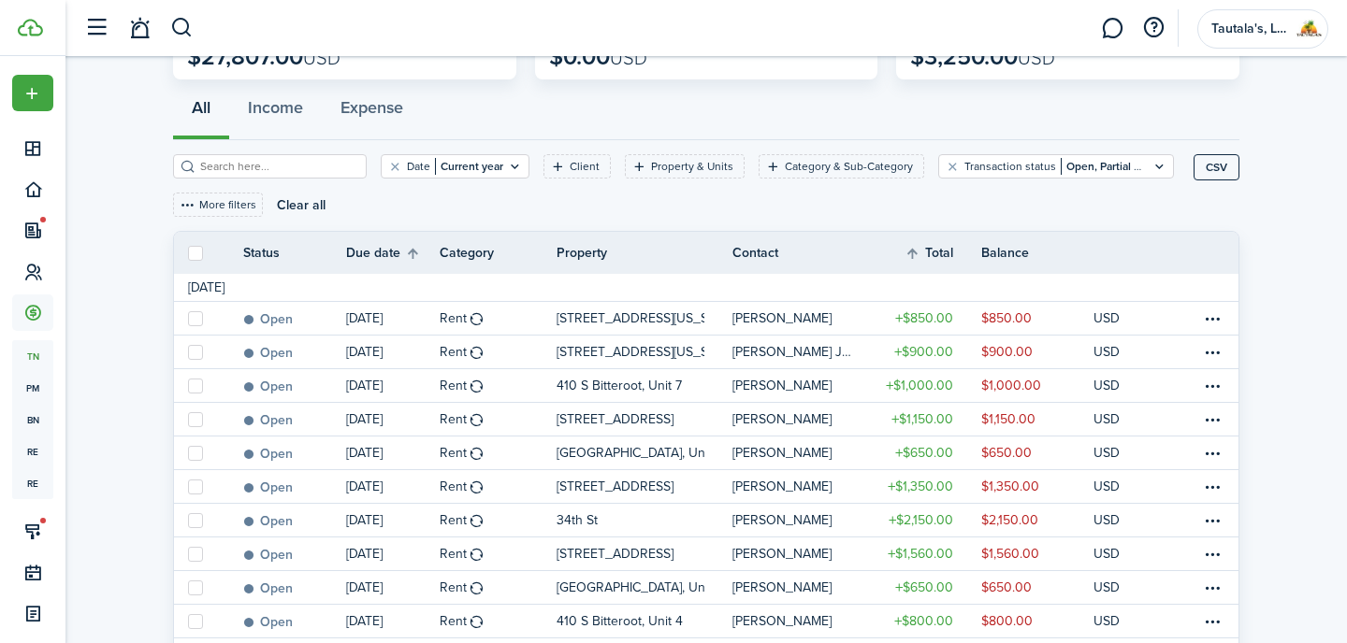
scroll to position [150, 0]
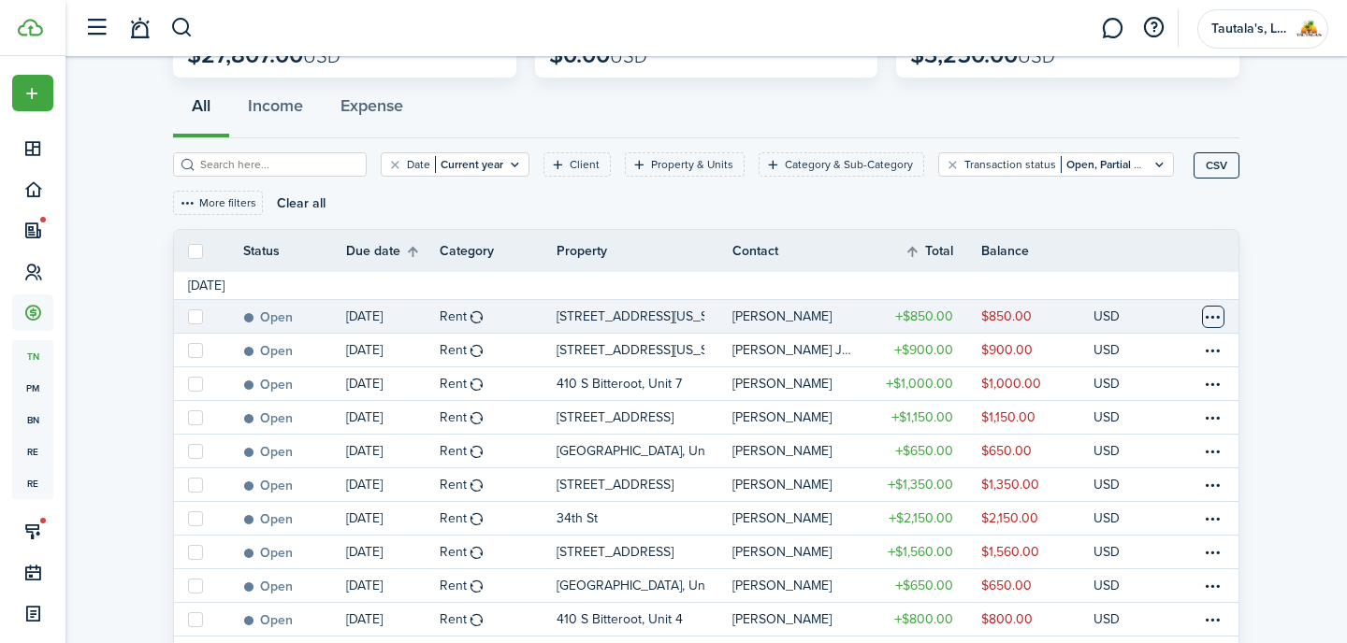
click at [1214, 320] on table-menu-btn-icon at bounding box center [1213, 317] width 22 height 22
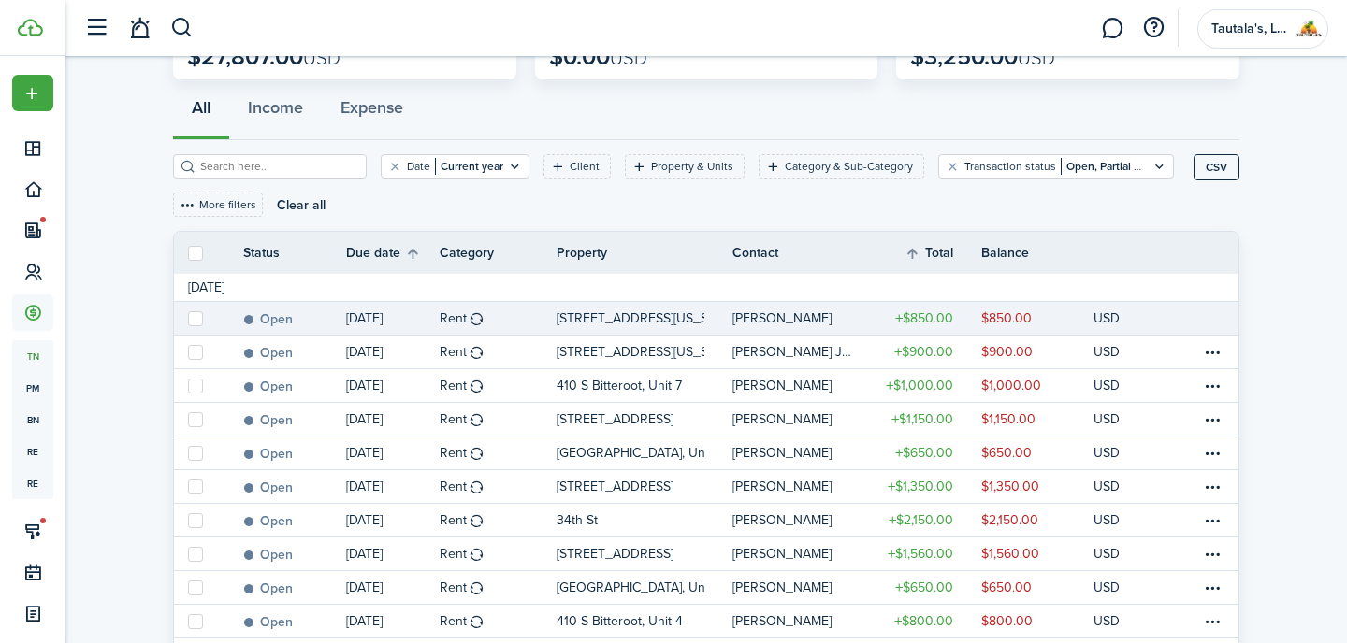
scroll to position [147, 0]
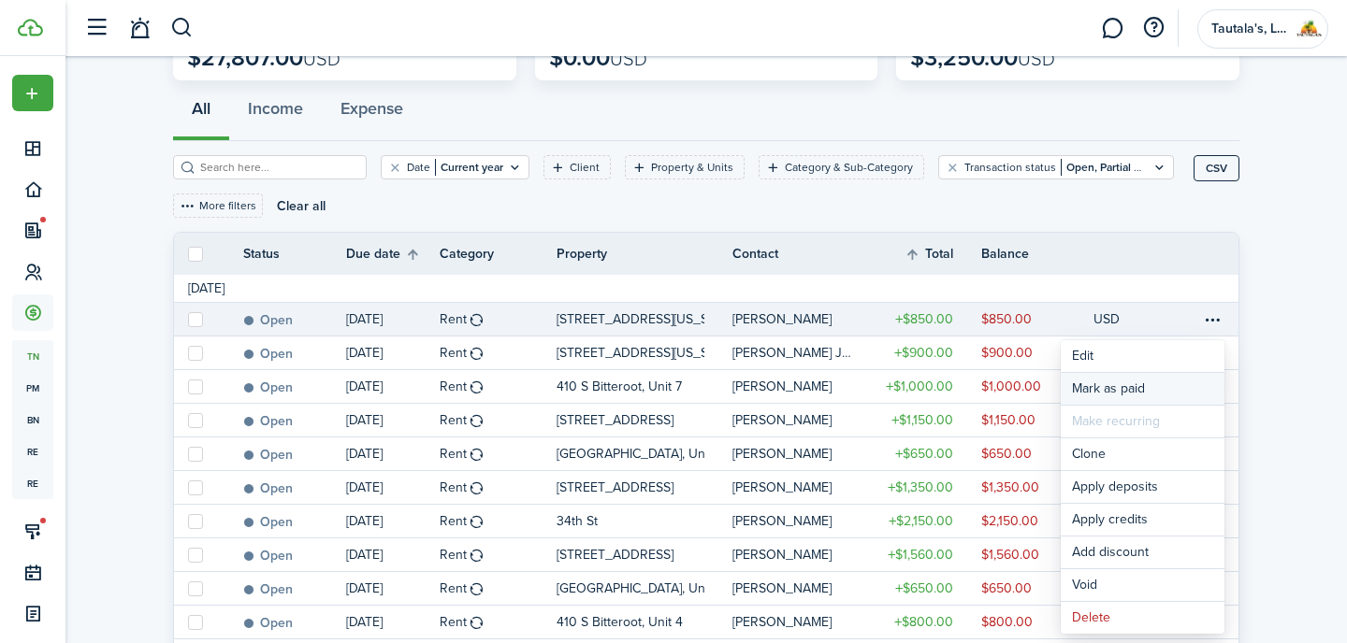
click at [1139, 390] on link "Mark as paid" at bounding box center [1143, 389] width 164 height 32
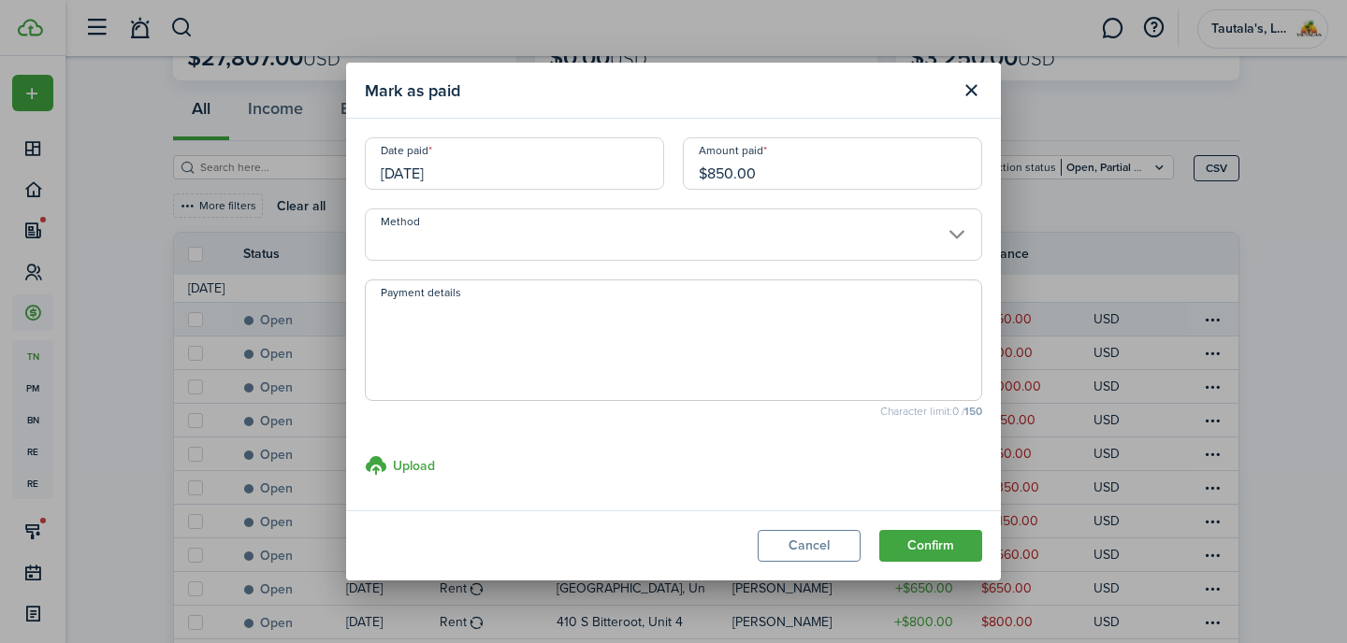
click at [426, 233] on input "Method" at bounding box center [673, 235] width 617 height 52
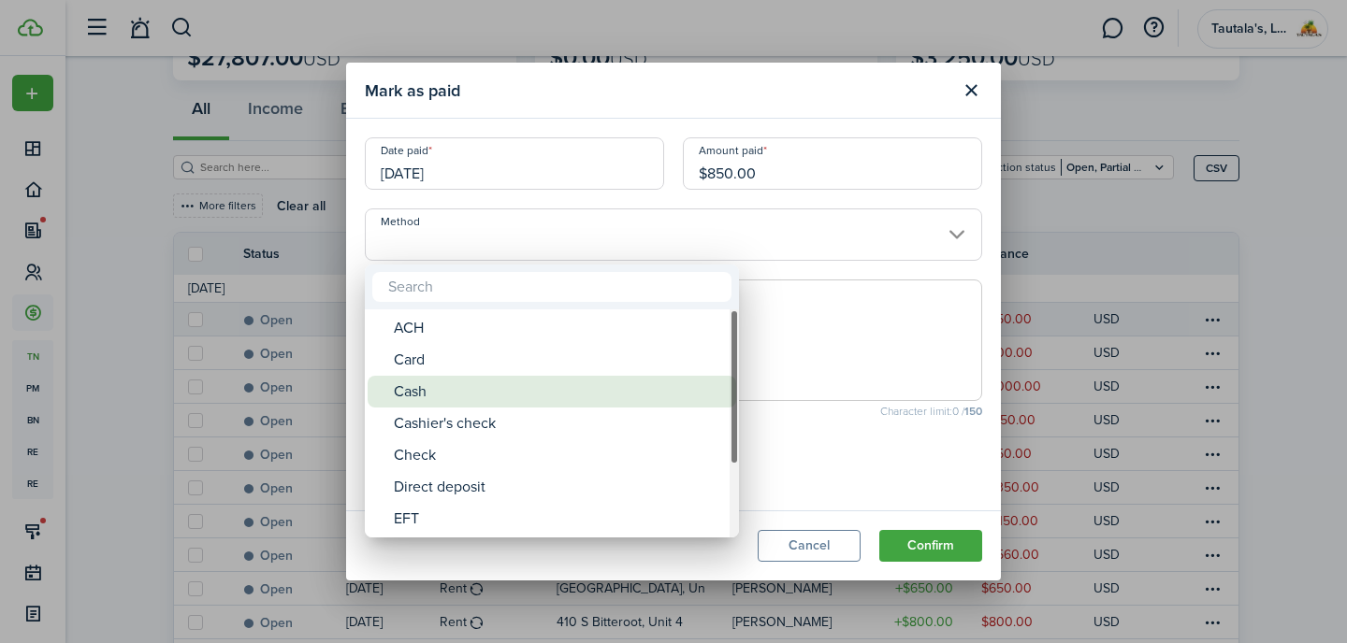
drag, startPoint x: 430, startPoint y: 392, endPoint x: 446, endPoint y: 372, distance: 25.3
click at [430, 391] on div "Cash" at bounding box center [559, 392] width 331 height 32
type input "Cash"
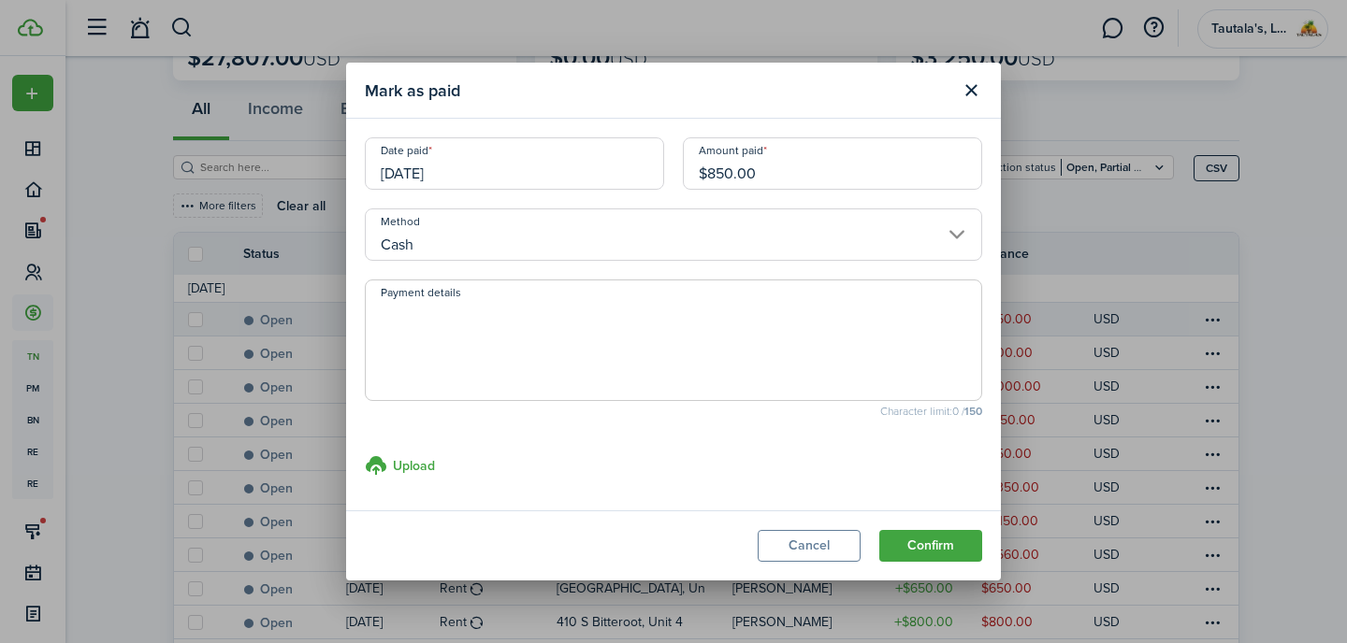
click at [471, 333] on textarea "Payment details" at bounding box center [673, 346] width 615 height 90
type textarea "[PERSON_NAME] Fargo"
click at [926, 551] on button "Confirm" at bounding box center [930, 546] width 103 height 32
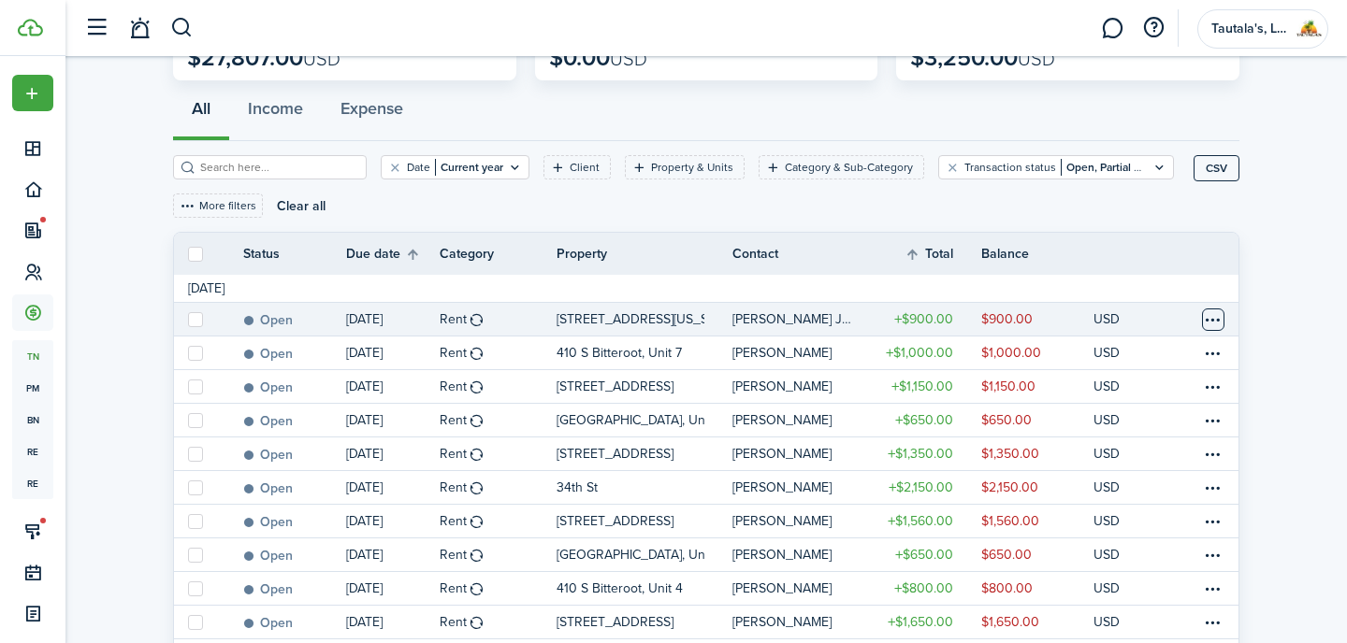
click at [1216, 323] on table-menu-btn-icon at bounding box center [1213, 320] width 22 height 22
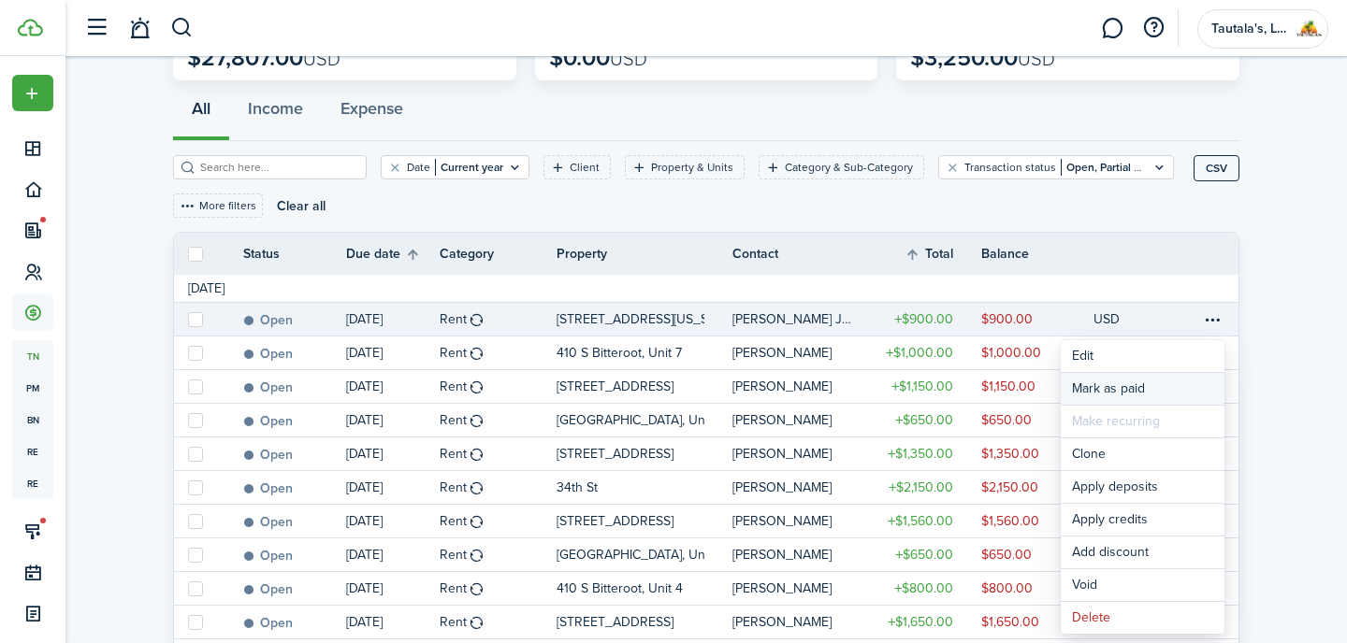
click at [1132, 385] on link "Mark as paid" at bounding box center [1143, 389] width 164 height 32
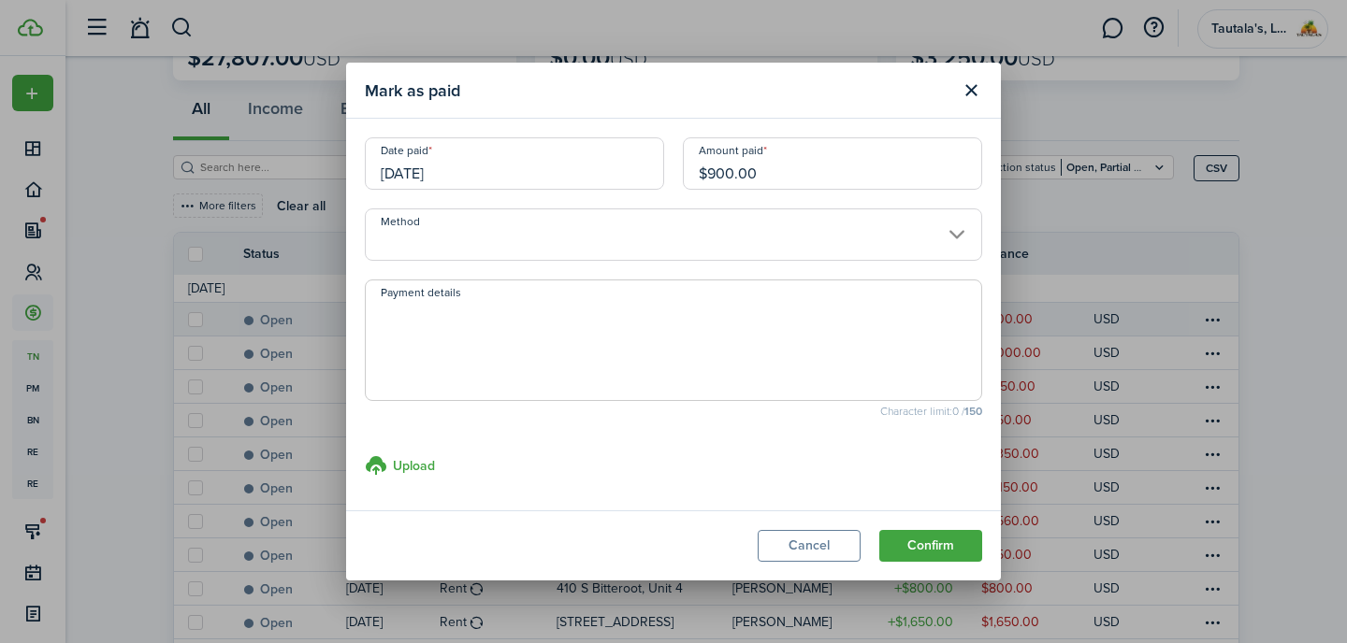
click at [495, 234] on input "Method" at bounding box center [673, 235] width 617 height 52
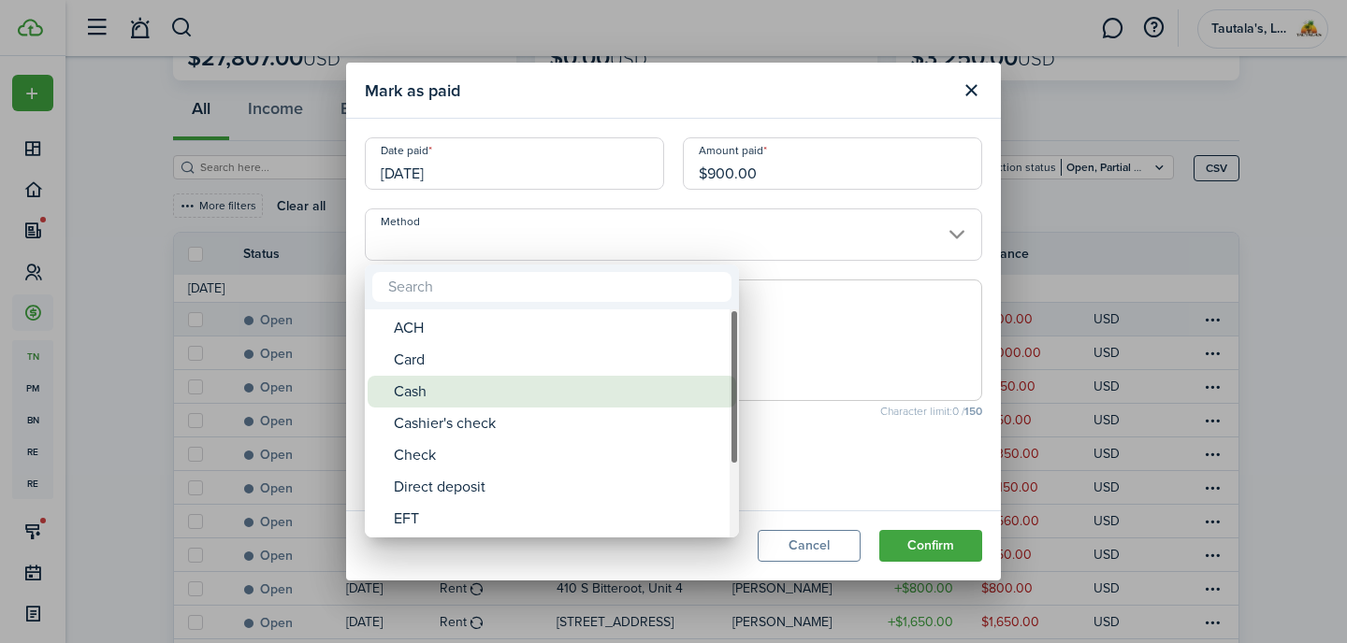
drag, startPoint x: 453, startPoint y: 383, endPoint x: 459, endPoint y: 376, distance: 9.9
click at [453, 383] on div "Cash" at bounding box center [559, 392] width 331 height 32
type input "Cash"
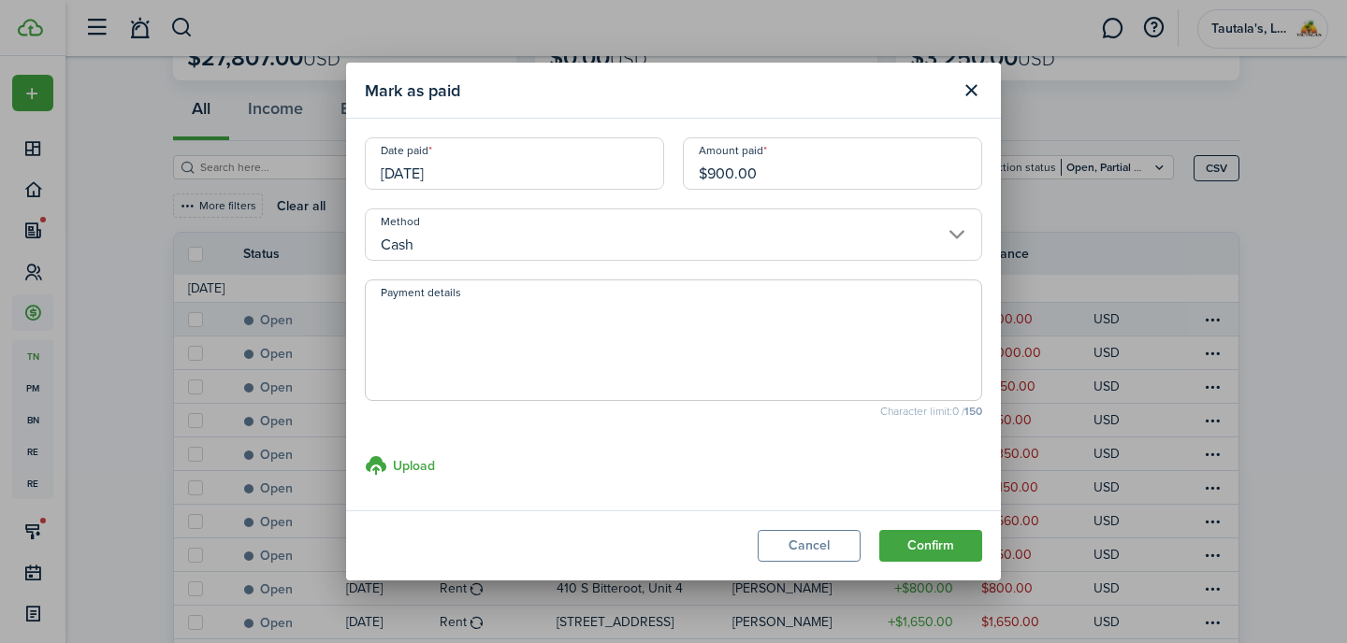
click at [469, 359] on textarea "Payment details" at bounding box center [673, 346] width 615 height 90
type textarea "w"
type textarea "[PERSON_NAME] Fargo"
click at [952, 542] on button "Confirm" at bounding box center [930, 546] width 103 height 32
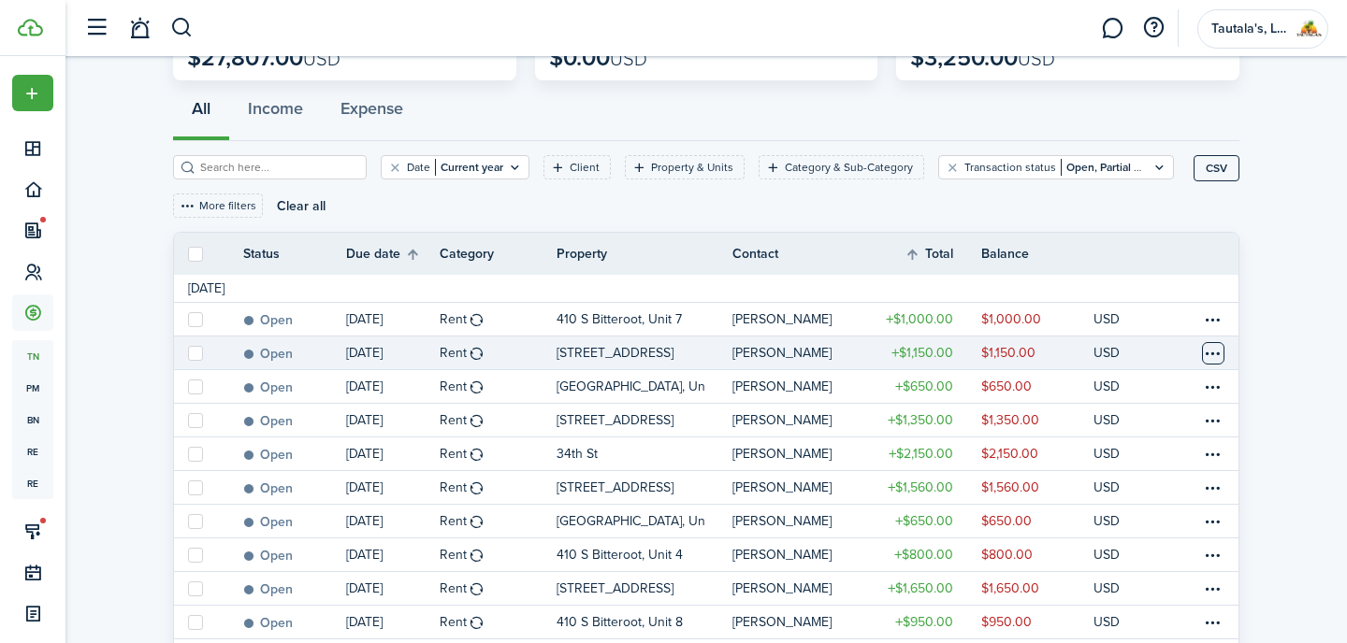
click at [1221, 353] on table-menu-btn-icon at bounding box center [1213, 353] width 22 height 22
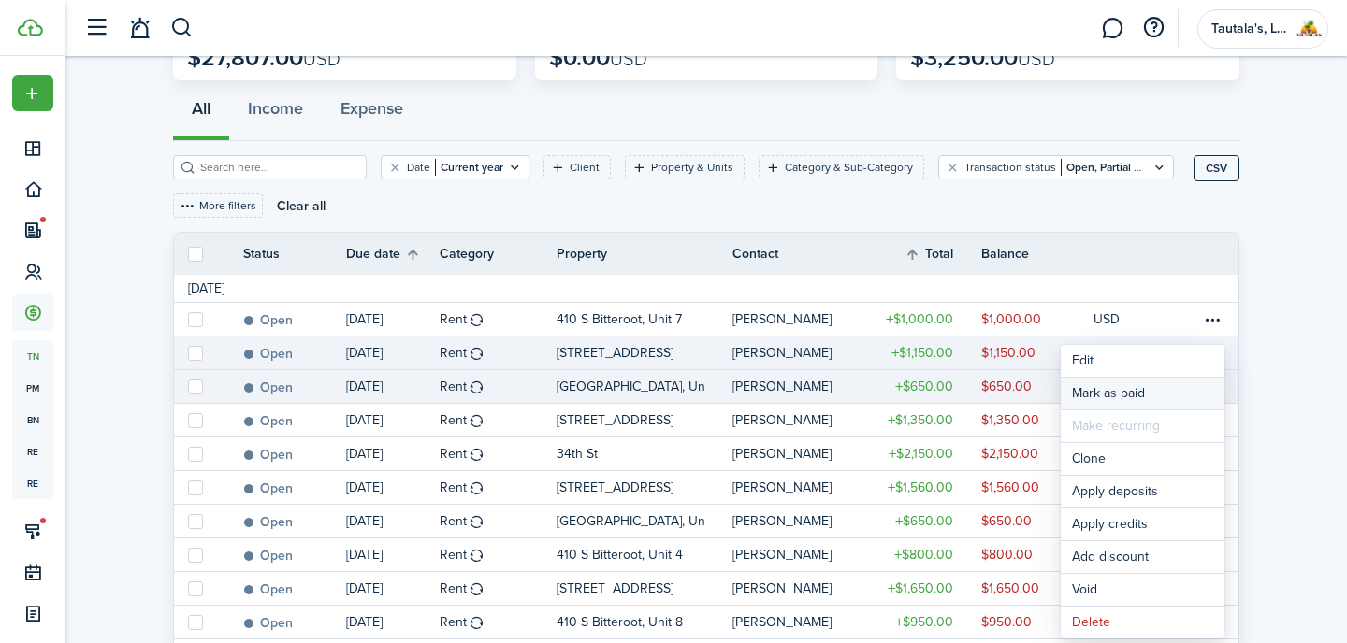
click at [1126, 394] on link "Mark as paid" at bounding box center [1143, 394] width 164 height 32
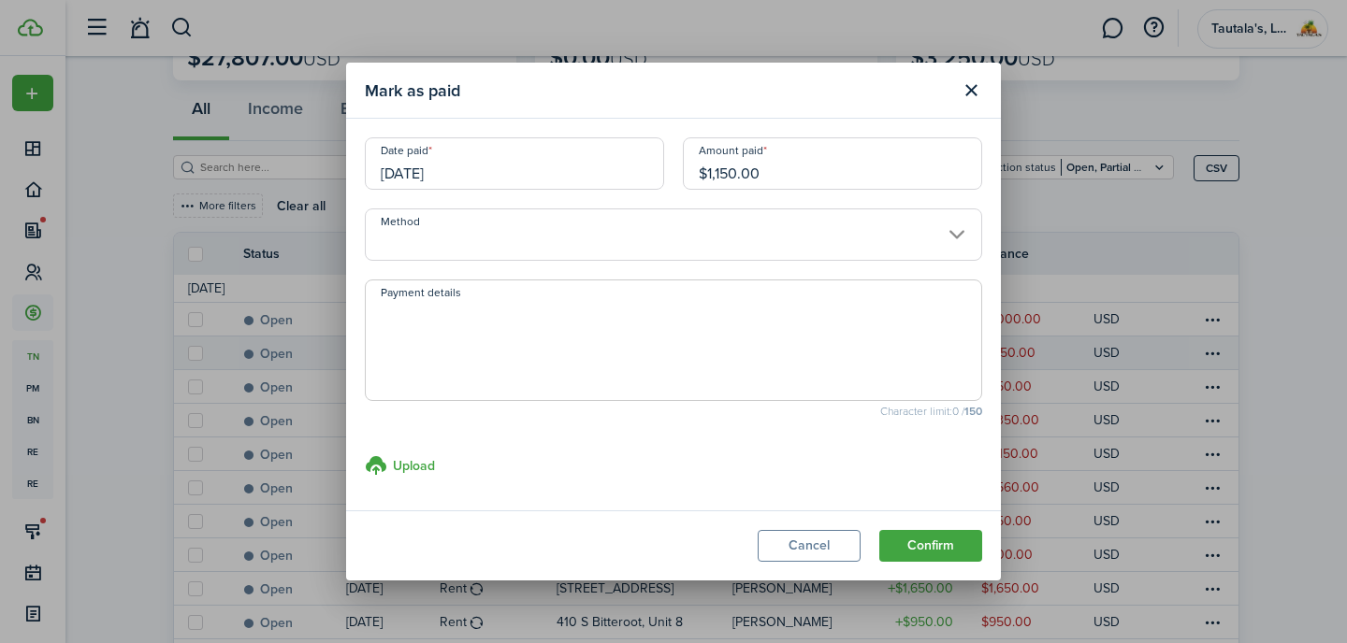
click at [429, 239] on input "Method" at bounding box center [673, 235] width 617 height 52
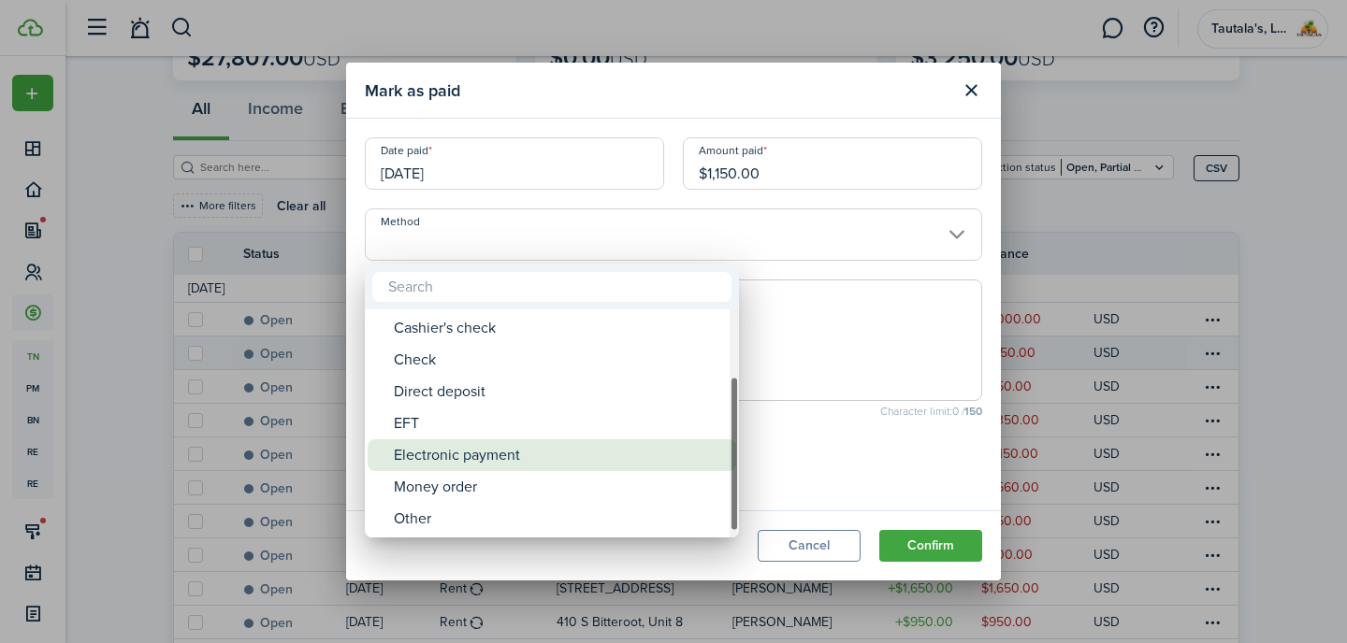
click at [475, 454] on div "Electronic payment" at bounding box center [559, 456] width 331 height 32
type input "Electronic payment"
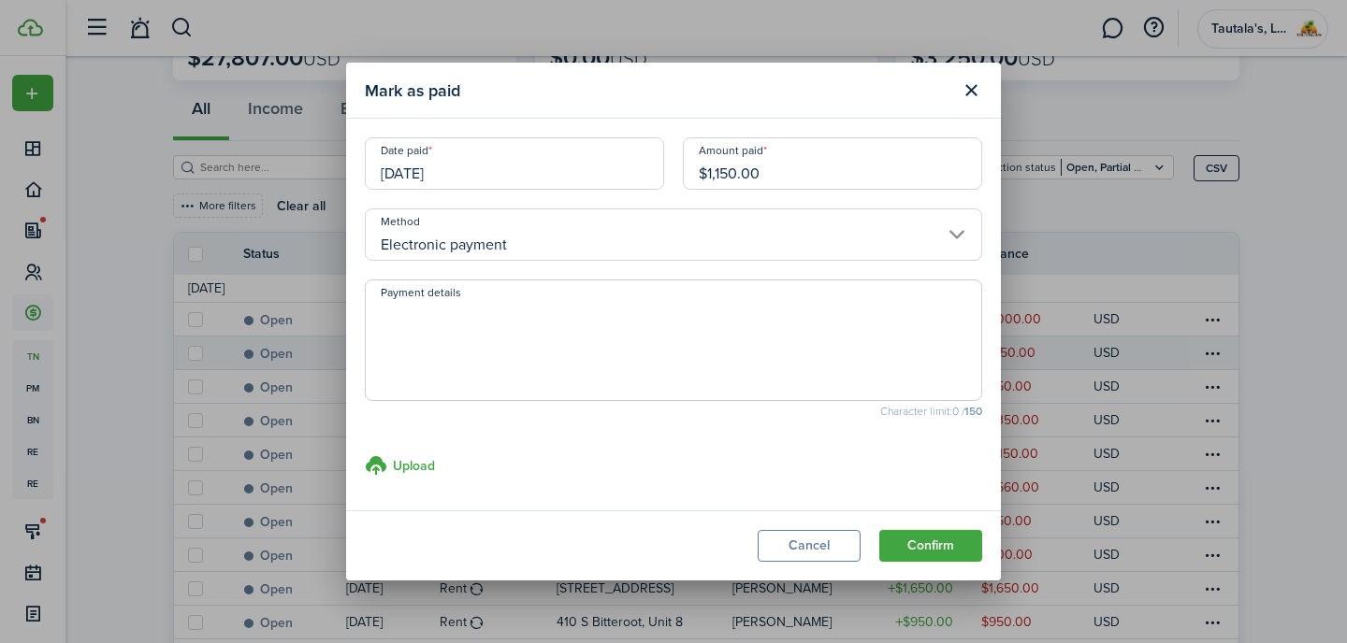
click at [486, 346] on textarea "Payment details" at bounding box center [673, 346] width 615 height 90
type textarea "Cash App"
click at [929, 549] on button "Confirm" at bounding box center [930, 546] width 103 height 32
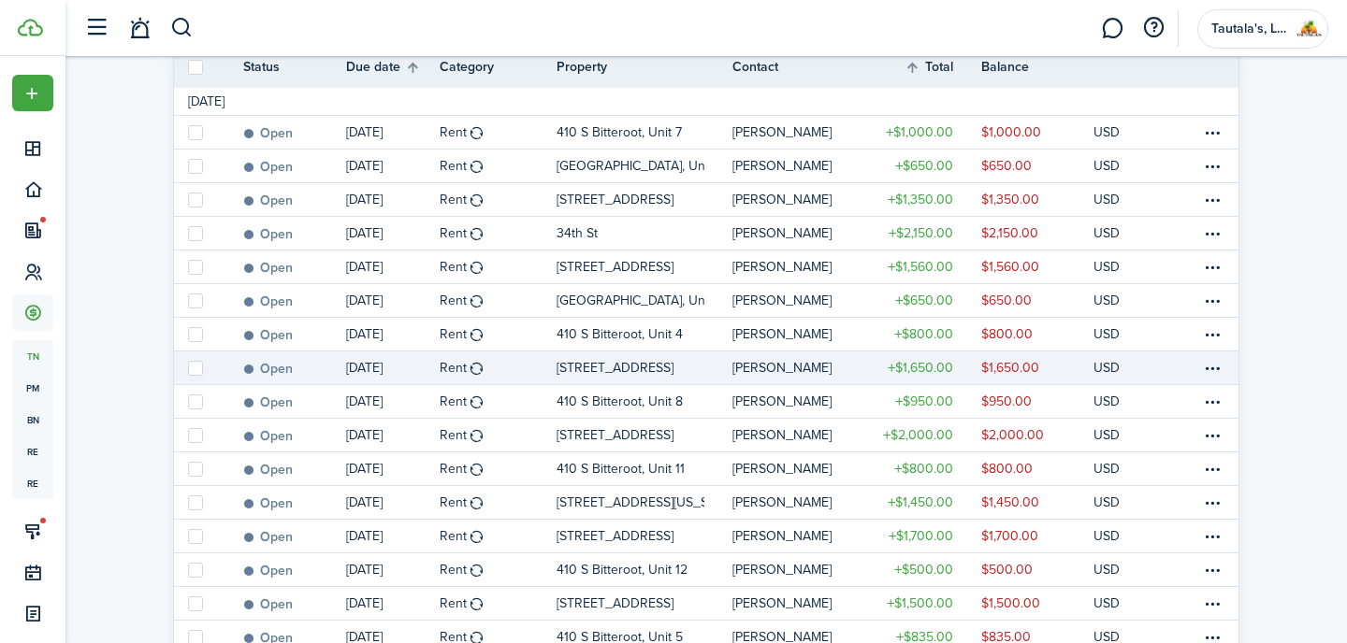
scroll to position [335, 0]
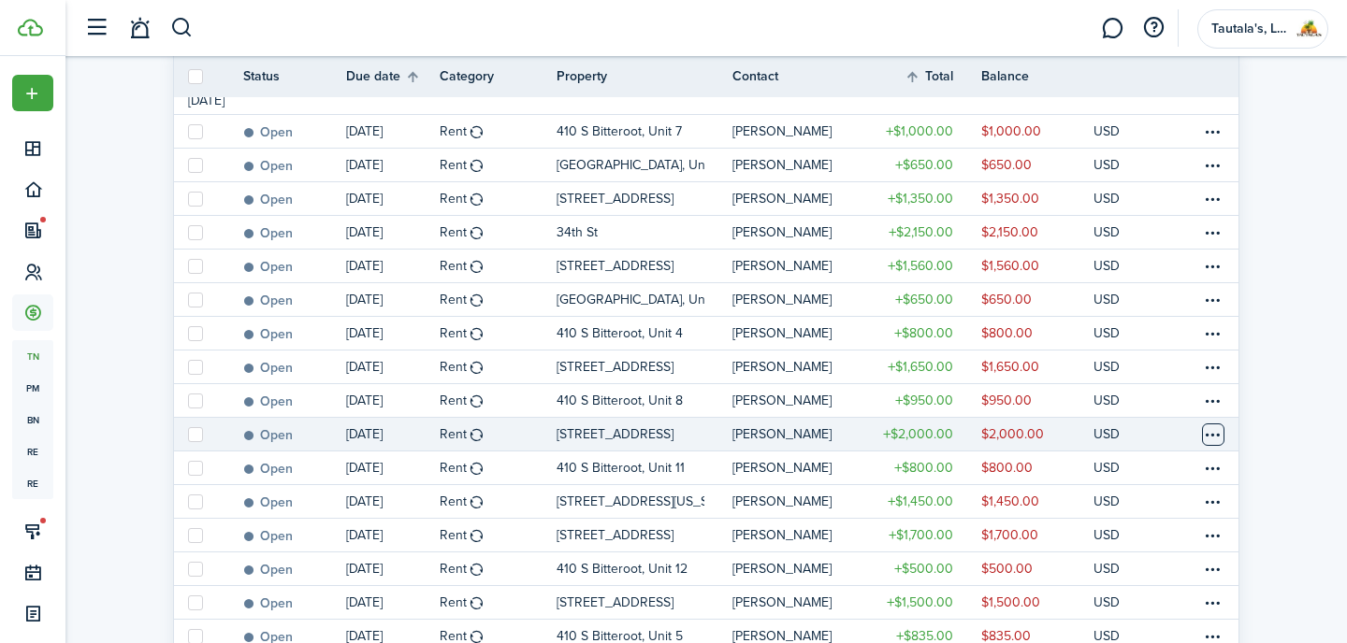
click at [1218, 438] on table-menu-btn-icon at bounding box center [1213, 435] width 22 height 22
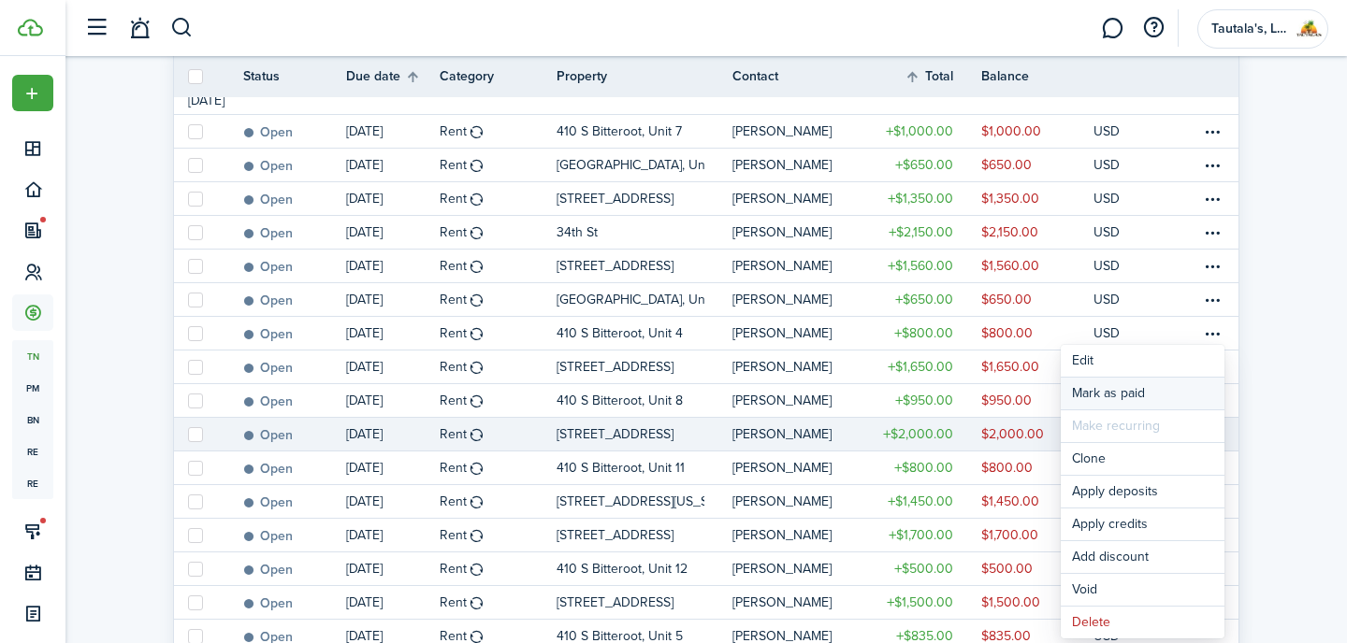
click at [1104, 393] on link "Mark as paid" at bounding box center [1143, 394] width 164 height 32
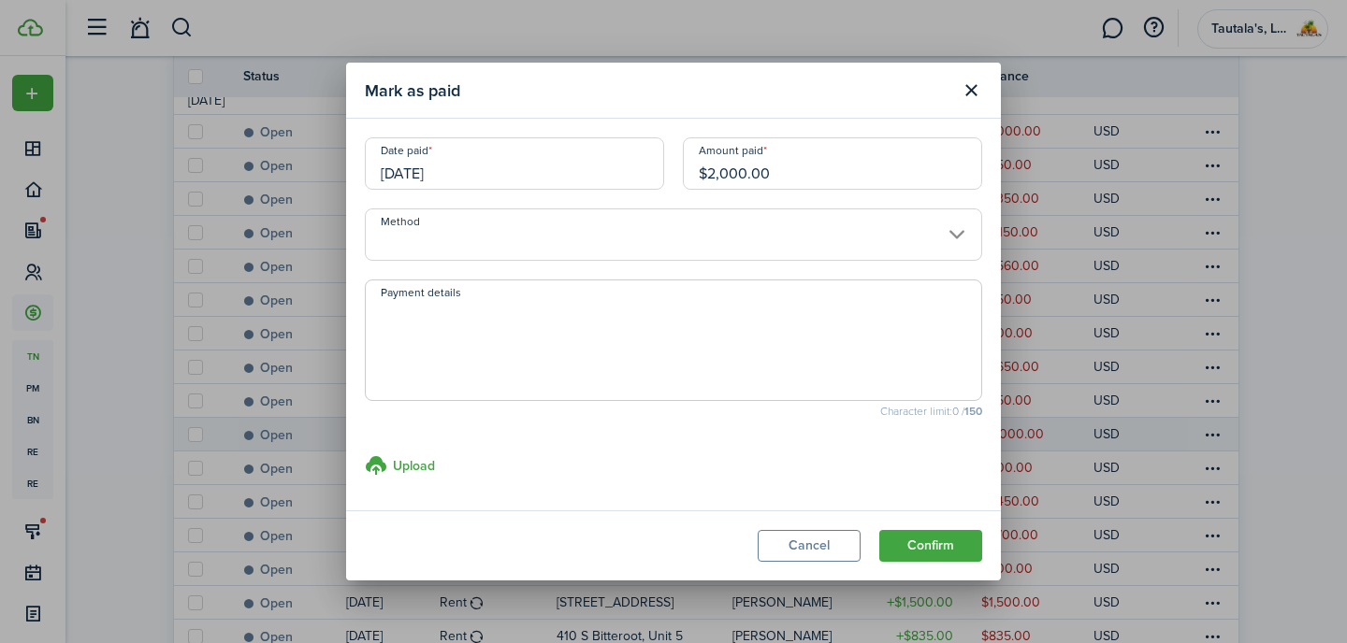
click at [557, 248] on input "Method" at bounding box center [673, 235] width 617 height 52
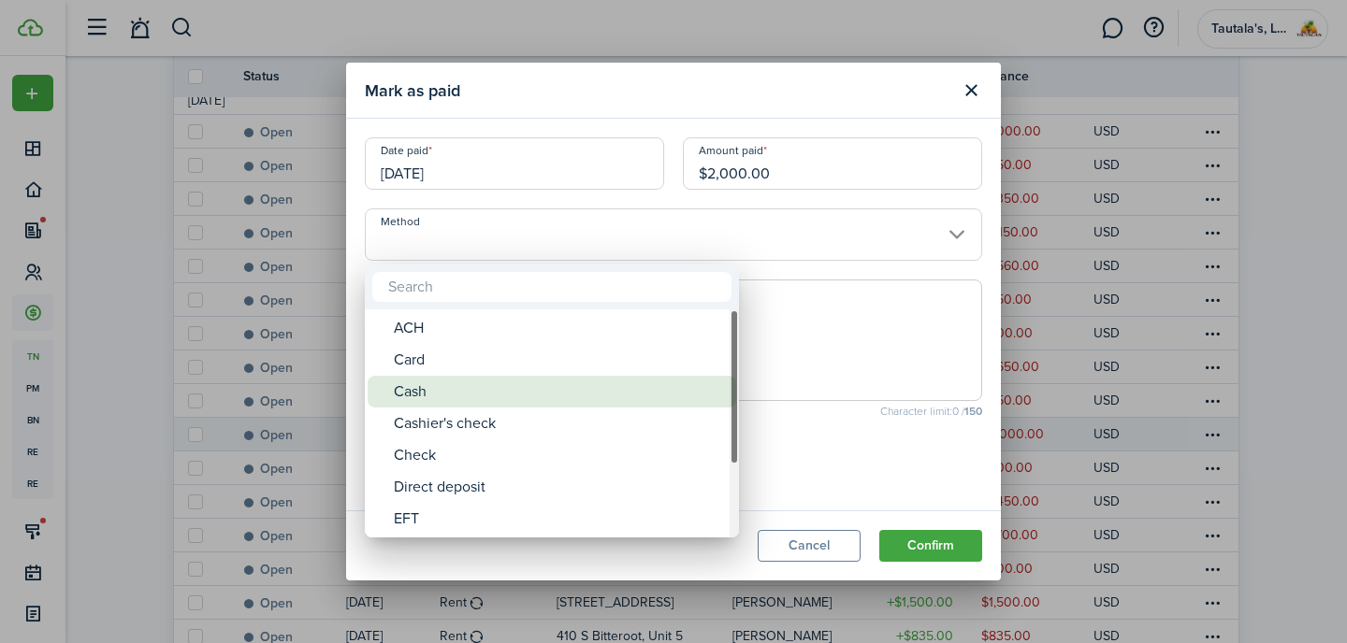
click at [478, 398] on div "Cash" at bounding box center [559, 392] width 331 height 32
type input "Cash"
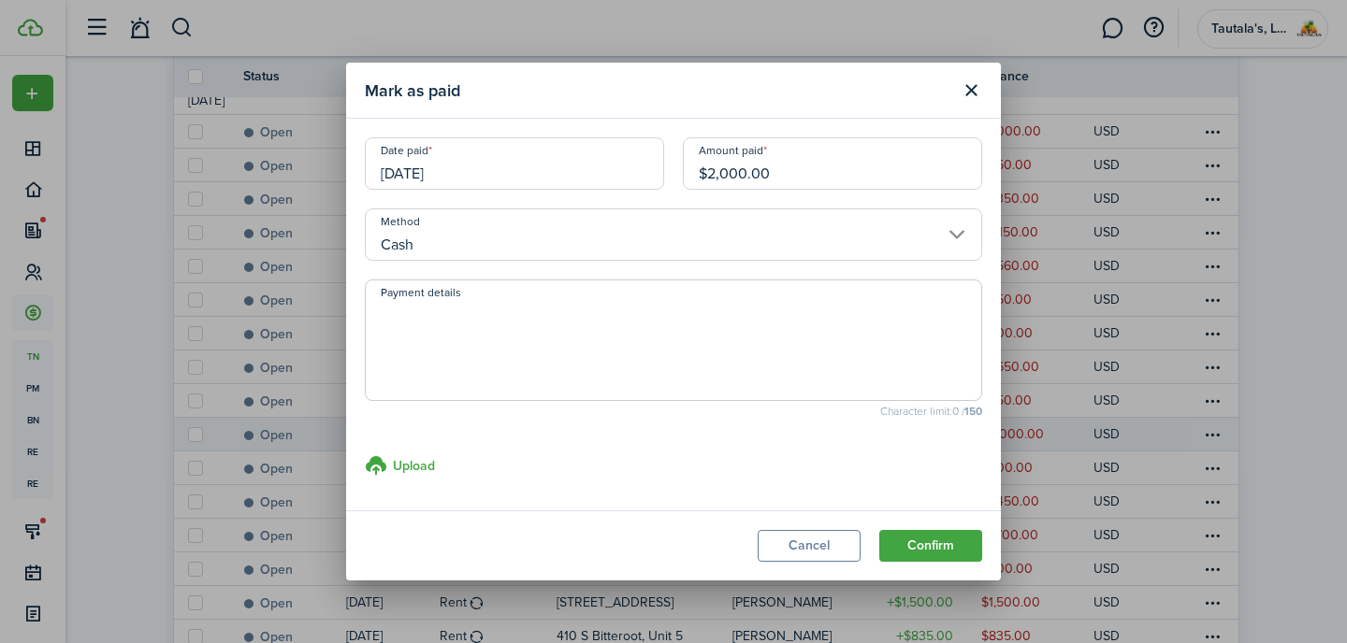
click at [488, 335] on textarea "Payment details" at bounding box center [673, 346] width 615 height 90
type textarea "Salvation Army"
click at [941, 535] on button "Confirm" at bounding box center [930, 546] width 103 height 32
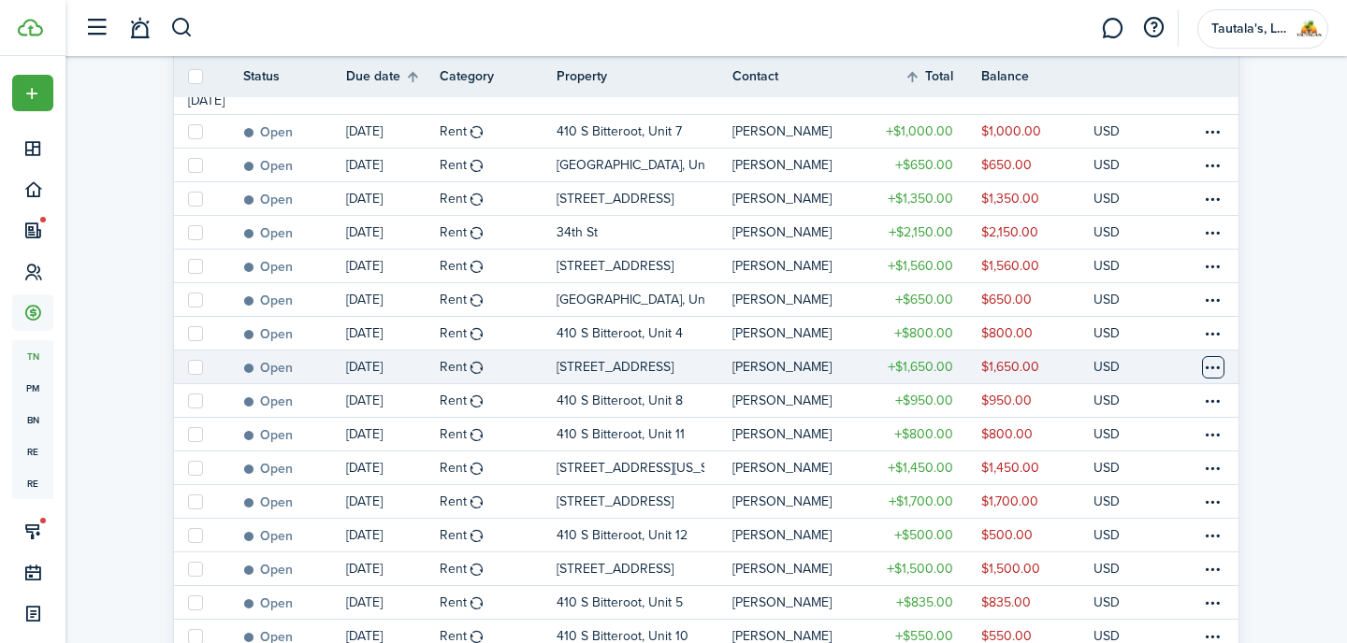
click at [1217, 368] on table-menu-btn-icon at bounding box center [1213, 367] width 22 height 22
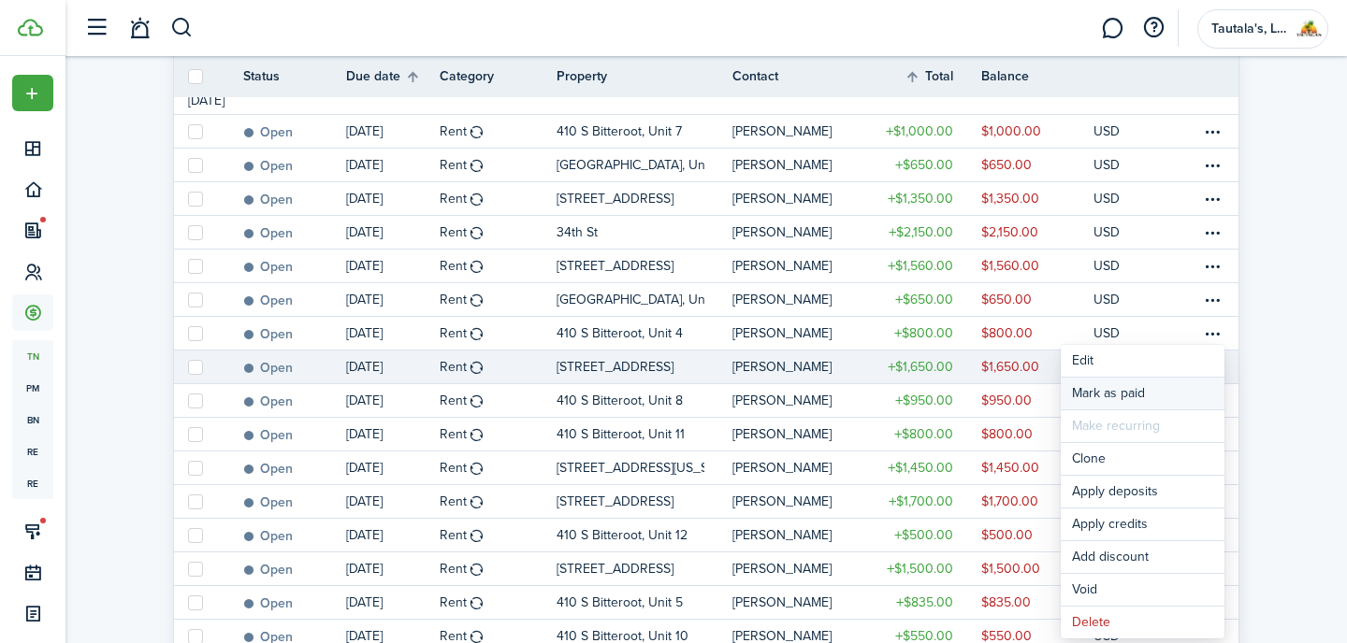
click at [1144, 397] on link "Mark as paid" at bounding box center [1143, 394] width 164 height 32
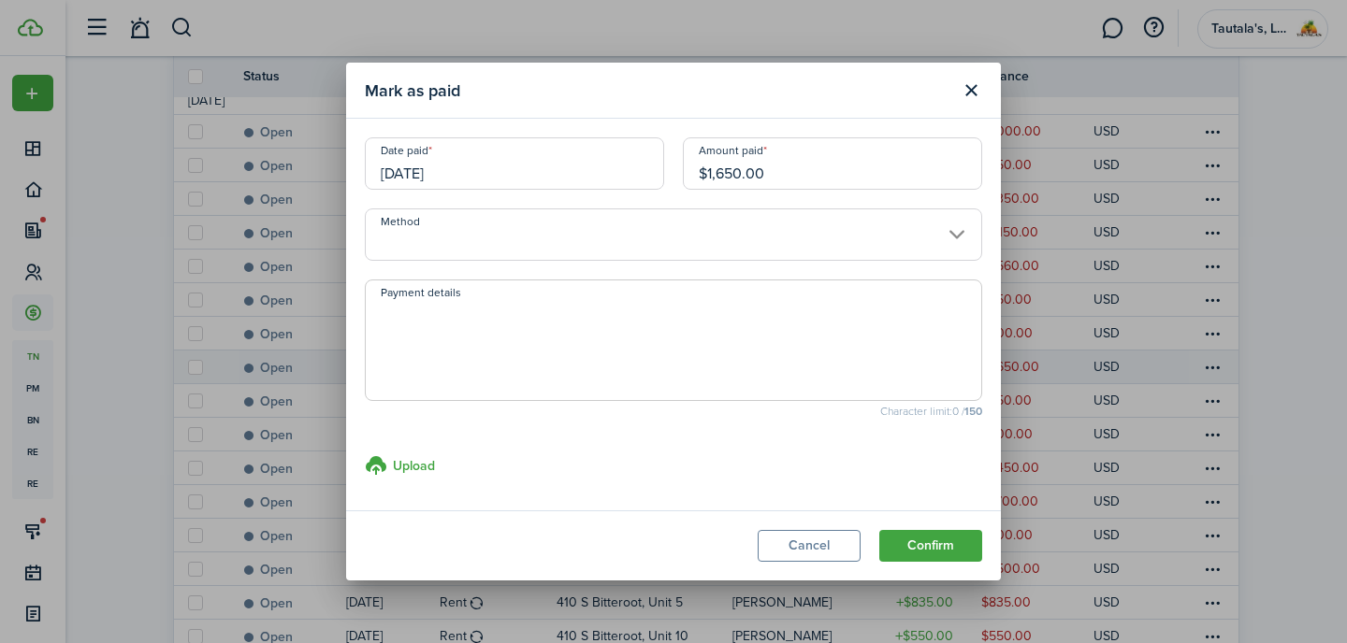
click at [498, 223] on input "Method" at bounding box center [673, 235] width 617 height 52
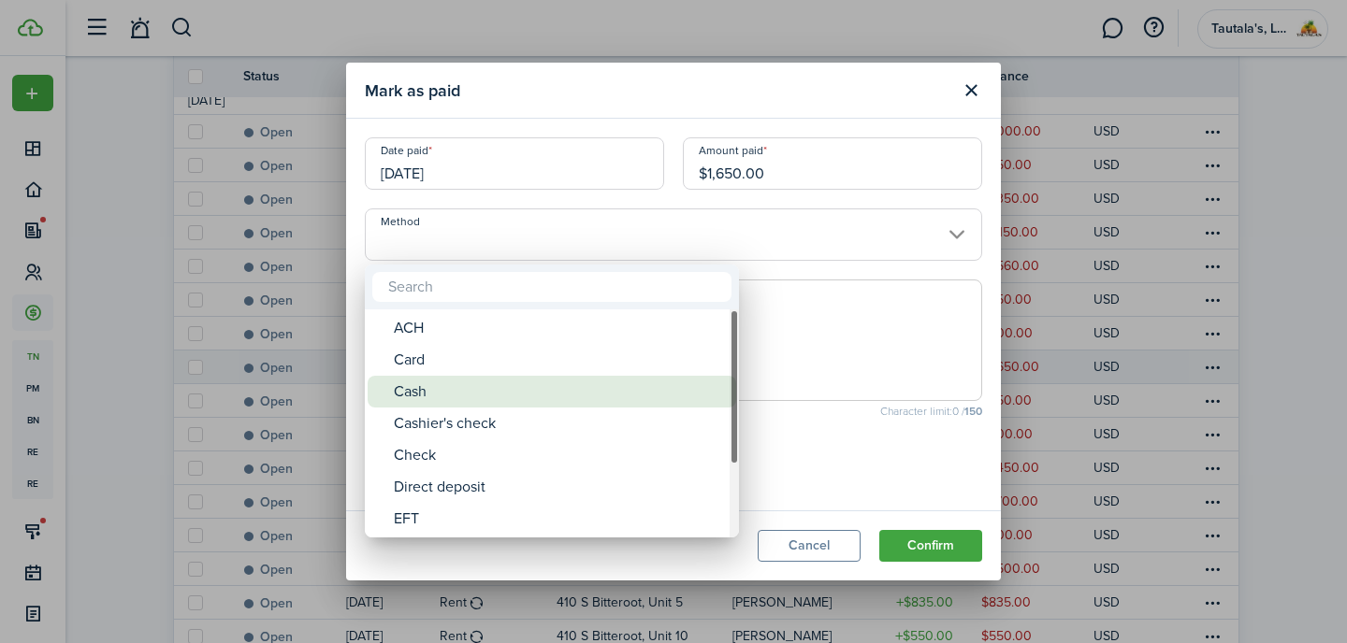
click at [455, 388] on div "Cash" at bounding box center [559, 392] width 331 height 32
type input "Cash"
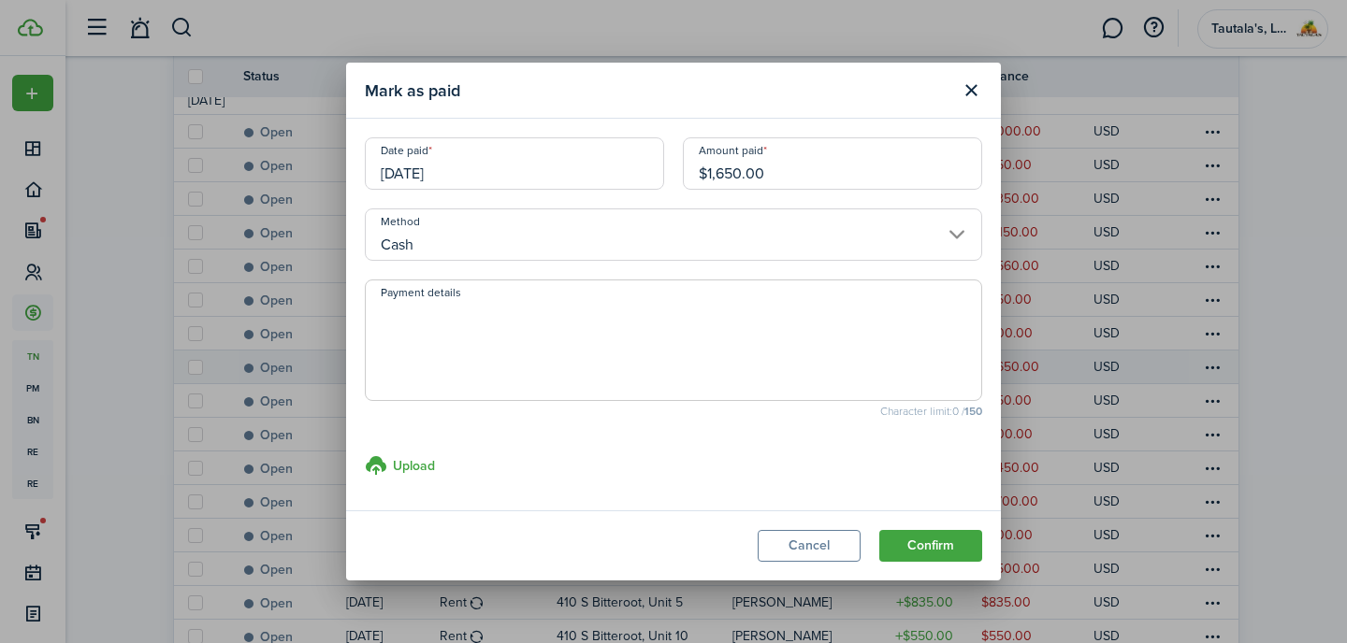
click at [473, 345] on textarea "Payment details" at bounding box center [673, 346] width 615 height 90
type textarea "Salvation Army"
click at [927, 549] on button "Confirm" at bounding box center [930, 546] width 103 height 32
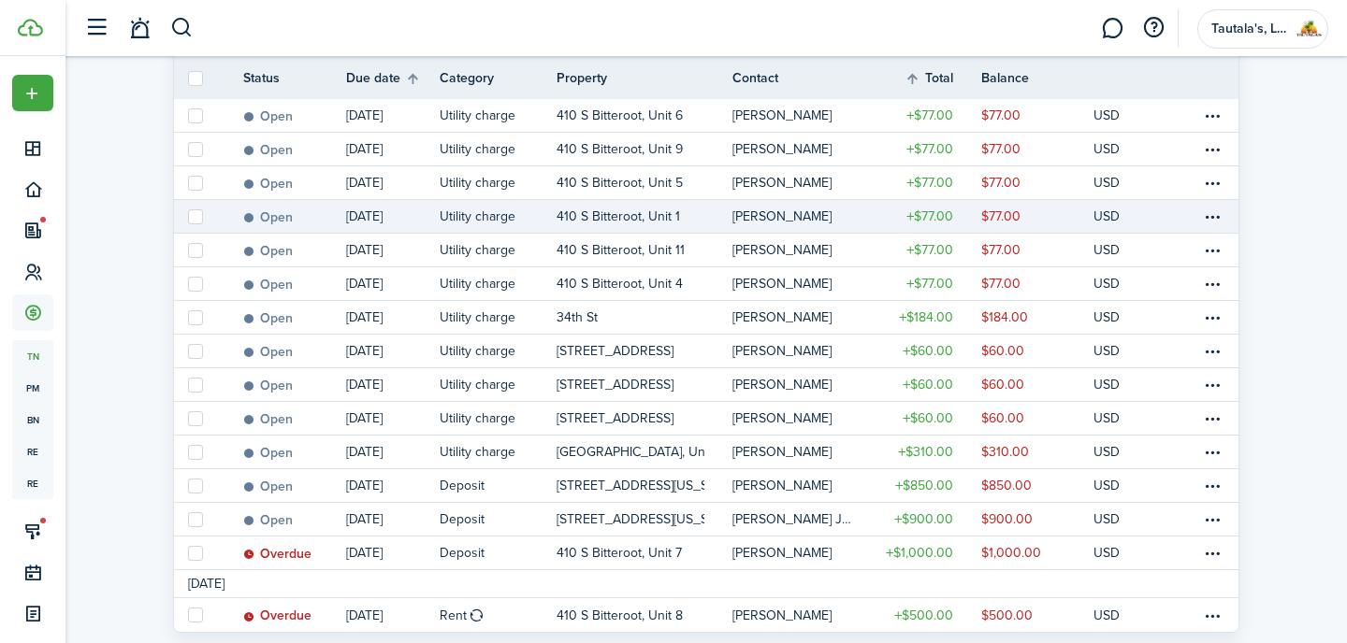
scroll to position [1026, 0]
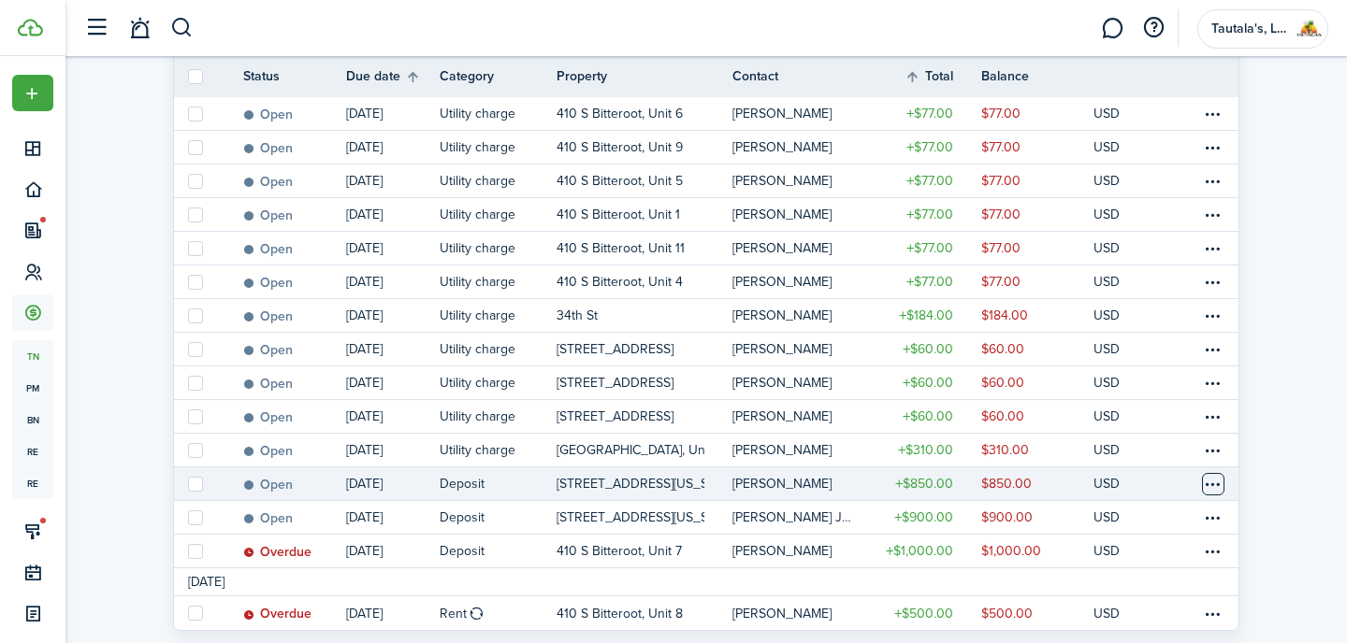
click at [1218, 488] on table-menu-btn-icon at bounding box center [1213, 484] width 22 height 22
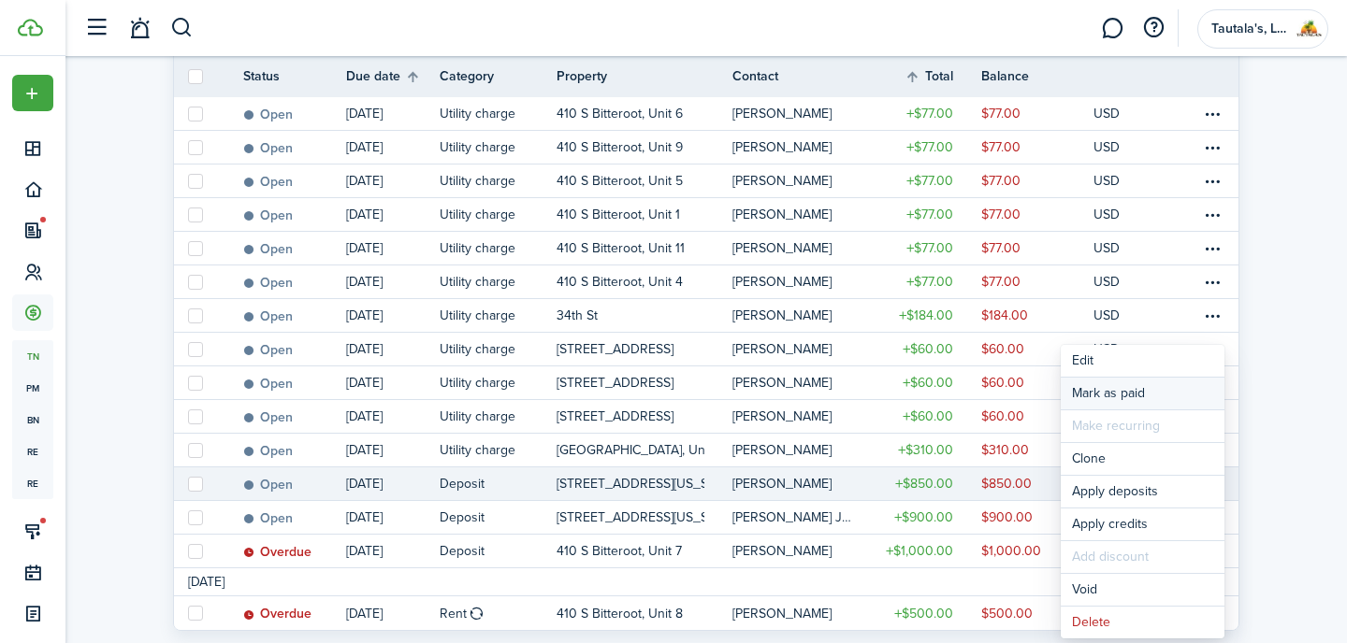
click at [1114, 397] on link "Mark as paid" at bounding box center [1143, 394] width 164 height 32
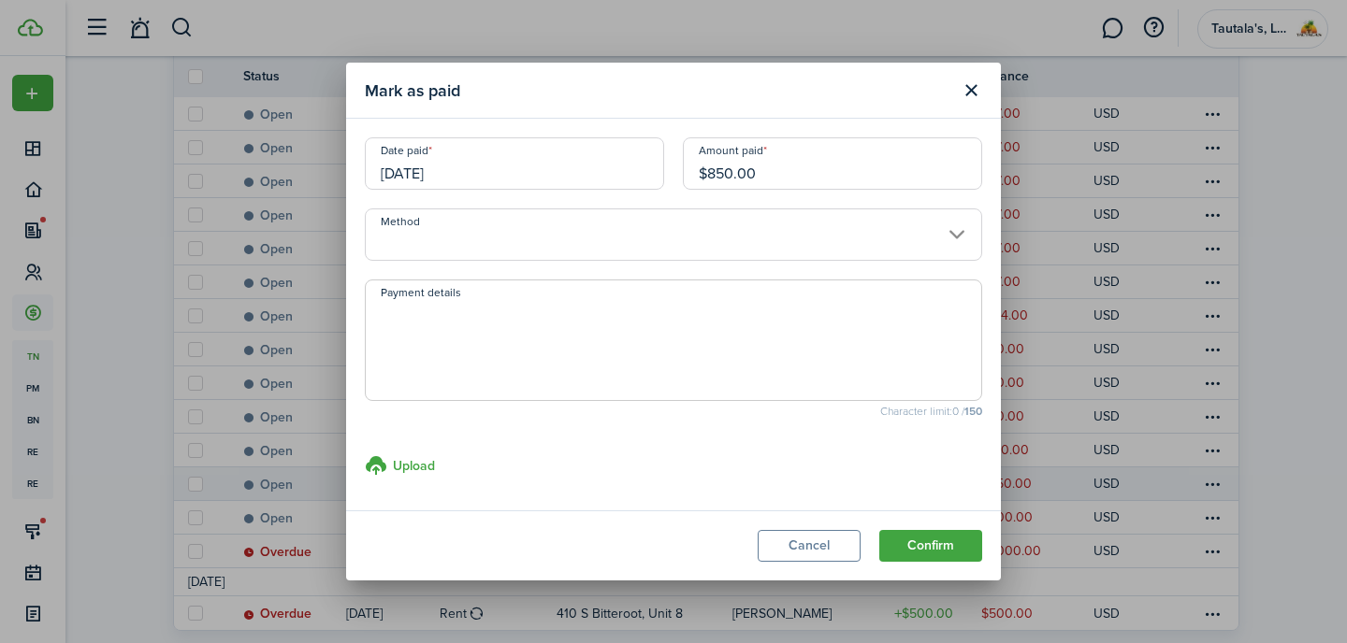
click at [428, 234] on input "Method" at bounding box center [673, 235] width 617 height 52
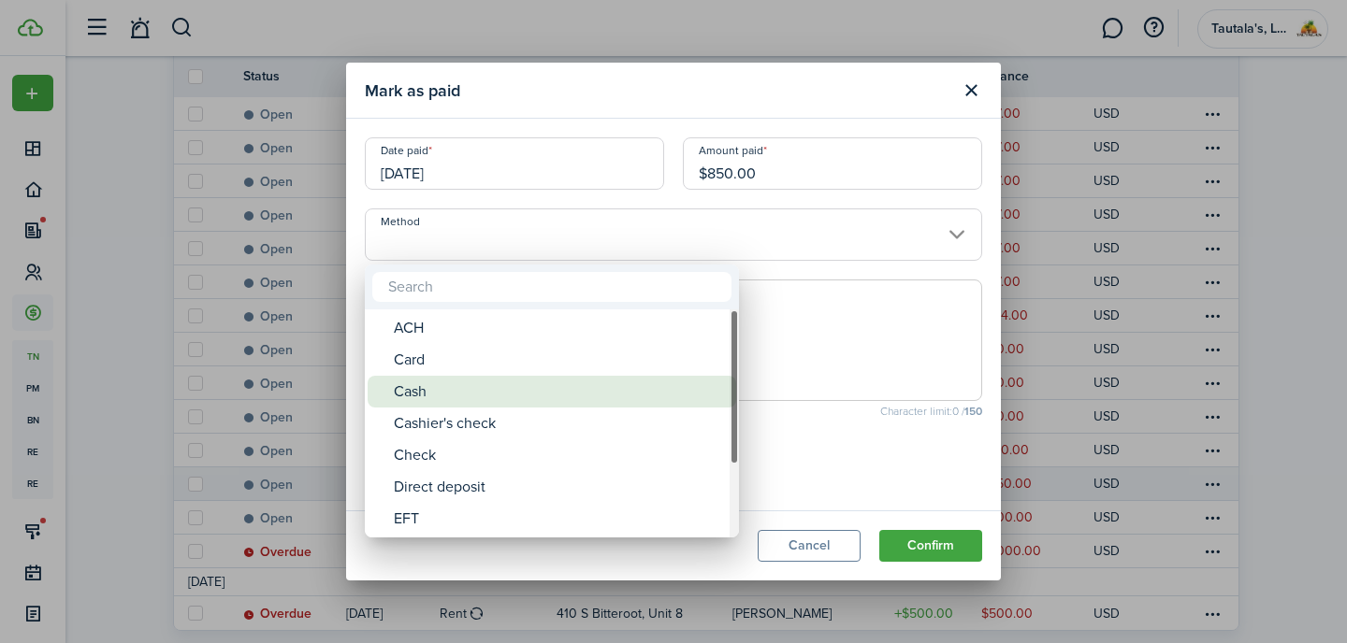
click at [422, 390] on div "Cash" at bounding box center [559, 392] width 331 height 32
type input "Cash"
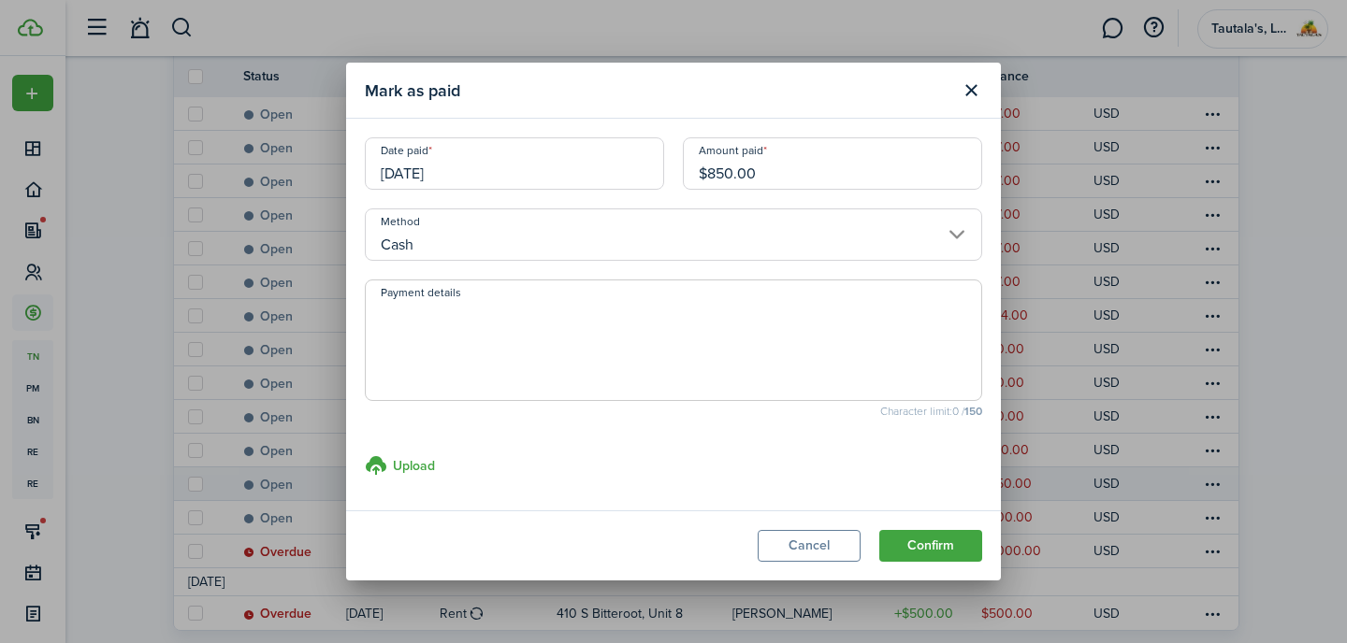
click at [469, 335] on textarea "Payment details" at bounding box center [673, 346] width 615 height 90
type textarea "[PERSON_NAME] Fargo"
click at [934, 554] on button "Confirm" at bounding box center [930, 546] width 103 height 32
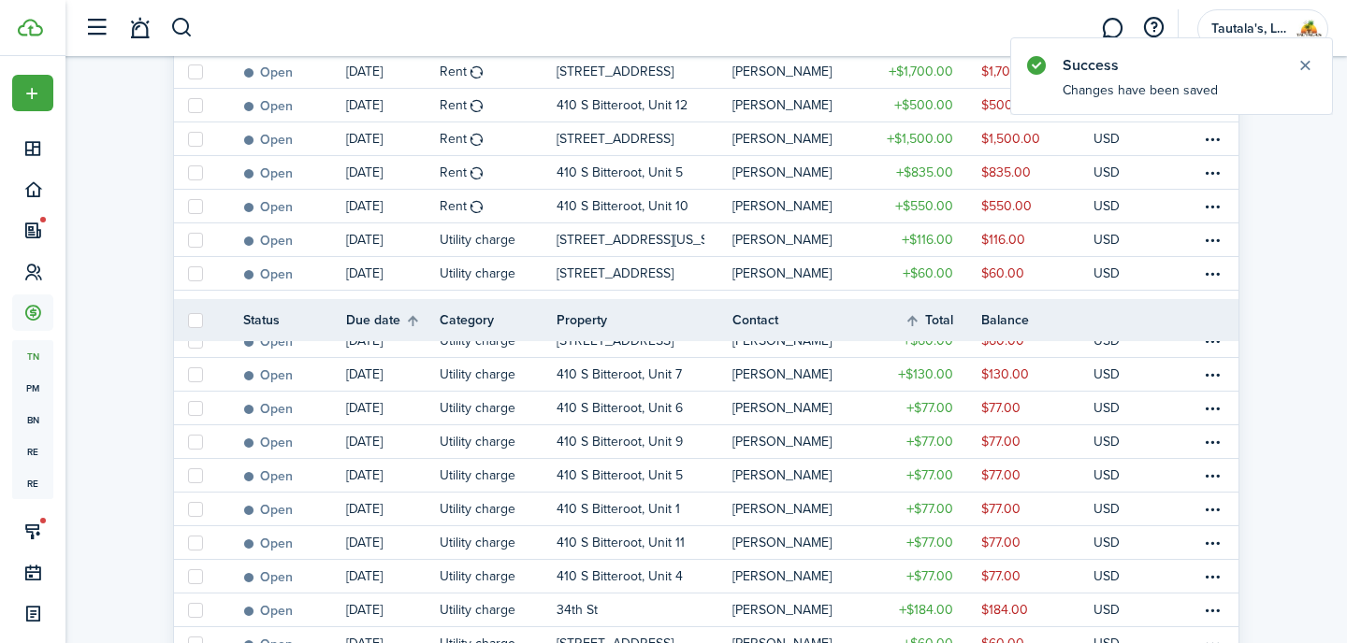
scroll to position [1042, 0]
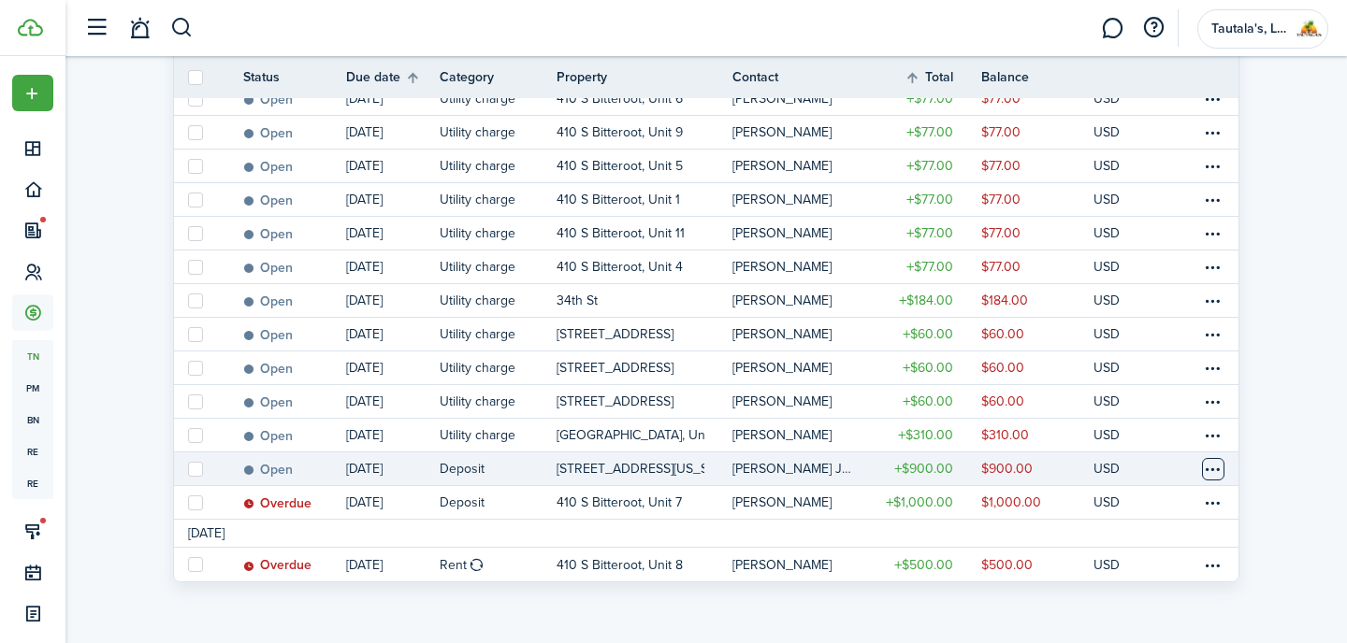
click at [1211, 466] on table-menu-btn-icon at bounding box center [1213, 469] width 22 height 22
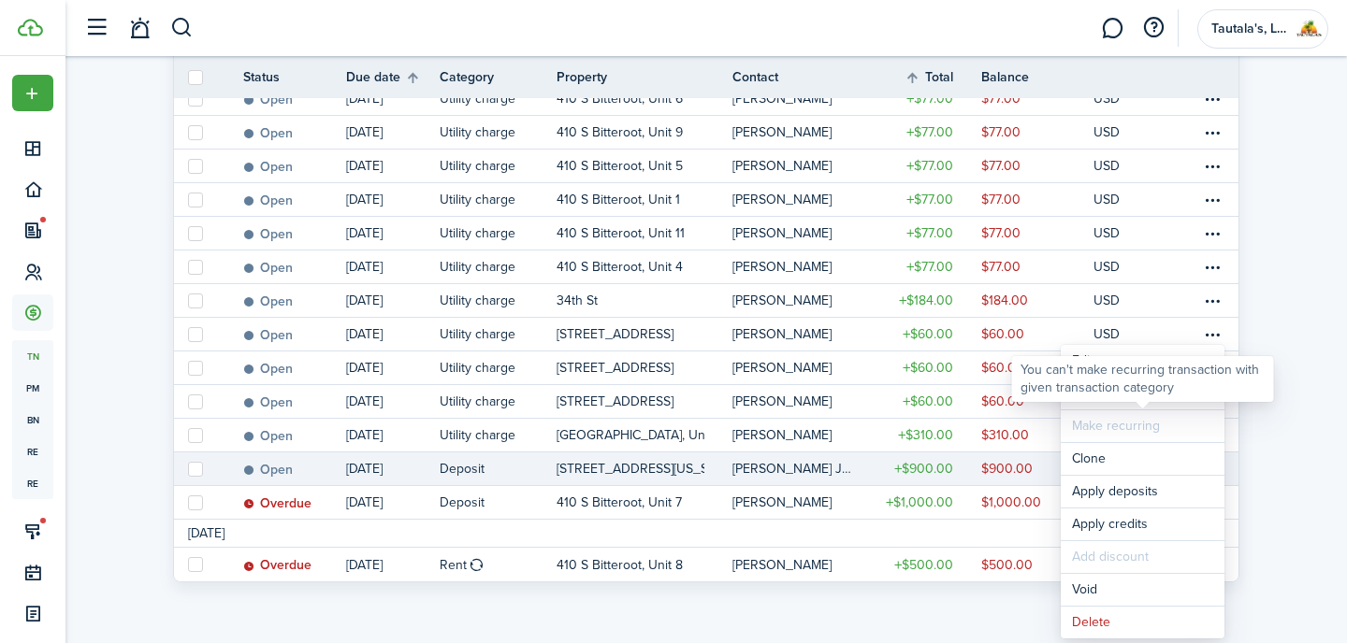
click at [1143, 399] on div "You can't make recurring transaction with given transaction category" at bounding box center [1143, 379] width 262 height 46
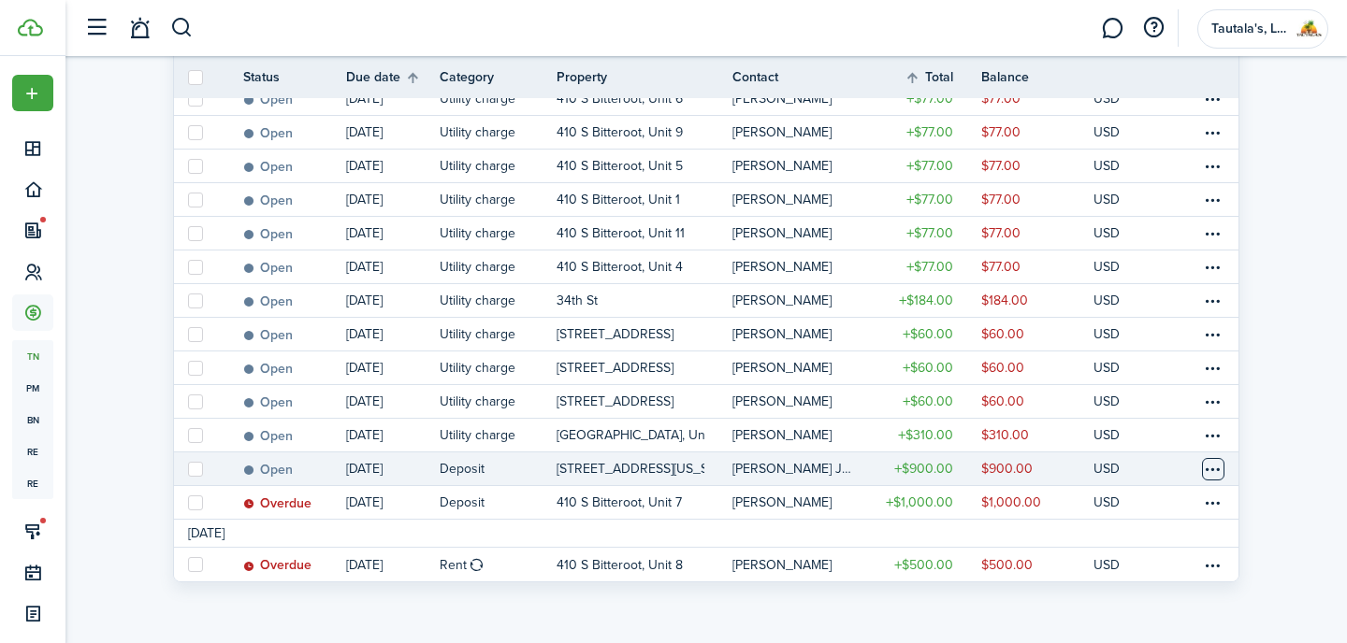
click at [1216, 471] on table-menu-btn-icon "Open menu" at bounding box center [1213, 469] width 22 height 22
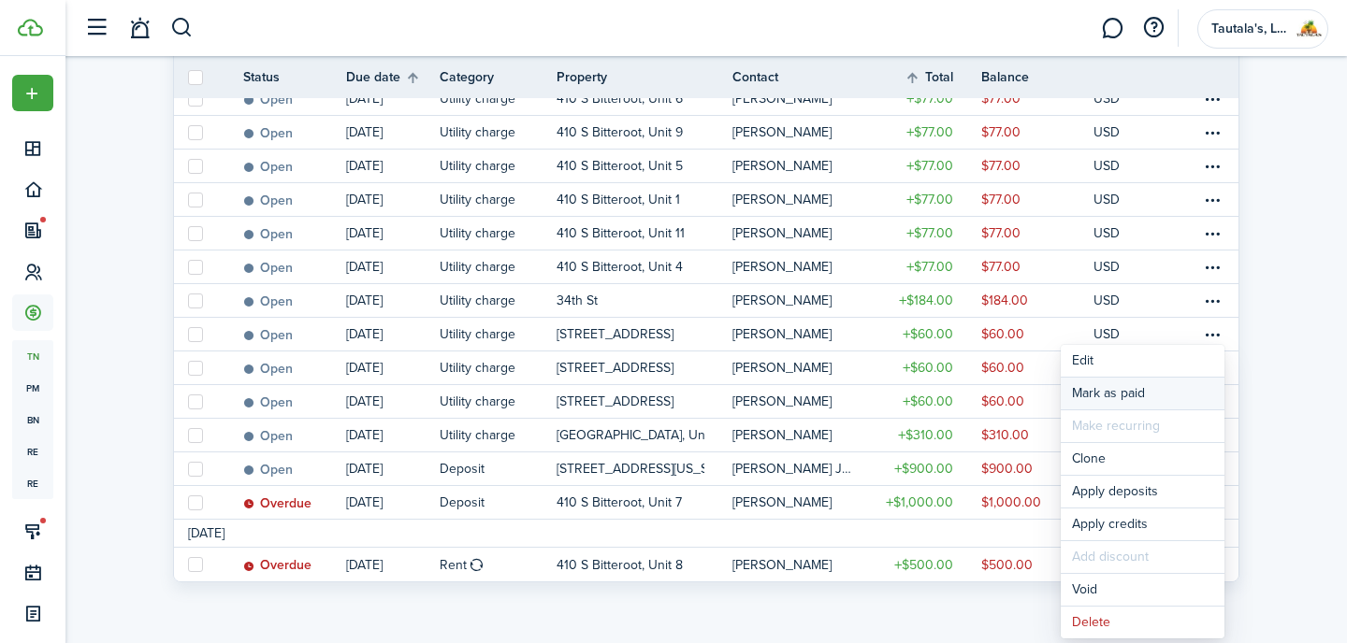
click at [1130, 402] on link "Mark as paid" at bounding box center [1143, 394] width 164 height 32
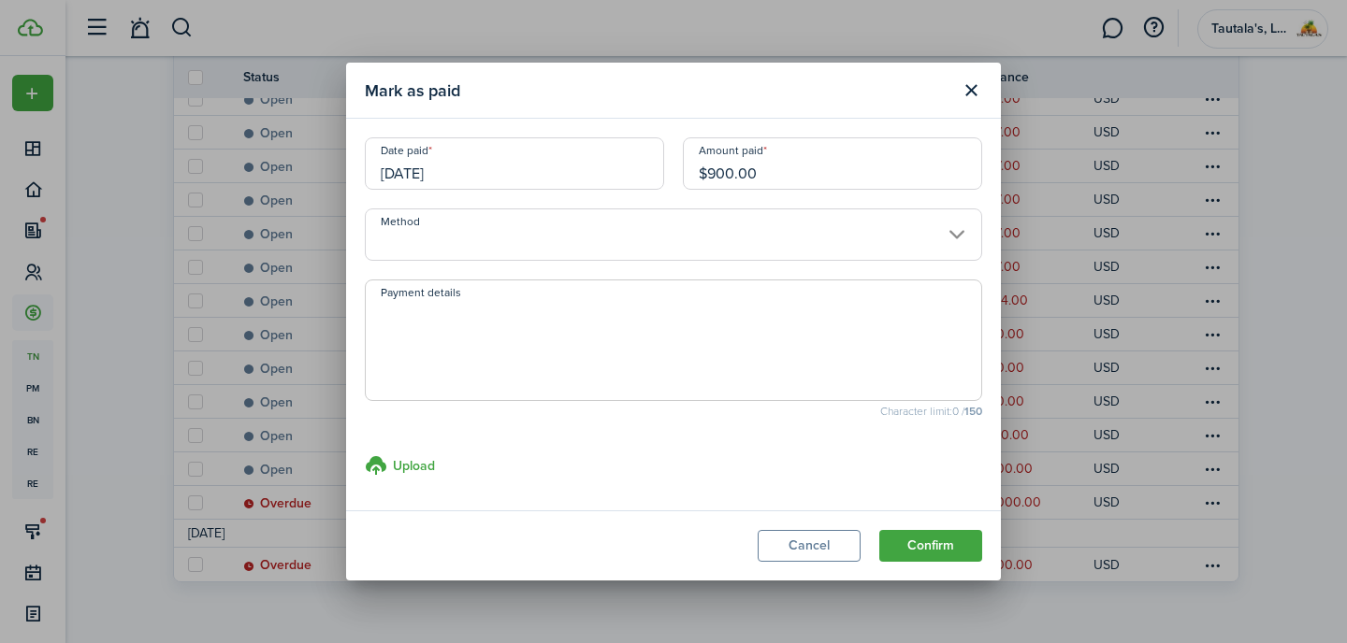
click at [526, 242] on input "Method" at bounding box center [673, 235] width 617 height 52
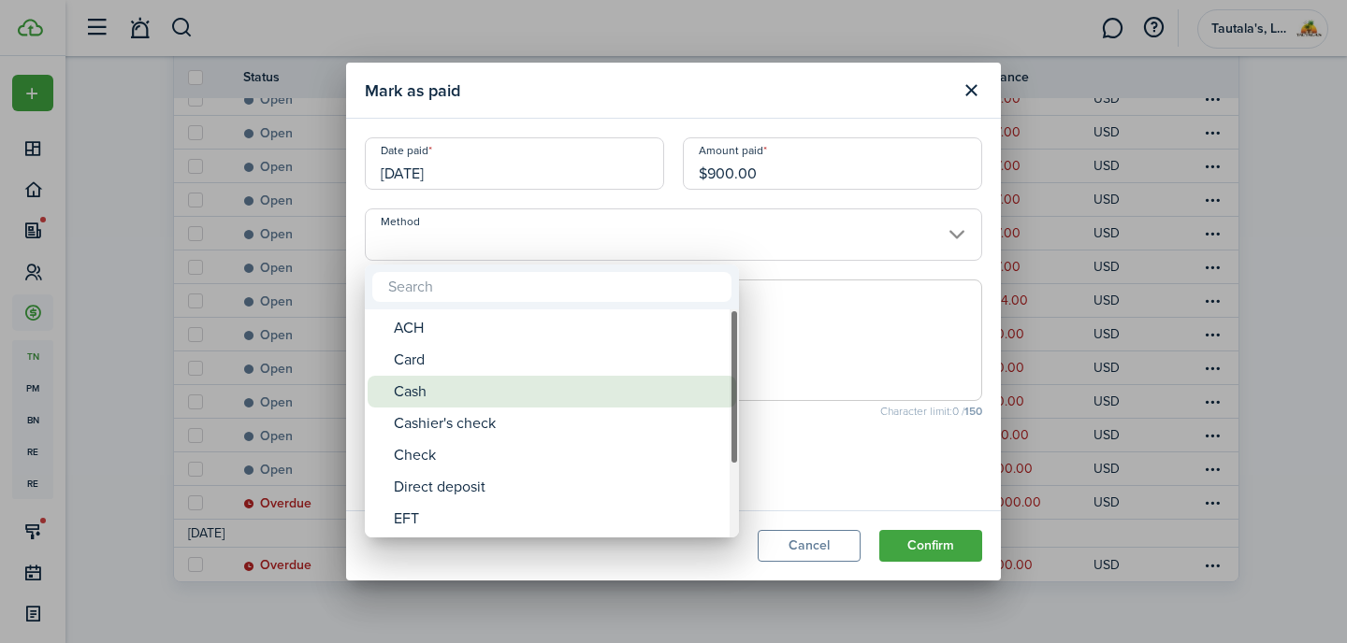
click at [452, 397] on div "Cash" at bounding box center [559, 392] width 331 height 32
type input "Cash"
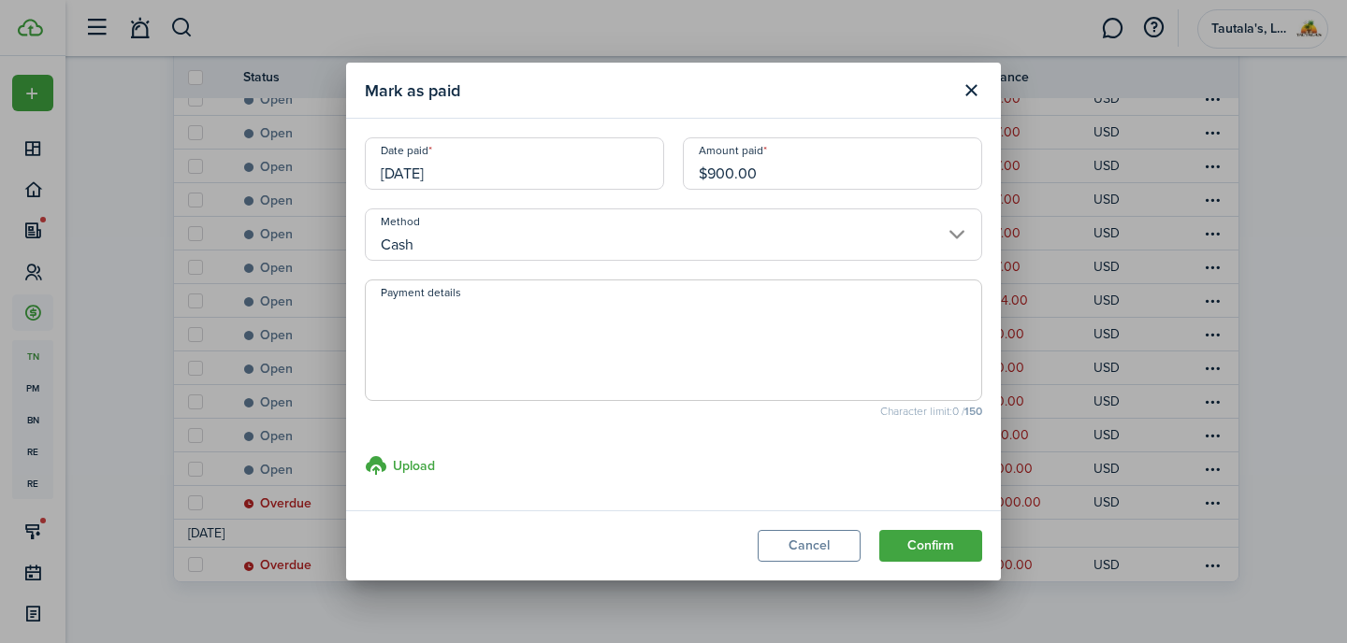
click at [471, 354] on textarea "Payment details" at bounding box center [673, 346] width 615 height 90
type textarea "e"
type textarea "[PERSON_NAME] Fargo"
click at [957, 553] on button "Confirm" at bounding box center [930, 546] width 103 height 32
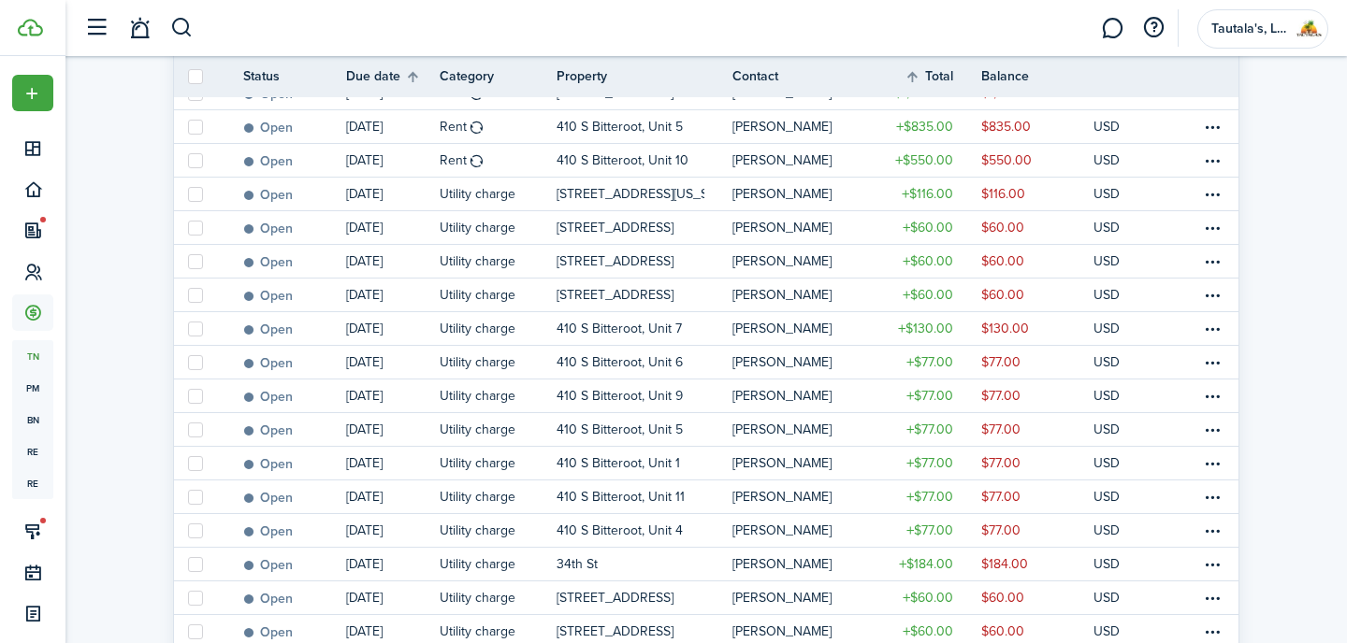
scroll to position [780, 0]
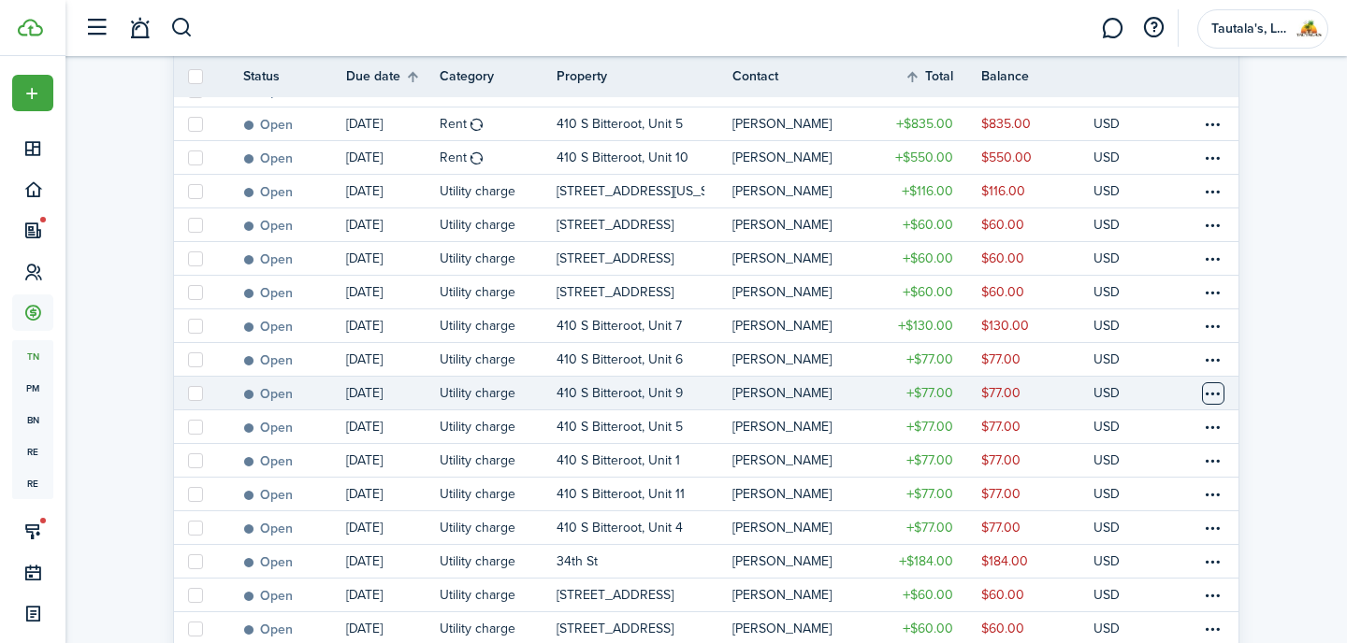
click at [1212, 395] on table-menu-btn-icon at bounding box center [1213, 394] width 22 height 22
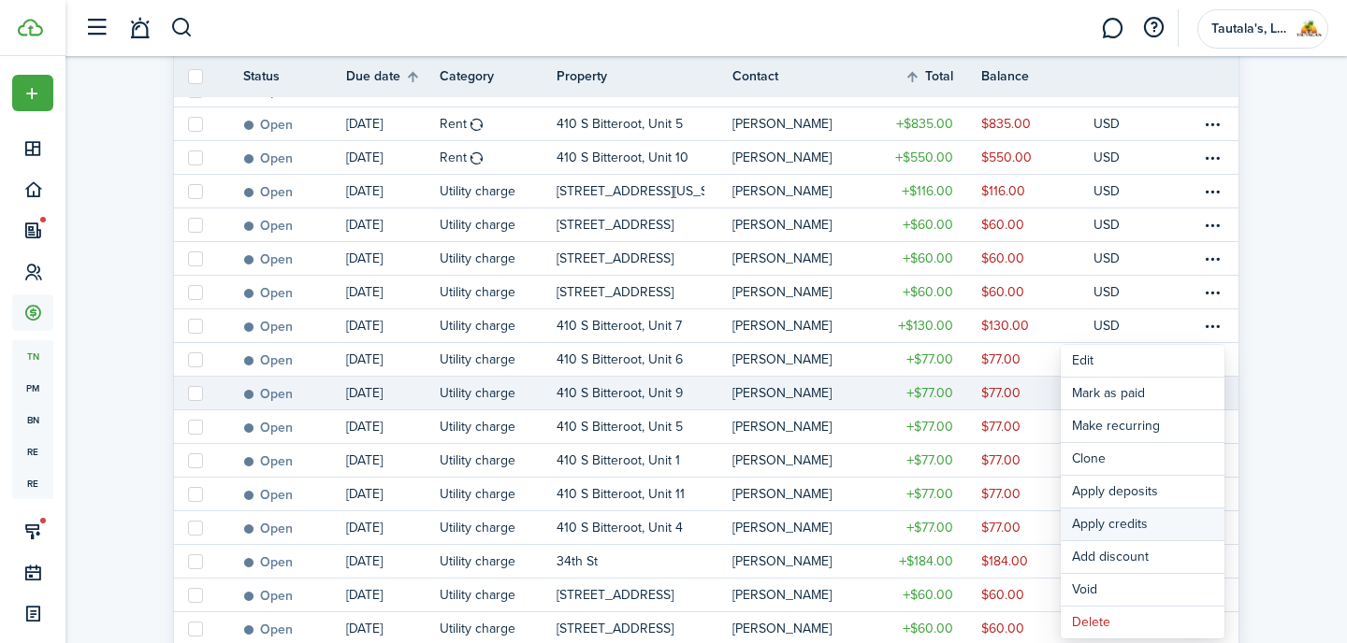
click at [1140, 528] on button "Apply credits" at bounding box center [1143, 525] width 164 height 32
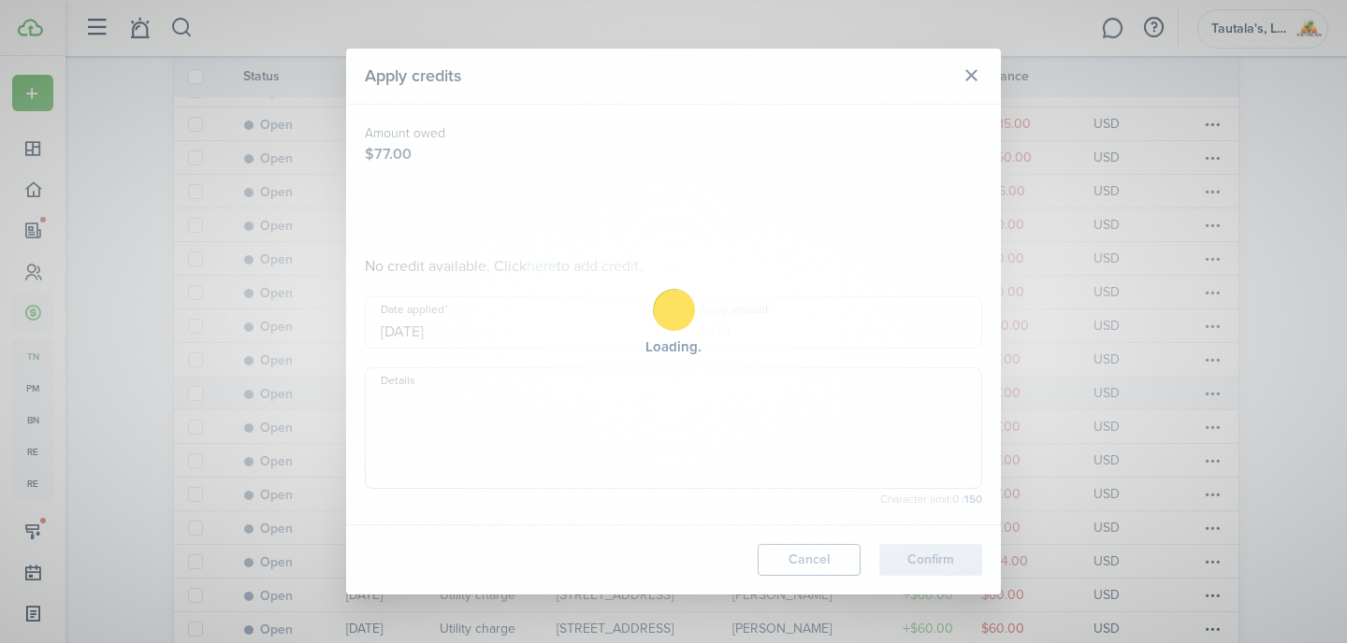
type input "$77.00"
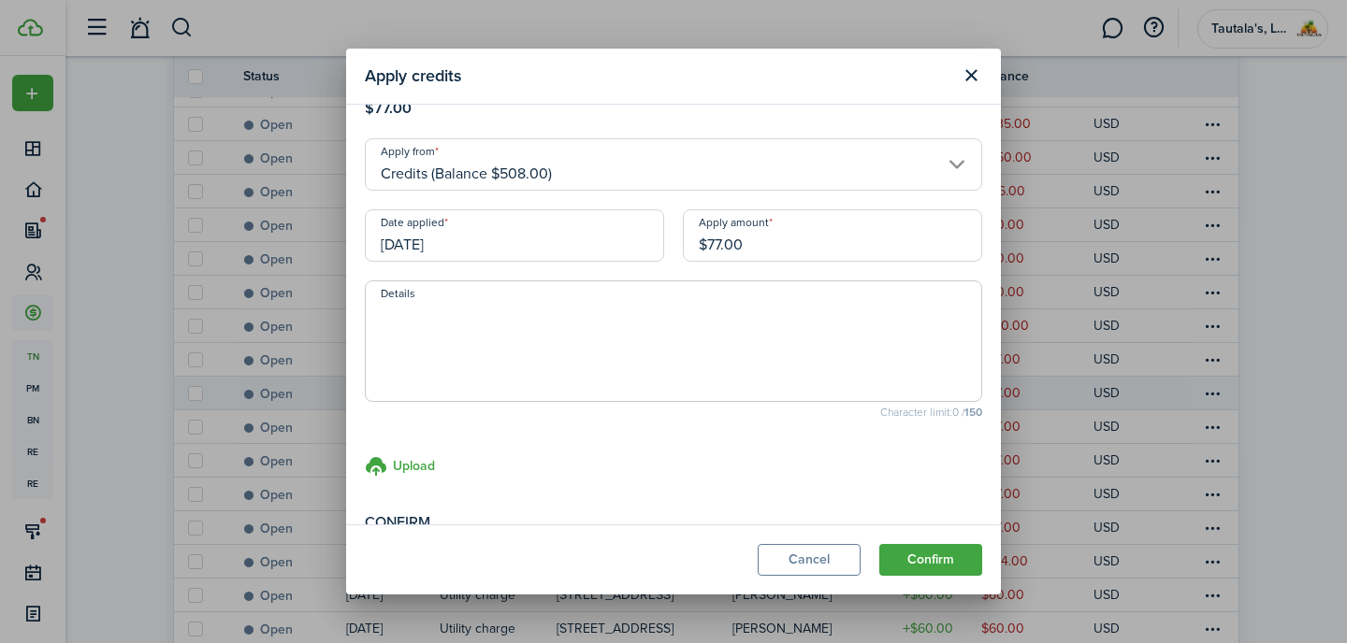
scroll to position [98, 0]
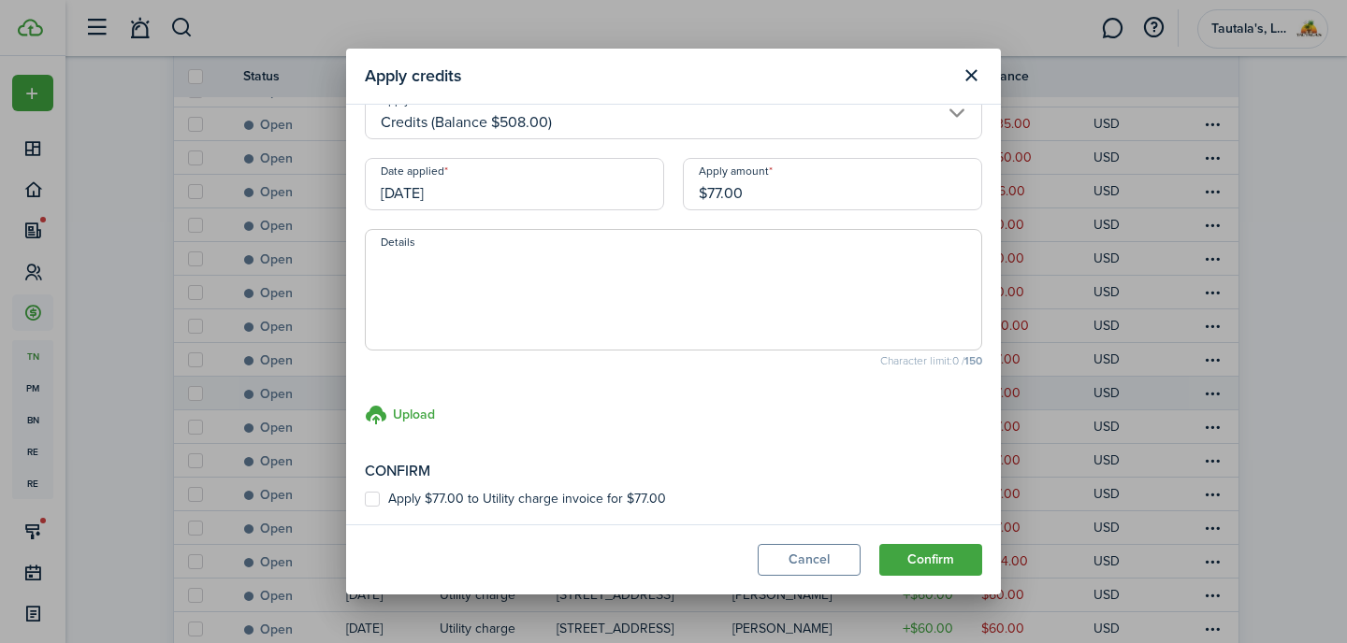
click at [374, 500] on label "Apply $77.00 to Utility charge invoice for $77.00" at bounding box center [515, 499] width 301 height 15
click at [365, 596] on input "Apply $77.00 to Utility charge invoice for $77.00" at bounding box center [364, 596] width 1 height 1
checkbox input "true"
click at [931, 566] on button "Confirm" at bounding box center [930, 560] width 103 height 32
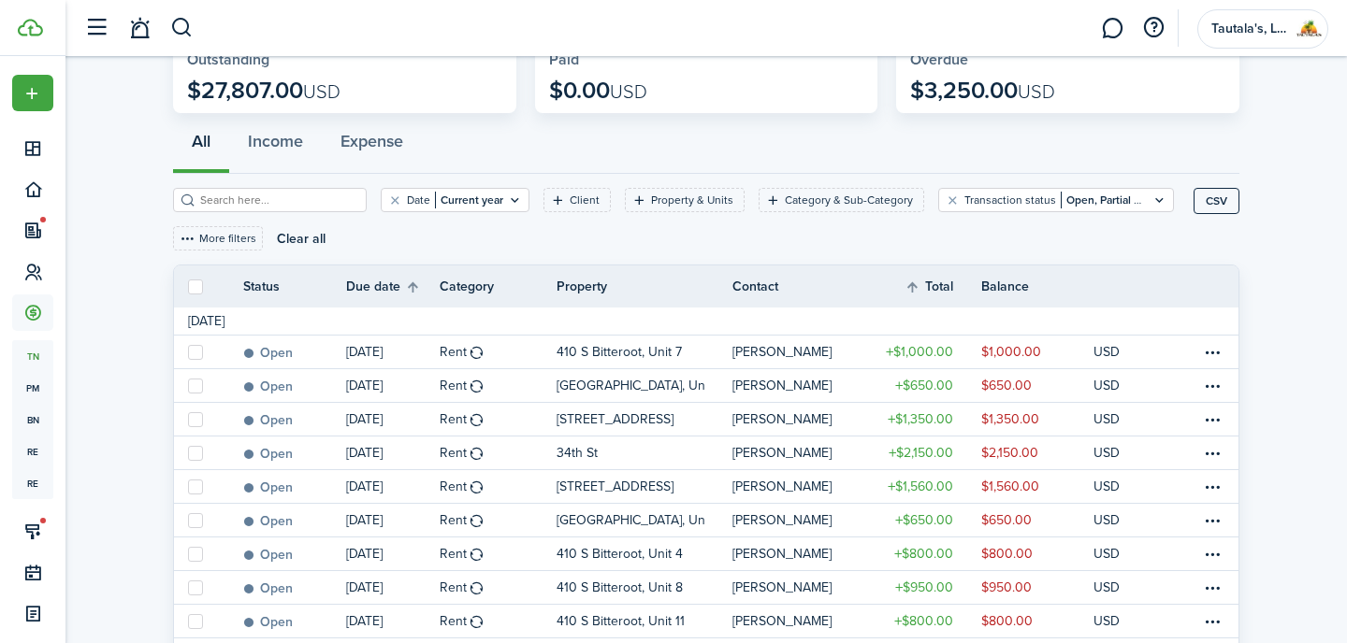
scroll to position [0, 0]
